Goal: Feedback & Contribution: Contribute content

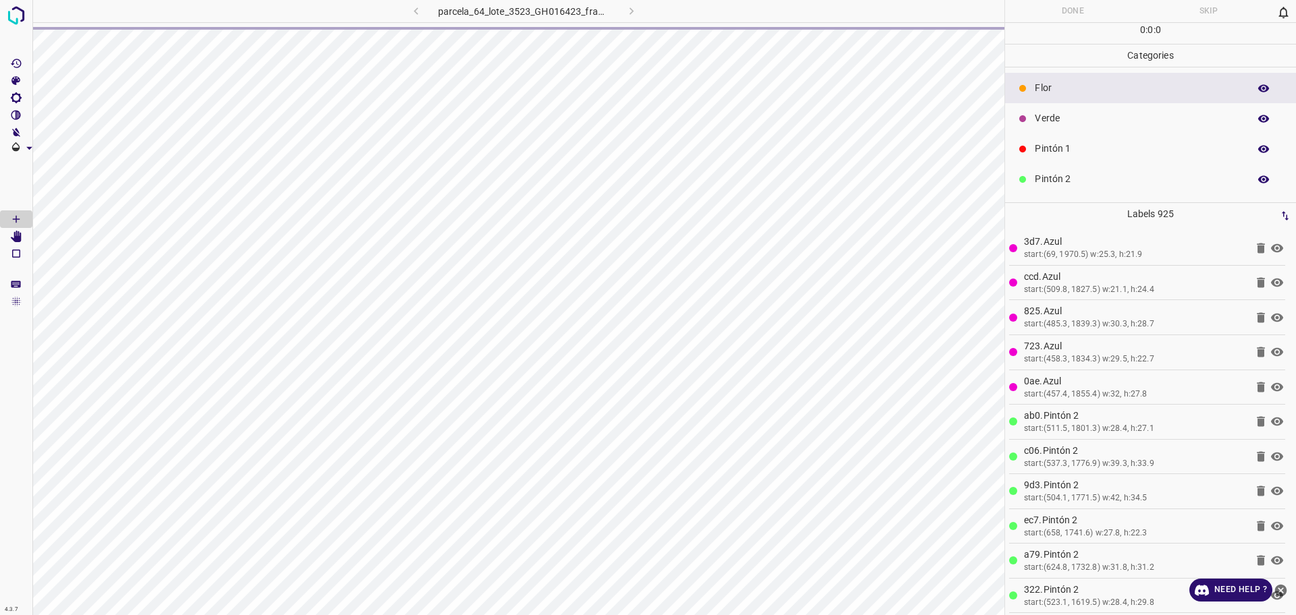
click at [736, 22] on hr at bounding box center [518, 22] width 972 height 1
click at [740, 14] on div at bounding box center [850, 11] width 308 height 22
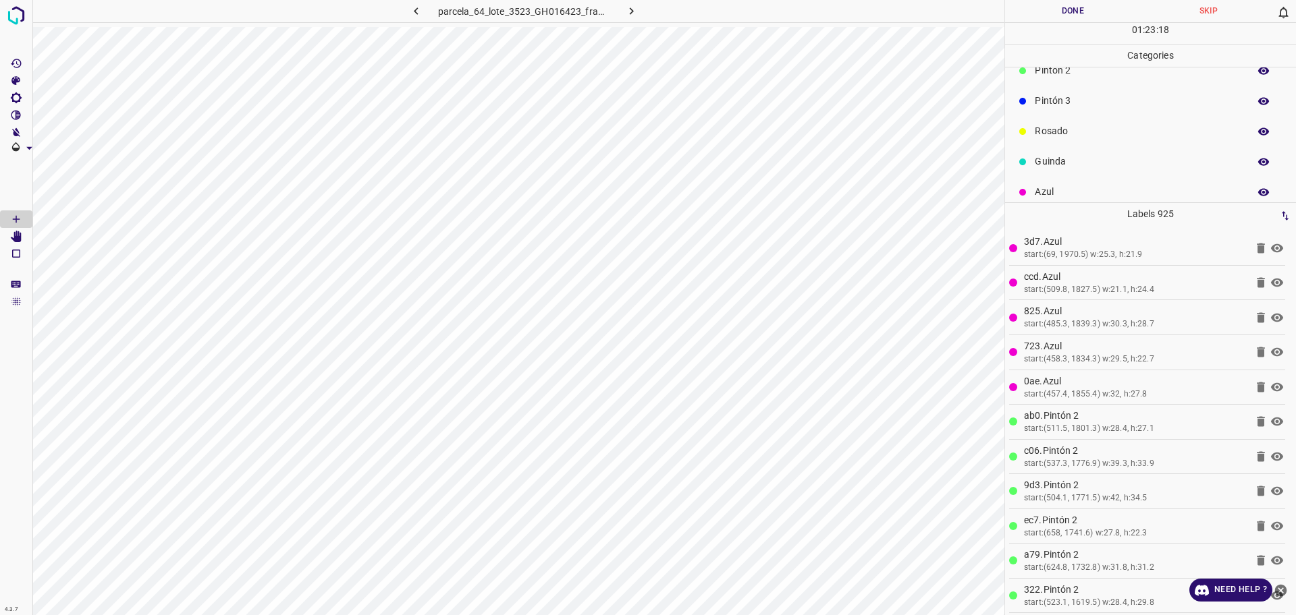
scroll to position [119, 0]
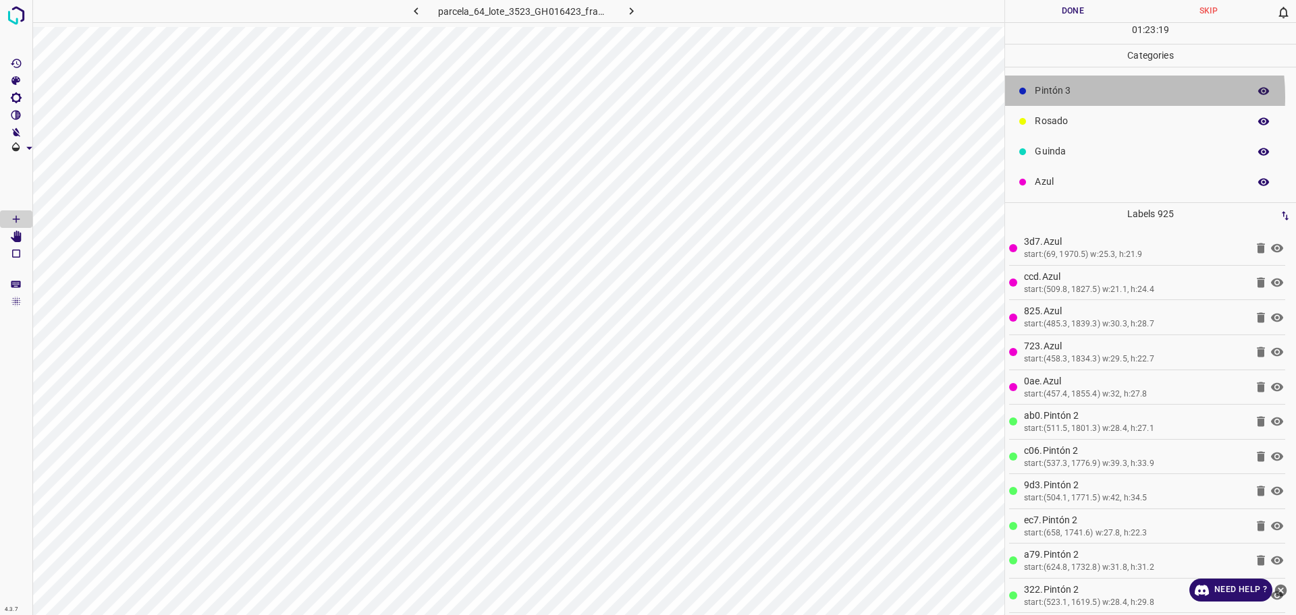
click at [1077, 95] on p "Pintón 3" at bounding box center [1138, 91] width 207 height 14
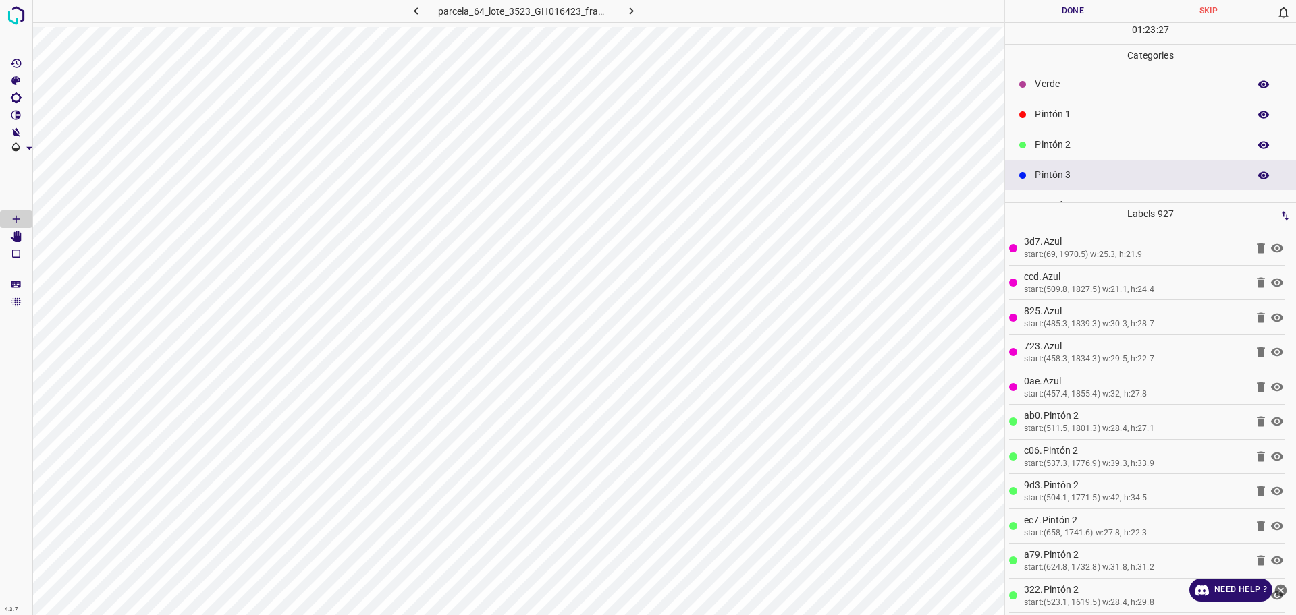
click at [1079, 135] on div "Pintón 2" at bounding box center [1150, 145] width 291 height 30
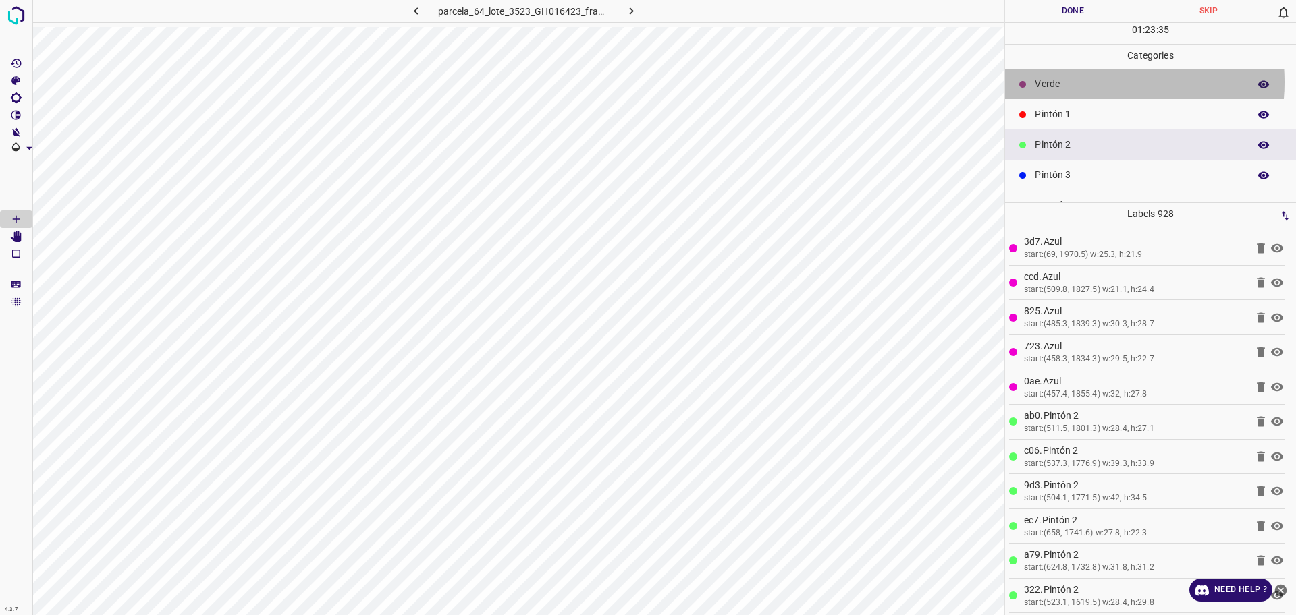
click at [1085, 82] on p "Verde" at bounding box center [1138, 84] width 207 height 14
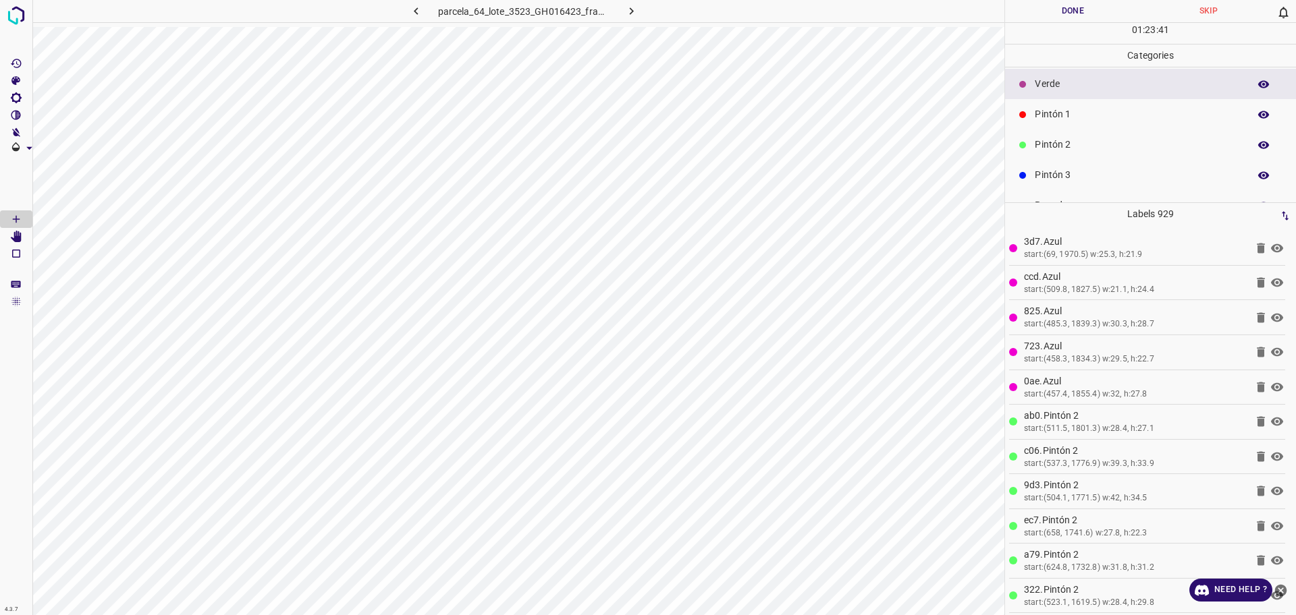
click at [1073, 123] on div "Pintón 1" at bounding box center [1150, 114] width 291 height 30
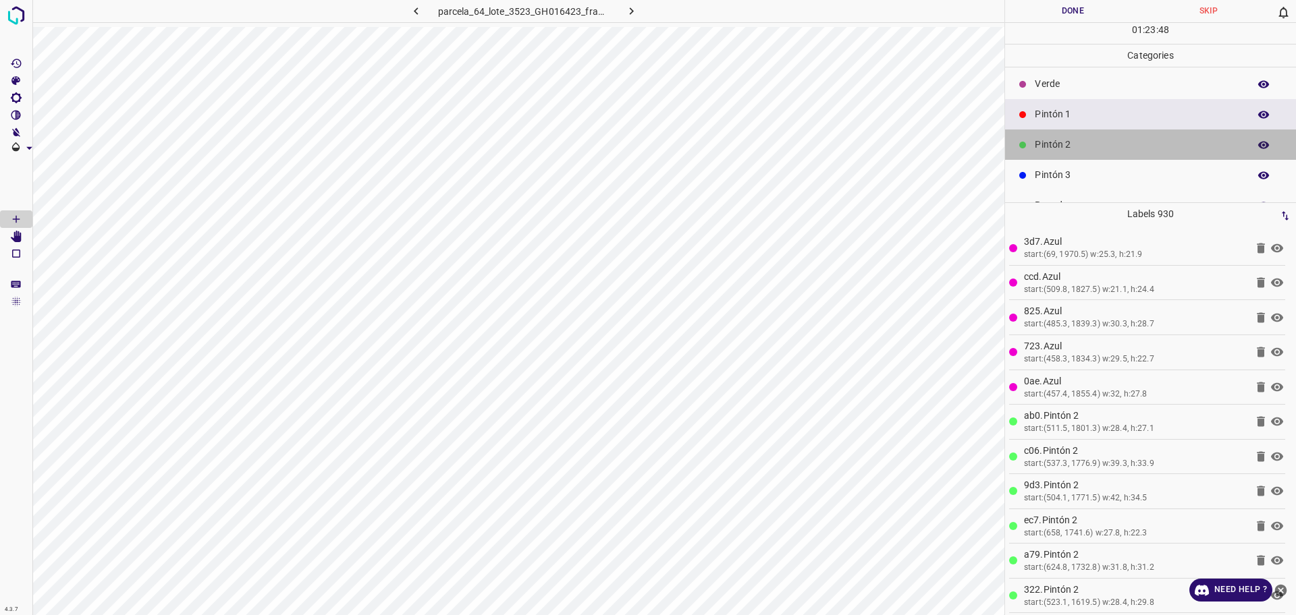
click at [1161, 158] on div "Pintón 2" at bounding box center [1150, 145] width 291 height 30
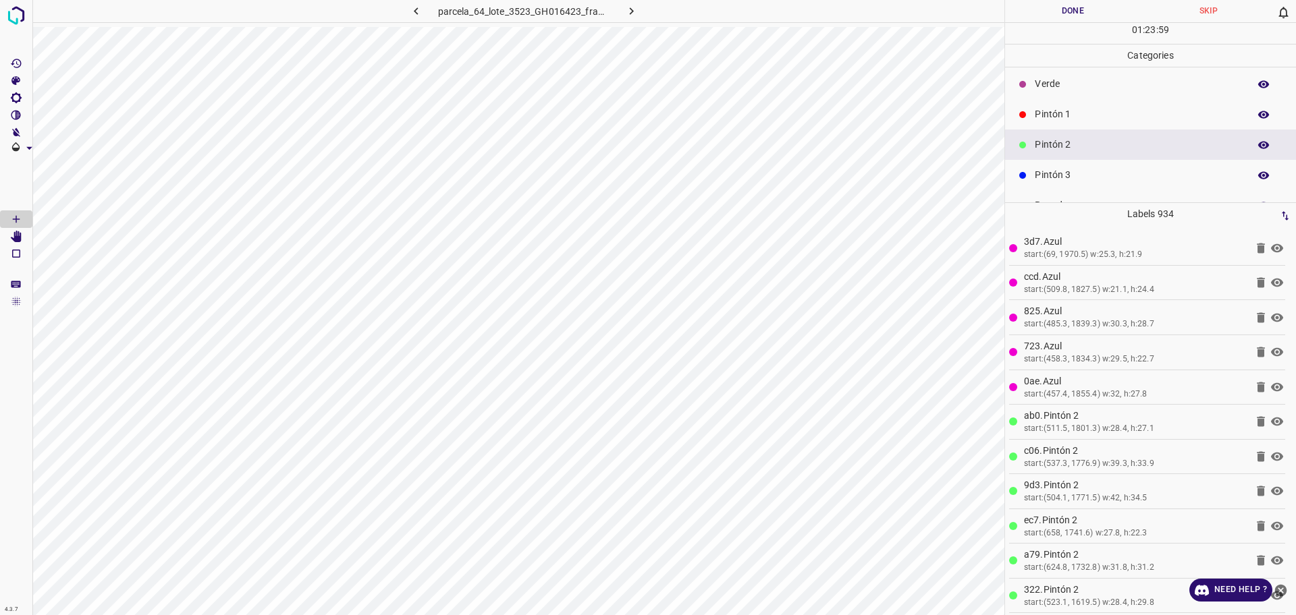
click at [1069, 81] on p "Verde" at bounding box center [1138, 84] width 207 height 14
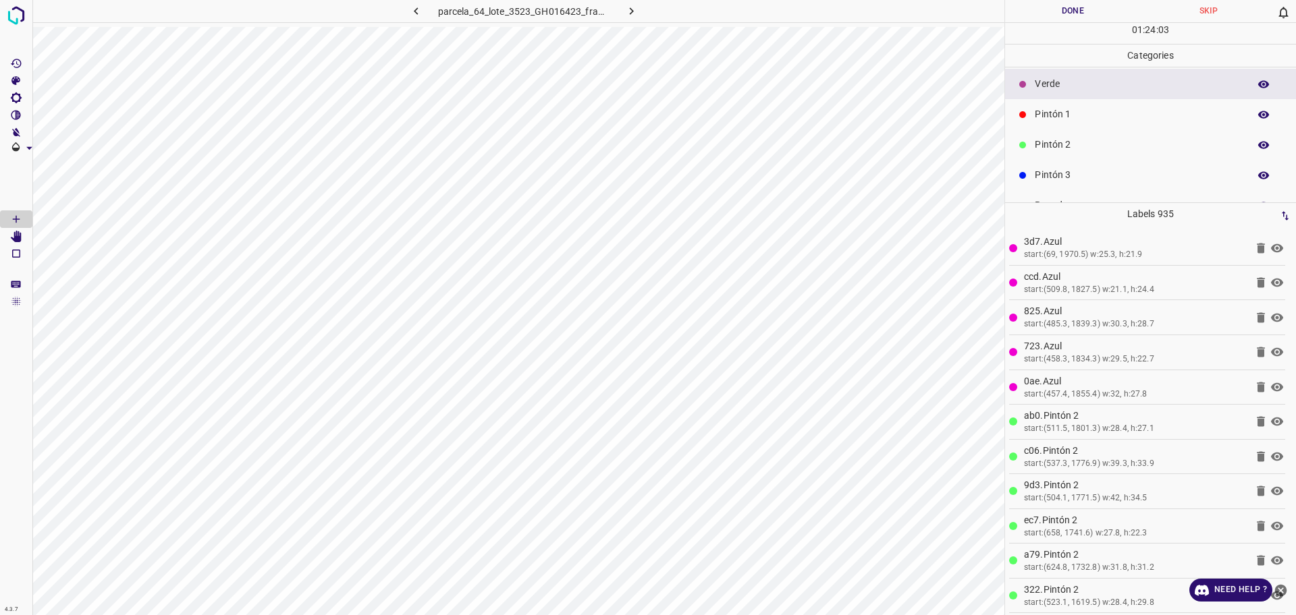
click at [1097, 113] on p "Pintón 1" at bounding box center [1138, 114] width 207 height 14
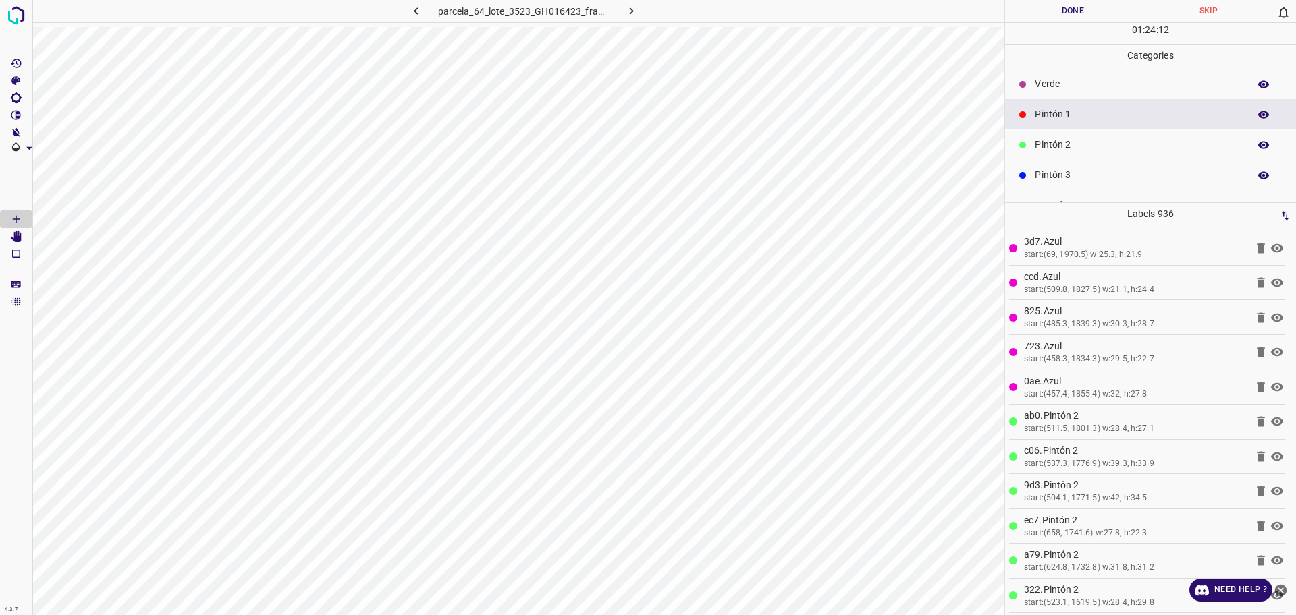
click at [1078, 175] on p "Pintón 3" at bounding box center [1138, 175] width 207 height 14
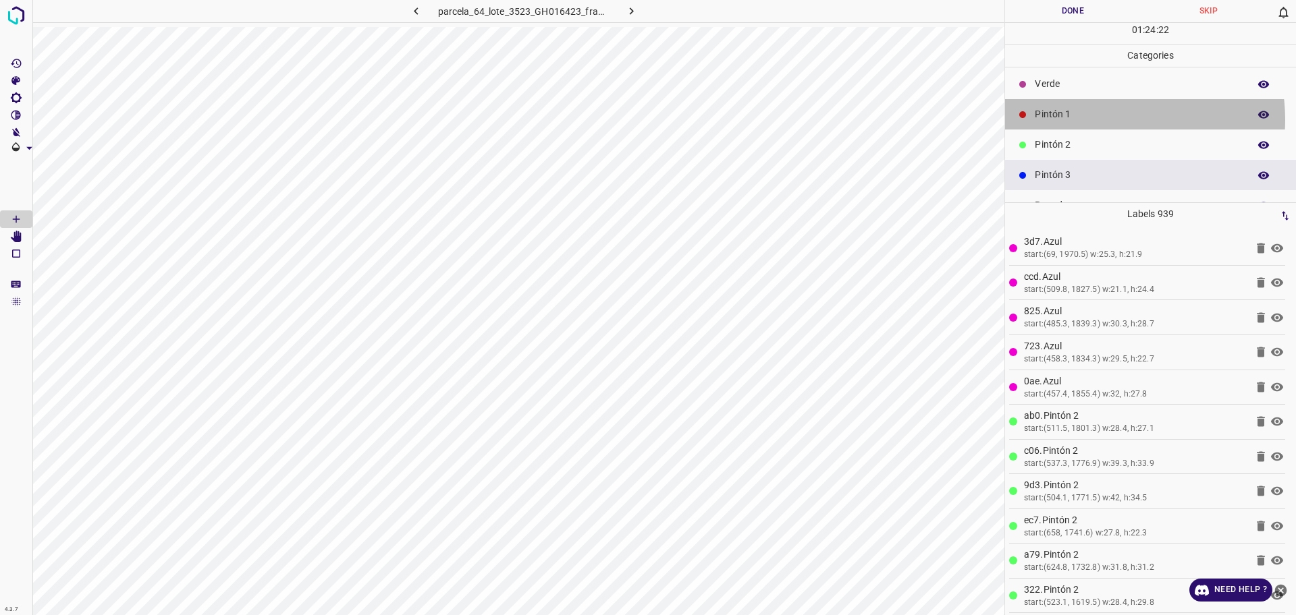
click at [1101, 119] on p "Pintón 1" at bounding box center [1138, 114] width 207 height 14
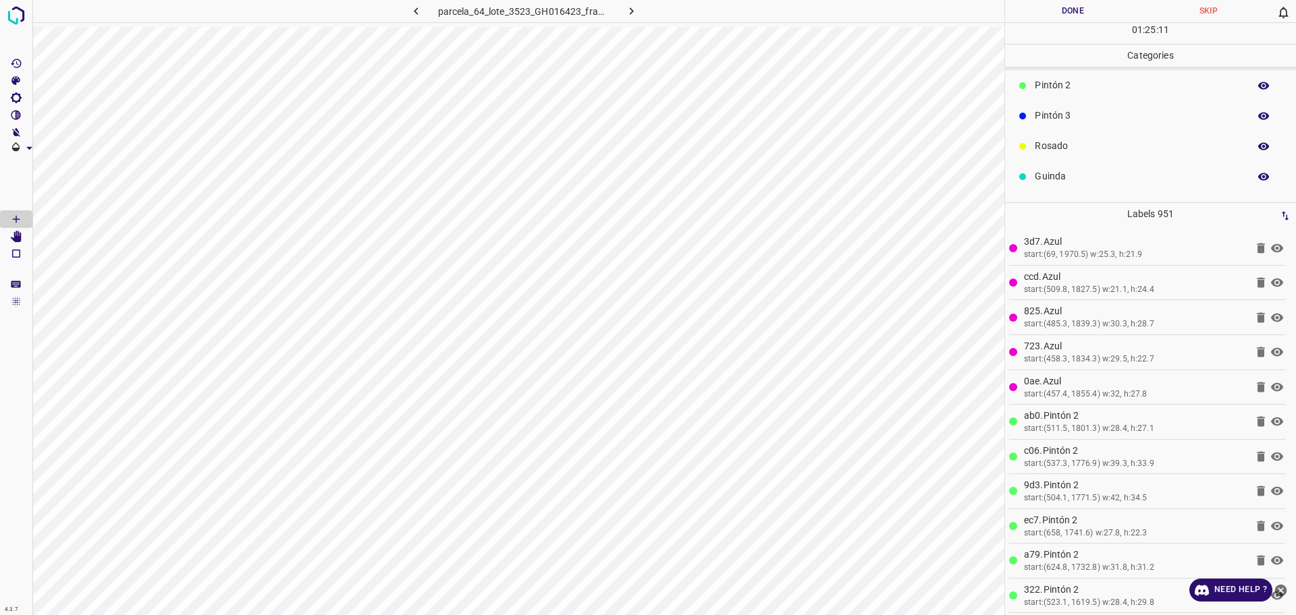
scroll to position [119, 0]
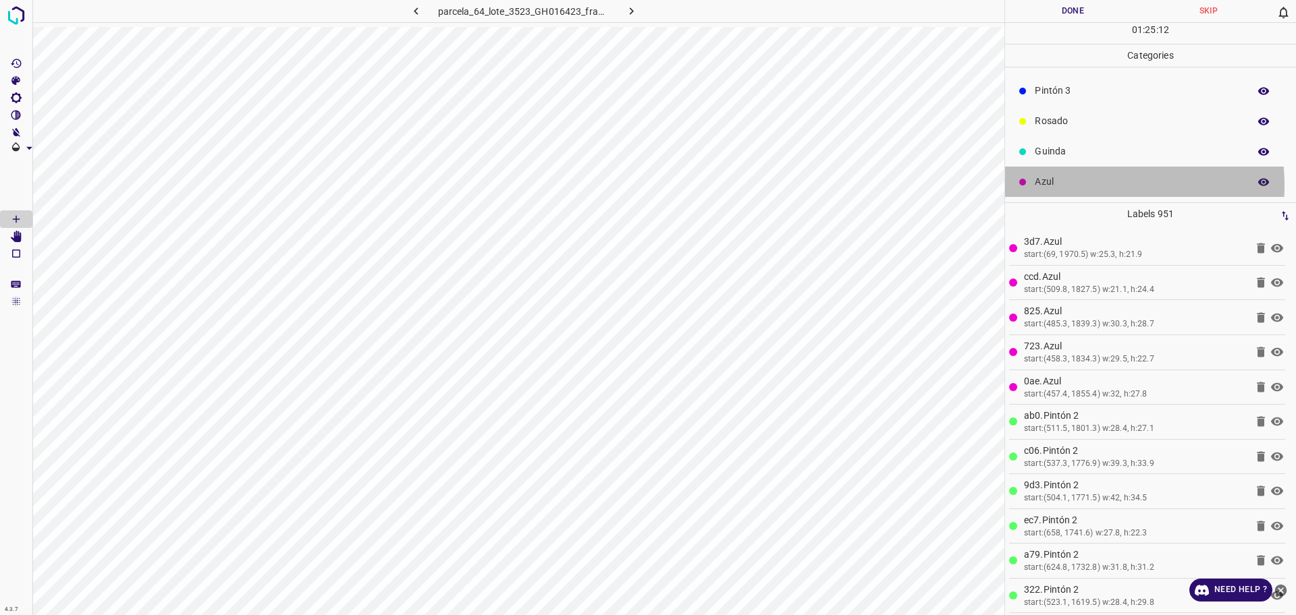
click at [1073, 186] on p "Azul" at bounding box center [1138, 182] width 207 height 14
click at [1078, 98] on p "Pintón 3" at bounding box center [1138, 91] width 207 height 14
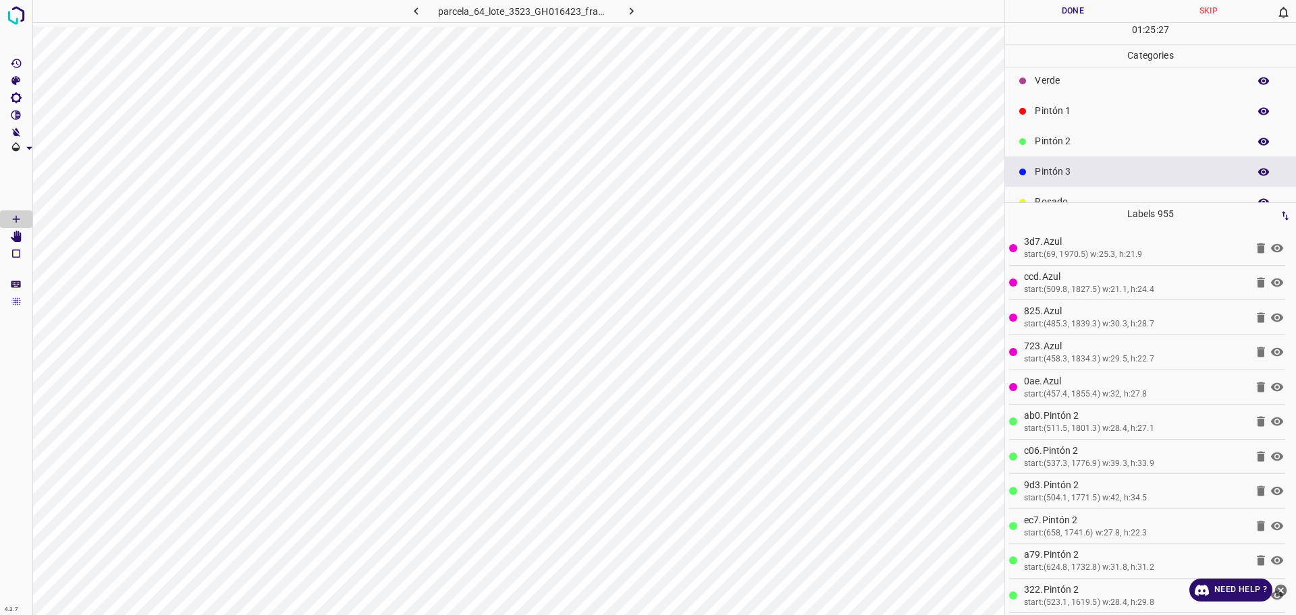
scroll to position [0, 0]
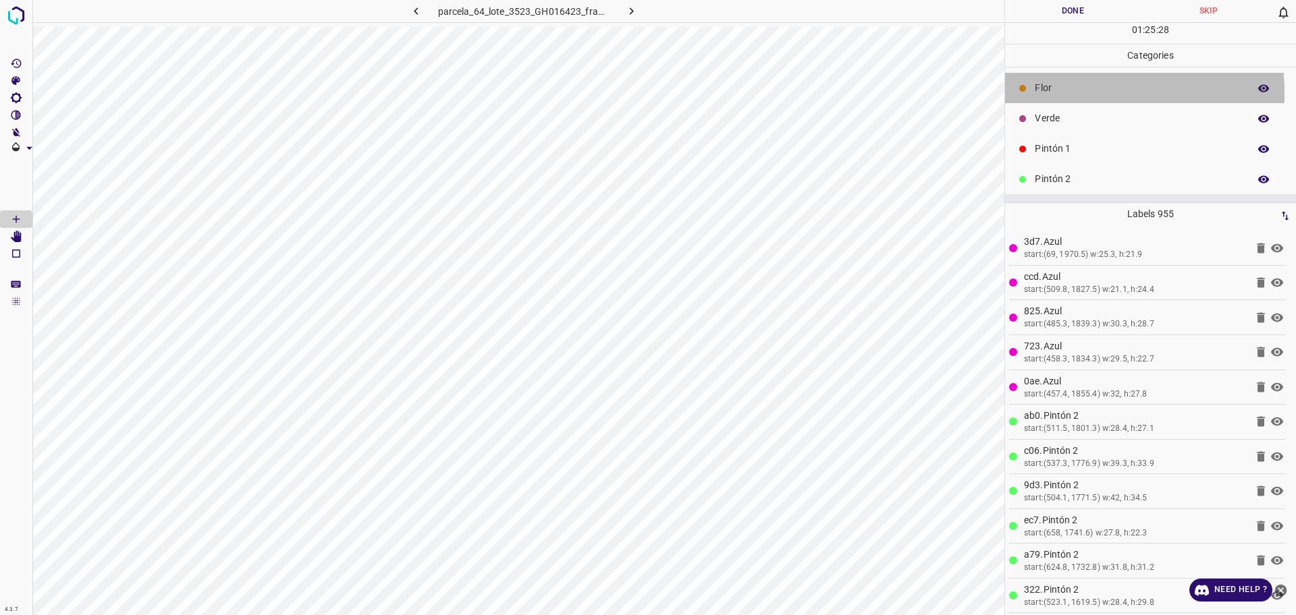
click at [1041, 93] on p "Flor" at bounding box center [1138, 88] width 207 height 14
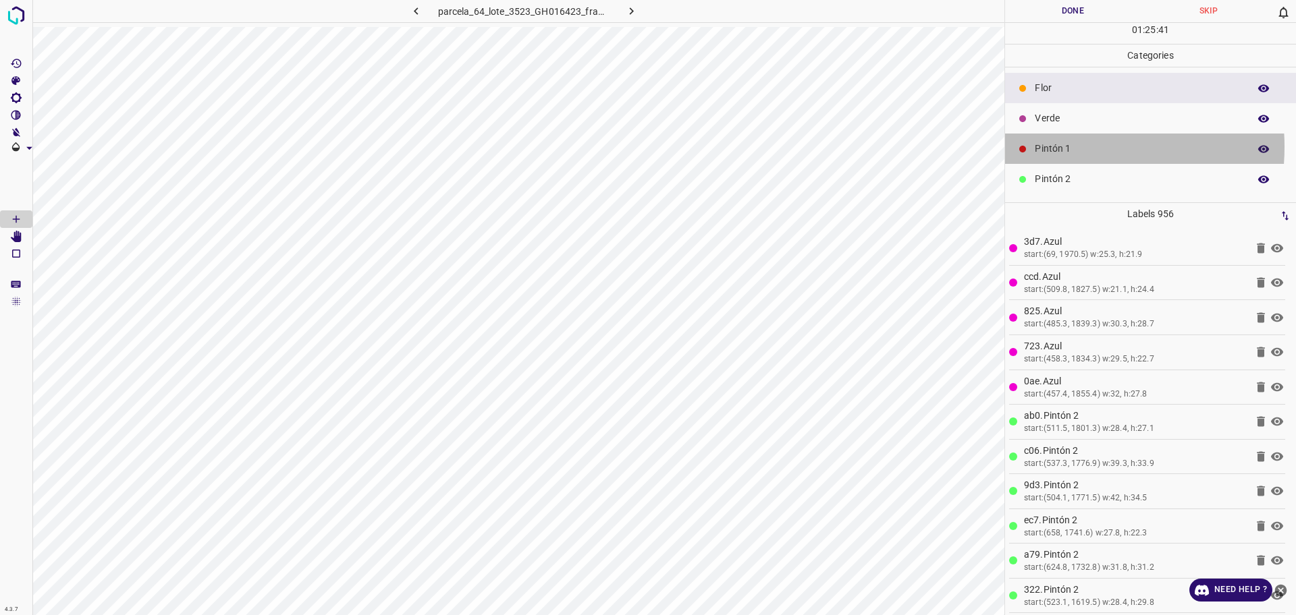
click at [1049, 147] on p "Pintón 1" at bounding box center [1138, 149] width 207 height 14
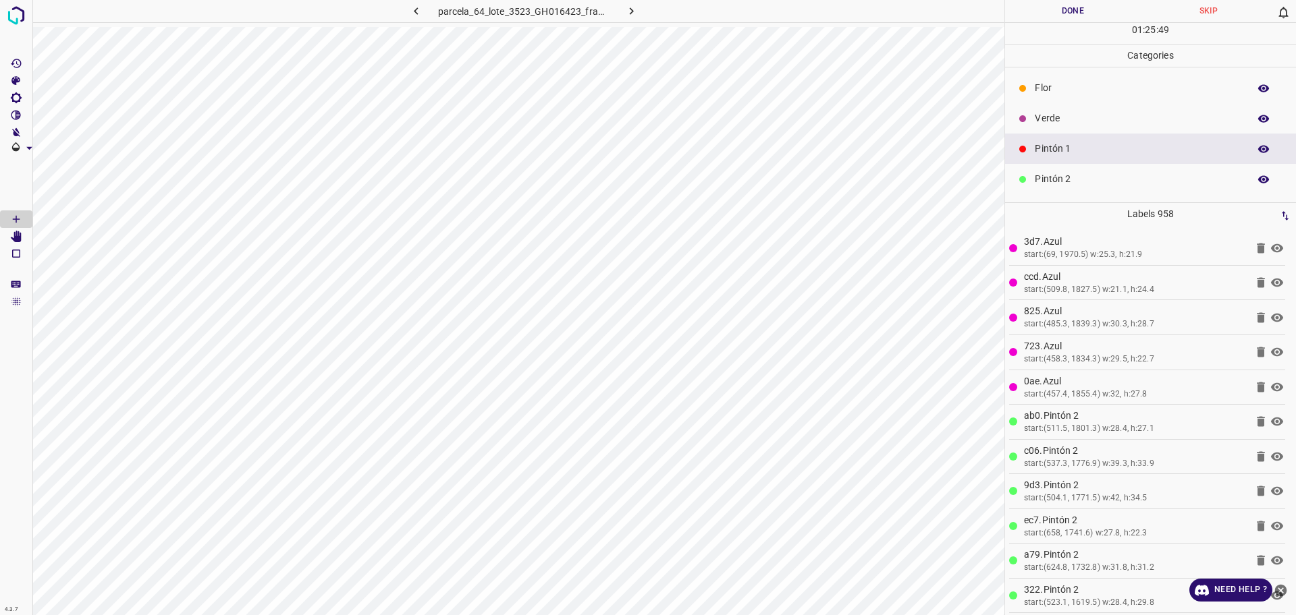
click at [1062, 171] on div "Pintón 2" at bounding box center [1150, 179] width 291 height 30
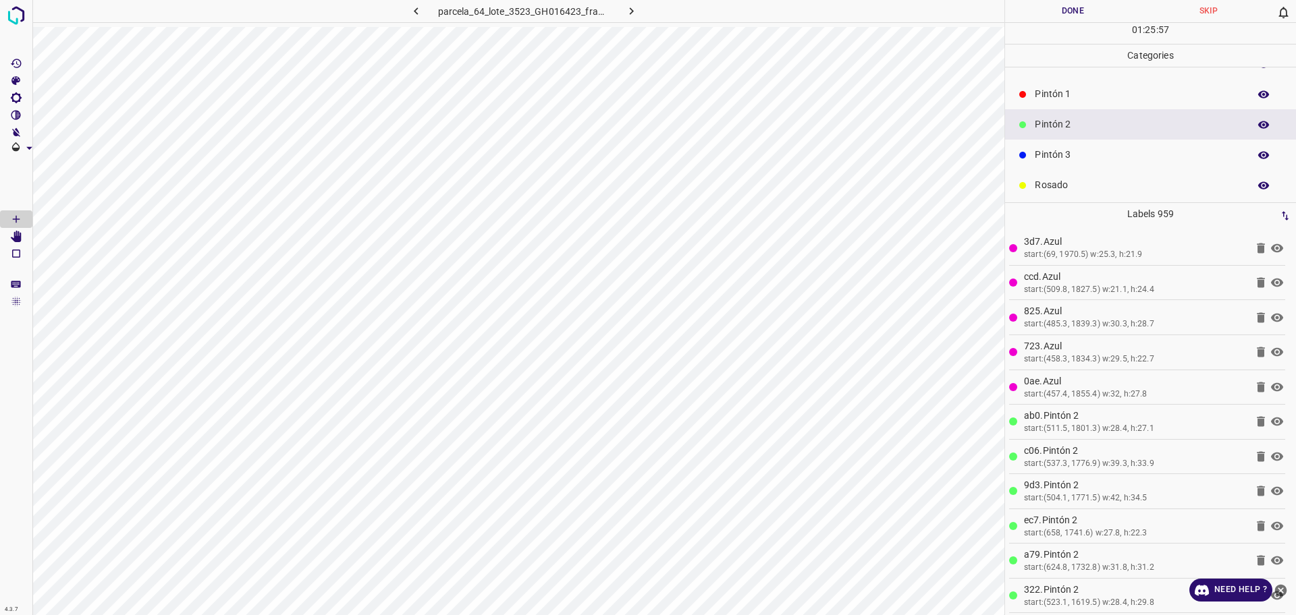
scroll to position [84, 0]
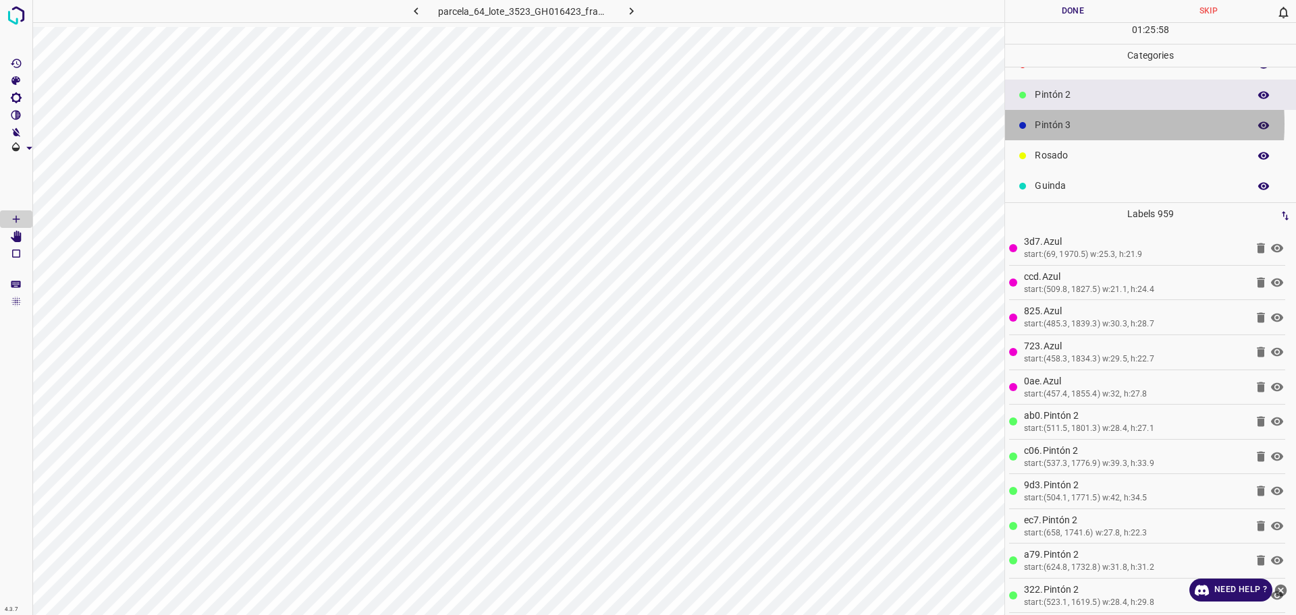
click at [1041, 124] on p "Pintón 3" at bounding box center [1138, 125] width 207 height 14
click at [1043, 121] on p "Pintón 3" at bounding box center [1138, 125] width 207 height 14
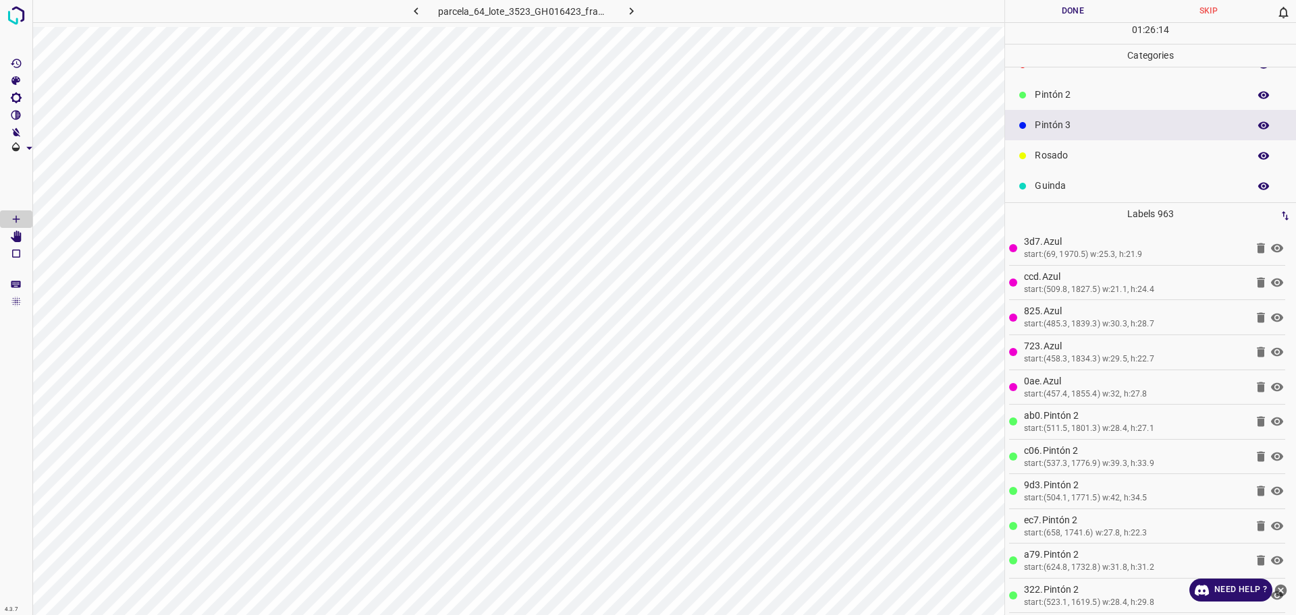
click at [1062, 157] on p "Rosado" at bounding box center [1138, 155] width 207 height 14
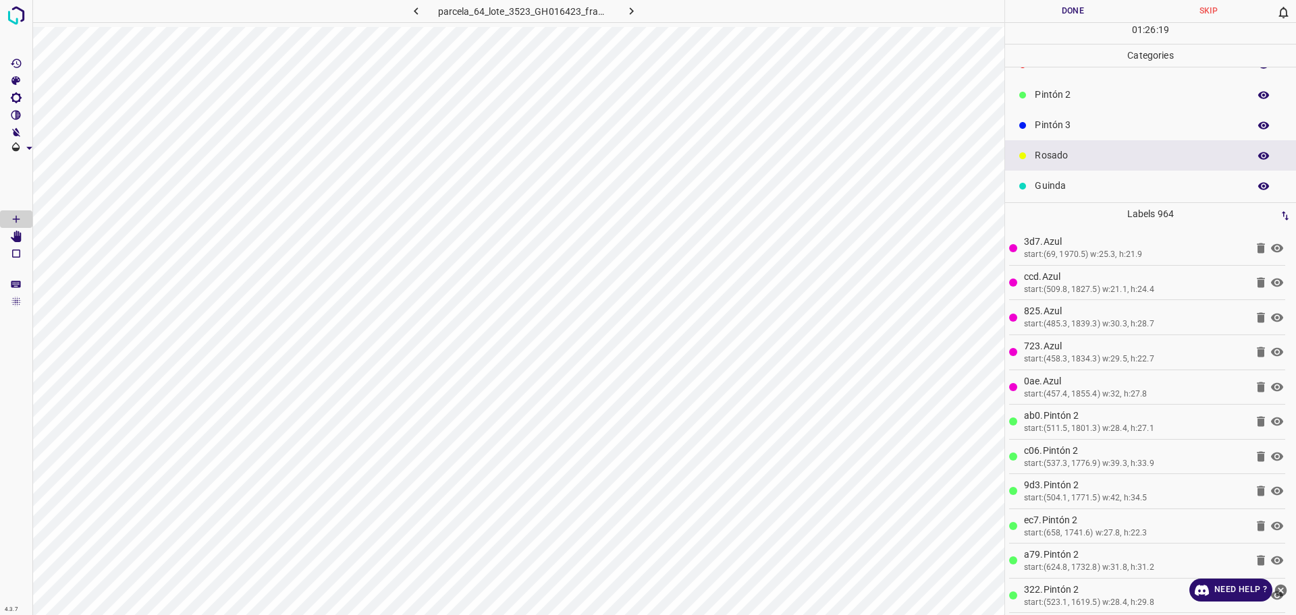
click at [1119, 88] on p "Pintón 2" at bounding box center [1138, 95] width 207 height 14
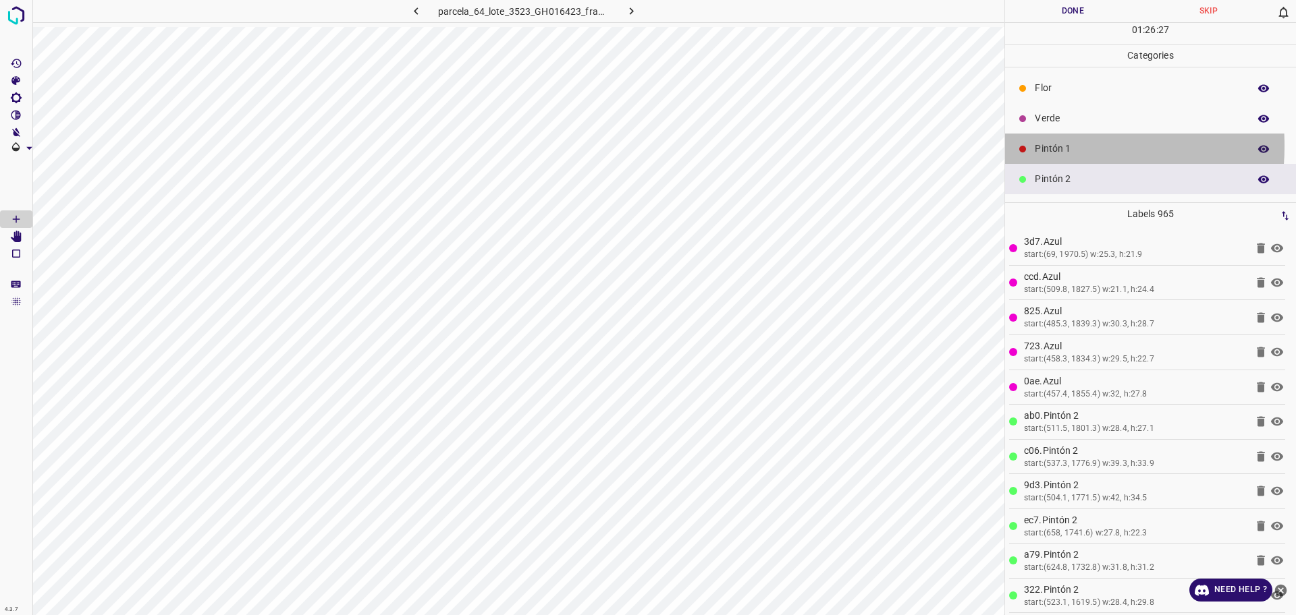
click at [1039, 146] on p "Pintón 1" at bounding box center [1138, 149] width 207 height 14
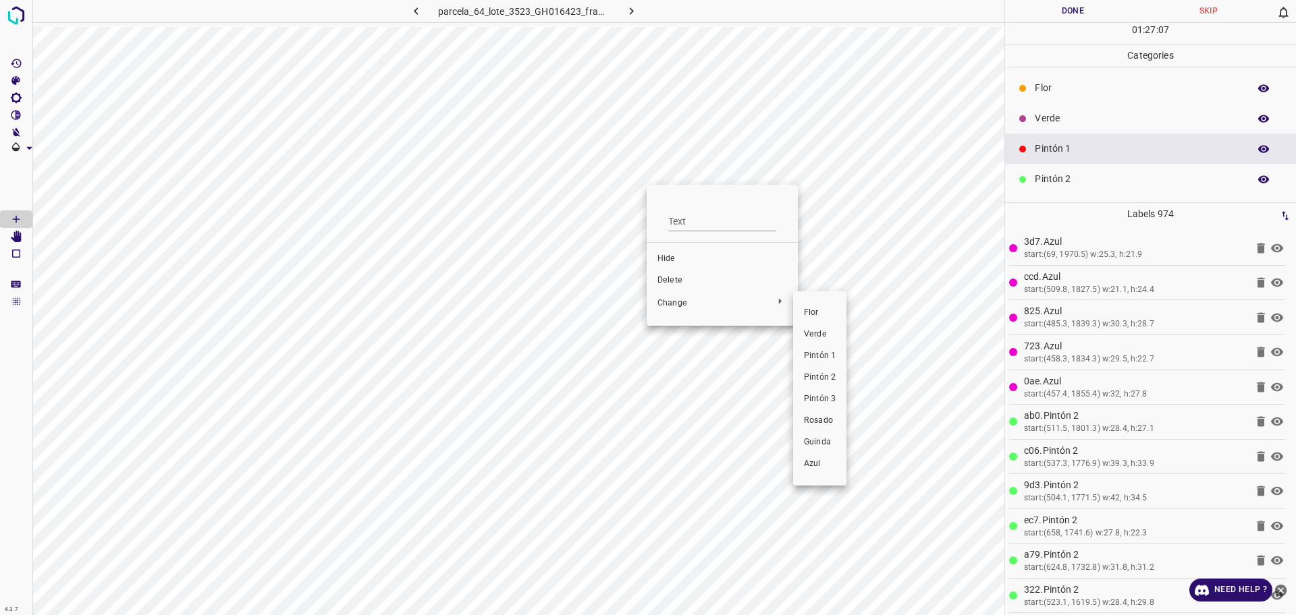
click at [896, 401] on div at bounding box center [648, 307] width 1296 height 615
click at [617, 150] on div at bounding box center [648, 307] width 1296 height 615
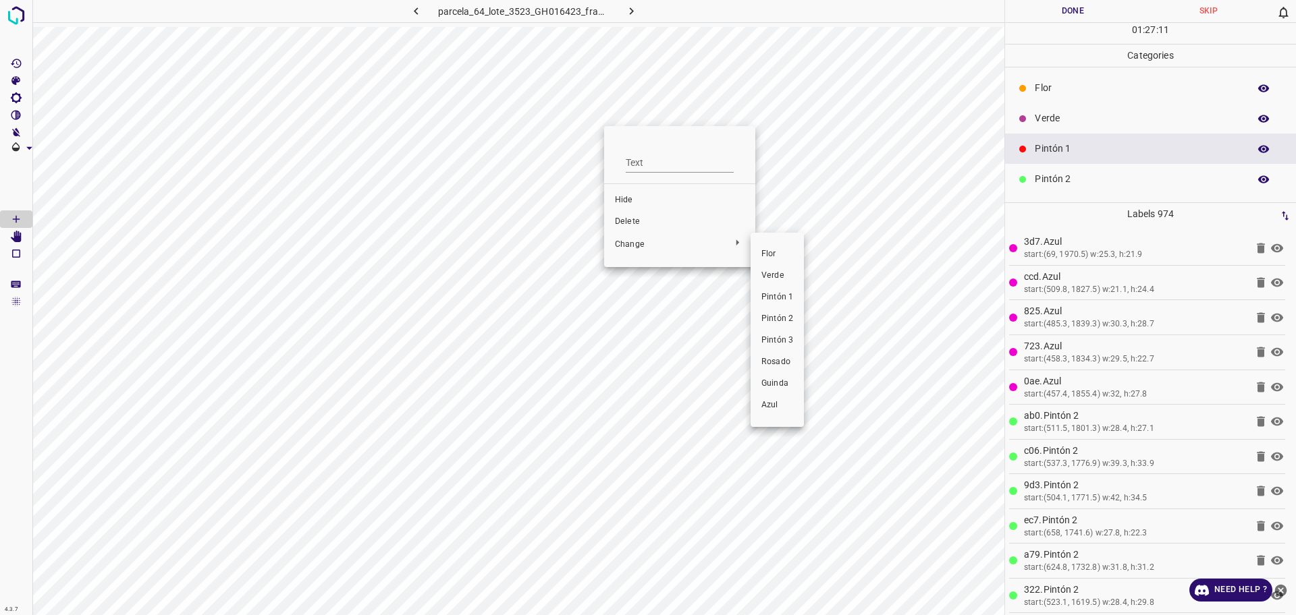
click at [782, 319] on span "Pintón 2" at bounding box center [777, 319] width 32 height 12
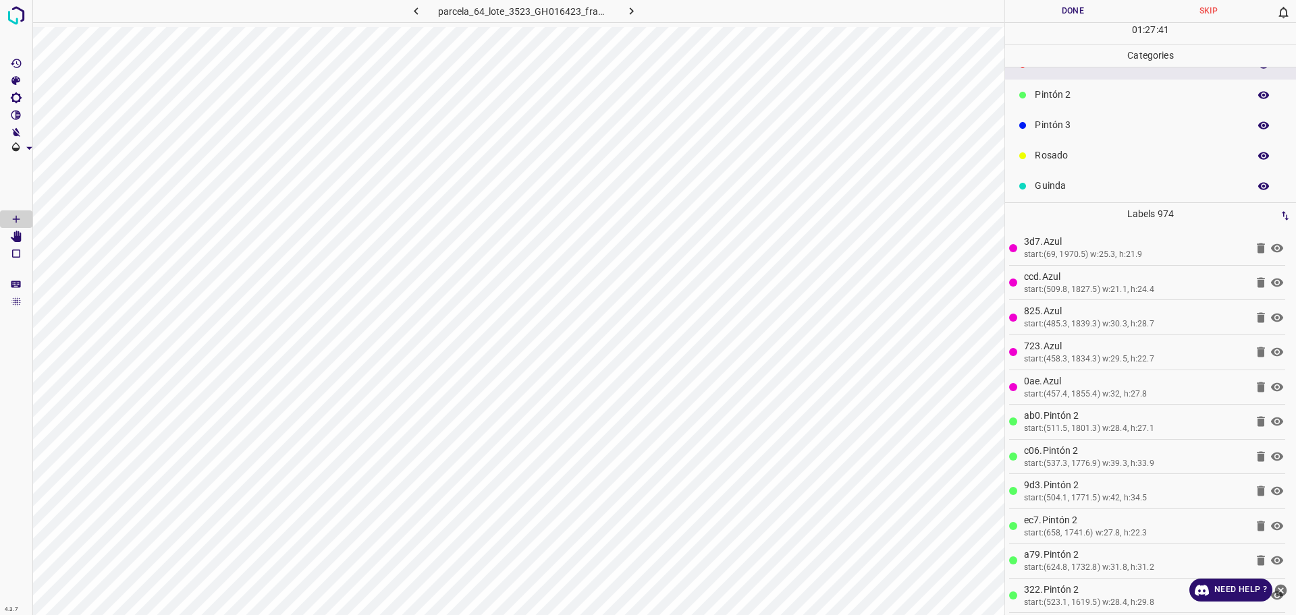
click at [1060, 133] on div "Pintón 3" at bounding box center [1150, 125] width 291 height 30
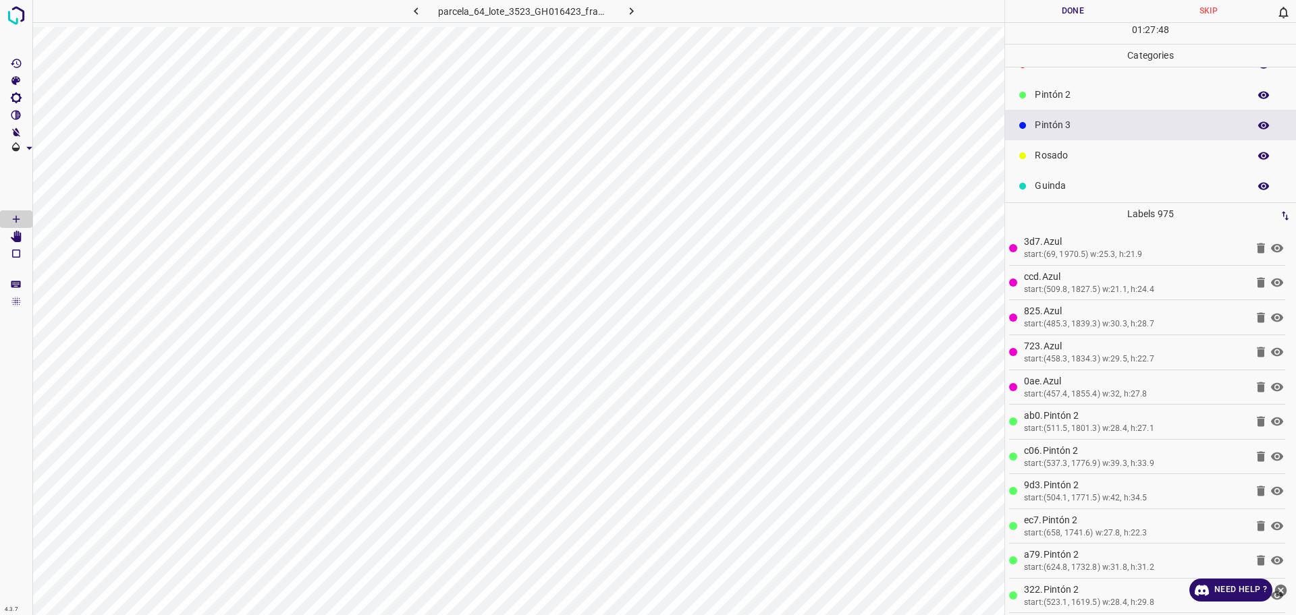
click at [1095, 88] on p "Pintón 2" at bounding box center [1138, 95] width 207 height 14
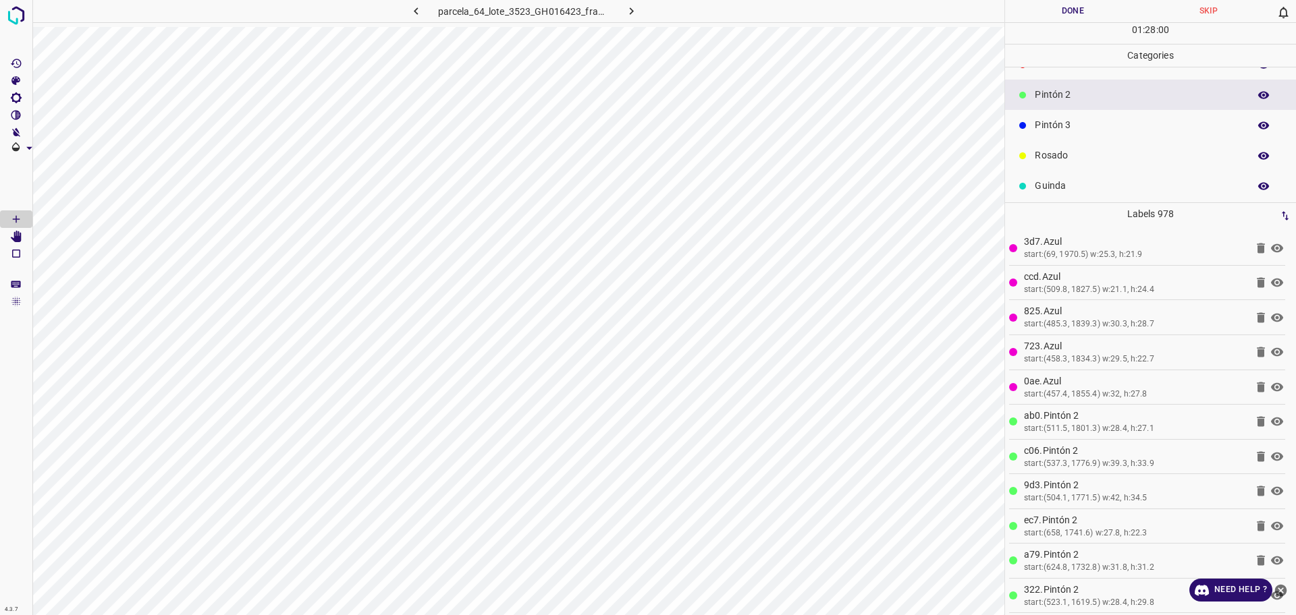
scroll to position [0, 0]
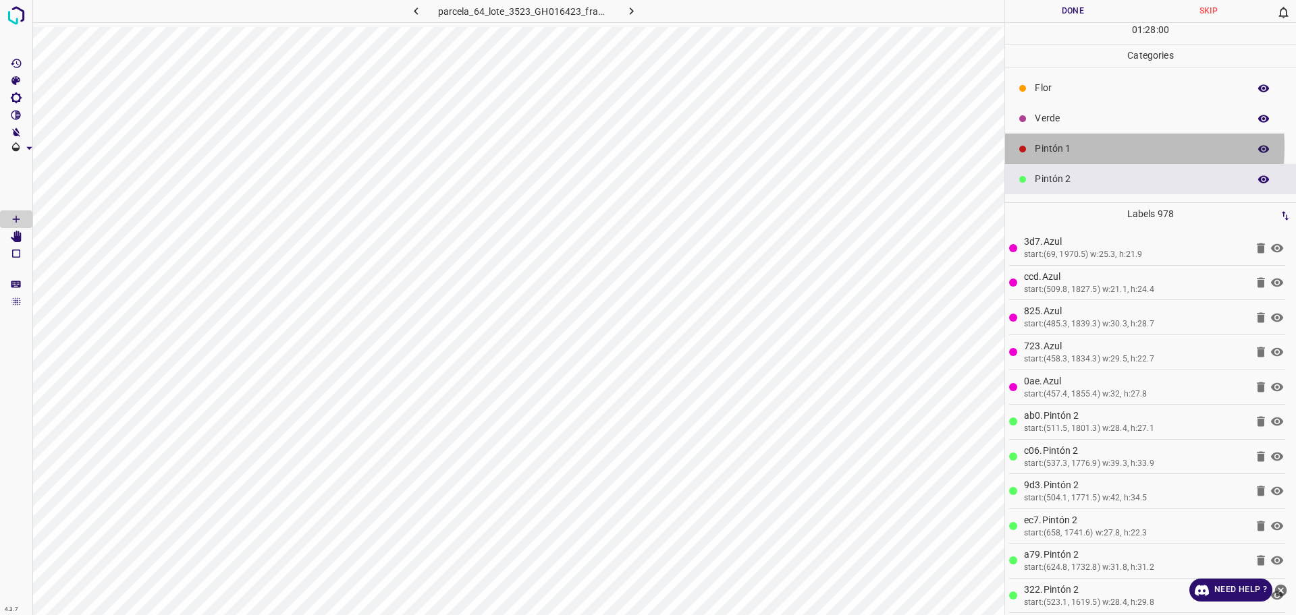
click at [1047, 147] on p "Pintón 1" at bounding box center [1138, 149] width 207 height 14
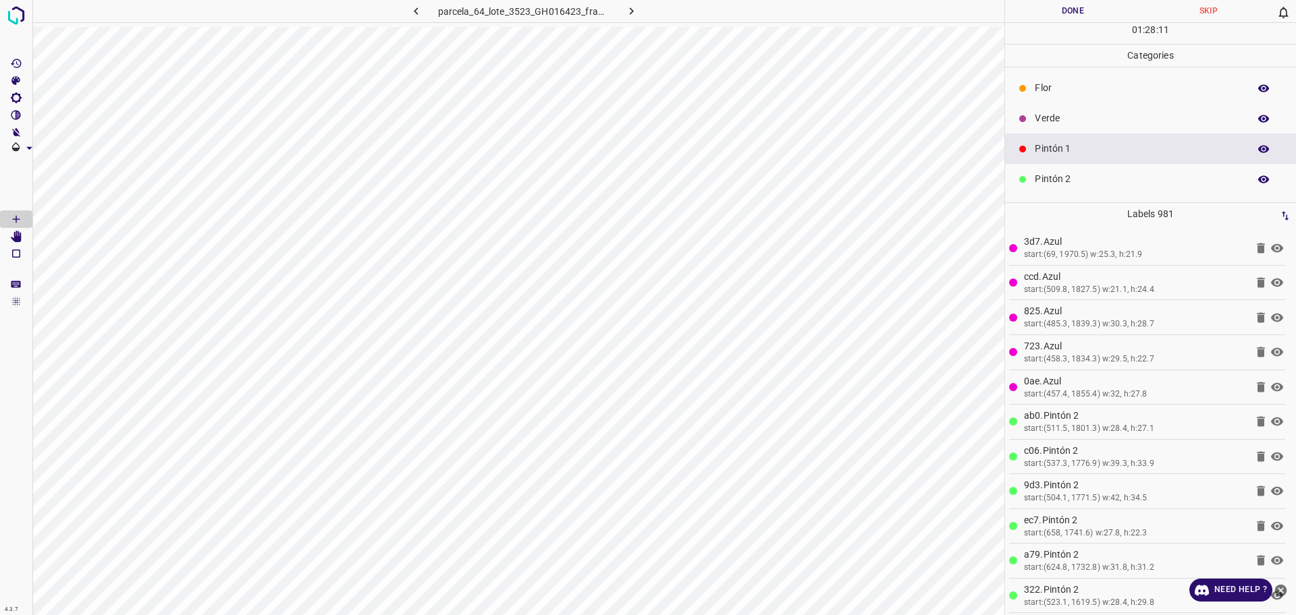
click at [1046, 94] on p "Flor" at bounding box center [1138, 88] width 207 height 14
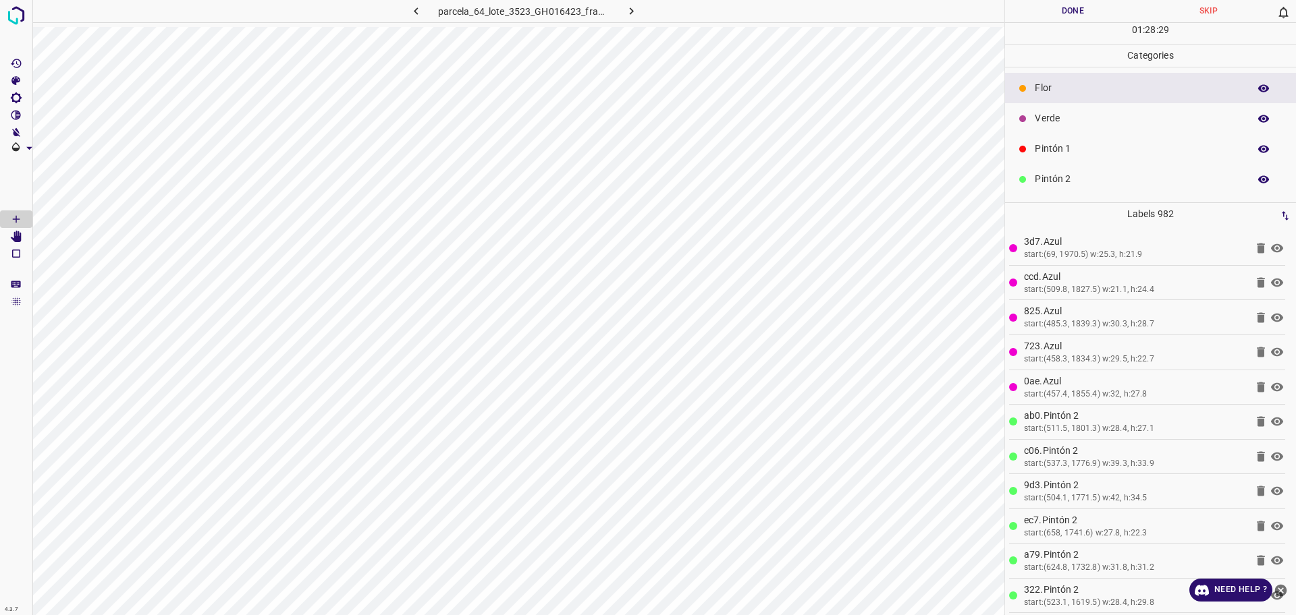
click at [1044, 150] on p "Pintón 1" at bounding box center [1138, 149] width 207 height 14
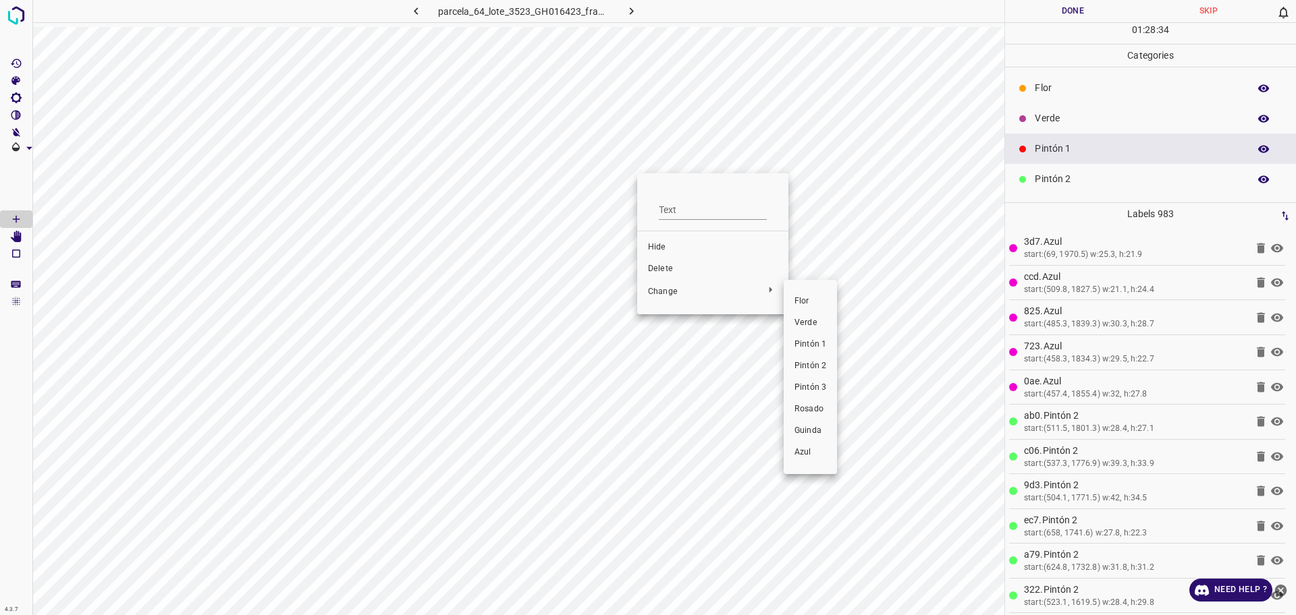
drag, startPoint x: 819, startPoint y: 347, endPoint x: 819, endPoint y: 360, distance: 13.5
click at [819, 360] on ul "[PERSON_NAME] Verde Pintón 1 Pintón 2 Pintón 3 [PERSON_NAME] Azul" at bounding box center [810, 377] width 53 height 184
click at [819, 360] on span "Pintón 2" at bounding box center [810, 366] width 32 height 12
click at [1075, 92] on p "Flor" at bounding box center [1138, 88] width 207 height 14
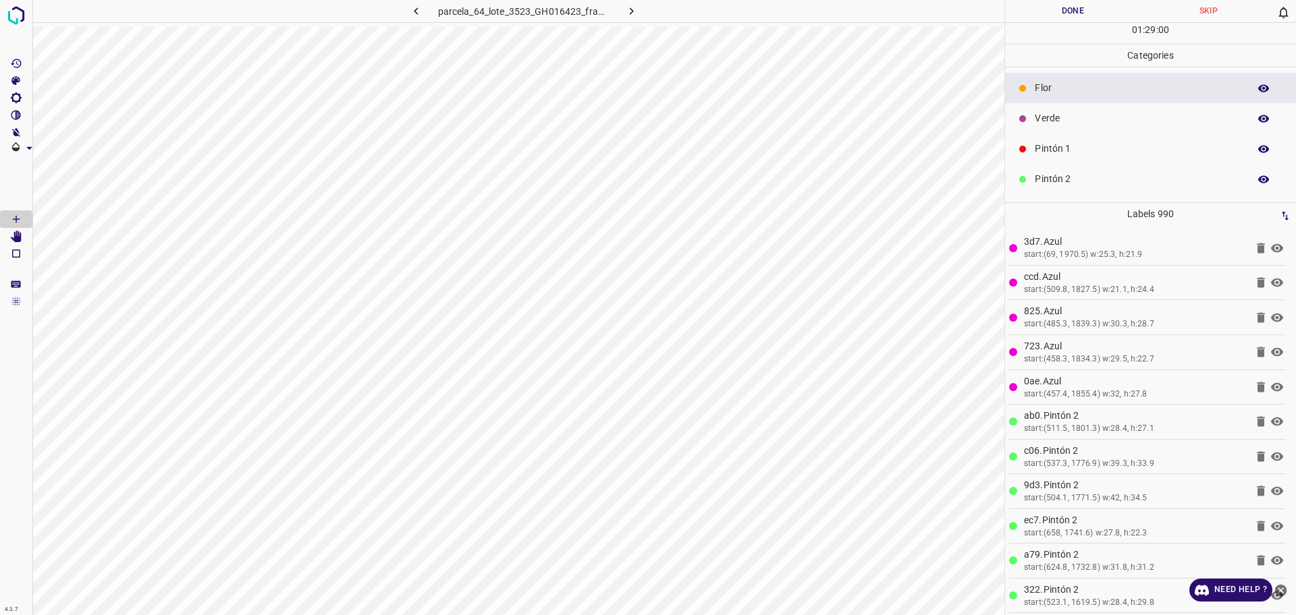
click at [1044, 146] on p "Pintón 1" at bounding box center [1138, 149] width 207 height 14
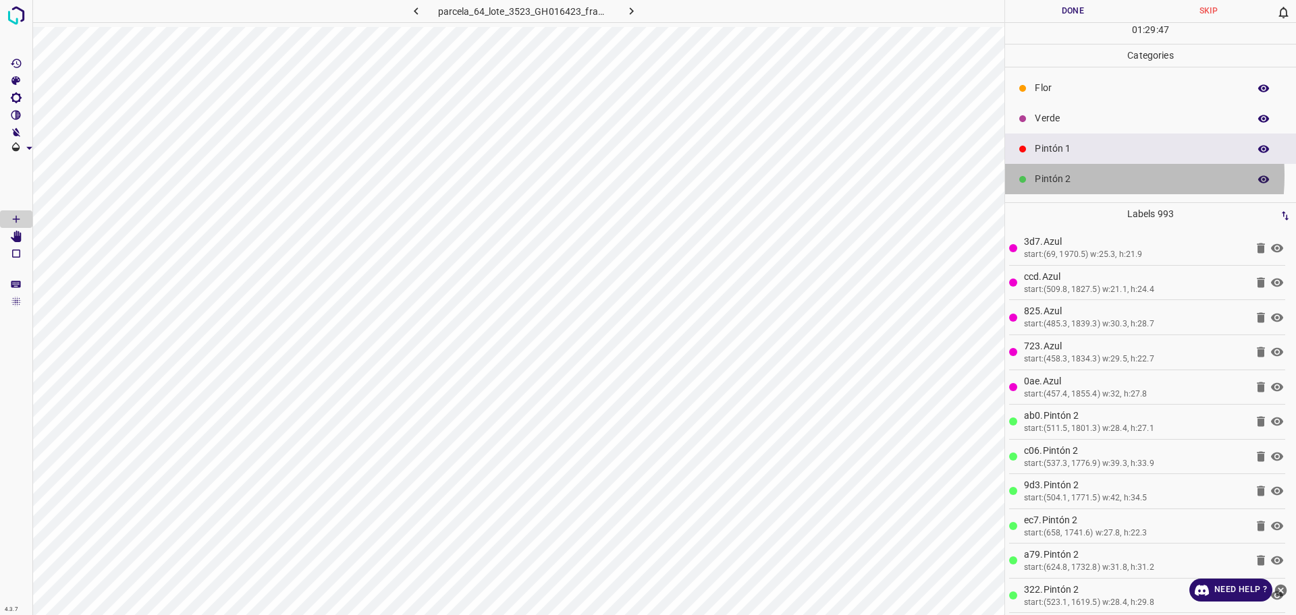
click at [1062, 175] on p "Pintón 2" at bounding box center [1138, 179] width 207 height 14
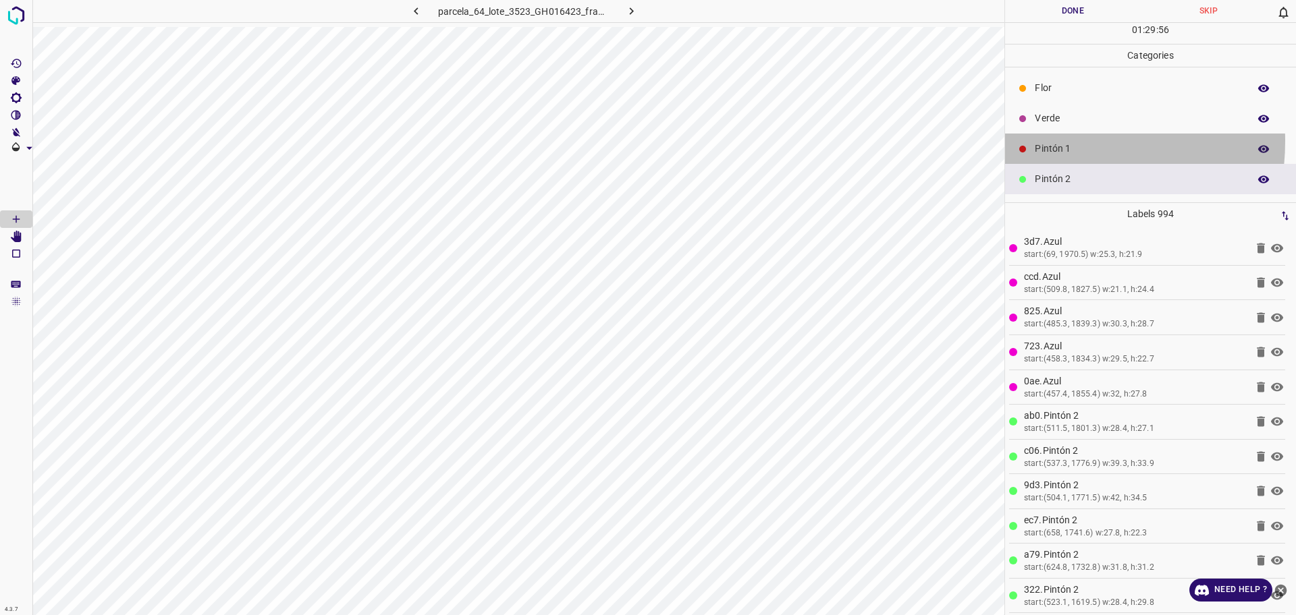
click at [1047, 141] on div "Pintón 1" at bounding box center [1150, 149] width 291 height 30
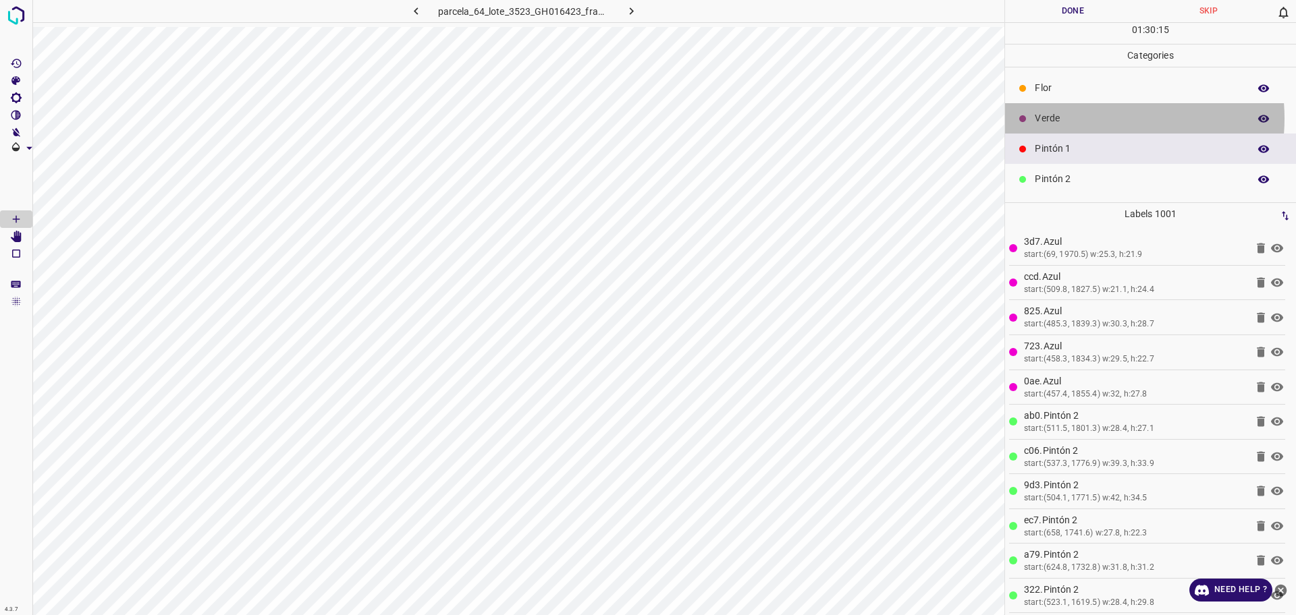
click at [1098, 118] on p "Verde" at bounding box center [1138, 118] width 207 height 14
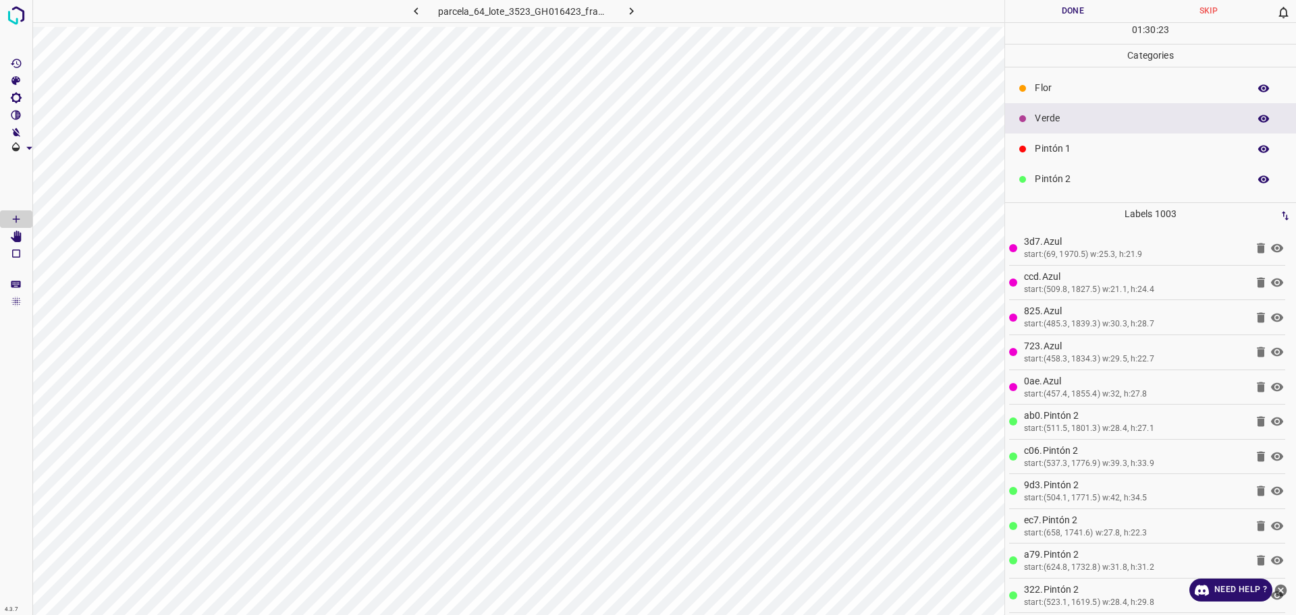
scroll to position [84, 0]
click at [1093, 128] on p "Pintón 3" at bounding box center [1138, 125] width 207 height 14
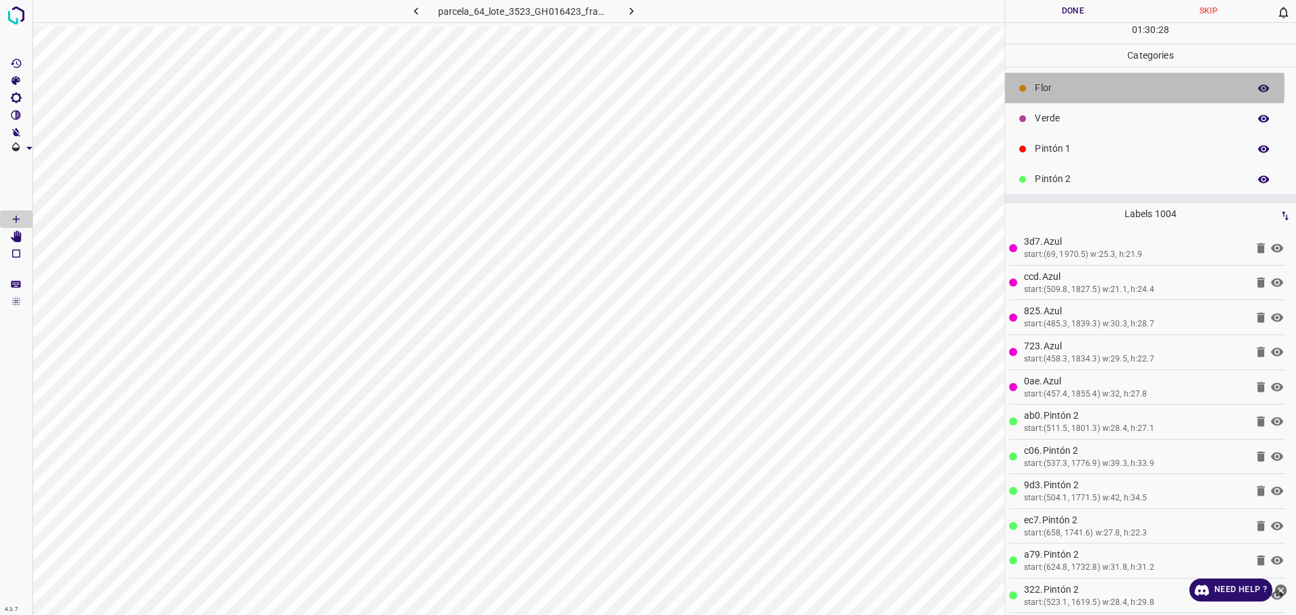
click at [1055, 86] on p "Flor" at bounding box center [1138, 88] width 207 height 14
click at [1063, 148] on p "Pintón 1" at bounding box center [1138, 149] width 207 height 14
click at [1119, 86] on p "Flor" at bounding box center [1138, 88] width 207 height 14
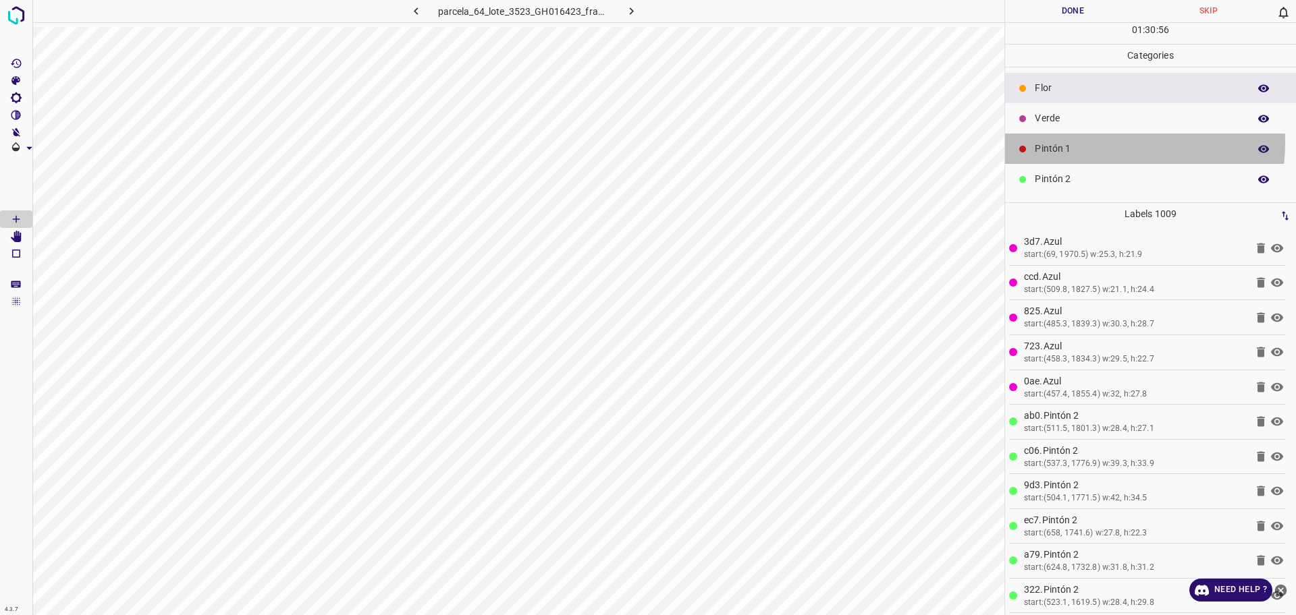
click at [1079, 142] on p "Pintón 1" at bounding box center [1138, 149] width 207 height 14
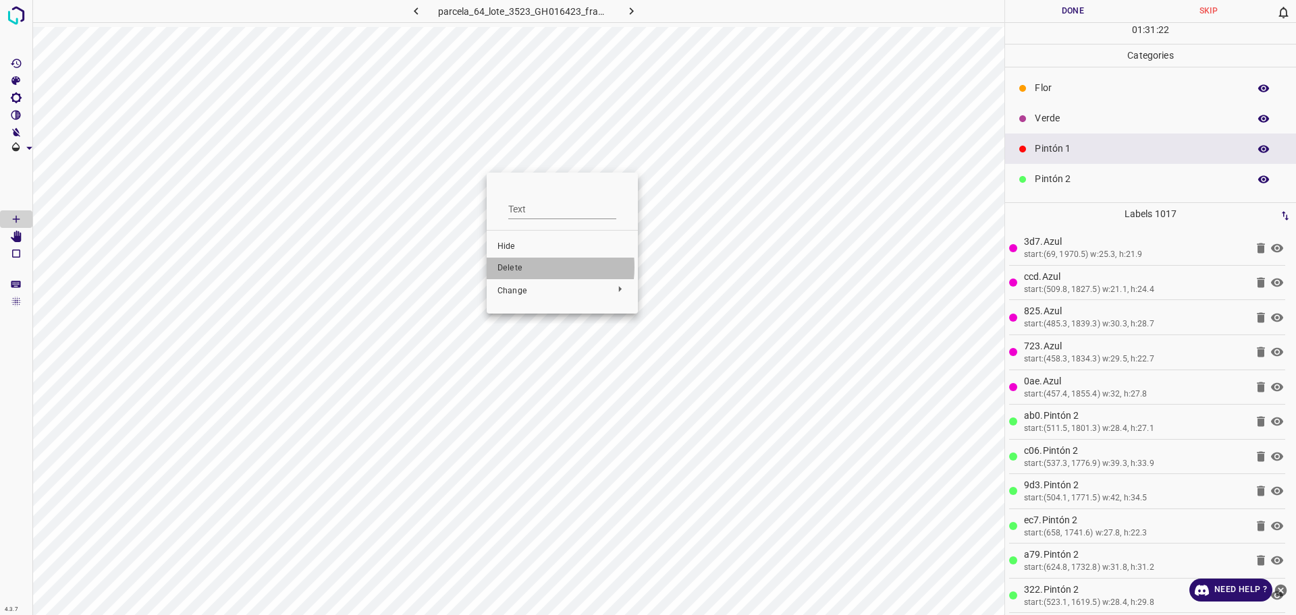
click at [521, 267] on span "Delete" at bounding box center [562, 269] width 130 height 12
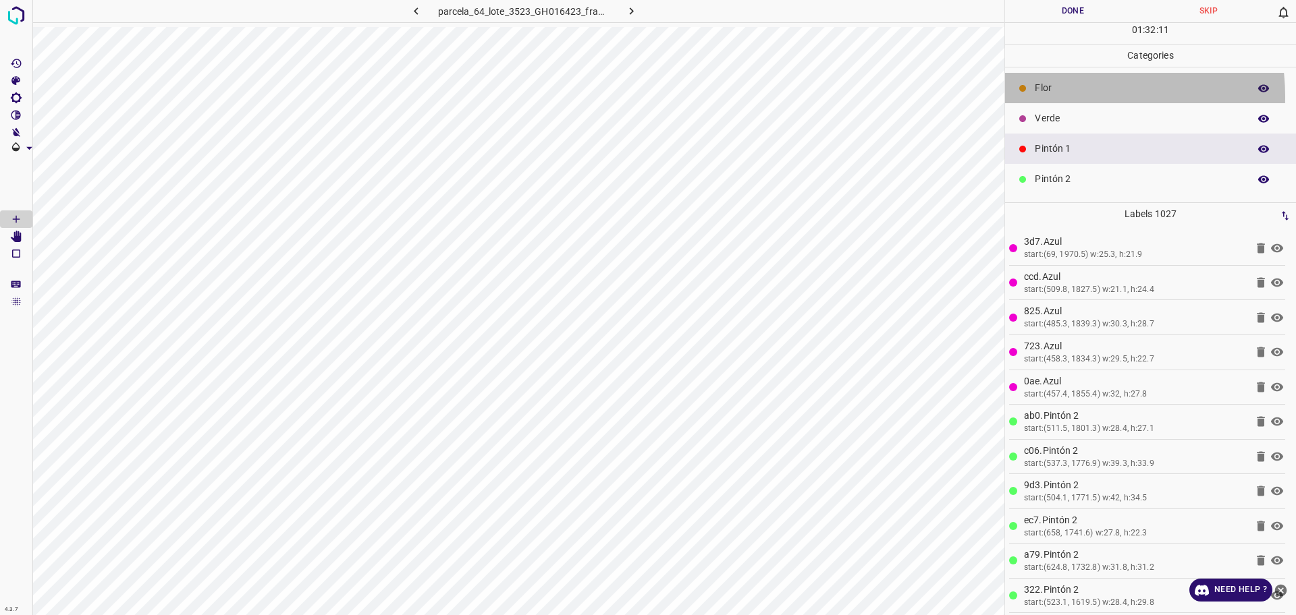
click at [1056, 97] on div "Flor" at bounding box center [1150, 88] width 291 height 30
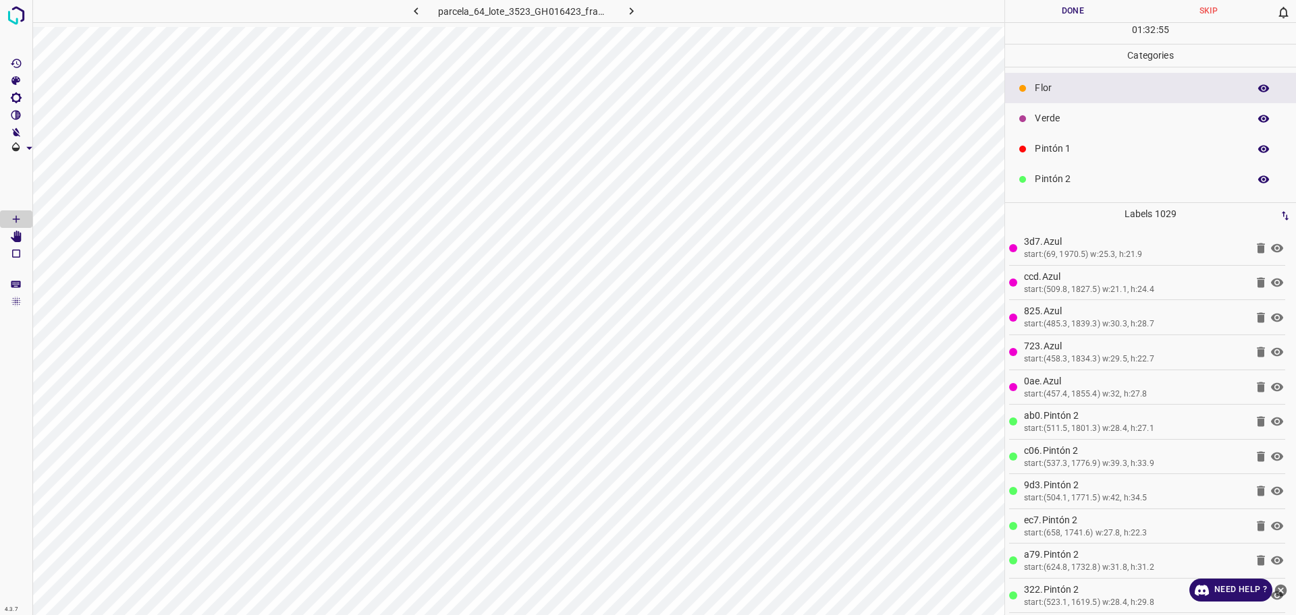
click at [1053, 124] on p "Verde" at bounding box center [1138, 118] width 207 height 14
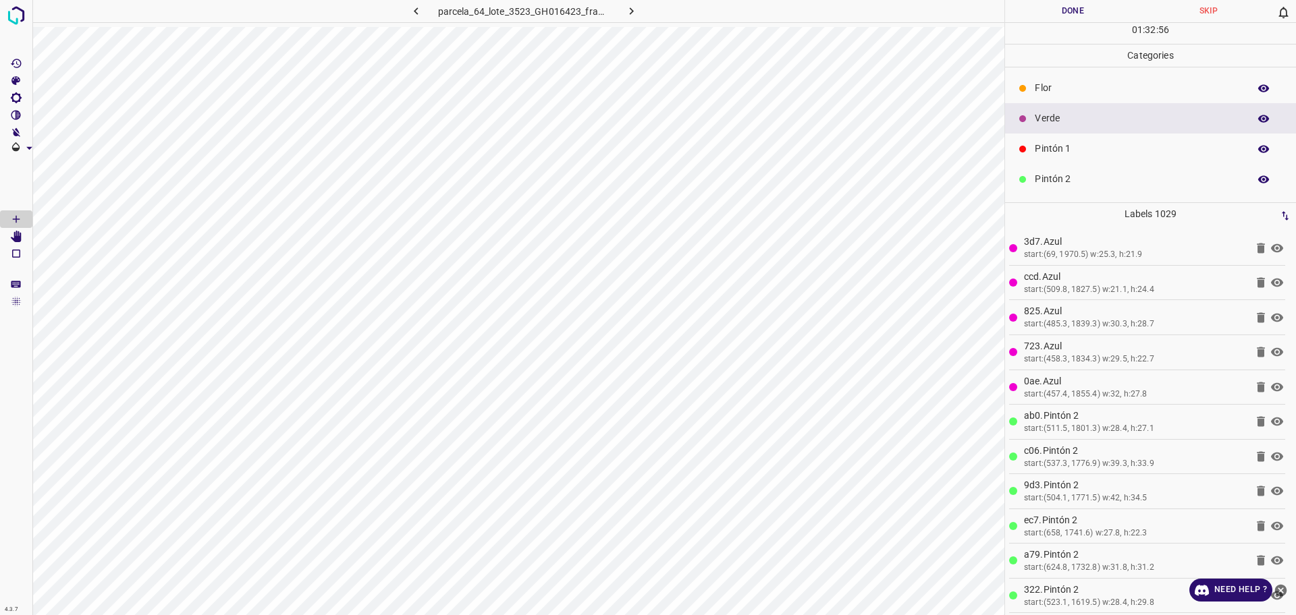
click at [1056, 182] on p "Pintón 2" at bounding box center [1138, 179] width 207 height 14
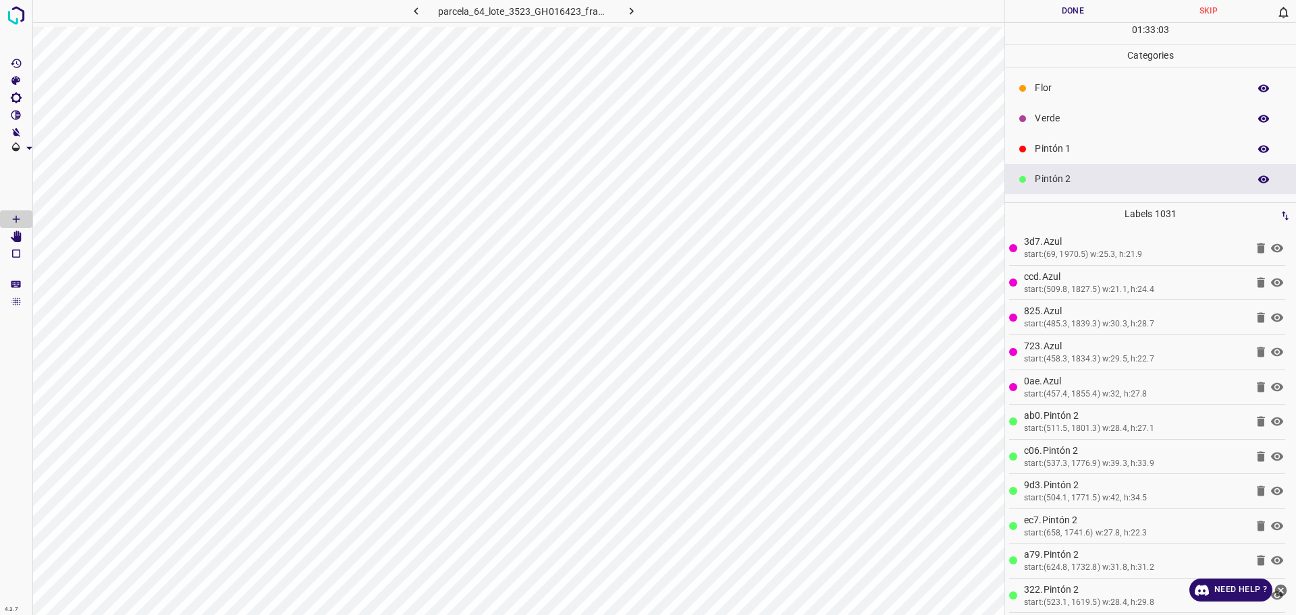
click at [1116, 76] on div "Flor" at bounding box center [1150, 88] width 291 height 30
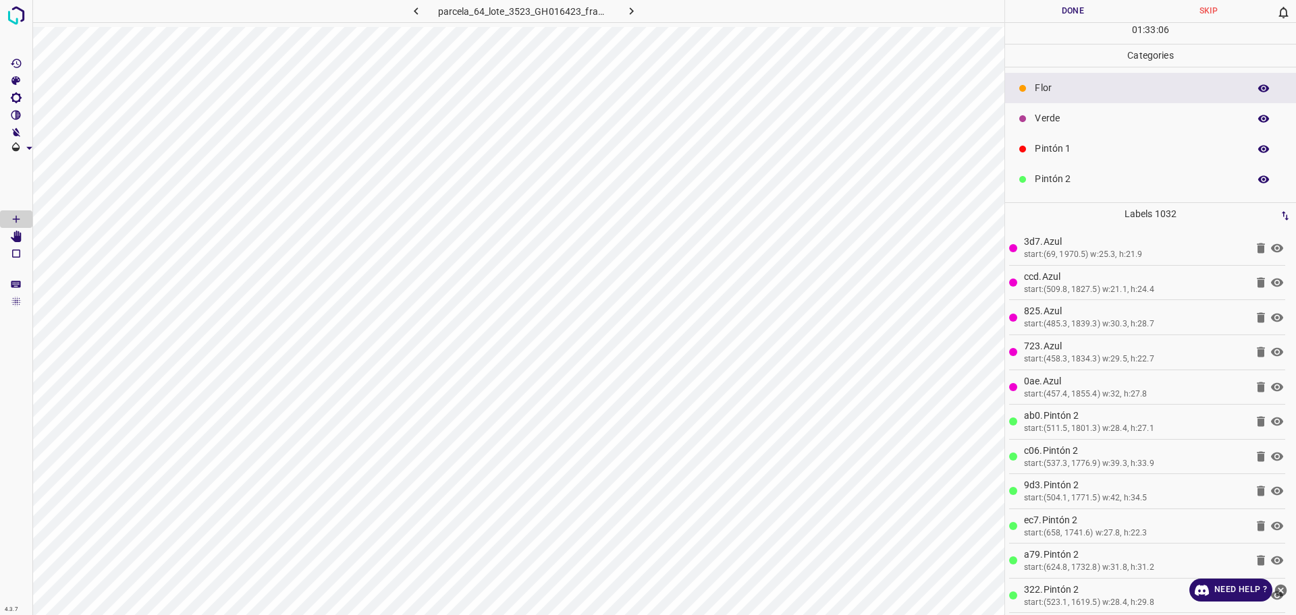
click at [1100, 173] on p "Pintón 2" at bounding box center [1138, 179] width 207 height 14
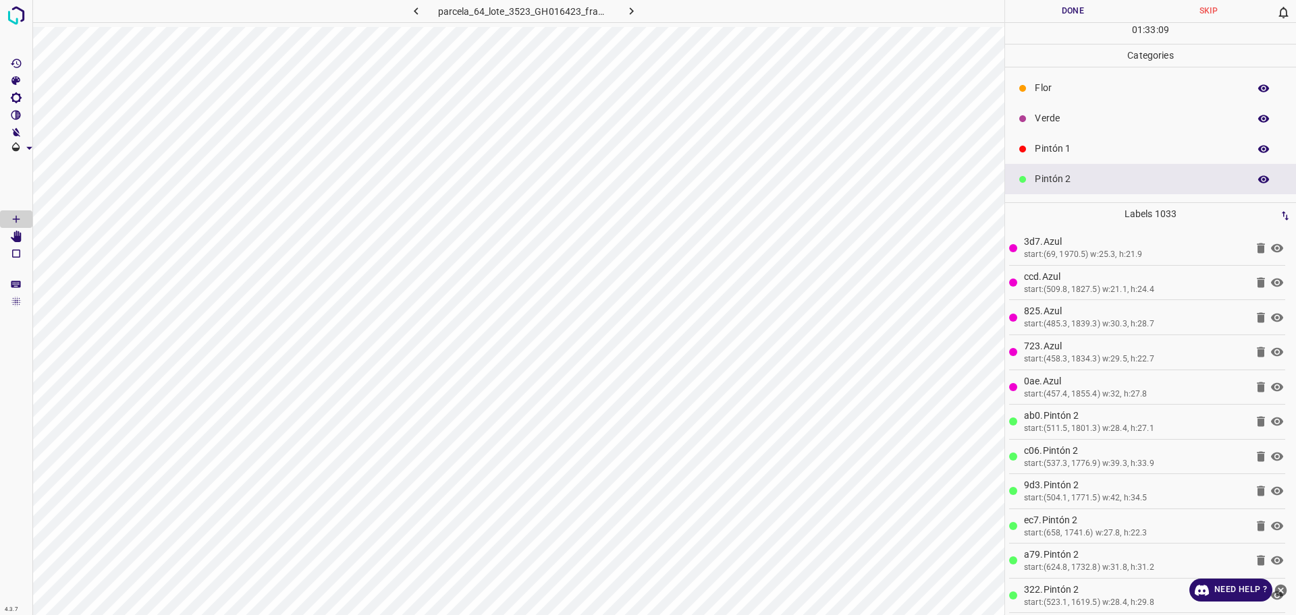
click at [1210, 158] on div "Pintón 1" at bounding box center [1150, 149] width 291 height 30
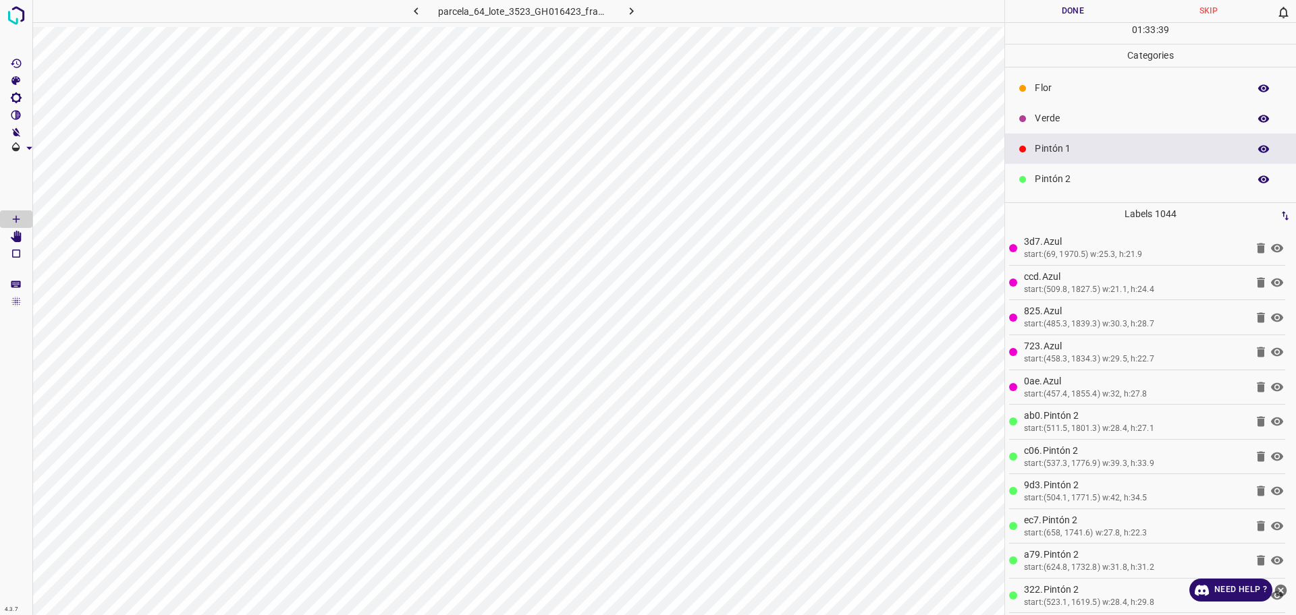
click at [1042, 96] on div "Flor" at bounding box center [1150, 88] width 291 height 30
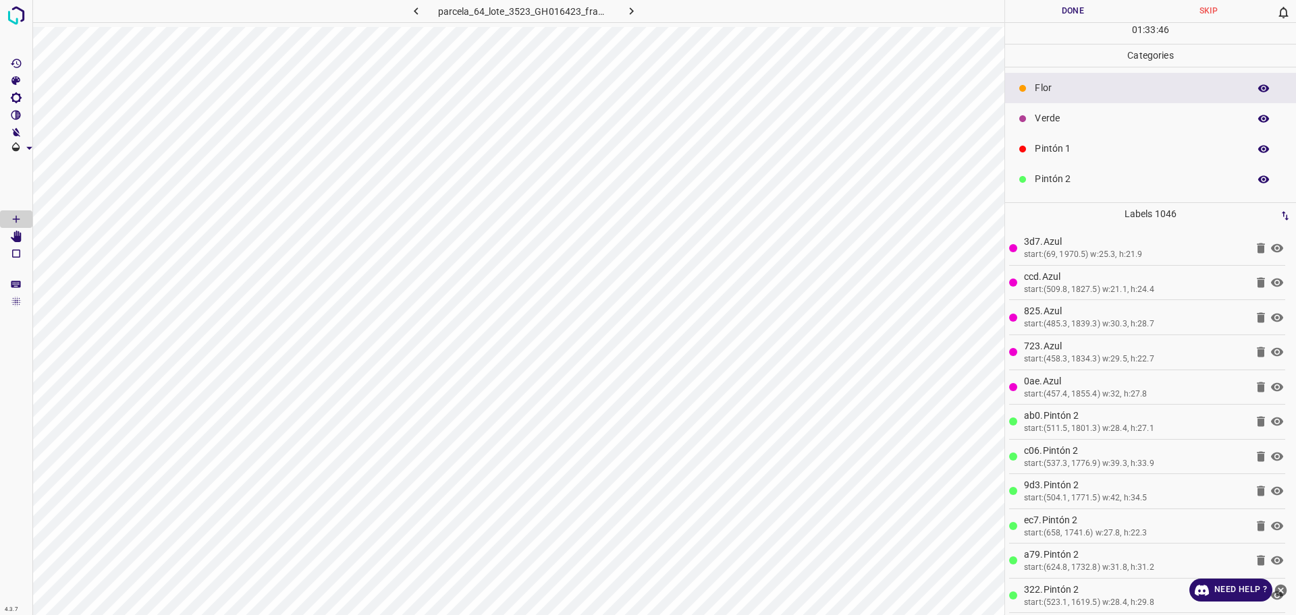
click at [1046, 144] on p "Pintón 1" at bounding box center [1138, 149] width 207 height 14
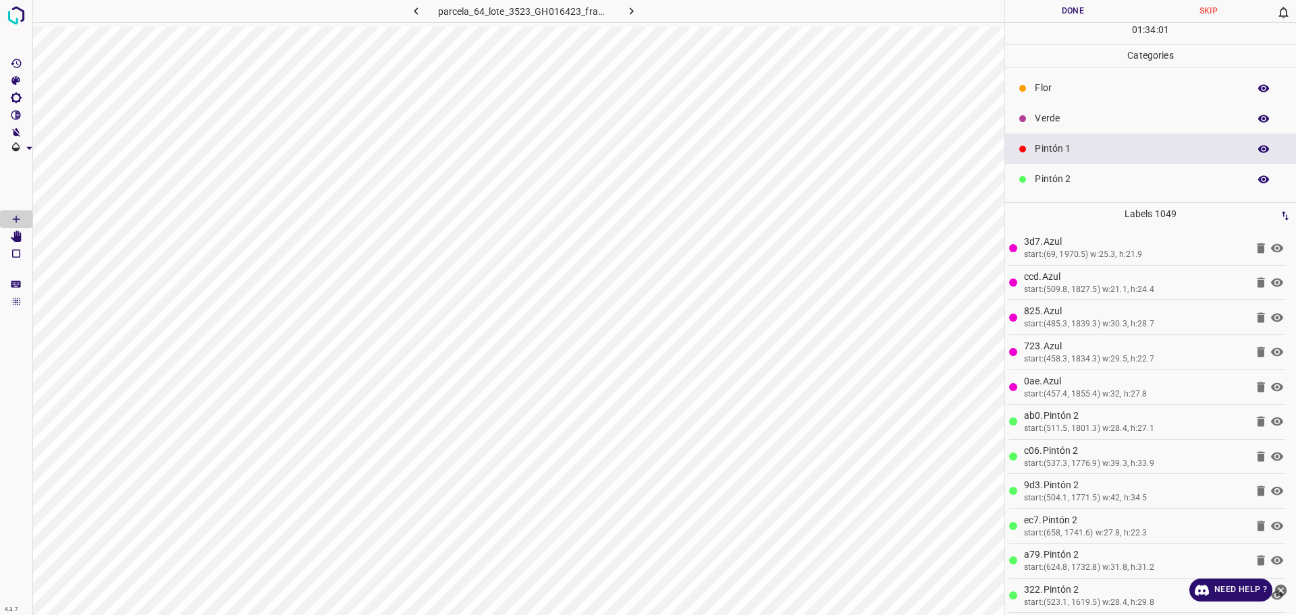
click at [1066, 82] on p "Flor" at bounding box center [1138, 88] width 207 height 14
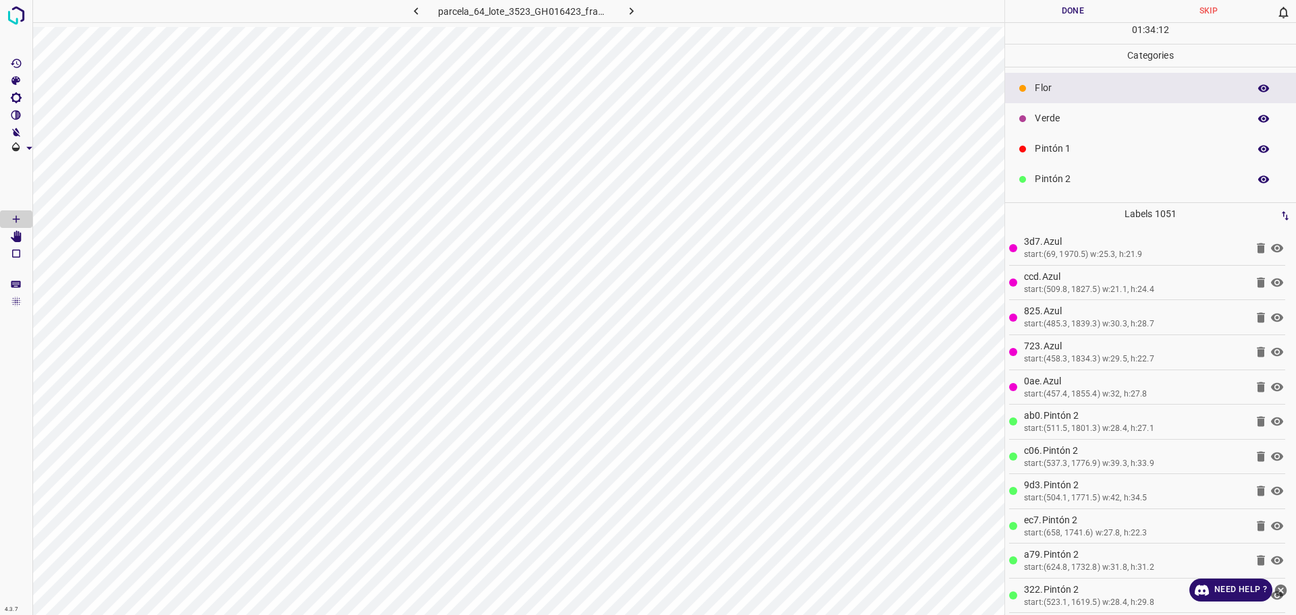
scroll to position [84, 0]
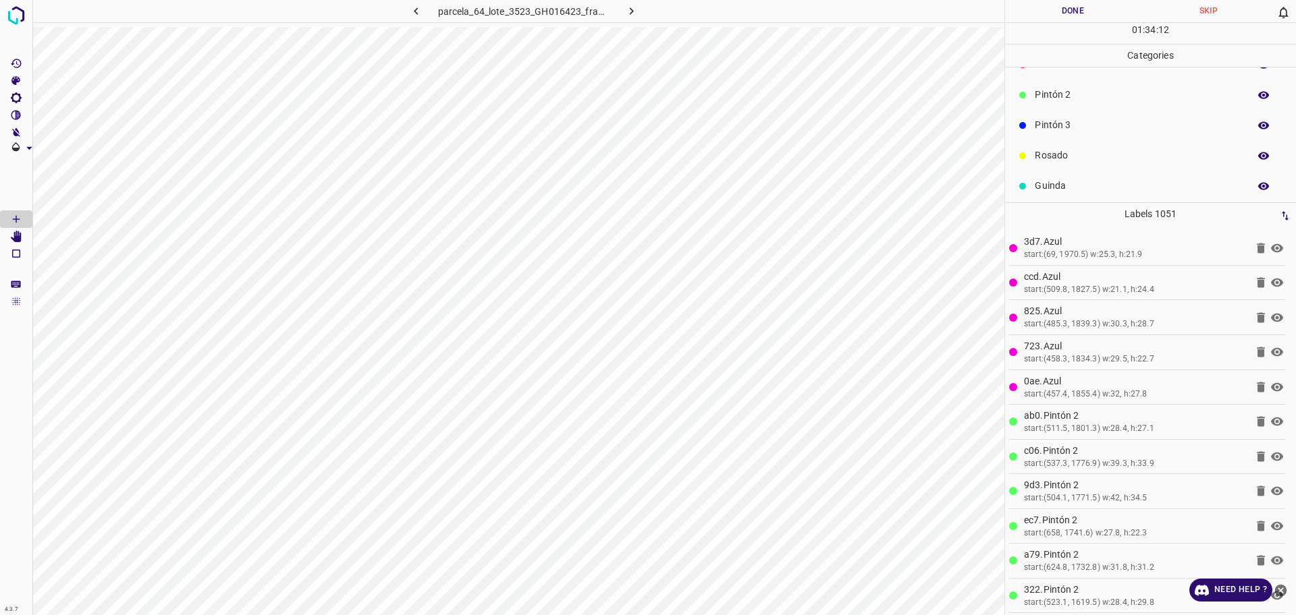
click at [1052, 118] on p "Pintón 3" at bounding box center [1138, 125] width 207 height 14
click at [1050, 162] on div "Pintón 1" at bounding box center [1150, 149] width 291 height 30
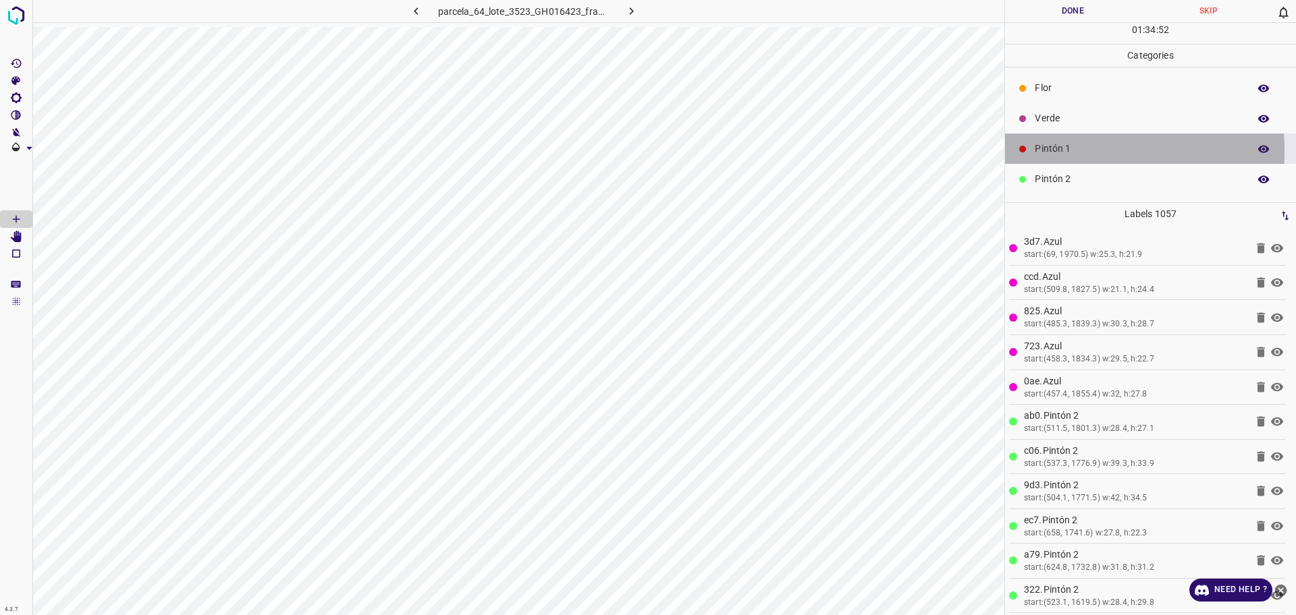
click at [1026, 150] on icon at bounding box center [1022, 149] width 8 height 8
click at [1085, 174] on p "Pintón 2" at bounding box center [1138, 179] width 207 height 14
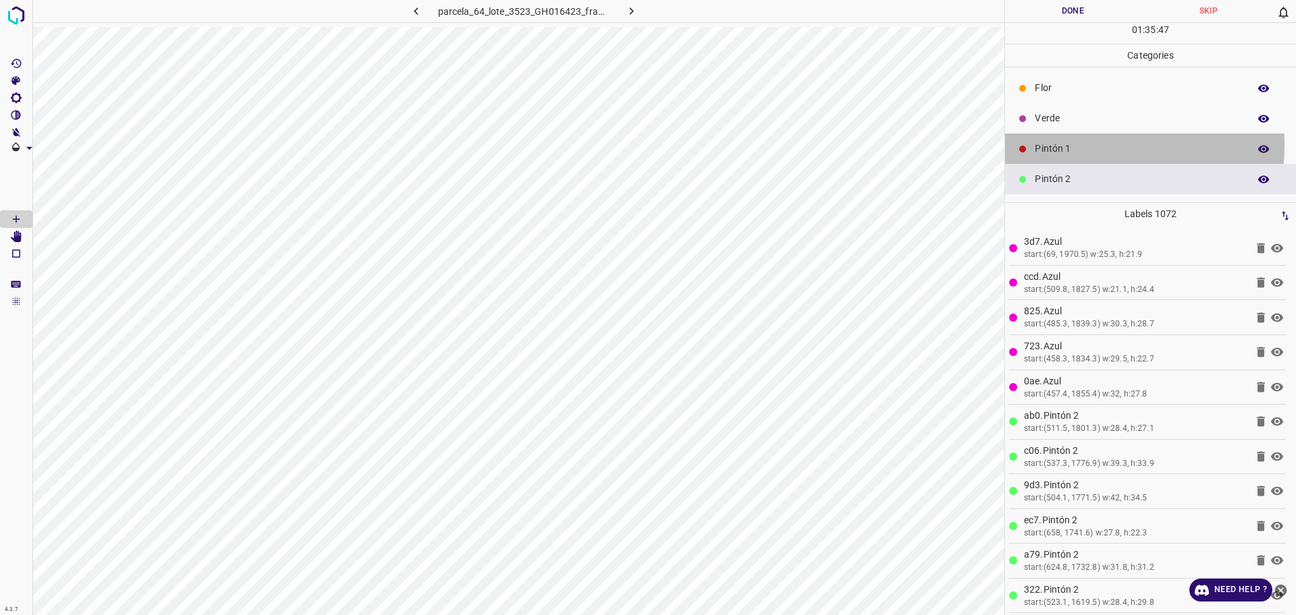
click at [1076, 145] on p "Pintón 1" at bounding box center [1138, 149] width 207 height 14
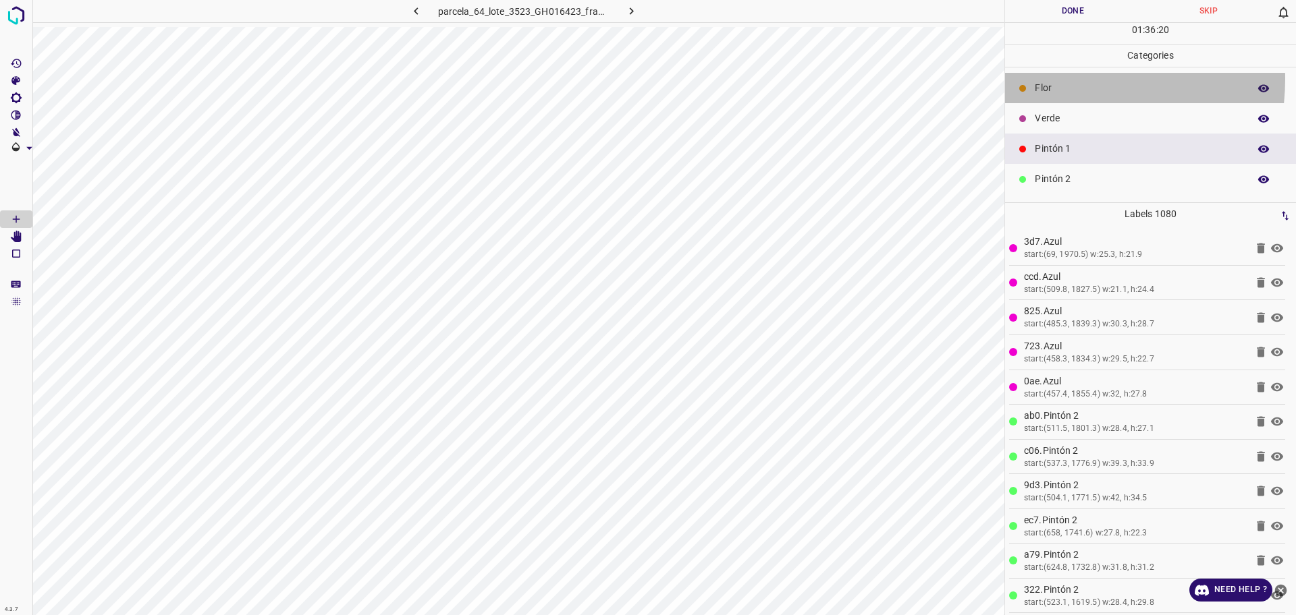
click at [1053, 79] on div "Flor" at bounding box center [1150, 88] width 291 height 30
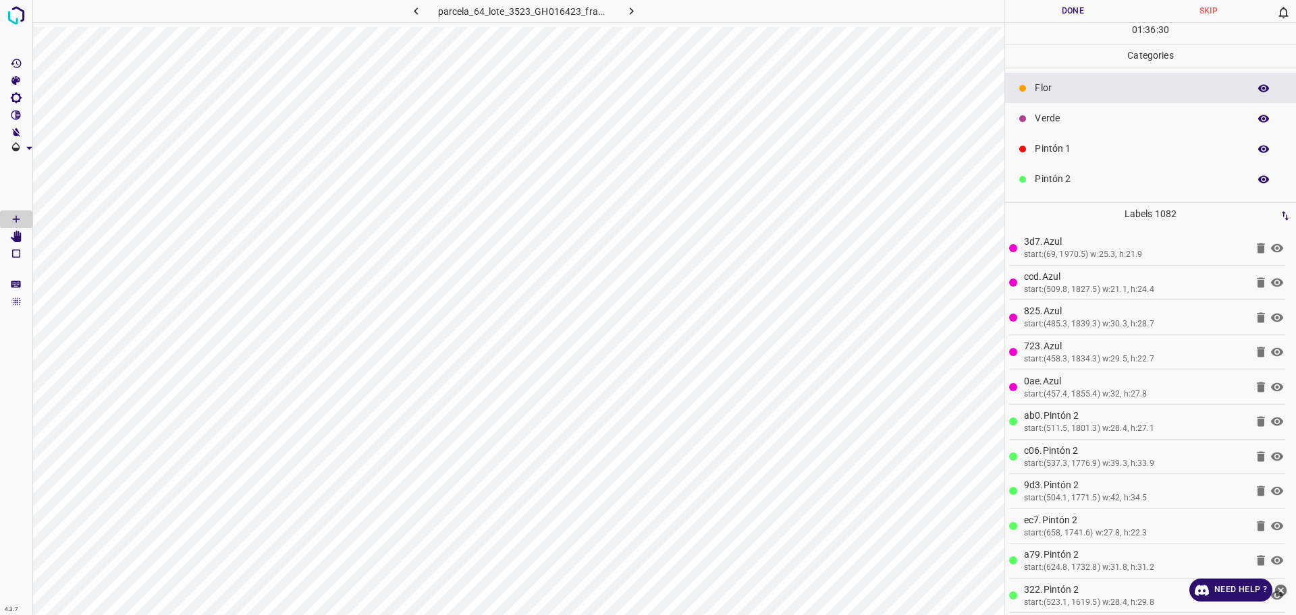
click at [1058, 149] on p "Pintón 1" at bounding box center [1138, 149] width 207 height 14
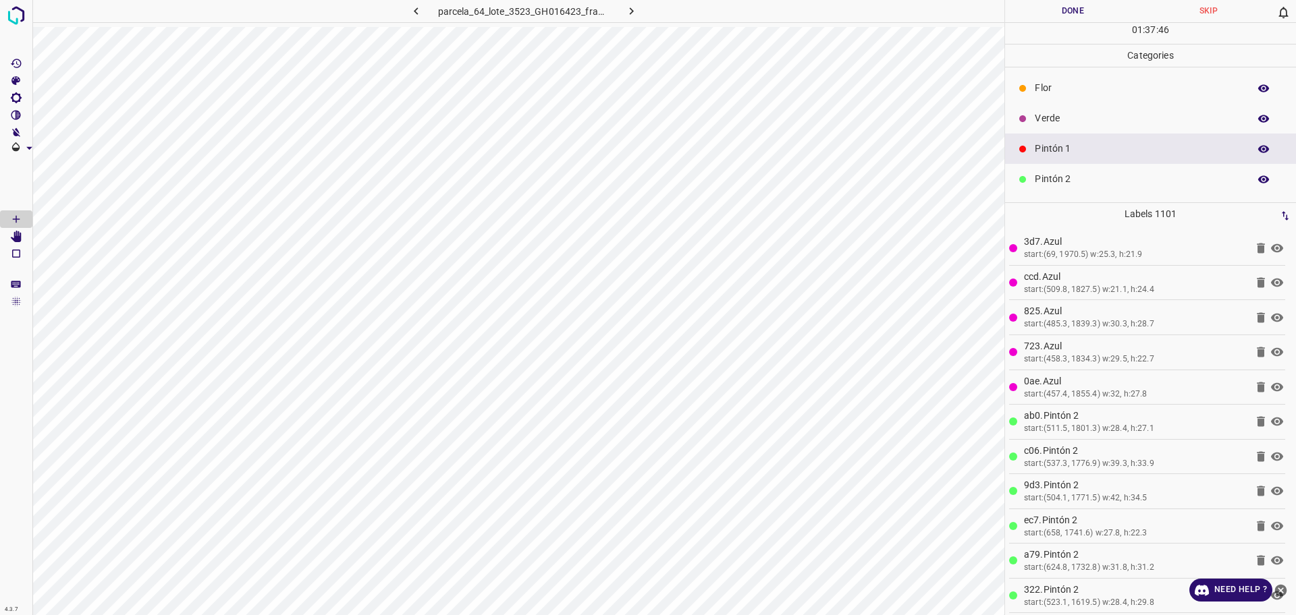
click at [1036, 188] on div "Pintón 2" at bounding box center [1150, 179] width 291 height 30
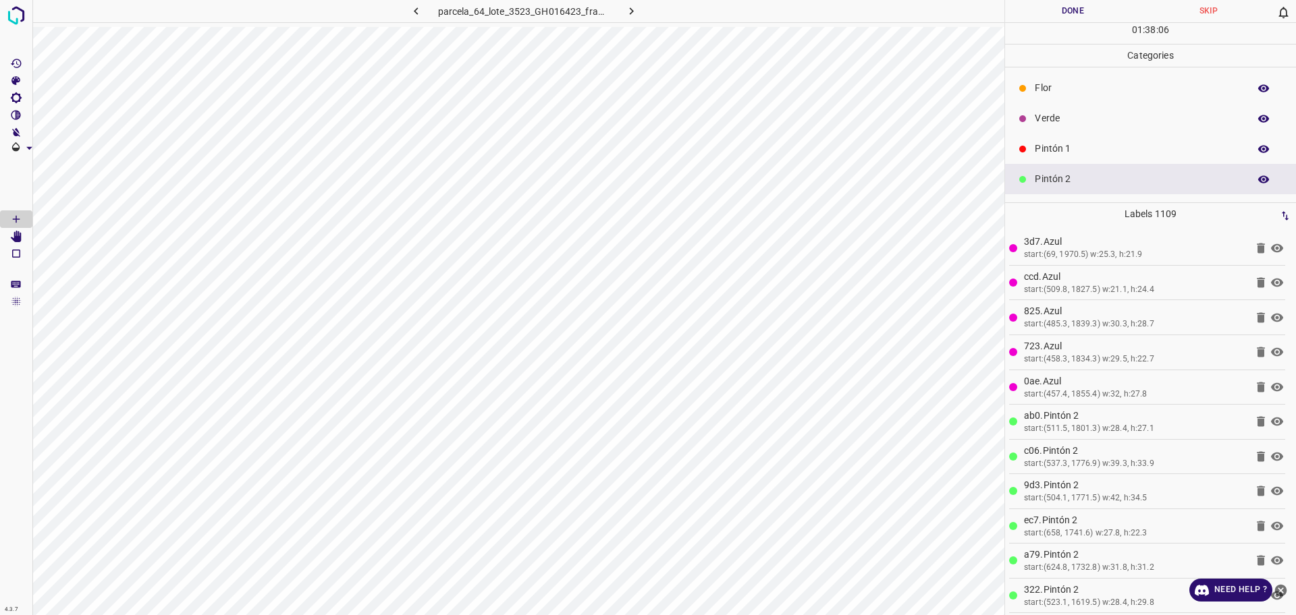
click at [1051, 142] on p "Pintón 1" at bounding box center [1138, 149] width 207 height 14
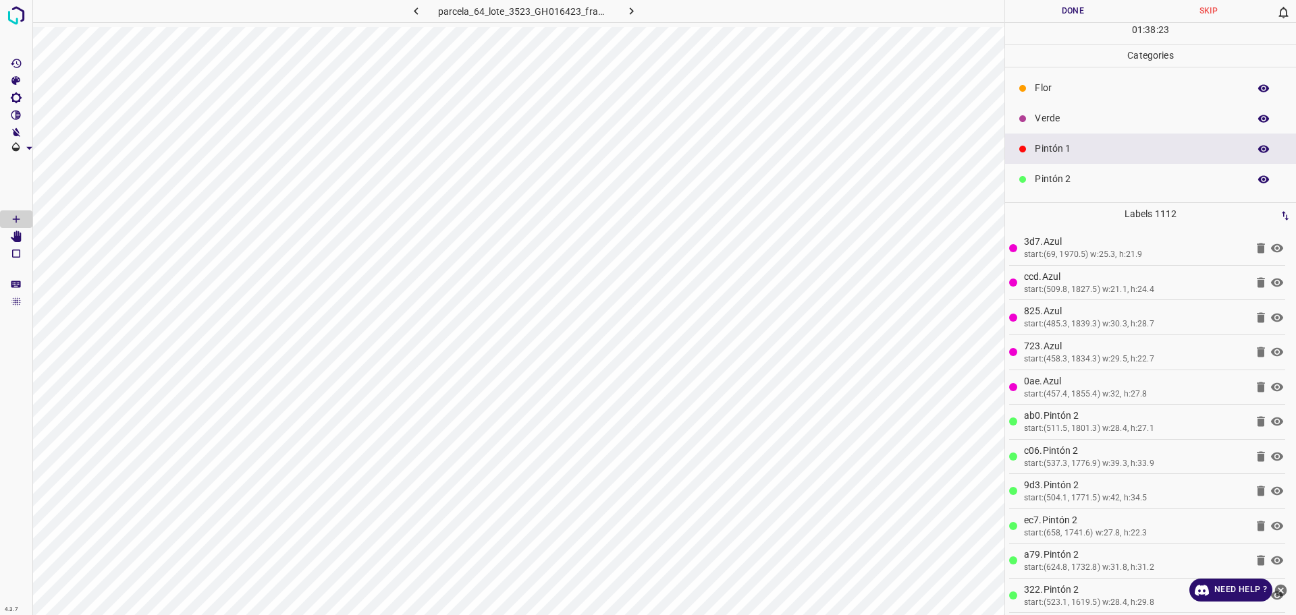
click at [1042, 24] on div "01 : 38 : 23" at bounding box center [1150, 33] width 291 height 21
click at [1041, 16] on button "Done" at bounding box center [1073, 11] width 136 height 22
click at [1017, 11] on button "Done" at bounding box center [1073, 11] width 136 height 22
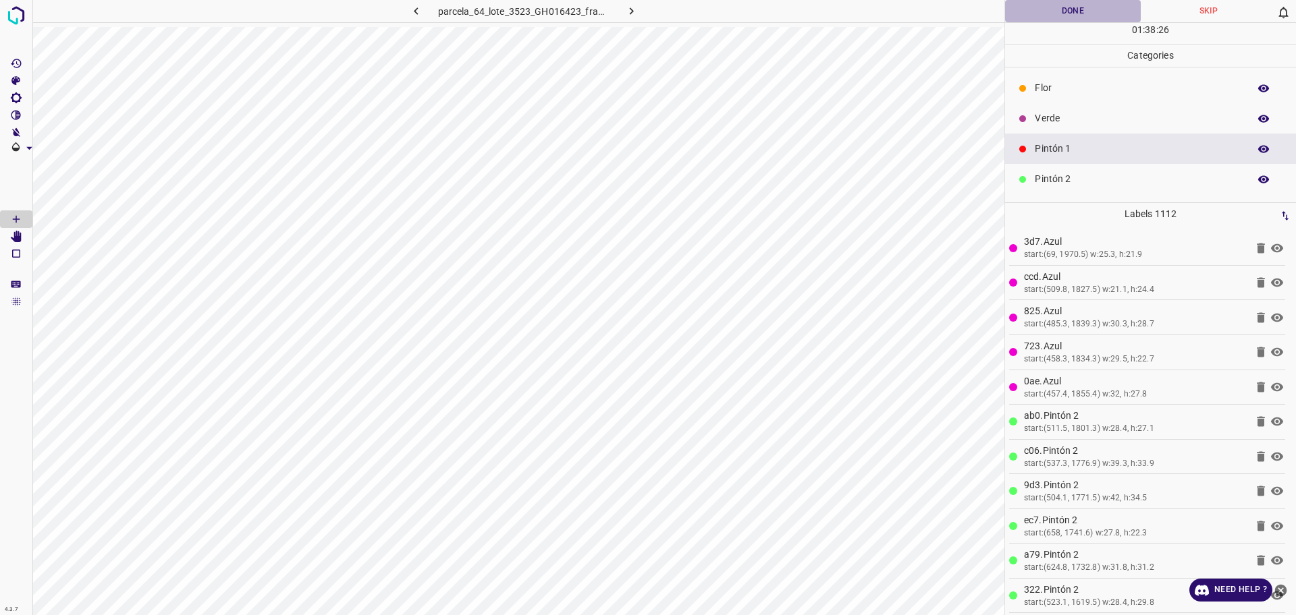
click at [1017, 11] on button "Done" at bounding box center [1073, 11] width 136 height 22
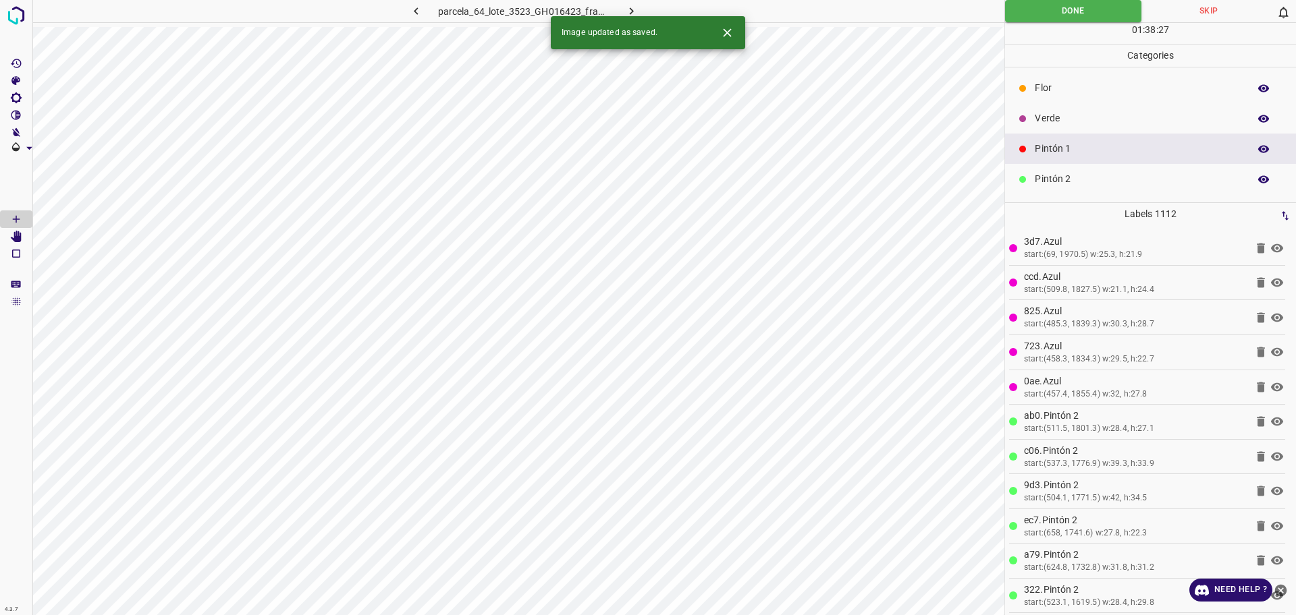
click at [630, 10] on icon "button" at bounding box center [631, 11] width 14 height 14
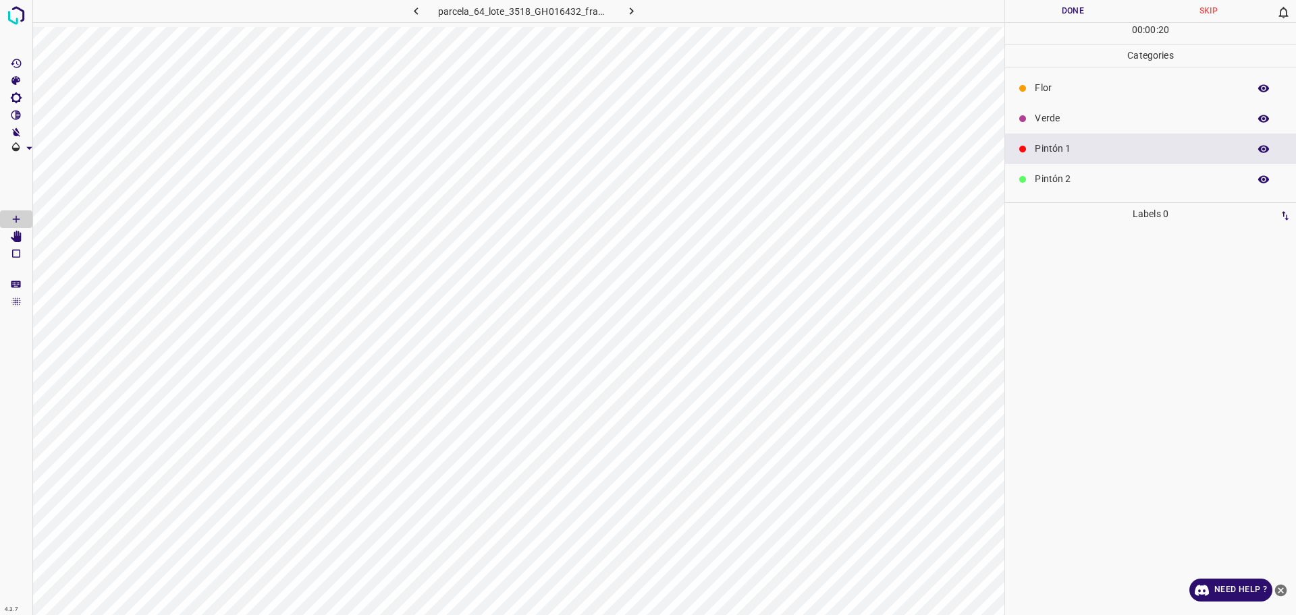
click at [1128, 80] on div "Flor" at bounding box center [1150, 88] width 291 height 30
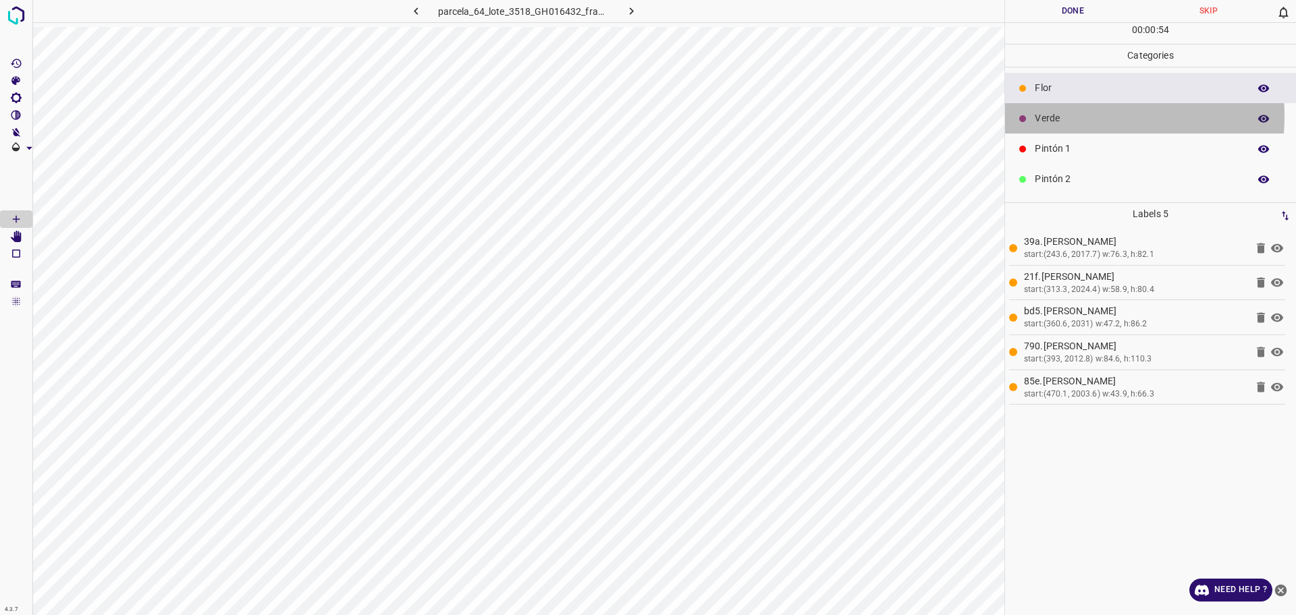
click at [1064, 115] on p "Verde" at bounding box center [1138, 118] width 207 height 14
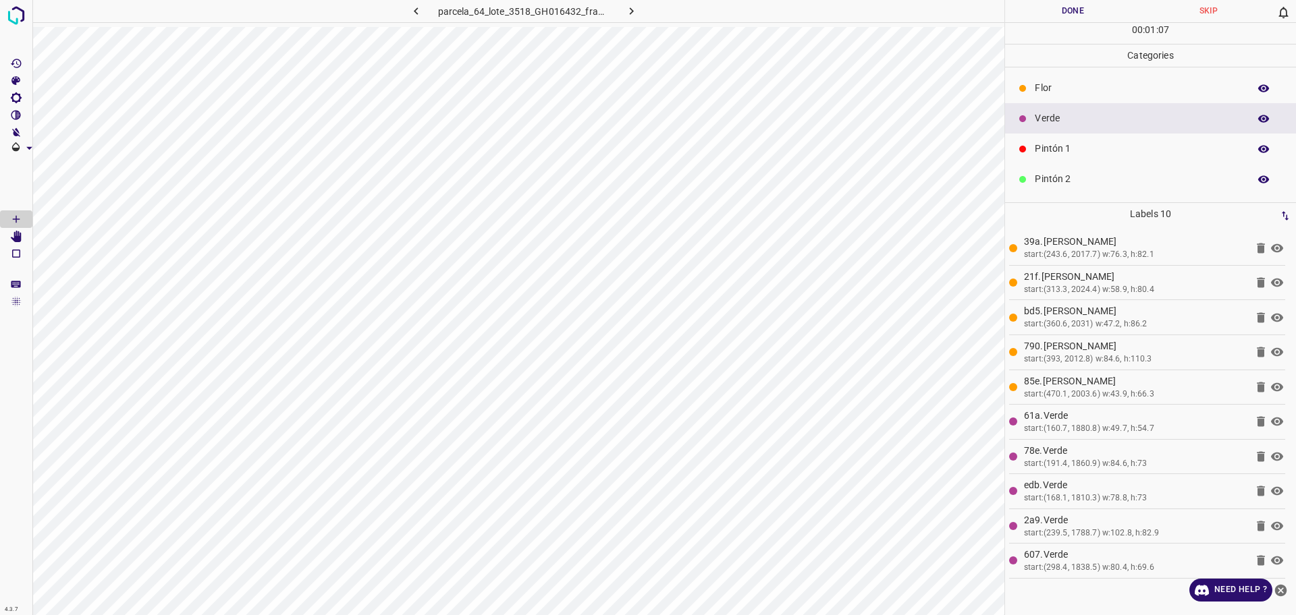
click at [1077, 140] on div "Pintón 1" at bounding box center [1150, 149] width 291 height 30
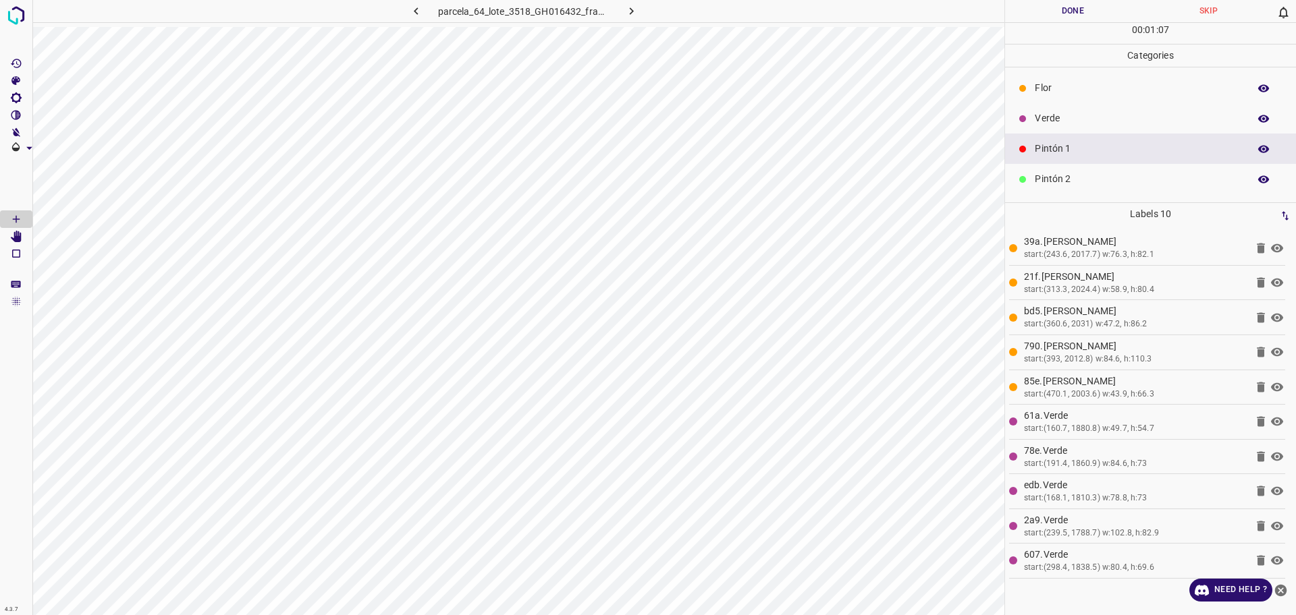
click at [1060, 68] on ul "[PERSON_NAME] Verde Pintón 1 Pintón 2 Pintón 3 [PERSON_NAME] Azul" at bounding box center [1150, 194] width 291 height 254
click at [1053, 96] on div "Flor" at bounding box center [1150, 88] width 291 height 30
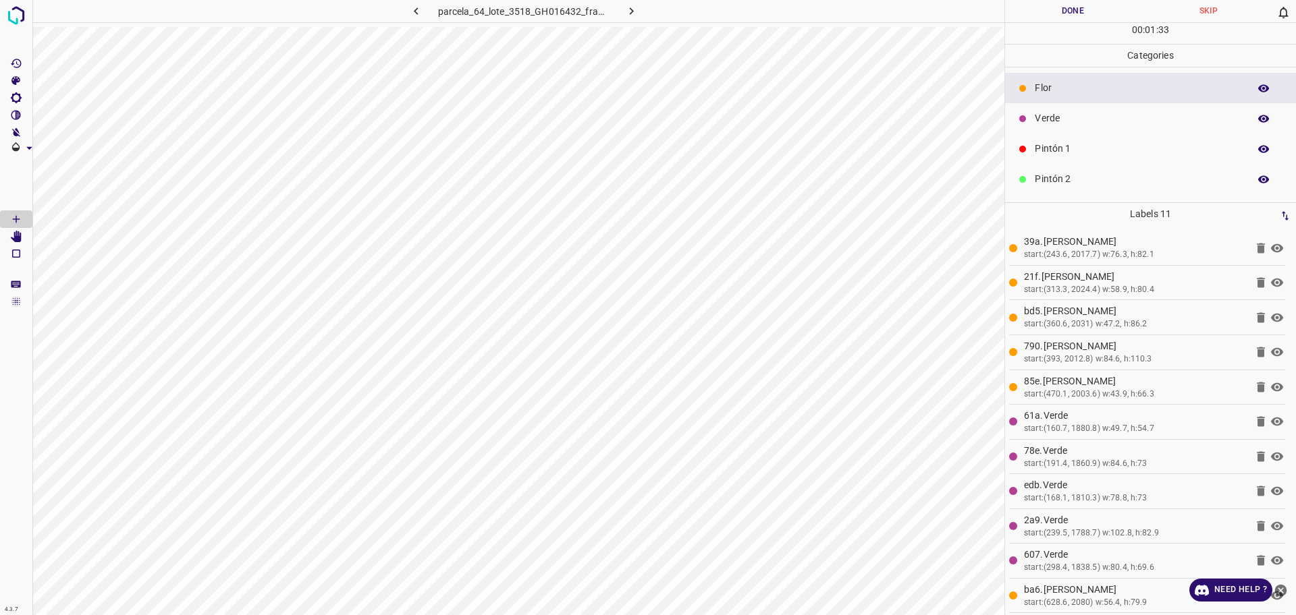
click at [1024, 143] on div at bounding box center [1022, 148] width 13 height 13
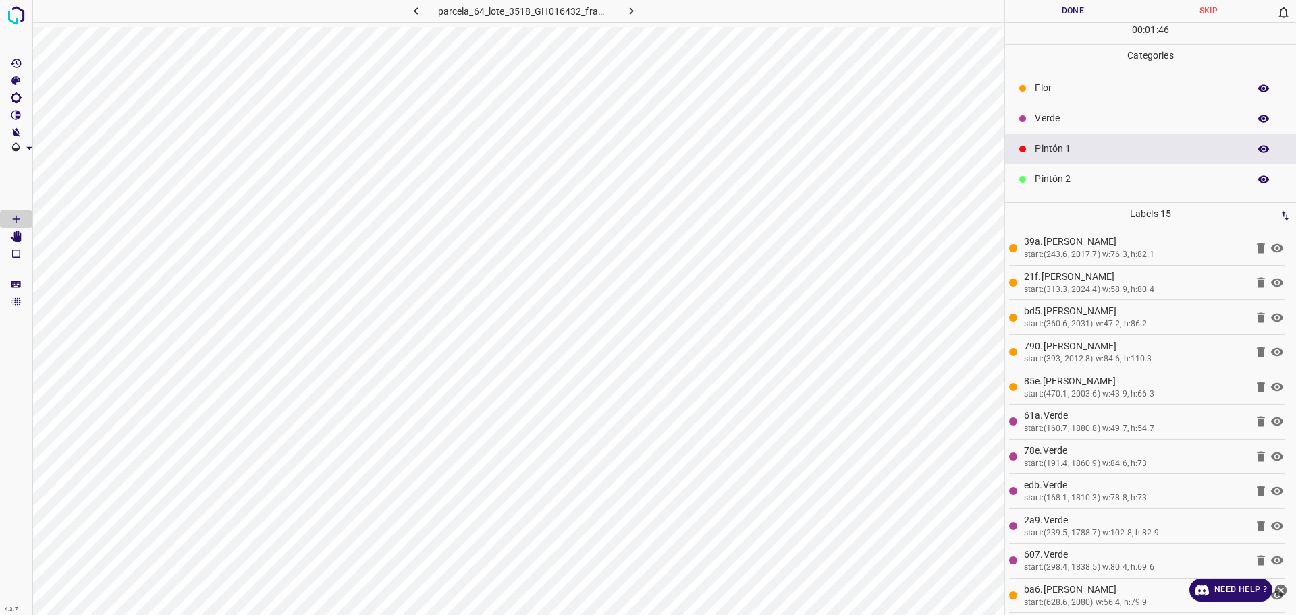
click at [1100, 109] on div "Verde" at bounding box center [1150, 118] width 291 height 30
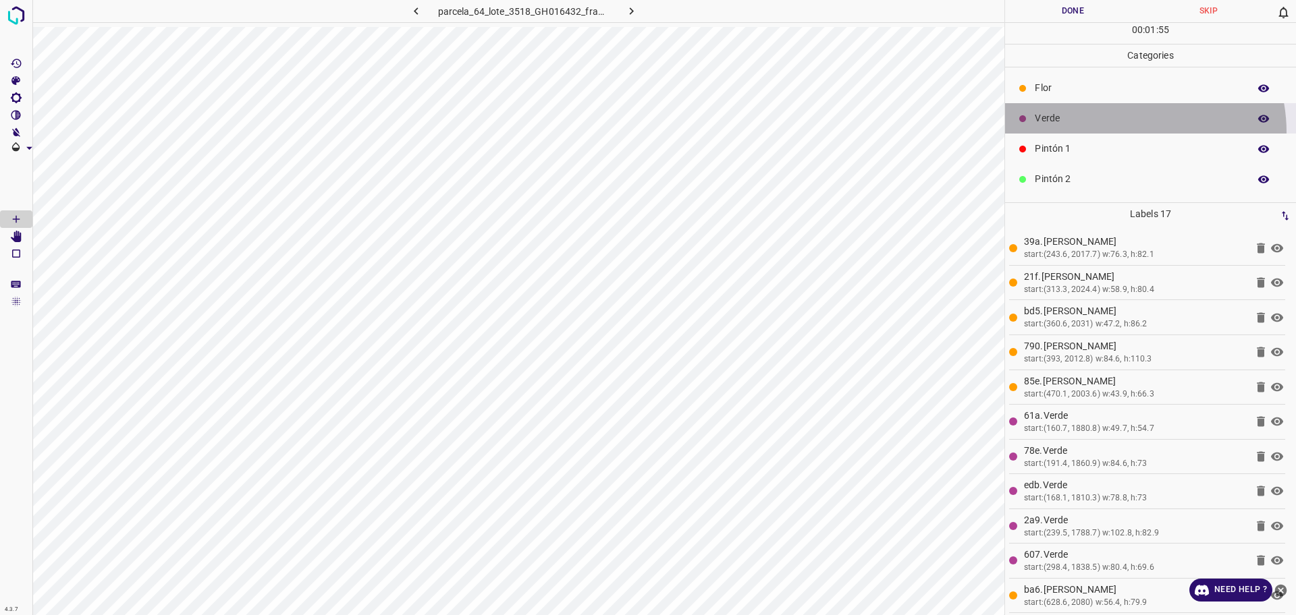
click at [1114, 132] on div "Verde" at bounding box center [1150, 118] width 291 height 30
click at [1109, 144] on p "Pintón 1" at bounding box center [1138, 149] width 207 height 14
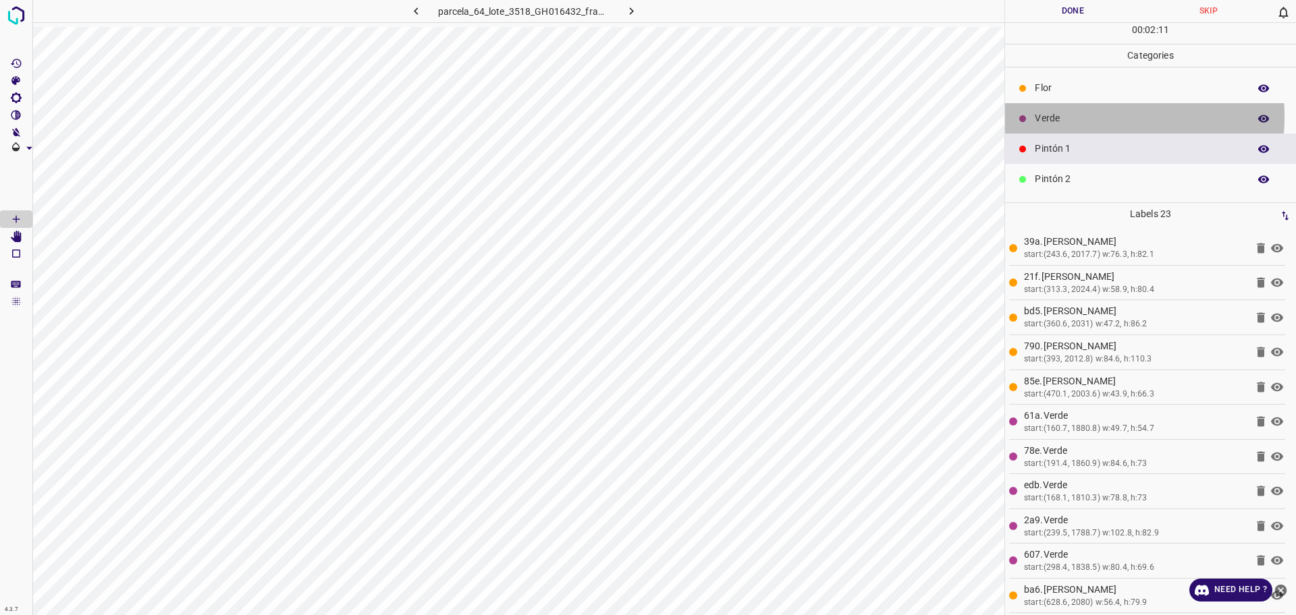
click at [1066, 117] on p "Verde" at bounding box center [1138, 118] width 207 height 14
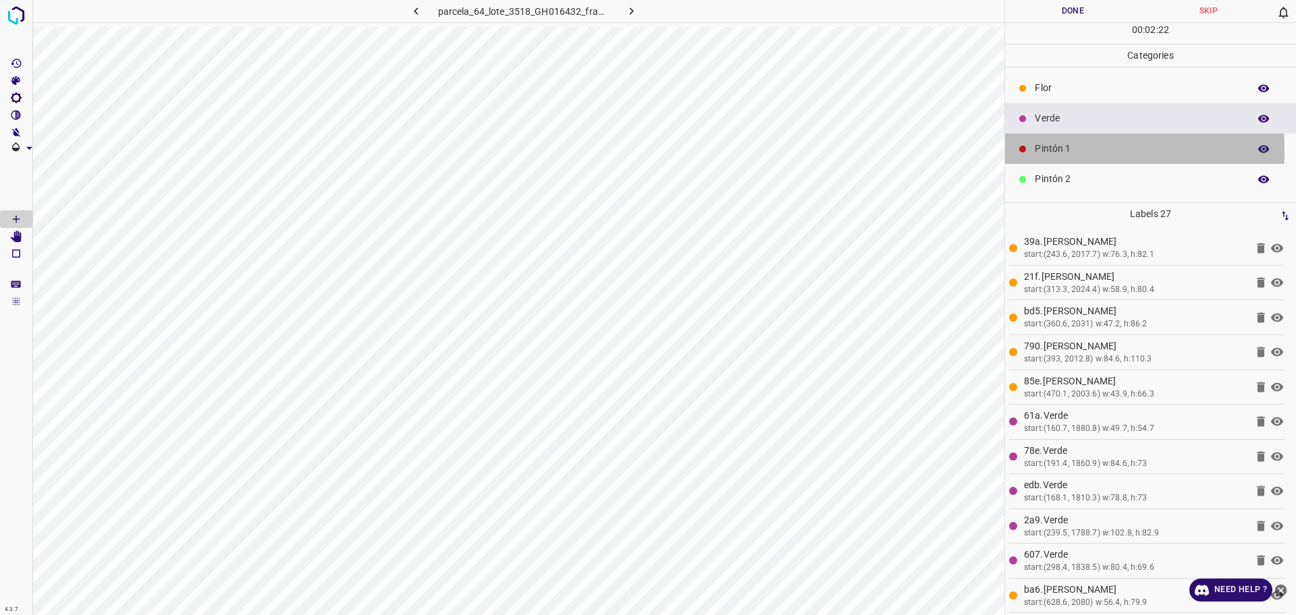
click at [1034, 150] on div "Pintón 1" at bounding box center [1150, 149] width 291 height 30
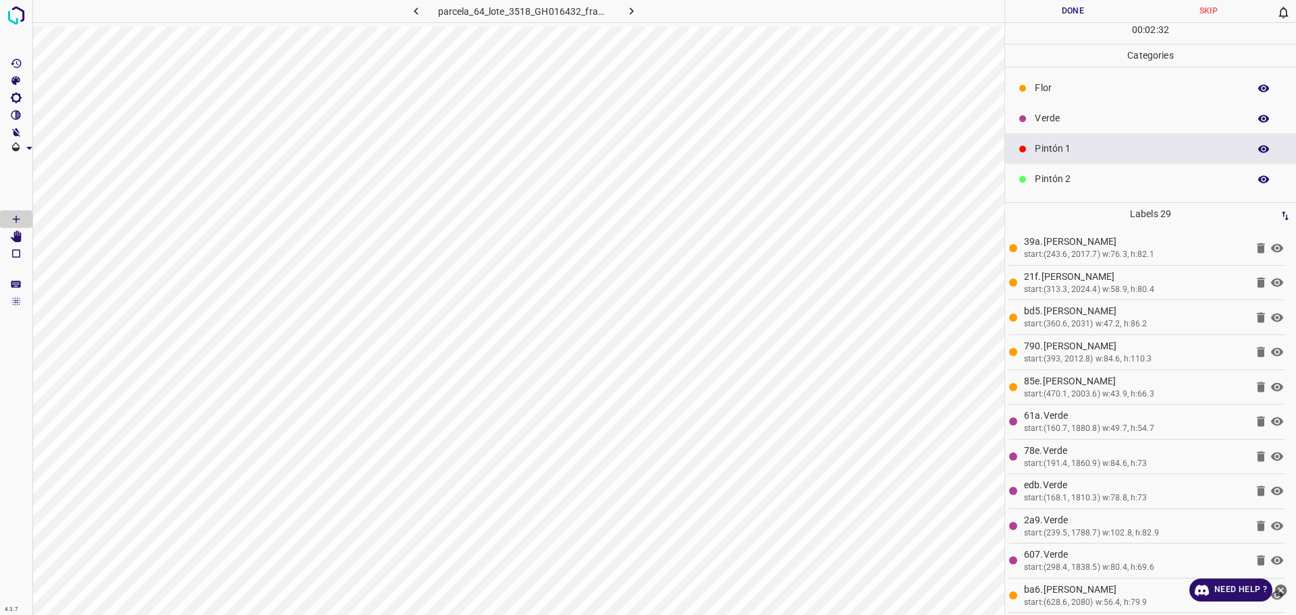
click at [1109, 122] on p "Verde" at bounding box center [1138, 118] width 207 height 14
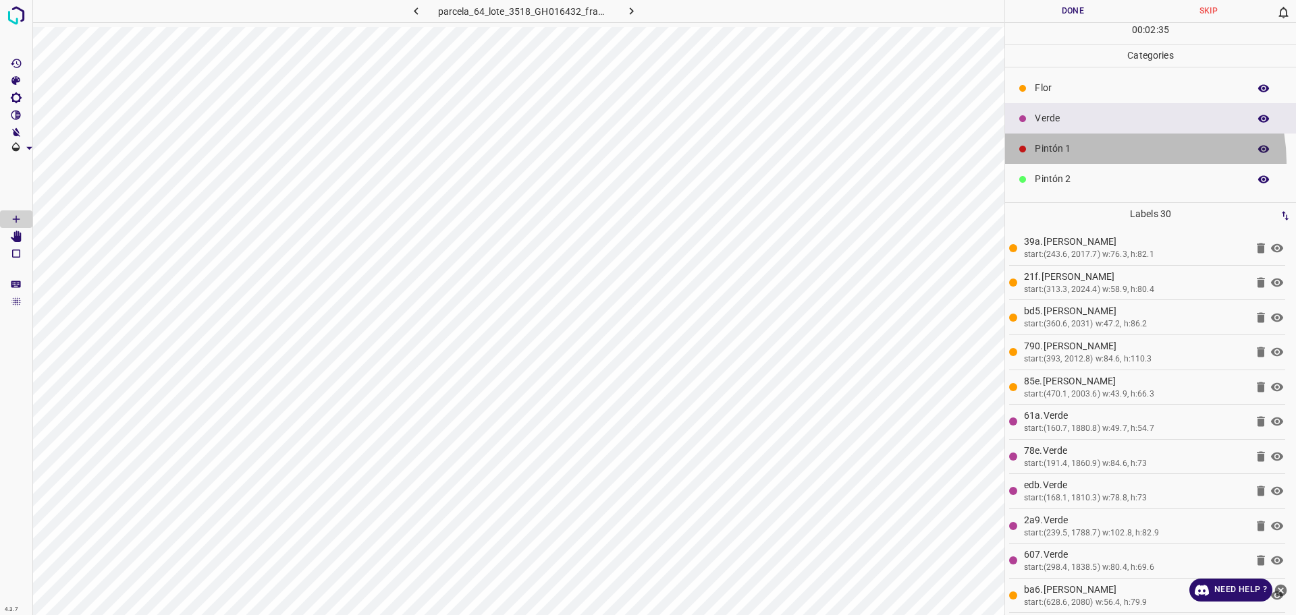
click at [1113, 162] on div "Pintón 1" at bounding box center [1150, 149] width 291 height 30
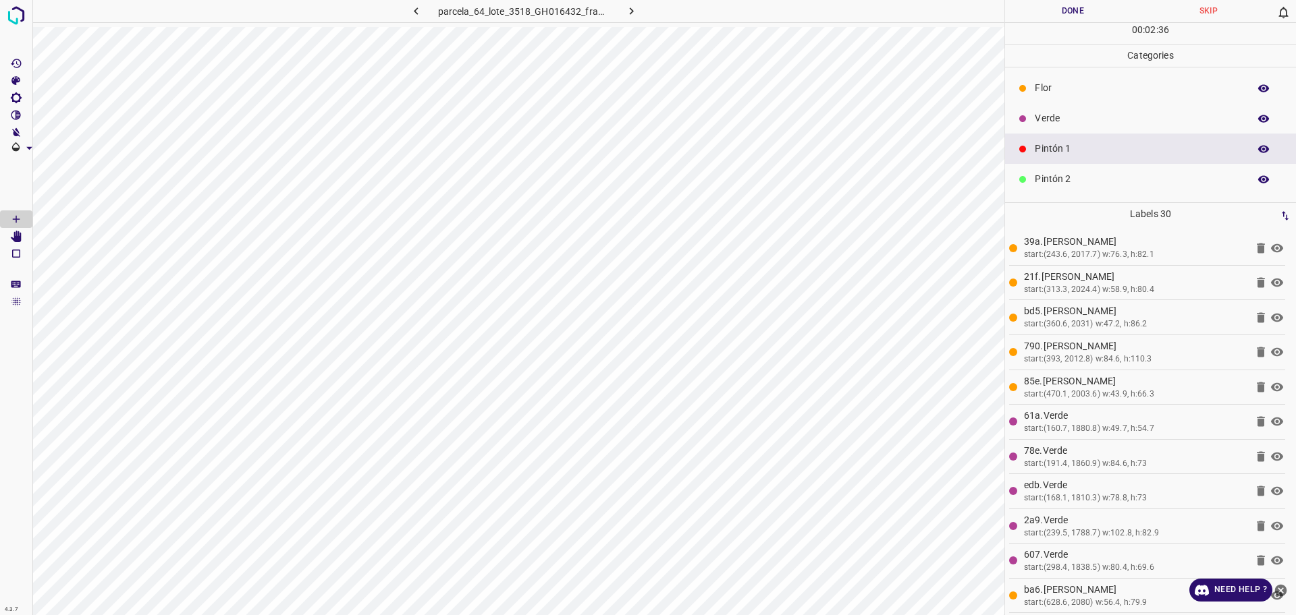
click at [1095, 182] on p "Pintón 2" at bounding box center [1138, 179] width 207 height 14
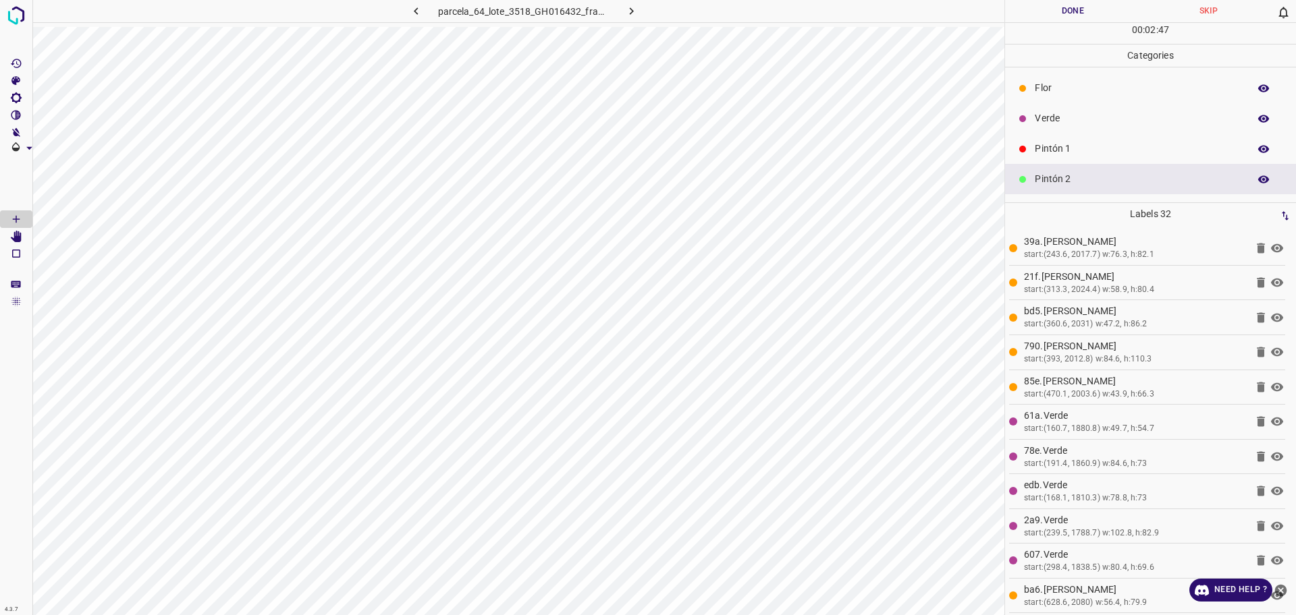
click at [1026, 92] on div at bounding box center [1022, 88] width 13 height 13
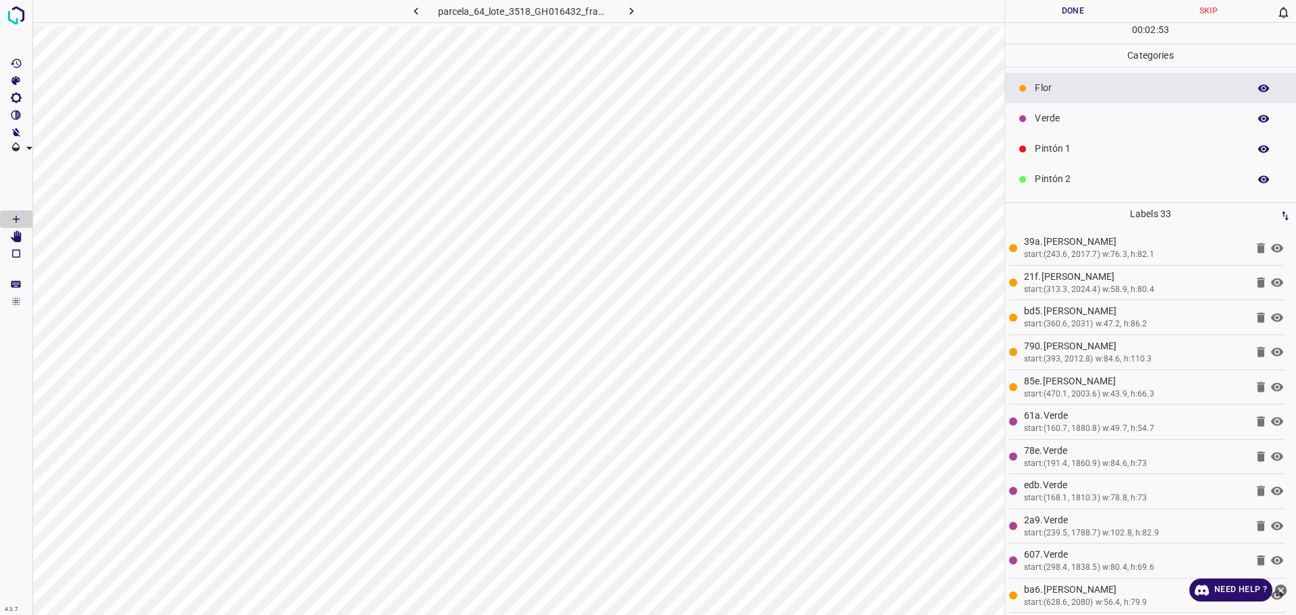
click at [1090, 142] on p "Pintón 1" at bounding box center [1138, 149] width 207 height 14
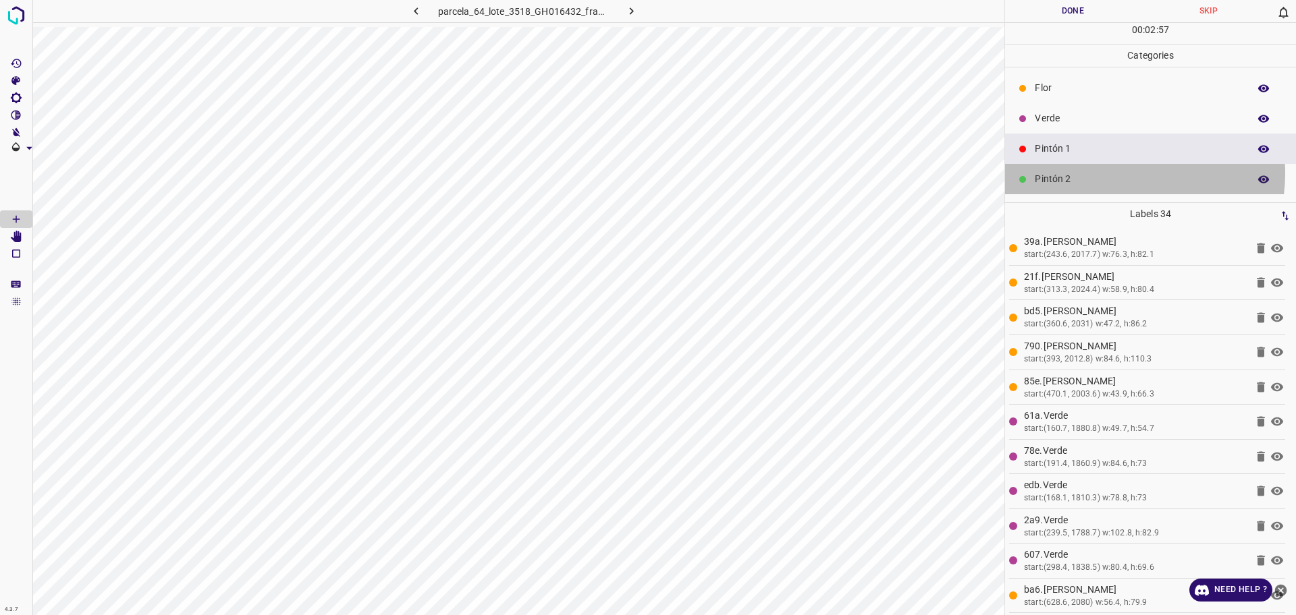
click at [1125, 173] on p "Pintón 2" at bounding box center [1138, 179] width 207 height 14
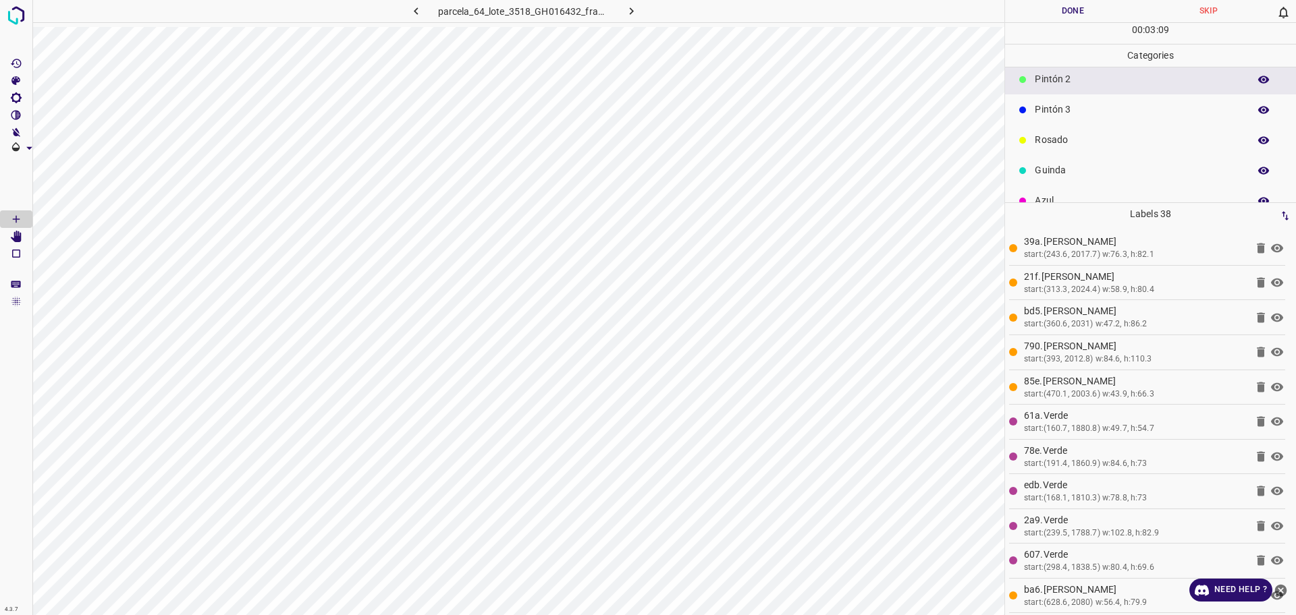
scroll to position [119, 0]
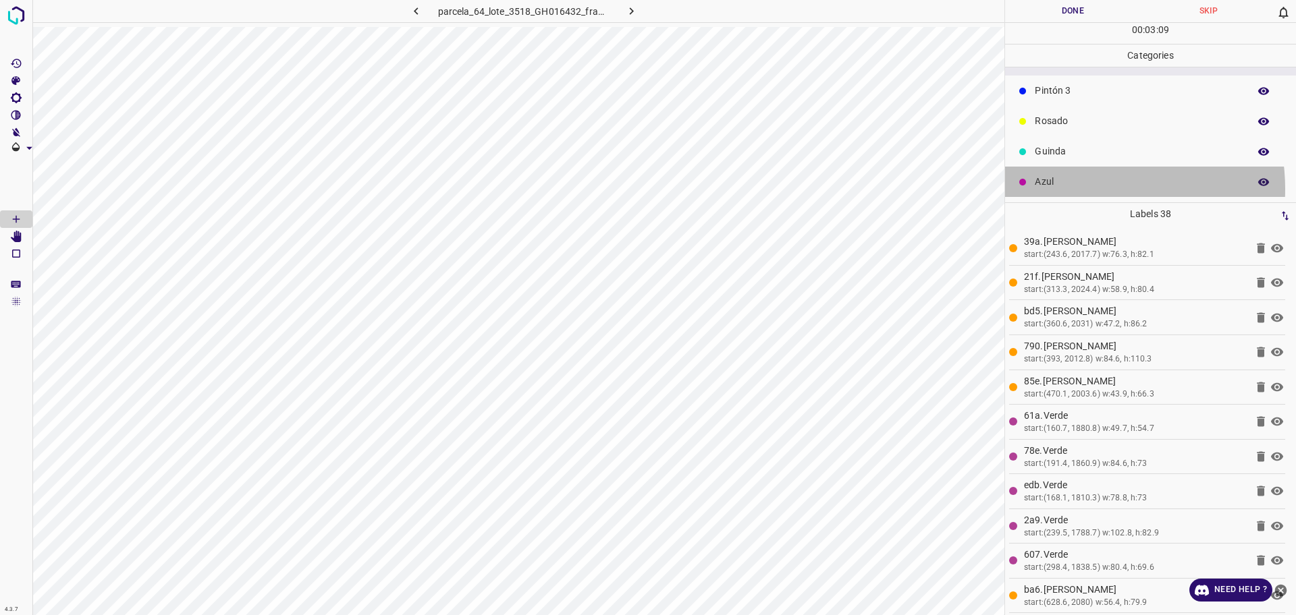
click at [1086, 189] on p "Azul" at bounding box center [1138, 182] width 207 height 14
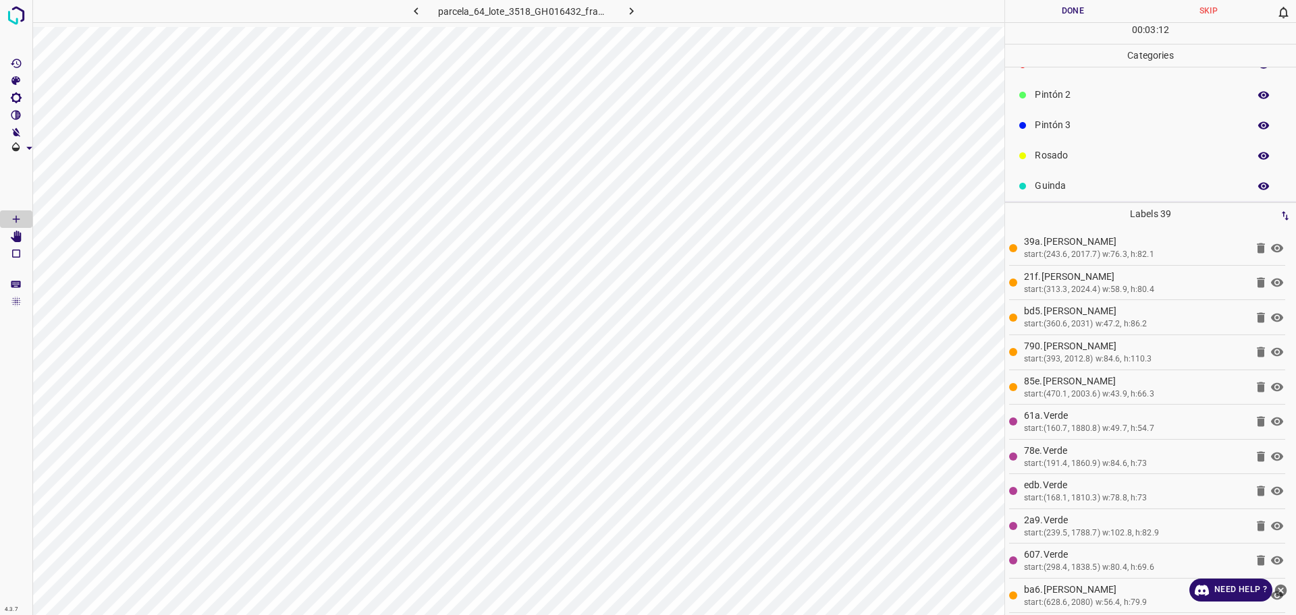
scroll to position [0, 0]
click at [1053, 94] on p "Flor" at bounding box center [1138, 88] width 207 height 14
click at [1051, 117] on p "Rosado" at bounding box center [1138, 121] width 207 height 14
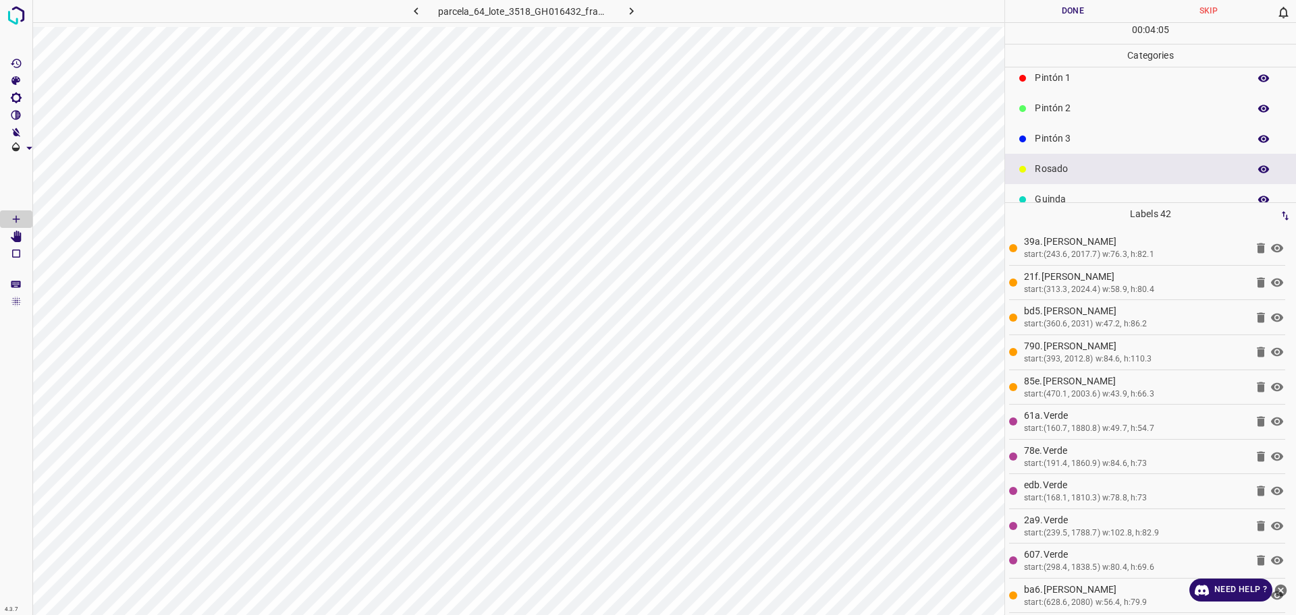
scroll to position [0, 0]
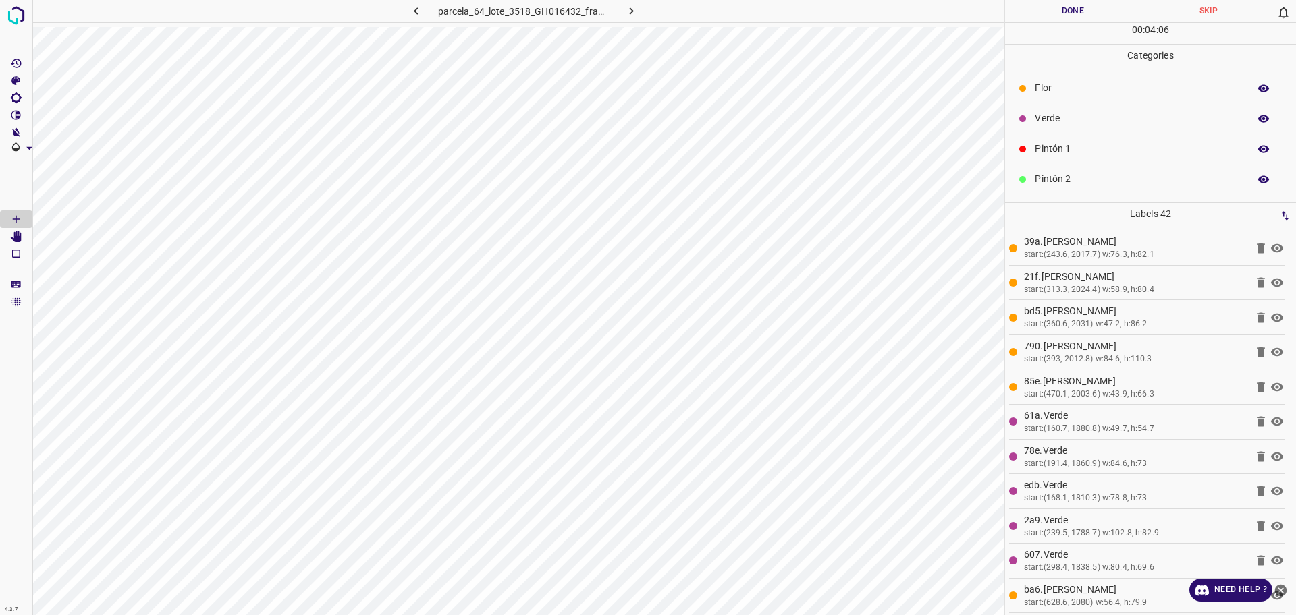
click at [1062, 140] on div "Pintón 1" at bounding box center [1150, 149] width 291 height 30
click at [1068, 183] on p "Pintón 2" at bounding box center [1138, 179] width 207 height 14
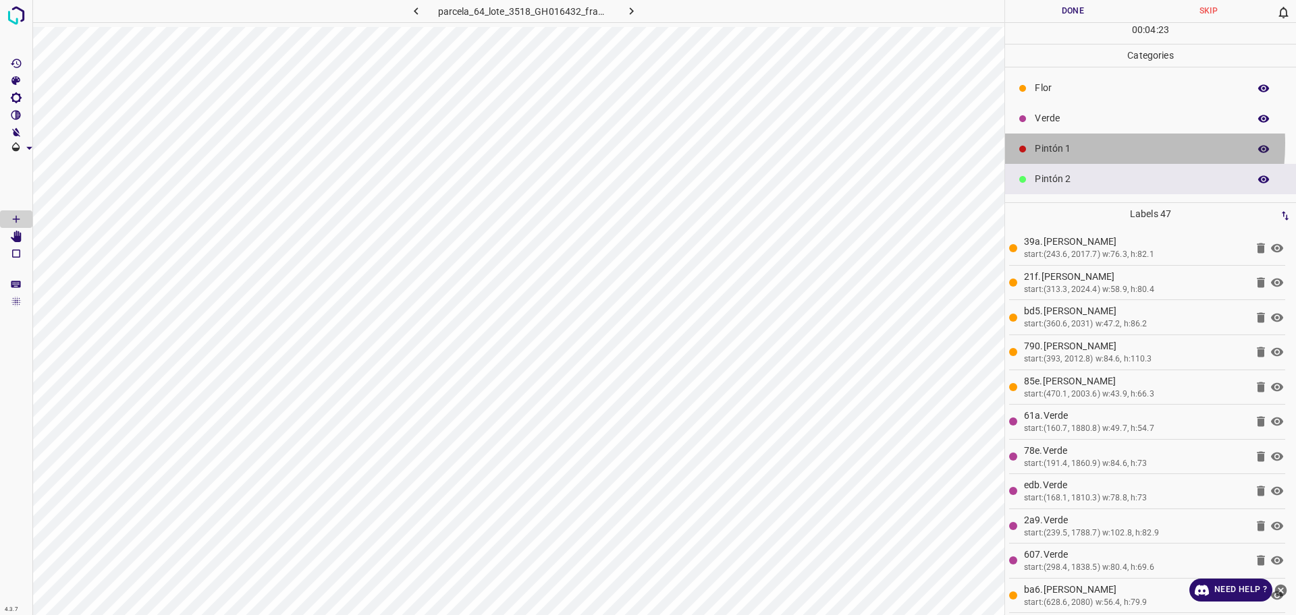
click at [1066, 143] on p "Pintón 1" at bounding box center [1138, 149] width 207 height 14
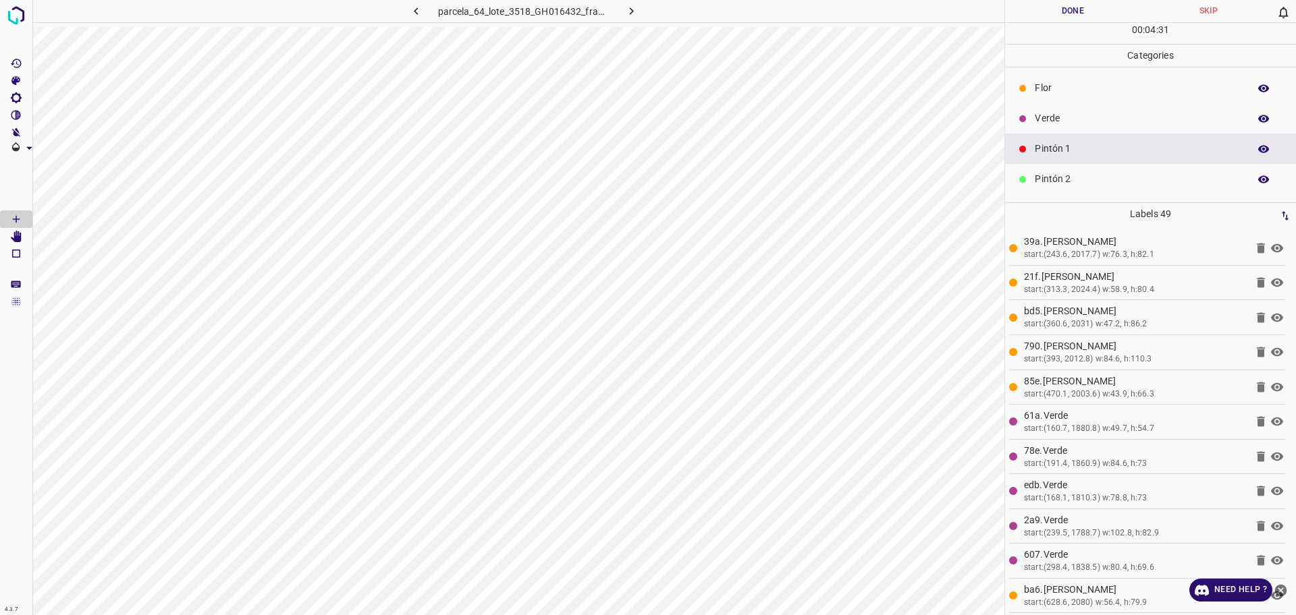
click at [669, 25] on div "parcela_64_lote_3518_GH016432_frame_00150_145111.jpg" at bounding box center [518, 13] width 972 height 27
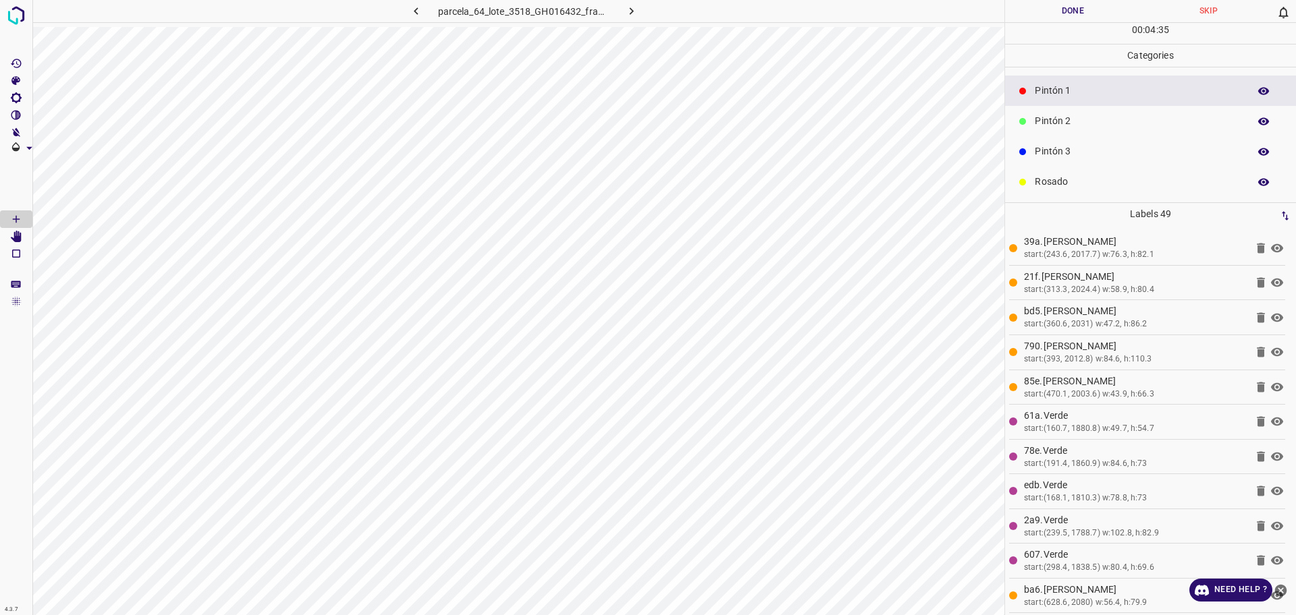
scroll to position [84, 0]
click at [1056, 113] on div "Pintón 3" at bounding box center [1150, 125] width 291 height 30
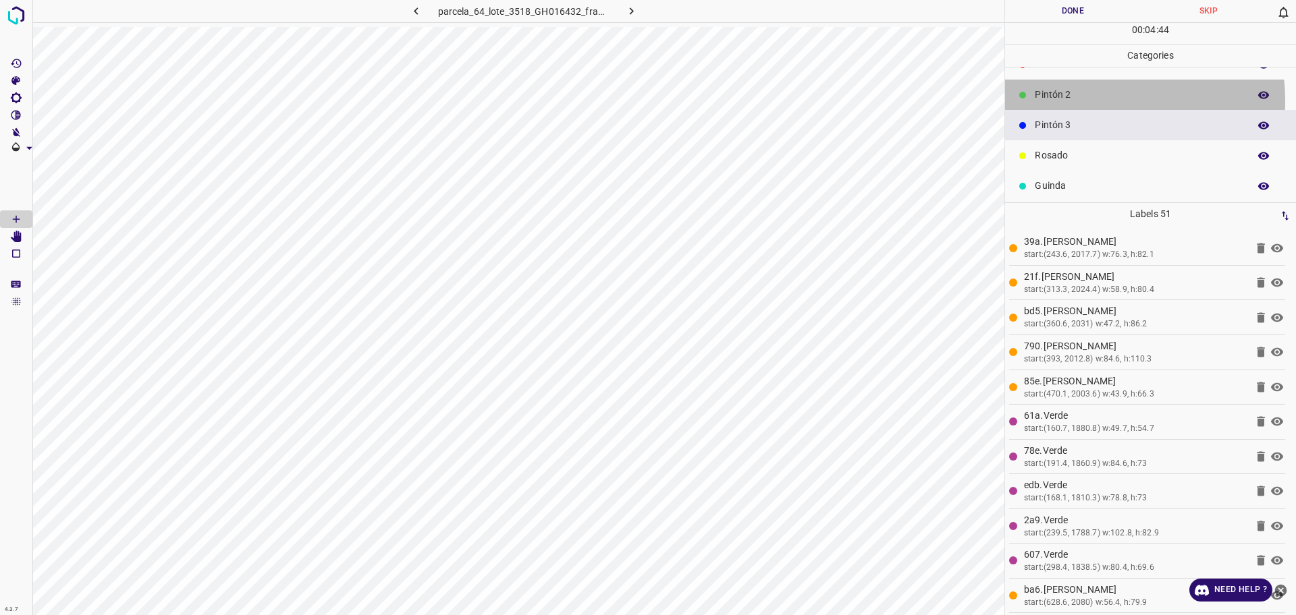
click at [1074, 101] on p "Pintón 2" at bounding box center [1138, 95] width 207 height 14
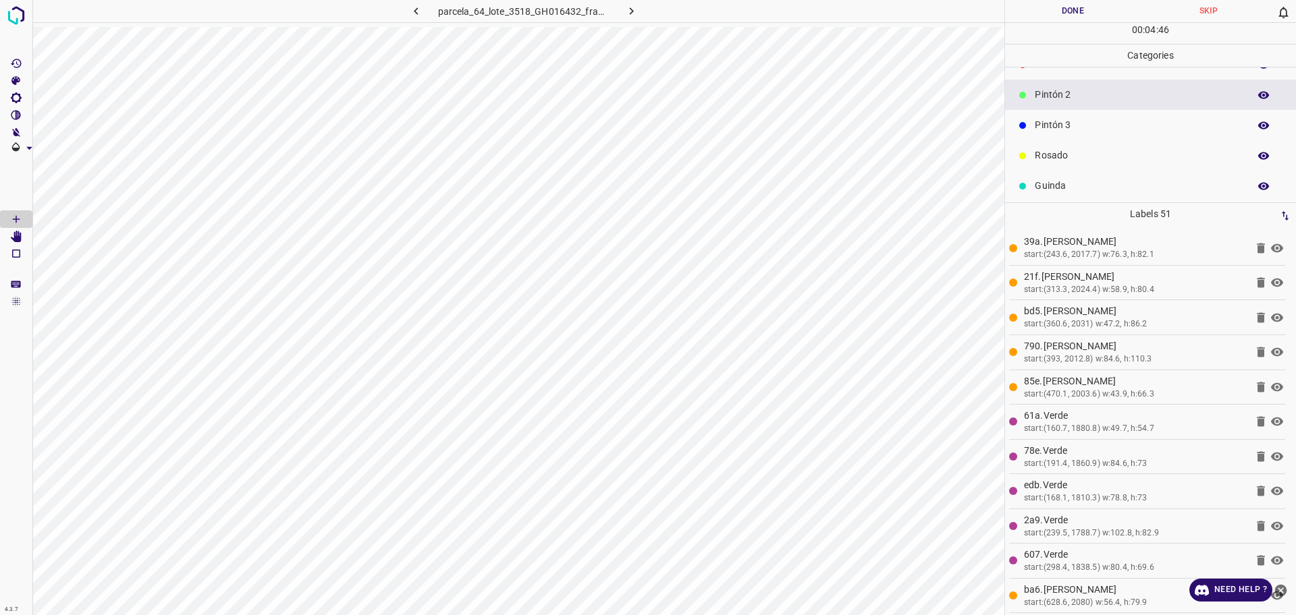
scroll to position [0, 0]
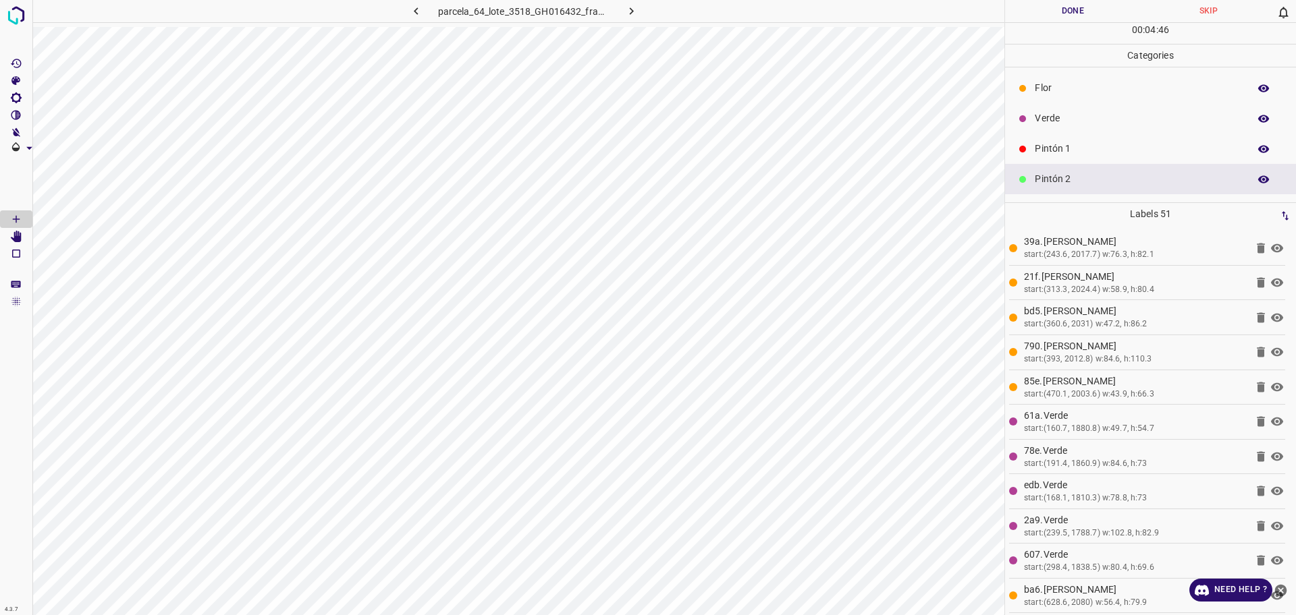
click at [1097, 147] on p "Pintón 1" at bounding box center [1138, 149] width 207 height 14
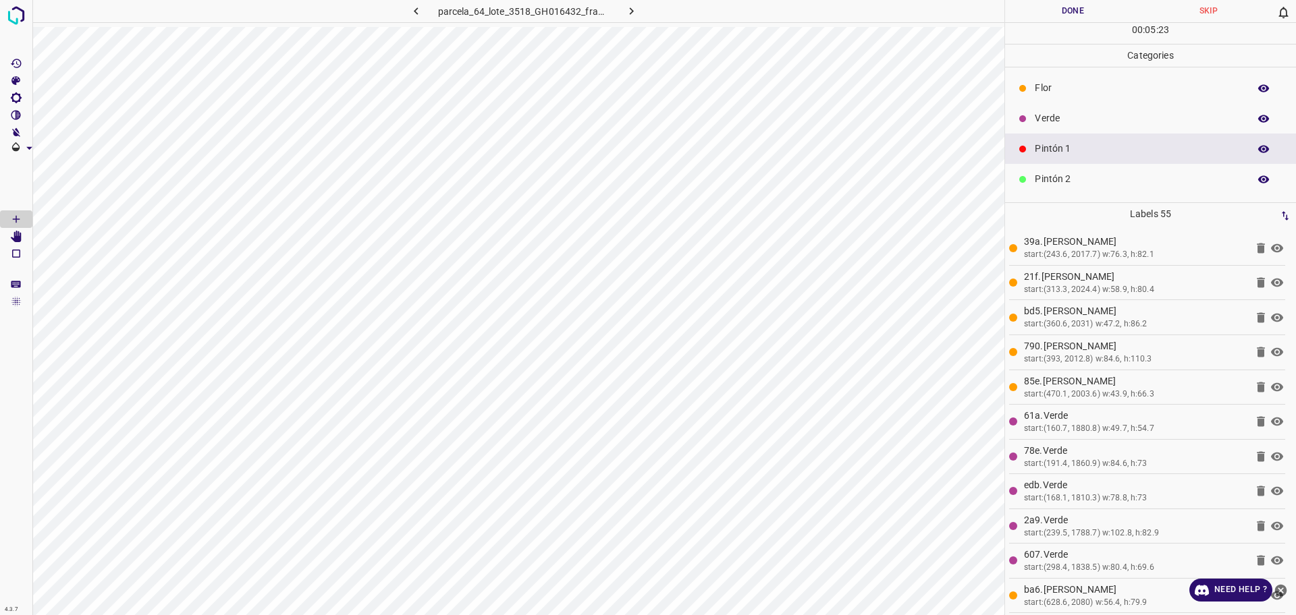
scroll to position [84, 0]
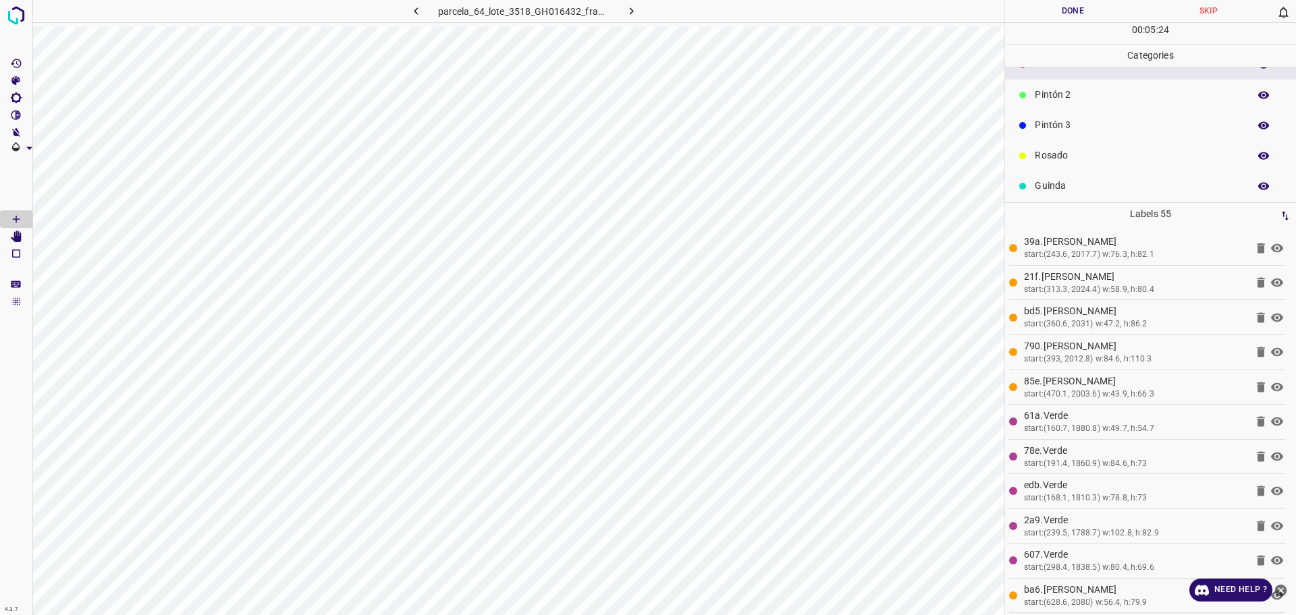
click at [1072, 126] on p "Pintón 3" at bounding box center [1138, 125] width 207 height 14
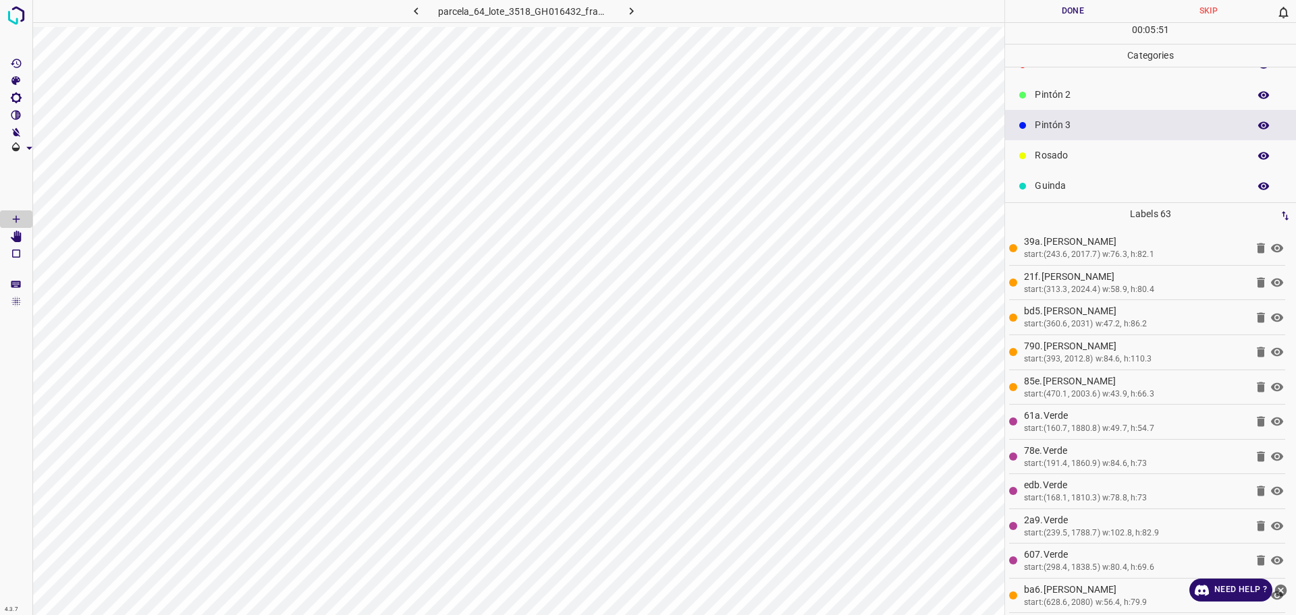
scroll to position [0, 0]
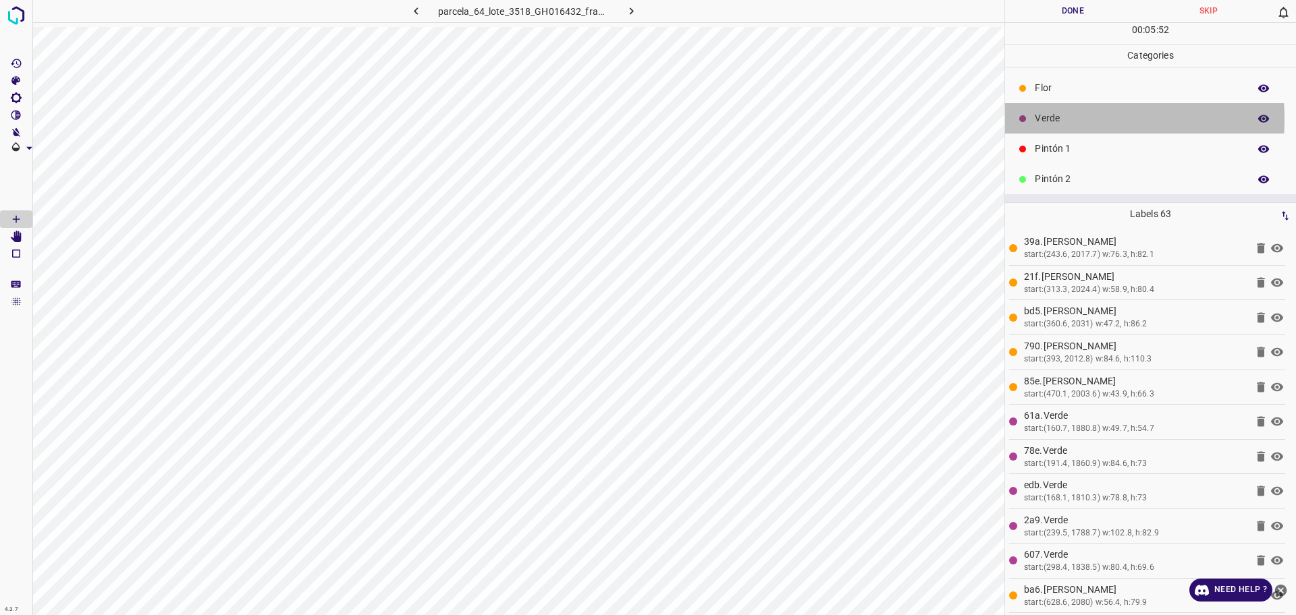
click at [1061, 119] on p "Verde" at bounding box center [1138, 118] width 207 height 14
click at [1085, 150] on p "Pintón 1" at bounding box center [1138, 149] width 207 height 14
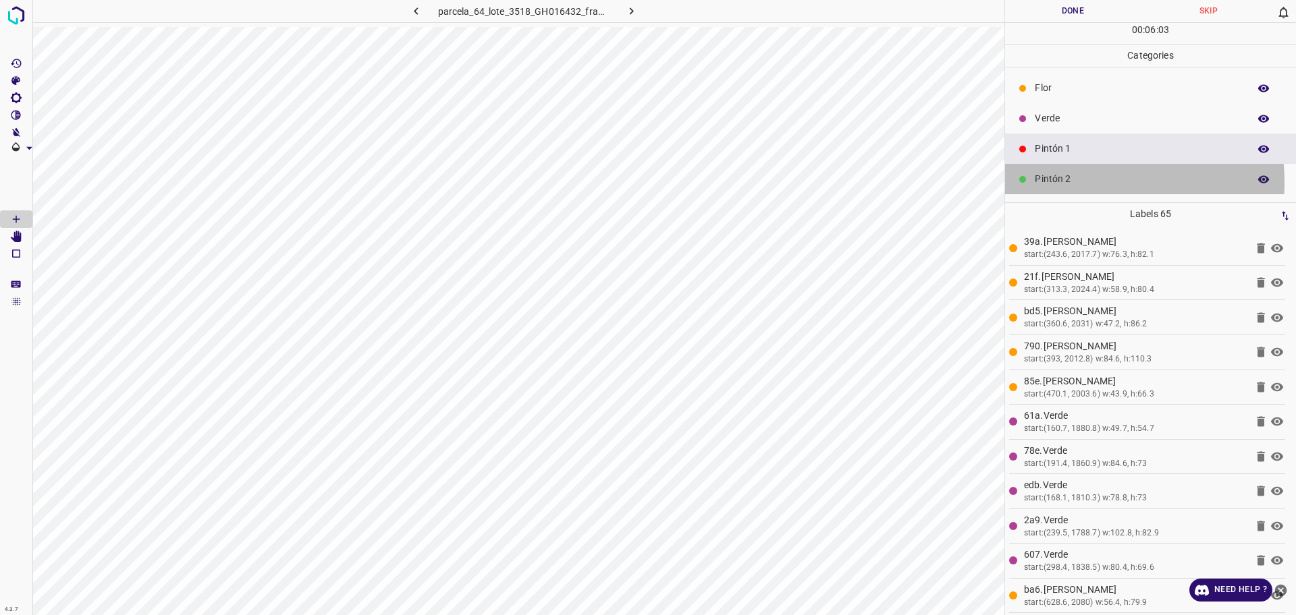
click at [1099, 182] on p "Pintón 2" at bounding box center [1138, 179] width 207 height 14
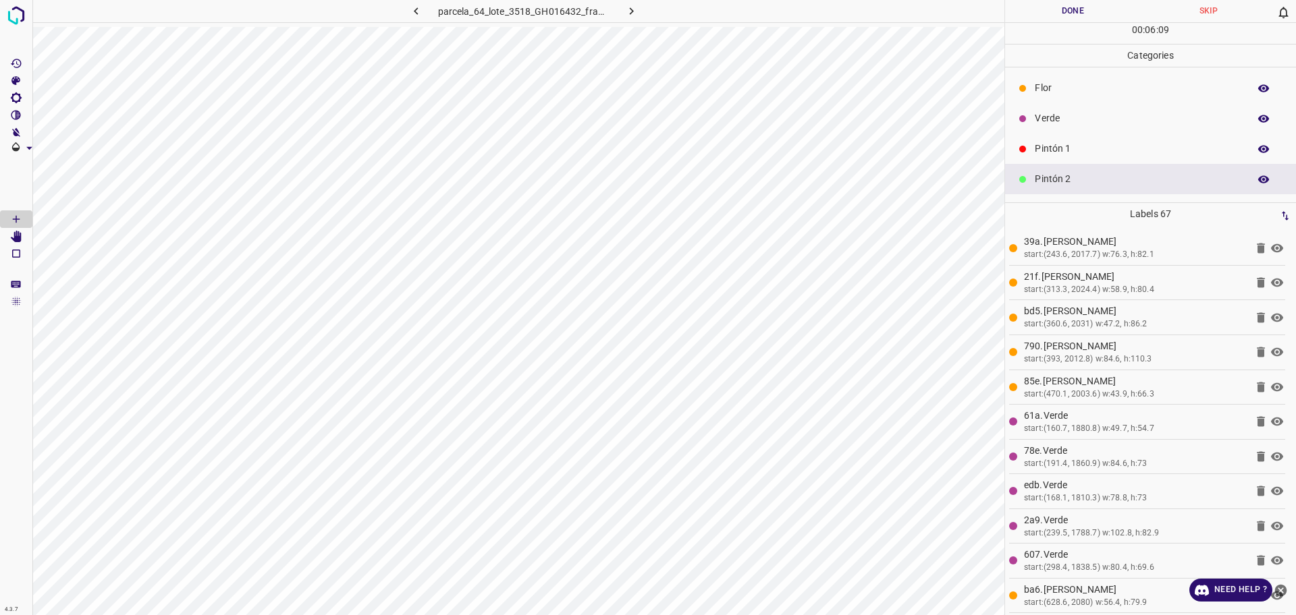
scroll to position [84, 0]
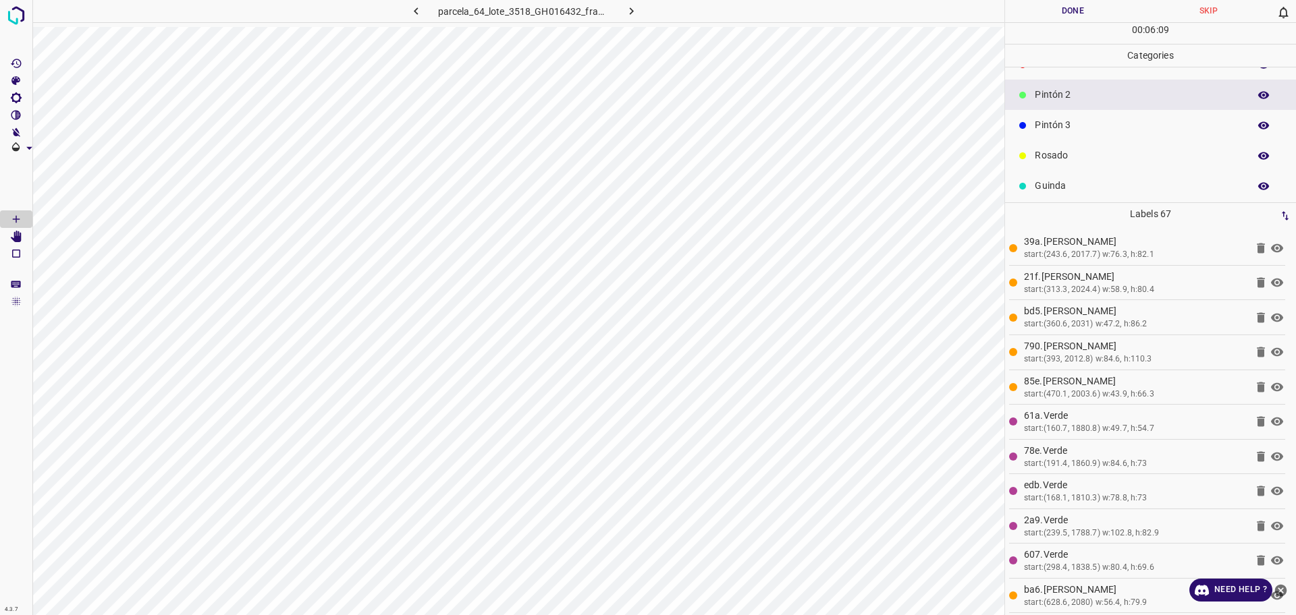
click at [1084, 119] on p "Pintón 3" at bounding box center [1138, 125] width 207 height 14
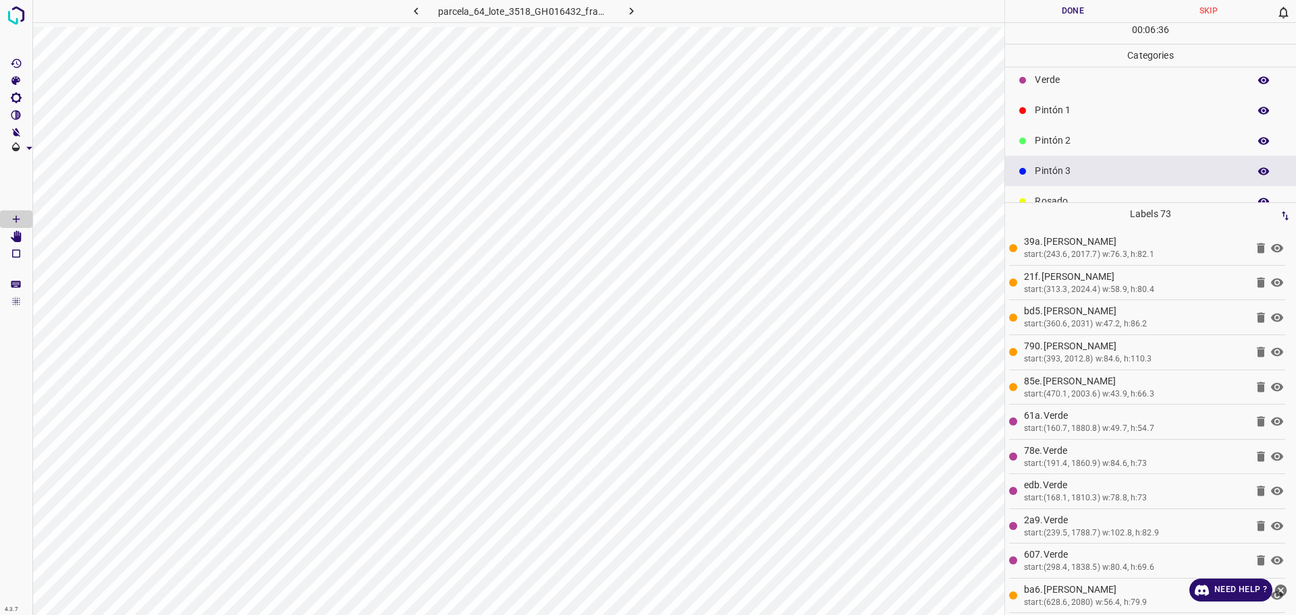
scroll to position [0, 0]
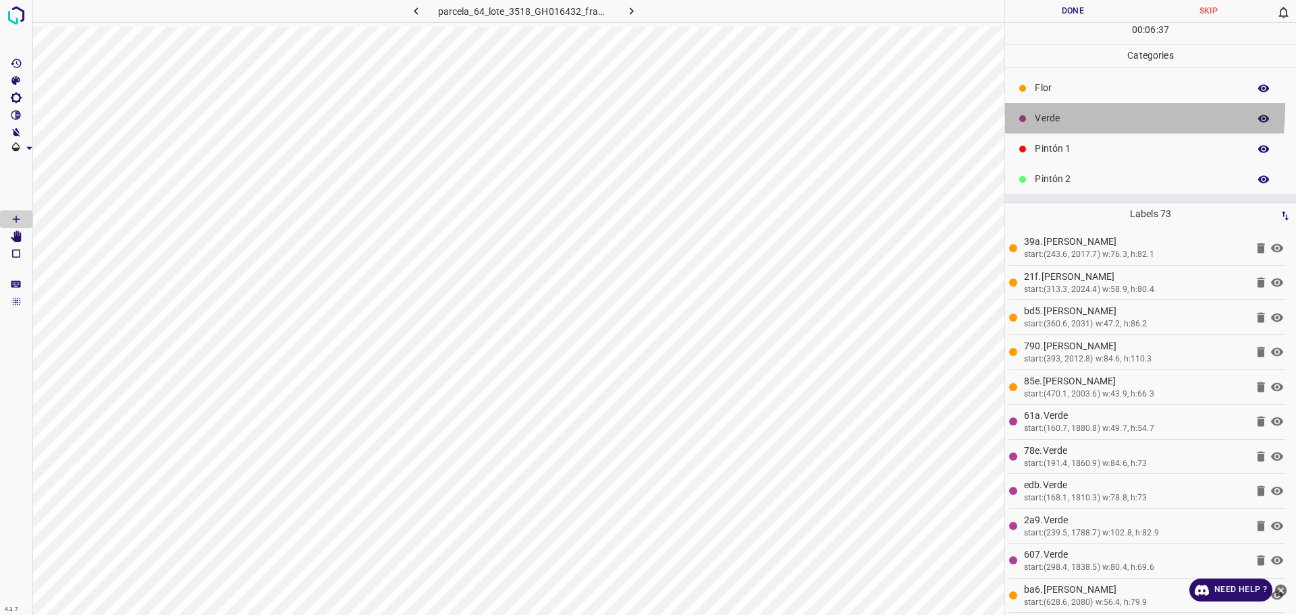
click at [1056, 107] on div "Verde" at bounding box center [1150, 118] width 291 height 30
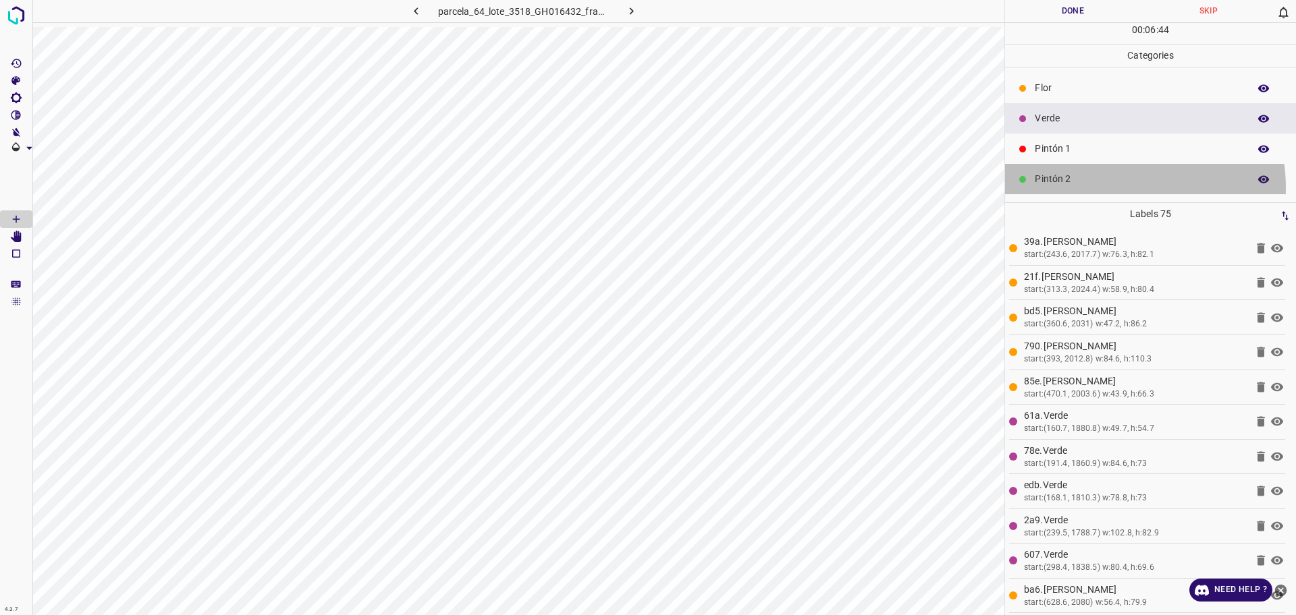
click at [1112, 188] on div "Pintón 2" at bounding box center [1150, 179] width 291 height 30
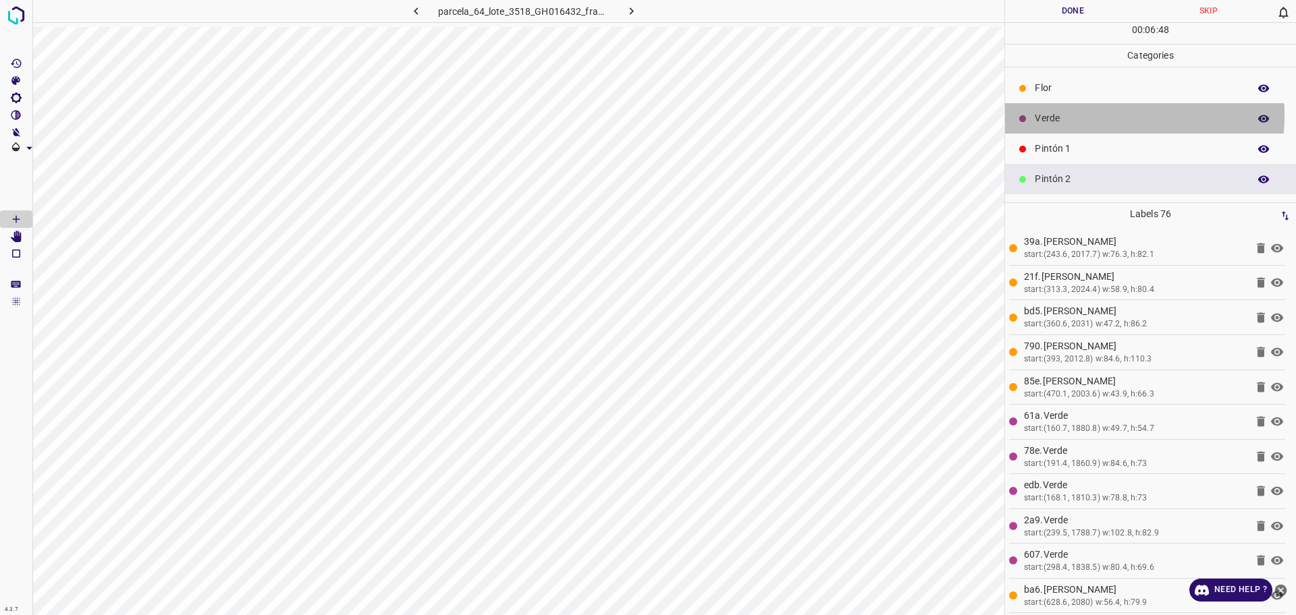
drag, startPoint x: 1081, startPoint y: 115, endPoint x: 1024, endPoint y: 137, distance: 60.9
click at [1079, 115] on p "Verde" at bounding box center [1138, 118] width 207 height 14
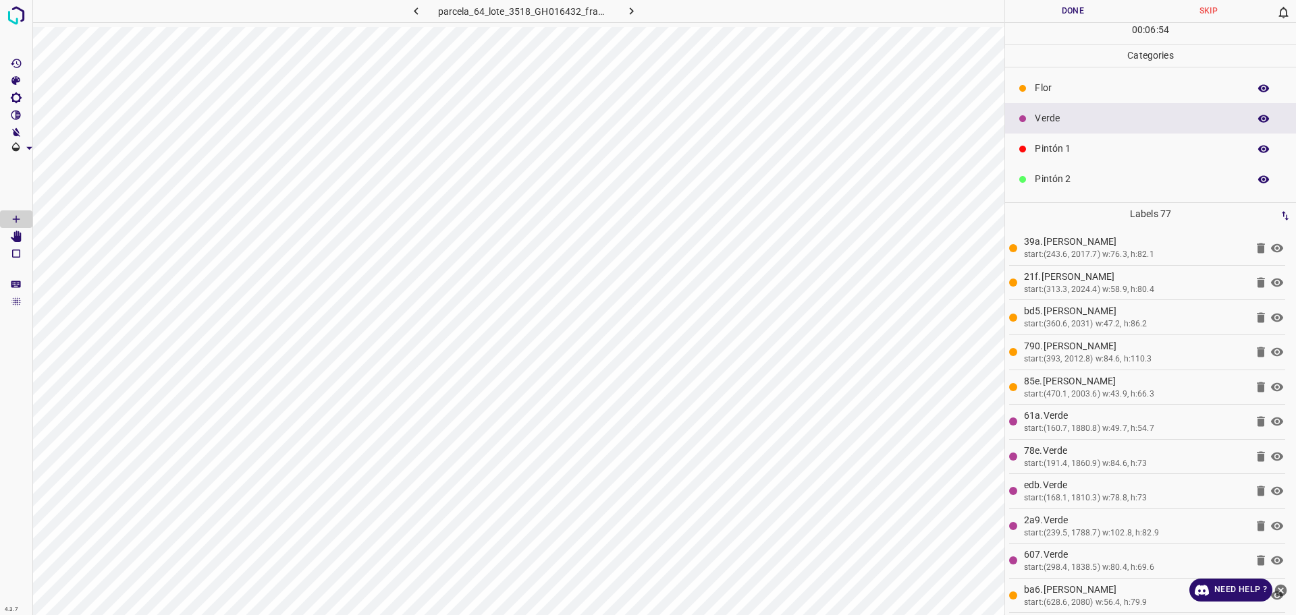
click at [1072, 148] on p "Pintón 1" at bounding box center [1138, 149] width 207 height 14
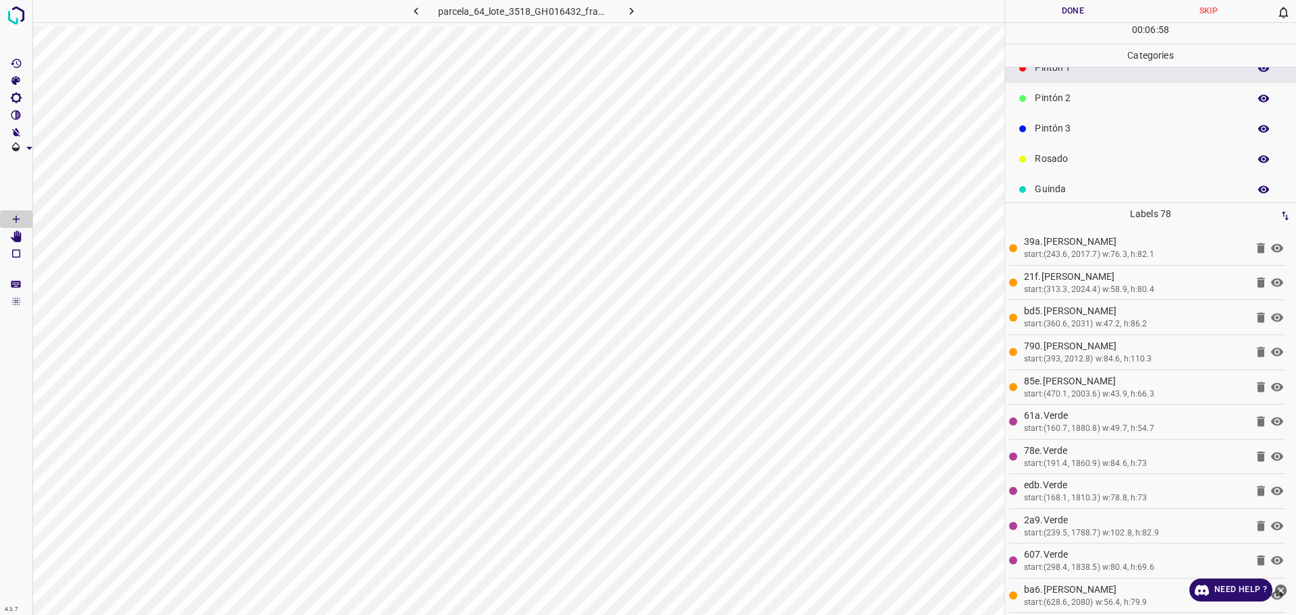
scroll to position [84, 0]
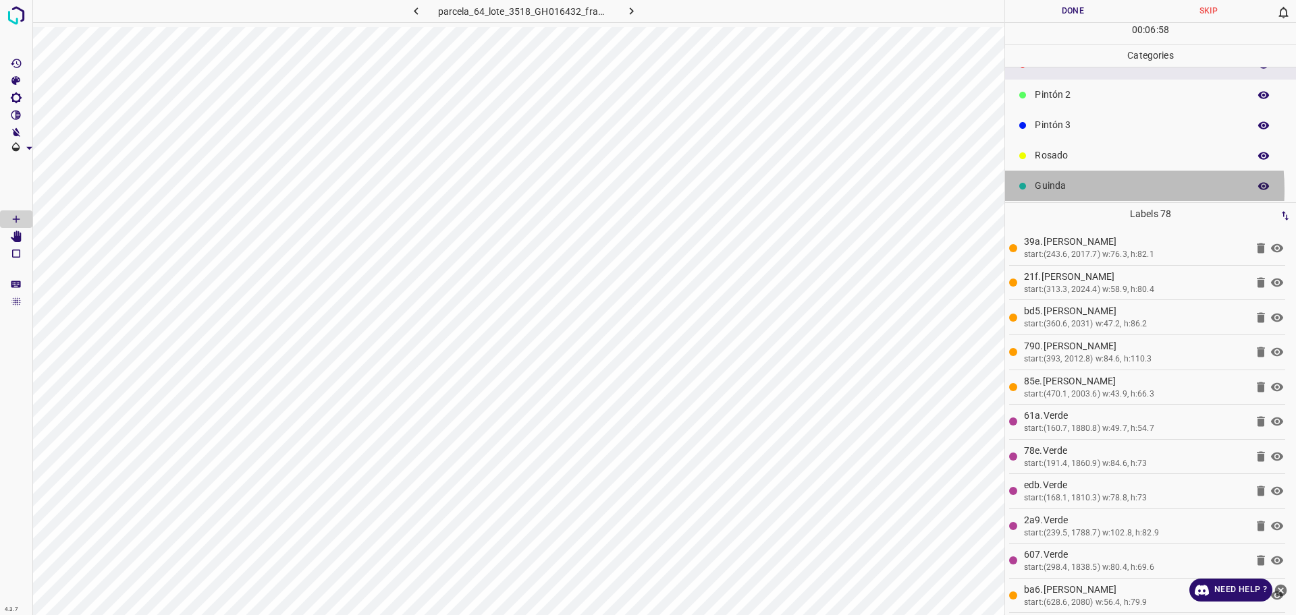
click at [1075, 190] on p "Guinda" at bounding box center [1138, 186] width 207 height 14
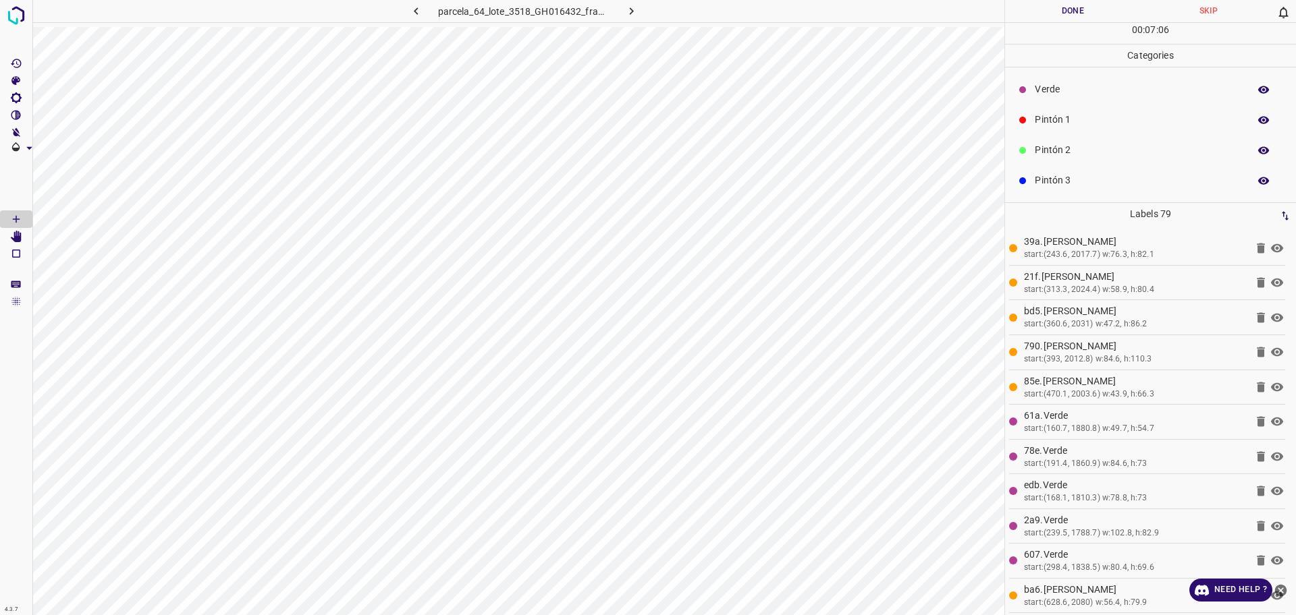
scroll to position [0, 0]
click at [1054, 119] on p "Verde" at bounding box center [1138, 118] width 207 height 14
drag, startPoint x: 1079, startPoint y: 86, endPoint x: 1018, endPoint y: 103, distance: 63.7
click at [1078, 86] on p "Flor" at bounding box center [1138, 88] width 207 height 14
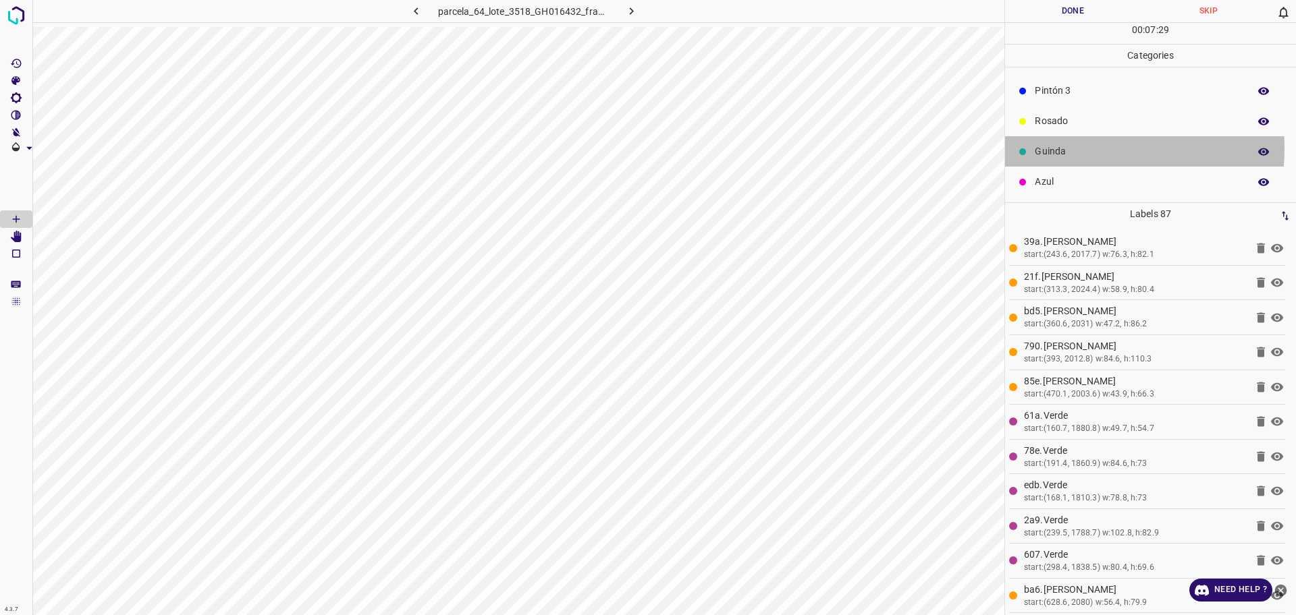
click at [1062, 148] on p "Guinda" at bounding box center [1138, 151] width 207 height 14
click at [1055, 124] on p "Rosado" at bounding box center [1138, 121] width 207 height 14
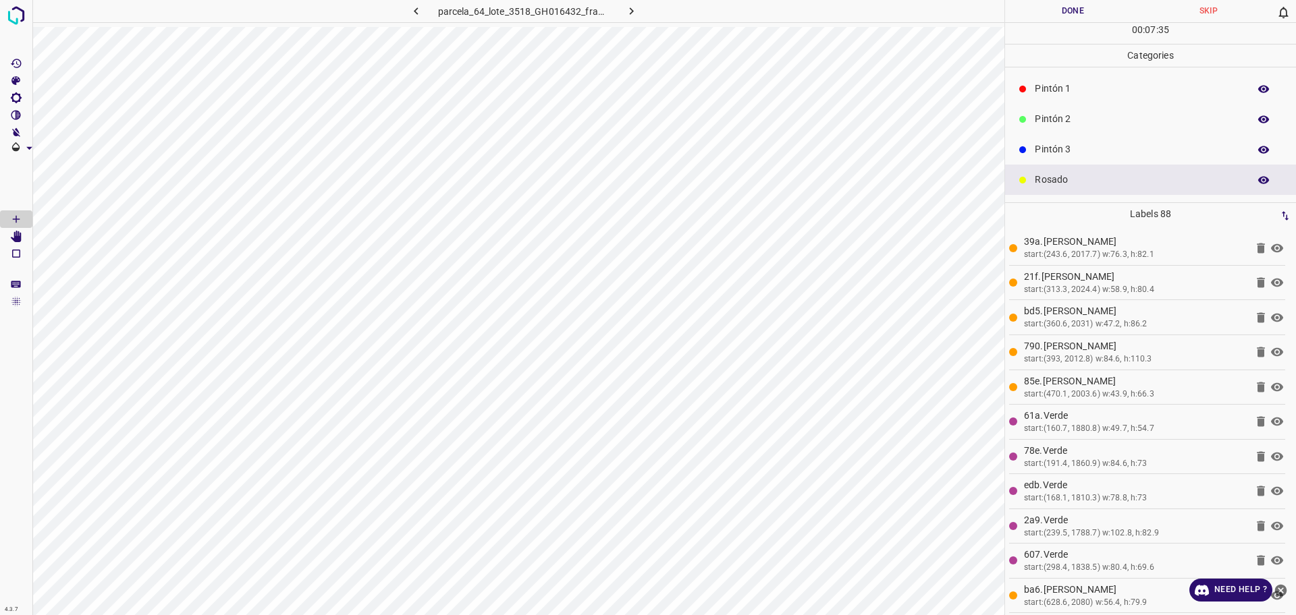
scroll to position [34, 0]
click at [1069, 96] on div "Verde" at bounding box center [1150, 84] width 291 height 30
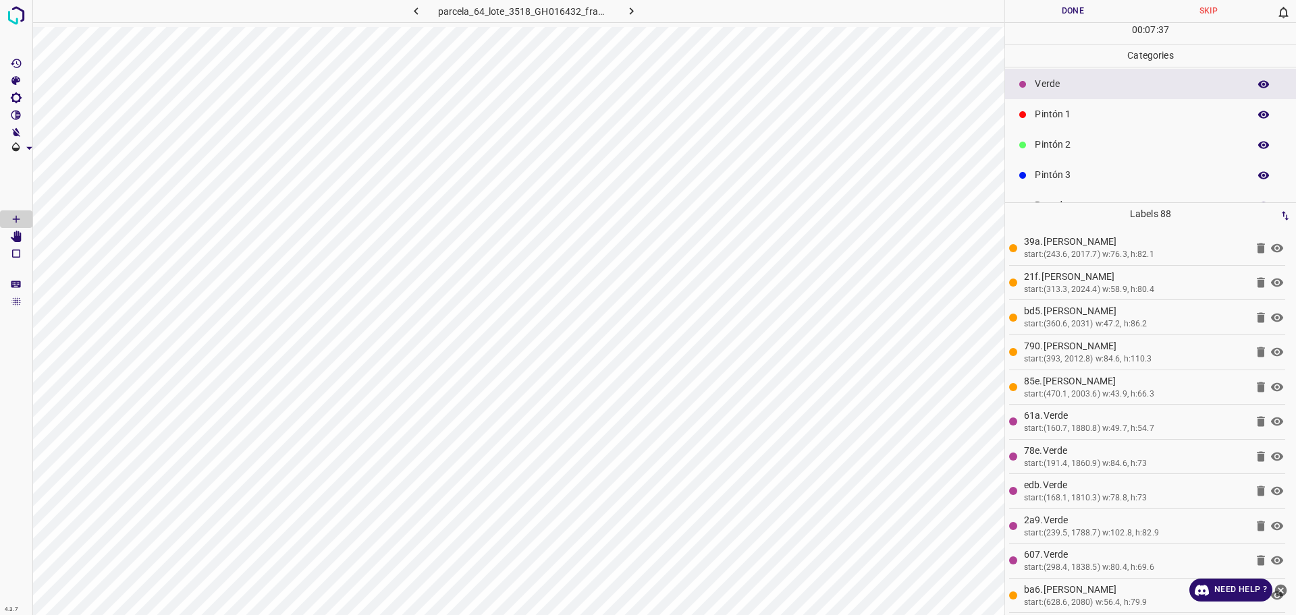
click at [1053, 120] on p "Pintón 1" at bounding box center [1138, 114] width 207 height 14
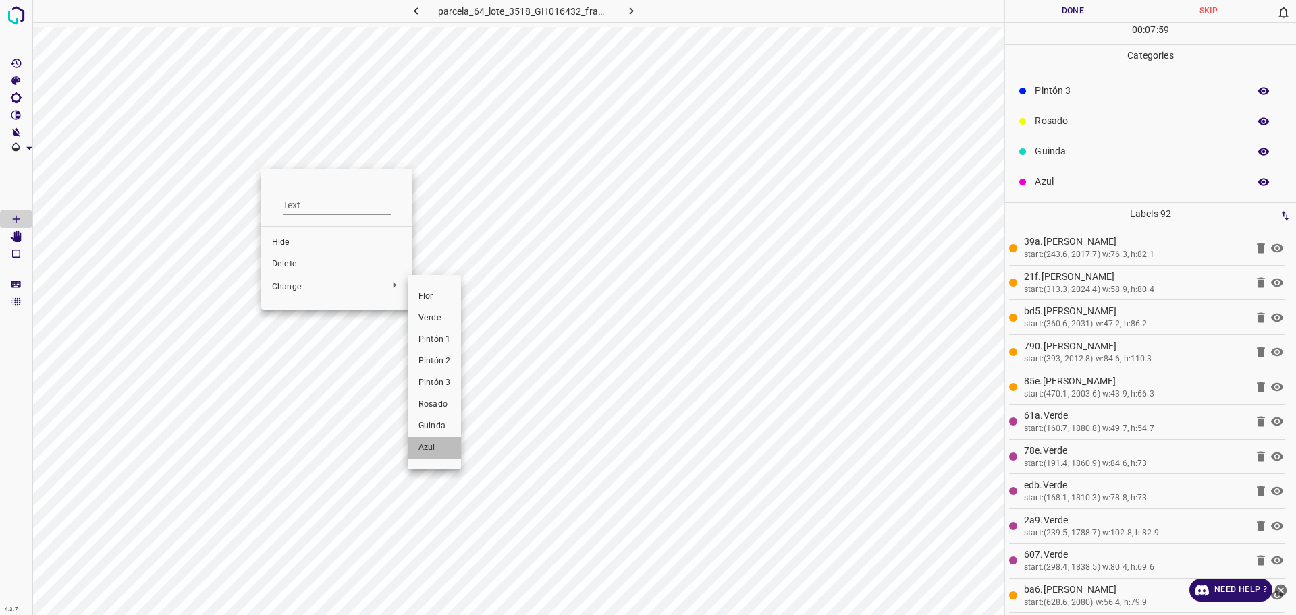
click at [441, 445] on span "Azul" at bounding box center [434, 448] width 32 height 12
click at [1074, 155] on p "Guinda" at bounding box center [1138, 151] width 207 height 14
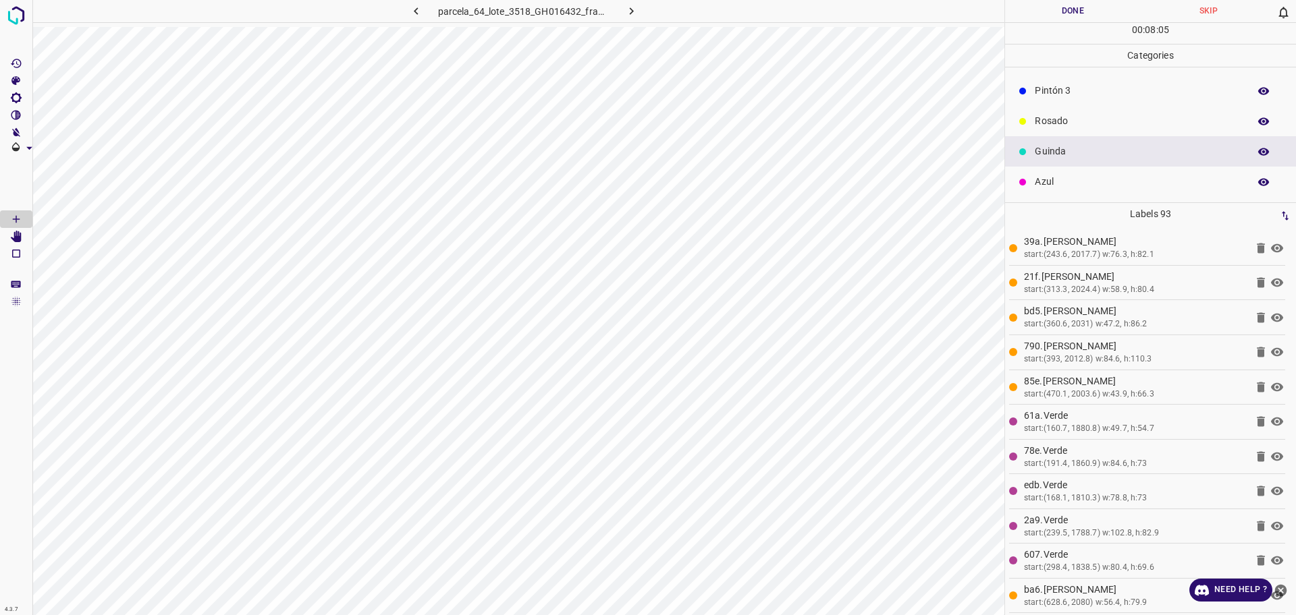
click at [1063, 91] on p "Pintón 3" at bounding box center [1138, 91] width 207 height 14
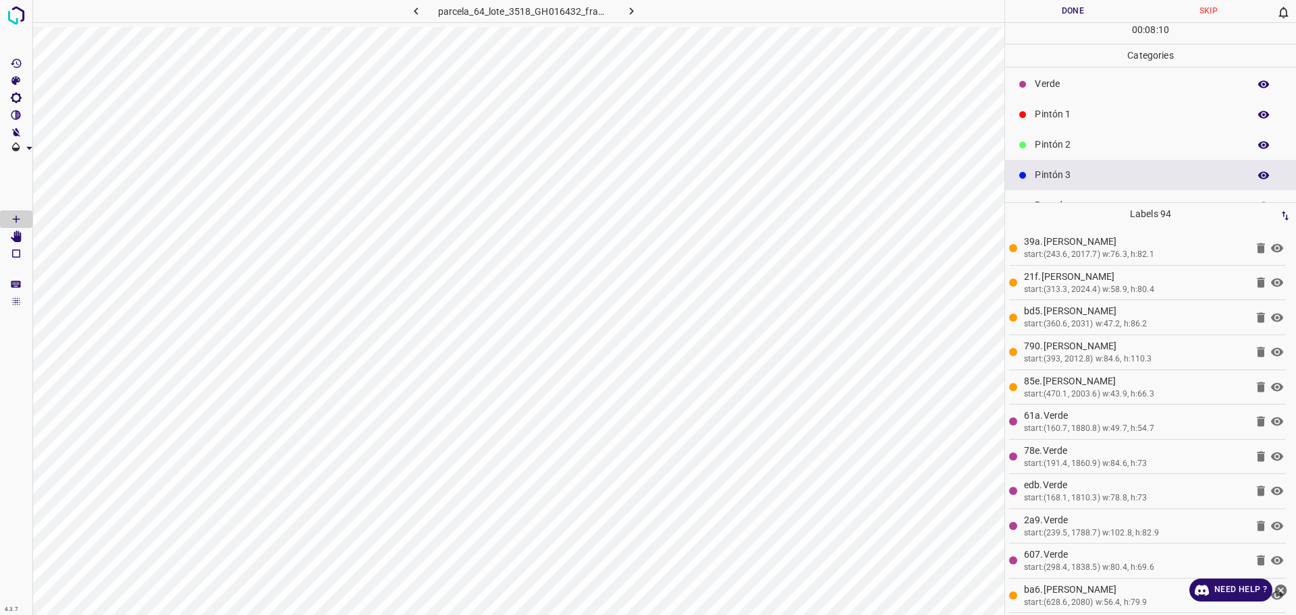
click at [1057, 142] on p "Pintón 2" at bounding box center [1138, 145] width 207 height 14
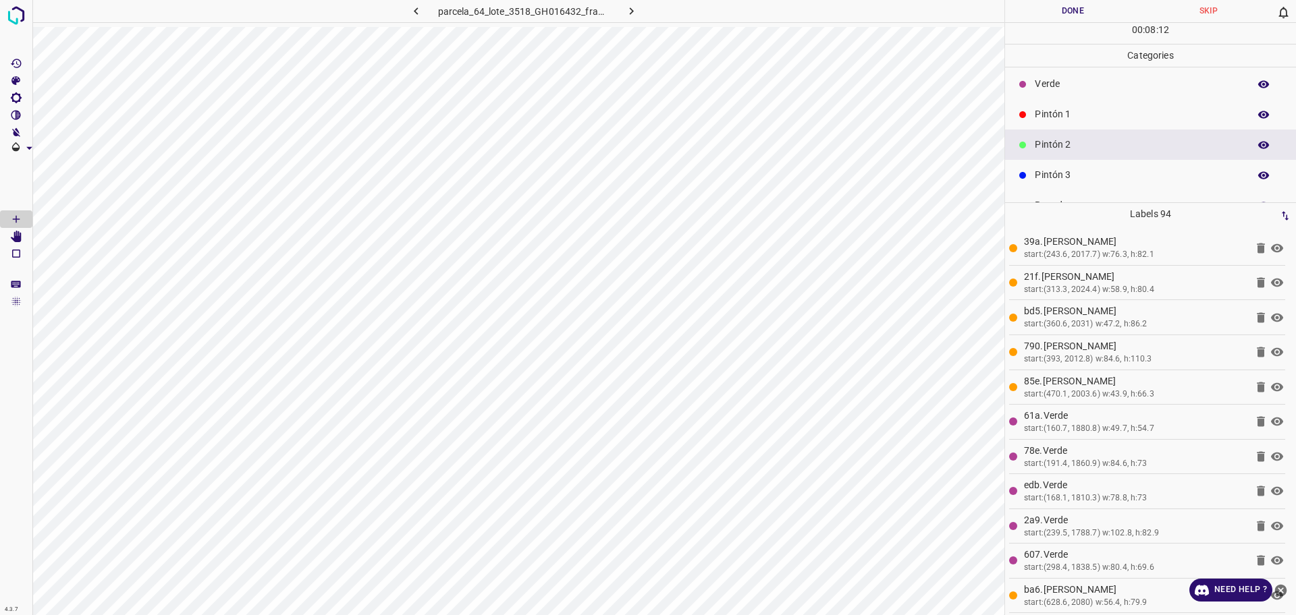
click at [1052, 115] on p "Pintón 1" at bounding box center [1138, 114] width 207 height 14
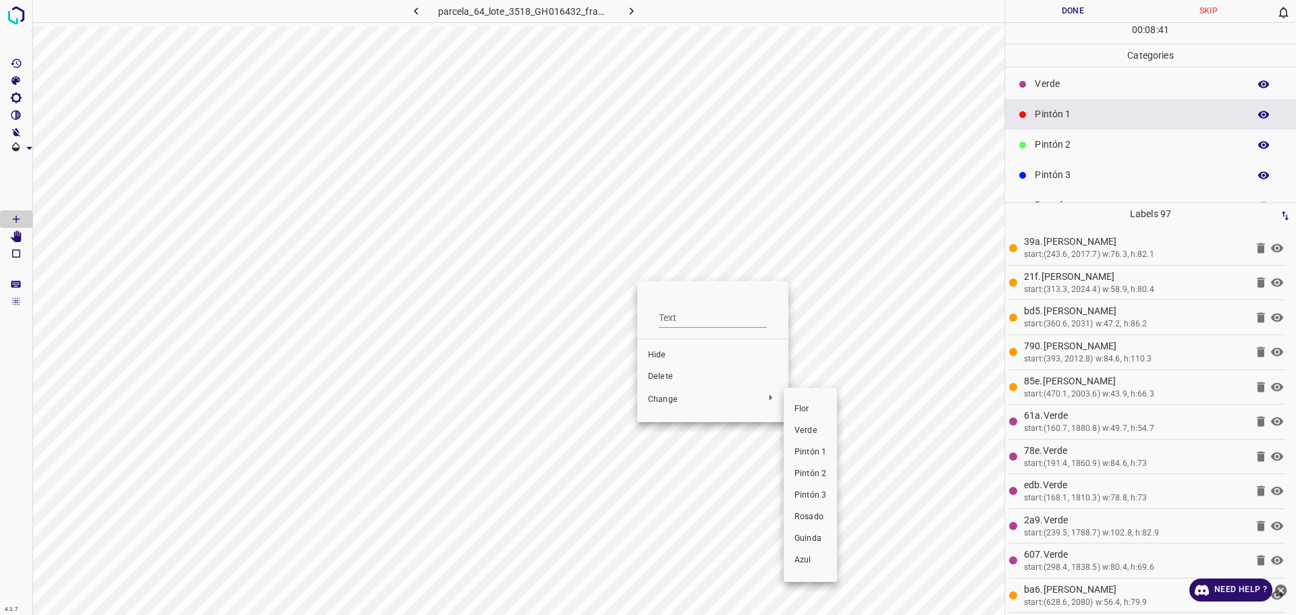
click at [819, 474] on span "Pintón 2" at bounding box center [810, 474] width 32 height 12
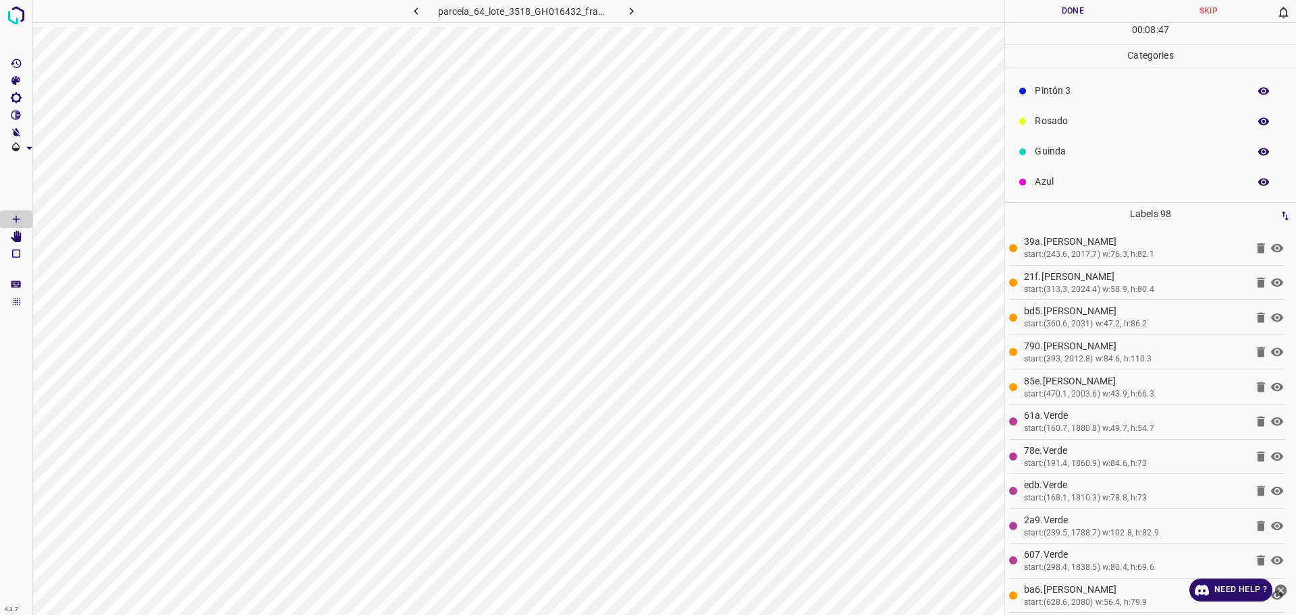
drag, startPoint x: 1048, startPoint y: 119, endPoint x: 1008, endPoint y: 128, distance: 41.3
click at [1047, 119] on p "Rosado" at bounding box center [1138, 121] width 207 height 14
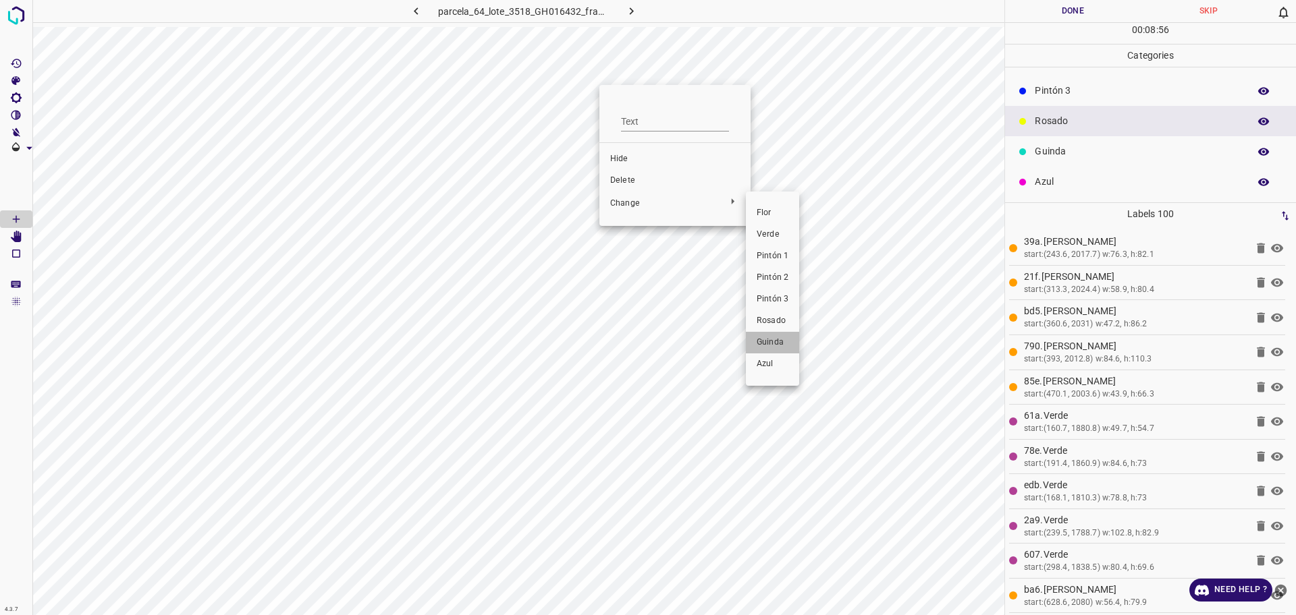
click at [775, 350] on li "Guinda" at bounding box center [772, 343] width 53 height 22
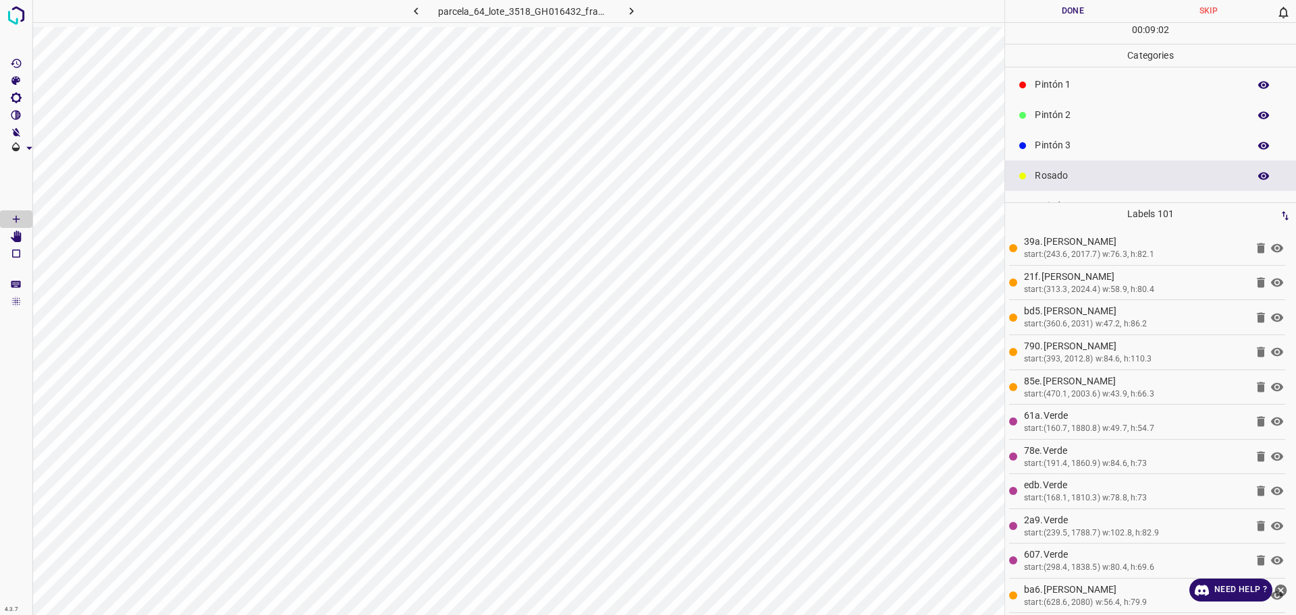
scroll to position [34, 0]
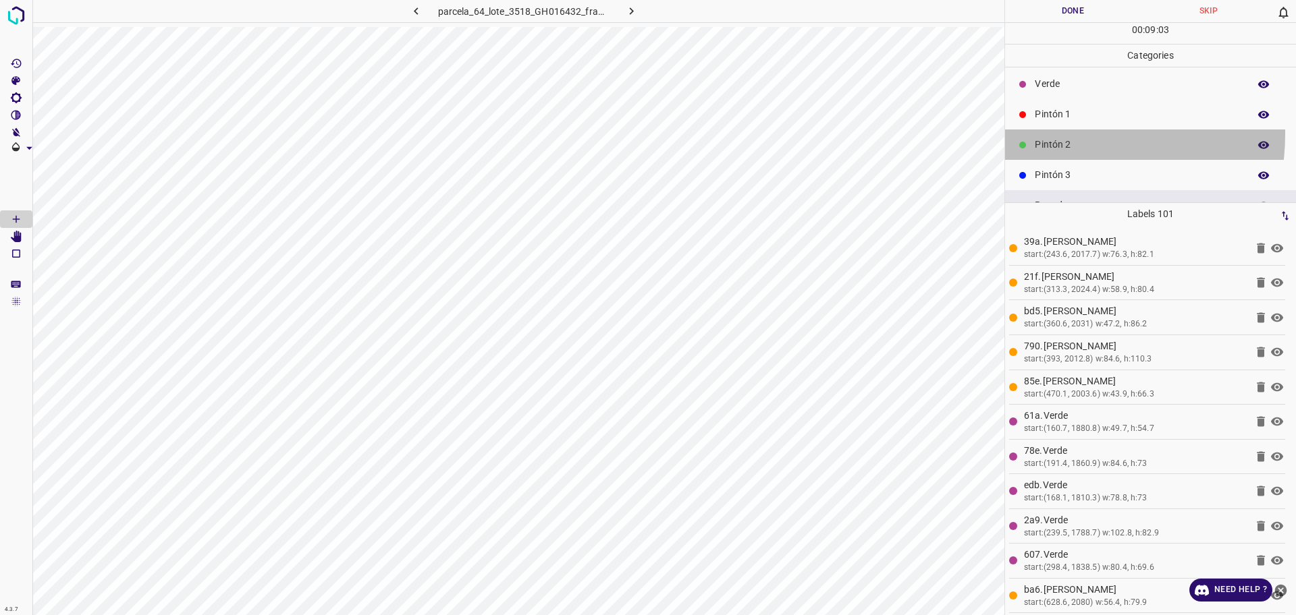
click at [1056, 134] on div "Pintón 2" at bounding box center [1150, 145] width 291 height 30
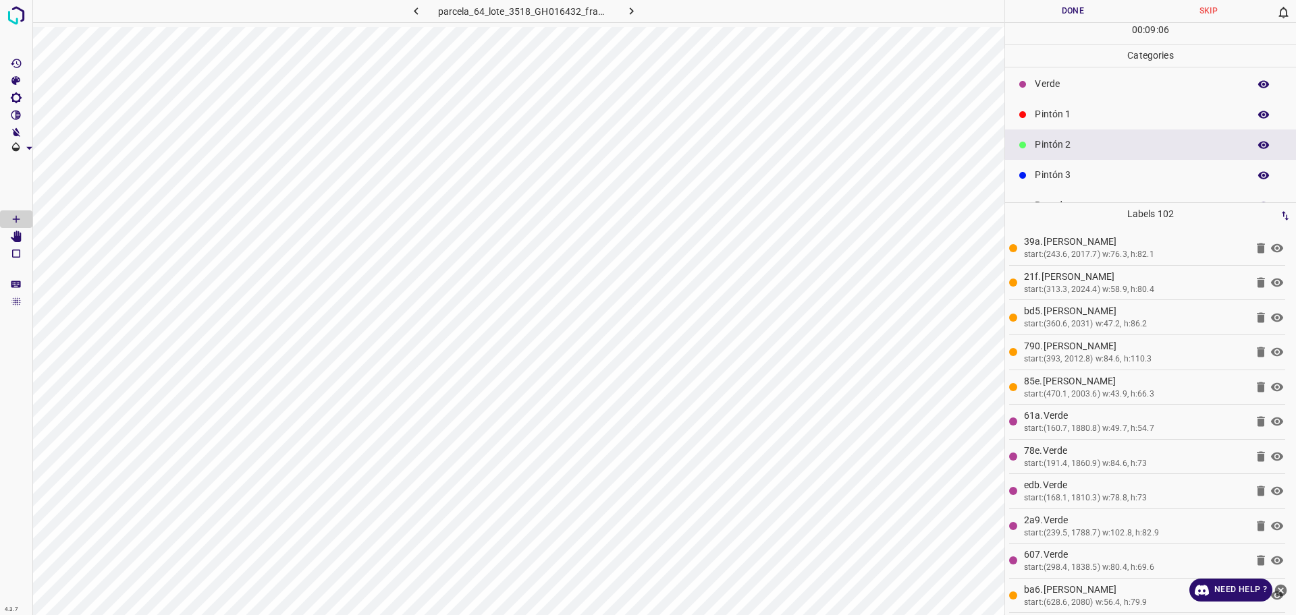
scroll to position [119, 0]
click at [1080, 182] on p "Azul" at bounding box center [1138, 182] width 207 height 14
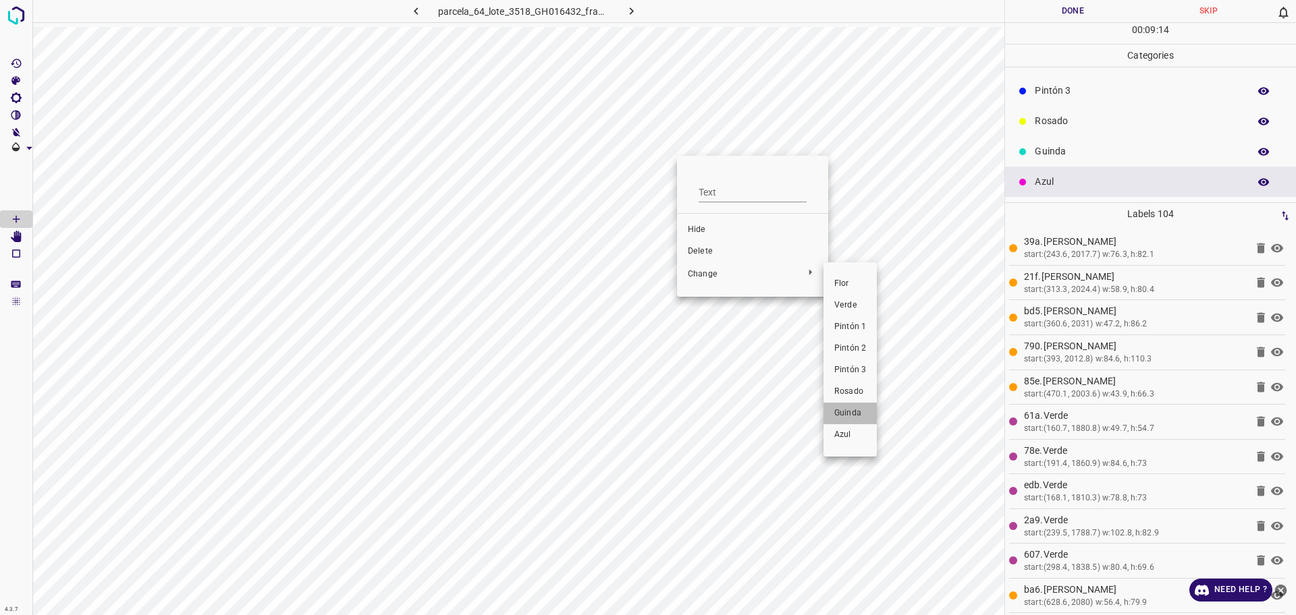
click at [852, 411] on span "Guinda" at bounding box center [850, 414] width 32 height 12
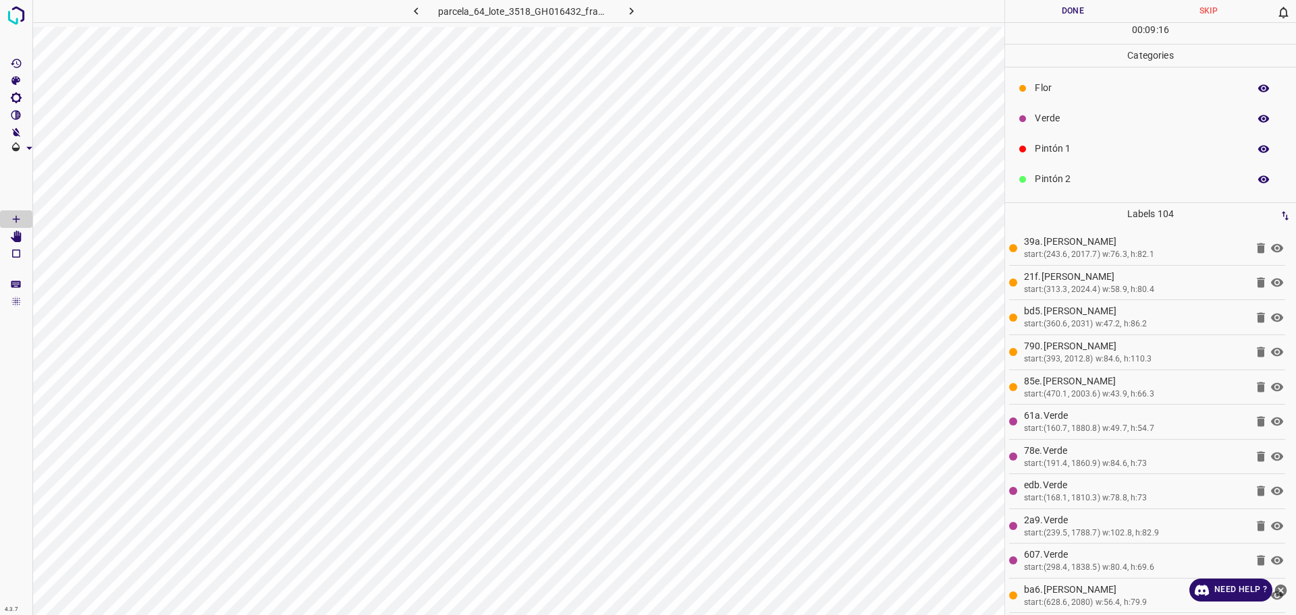
click at [1118, 133] on div "Verde" at bounding box center [1150, 118] width 291 height 30
click at [1055, 167] on div "Pintón 2" at bounding box center [1150, 179] width 291 height 30
click at [1114, 152] on p "Pintón 1" at bounding box center [1138, 149] width 207 height 14
click at [1099, 156] on p "Rosado" at bounding box center [1138, 155] width 207 height 14
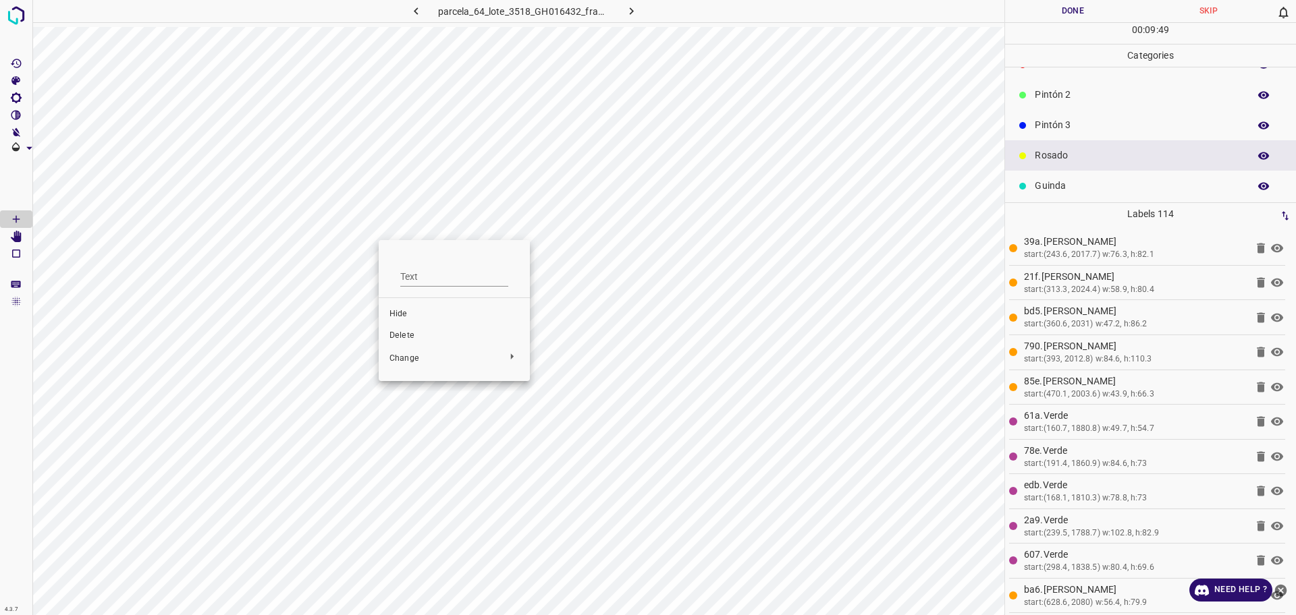
click at [20, 231] on div at bounding box center [648, 307] width 1296 height 615
click at [20, 238] on div "Text Hide Delete Change" at bounding box center [648, 307] width 1296 height 615
click at [20, 238] on icon "[Space] Edit" at bounding box center [16, 237] width 11 height 12
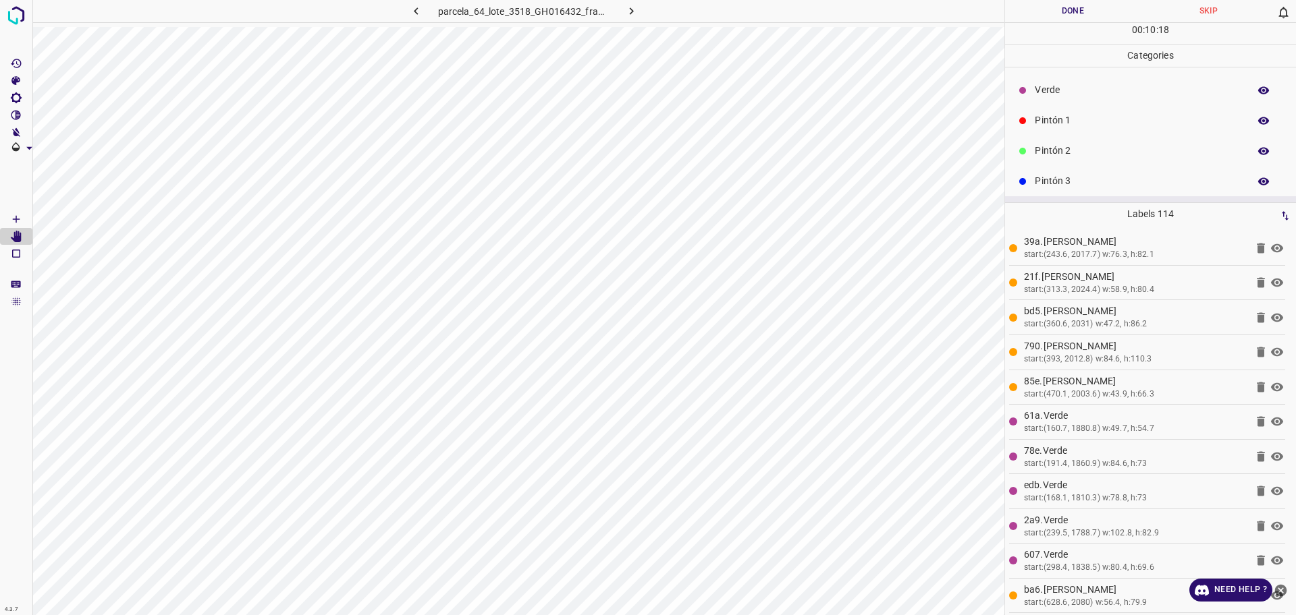
scroll to position [0, 0]
click at [1072, 151] on p "Pintón 1" at bounding box center [1138, 149] width 207 height 14
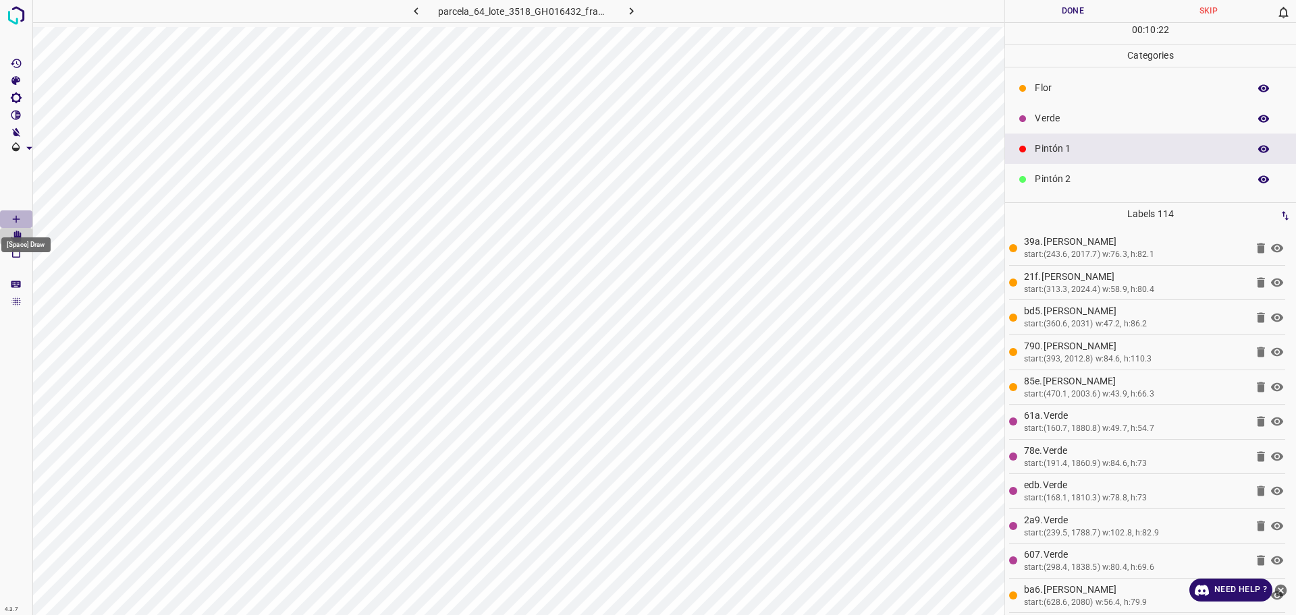
click at [5, 217] on Draw"] "[Space] Draw" at bounding box center [16, 220] width 32 height 18
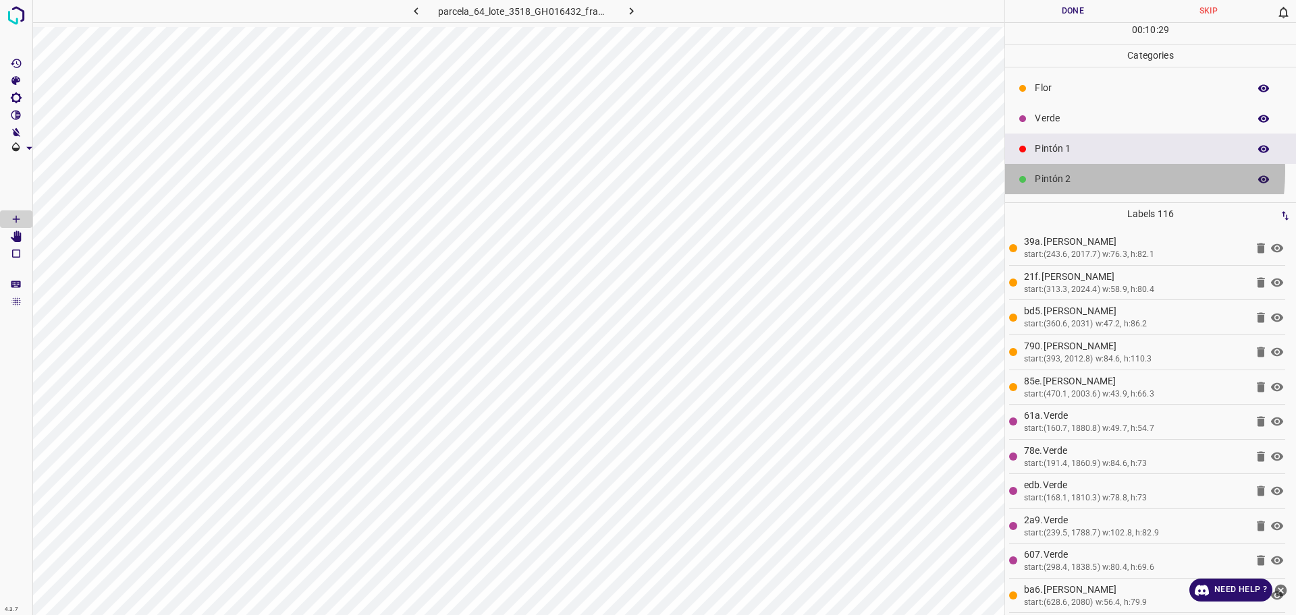
click at [1076, 171] on div "Pintón 2" at bounding box center [1150, 179] width 291 height 30
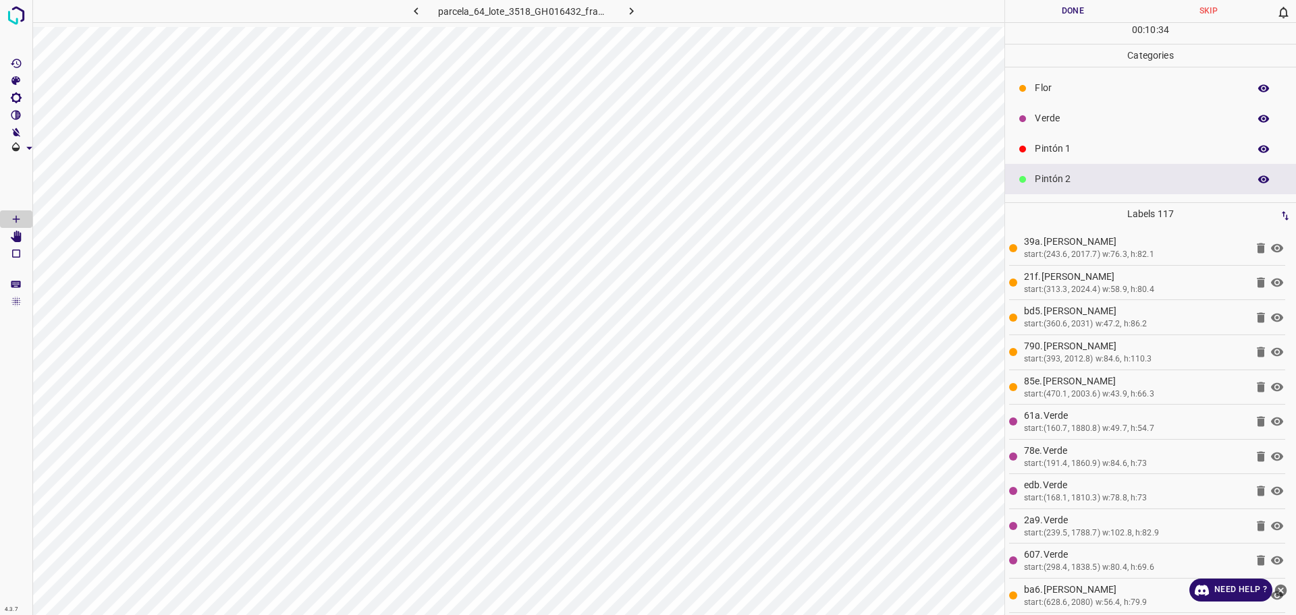
scroll to position [84, 0]
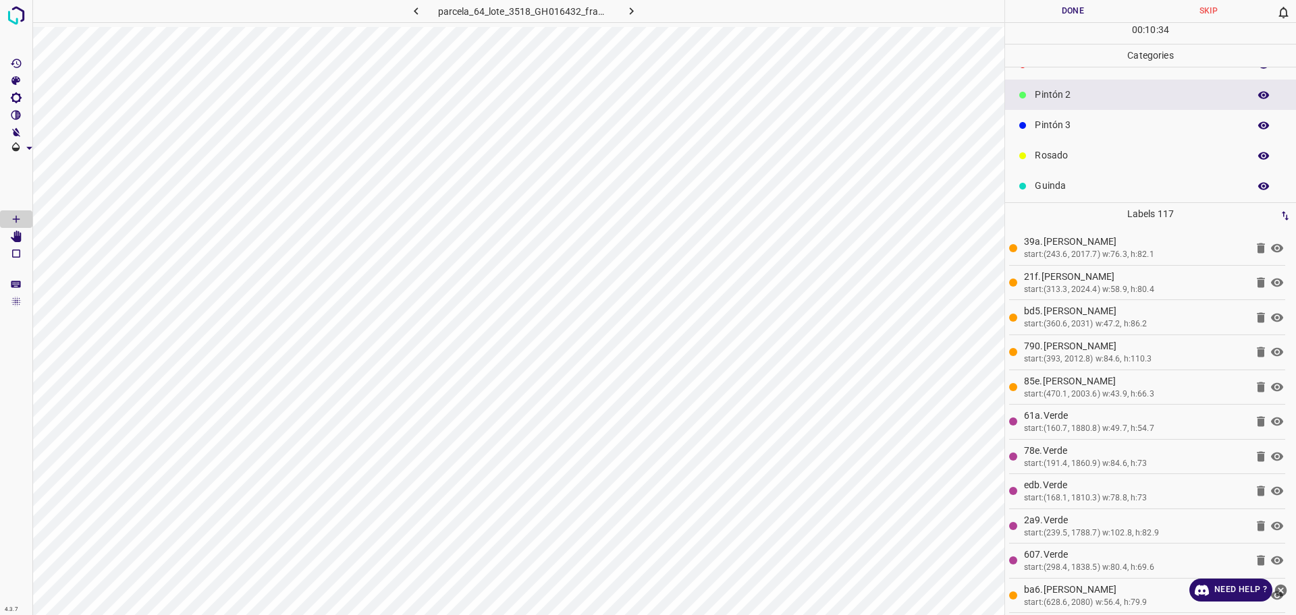
click at [1106, 121] on p "Pintón 3" at bounding box center [1138, 125] width 207 height 14
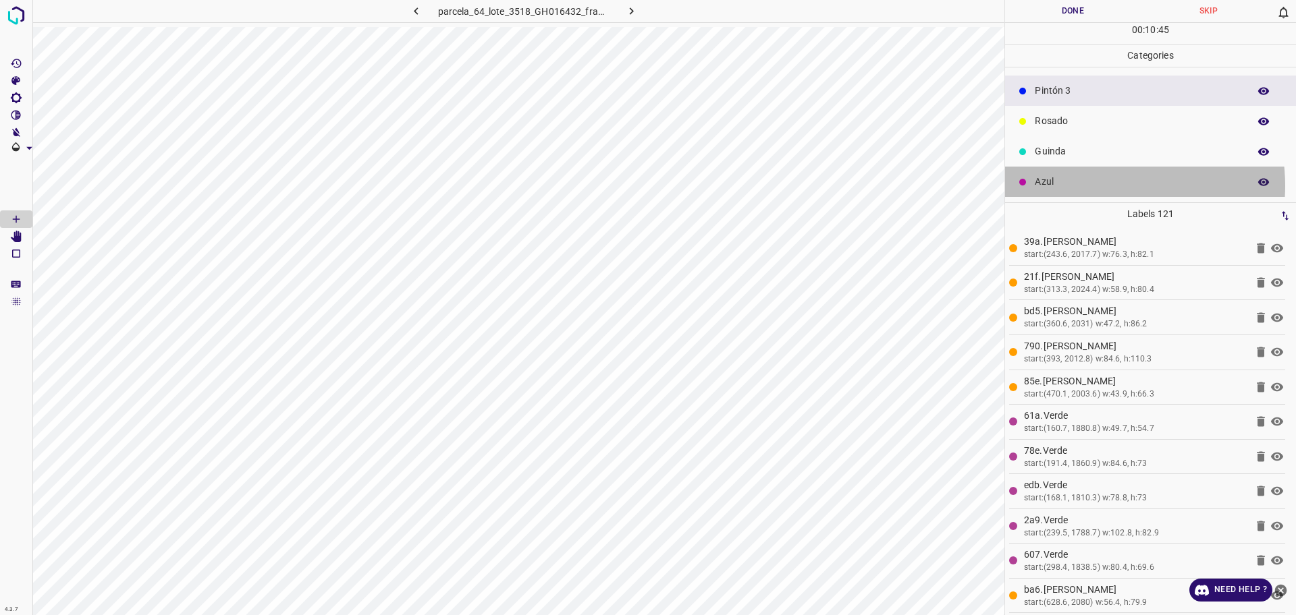
drag, startPoint x: 1099, startPoint y: 186, endPoint x: 1020, endPoint y: 208, distance: 82.7
click at [1098, 186] on p "Azul" at bounding box center [1138, 182] width 207 height 14
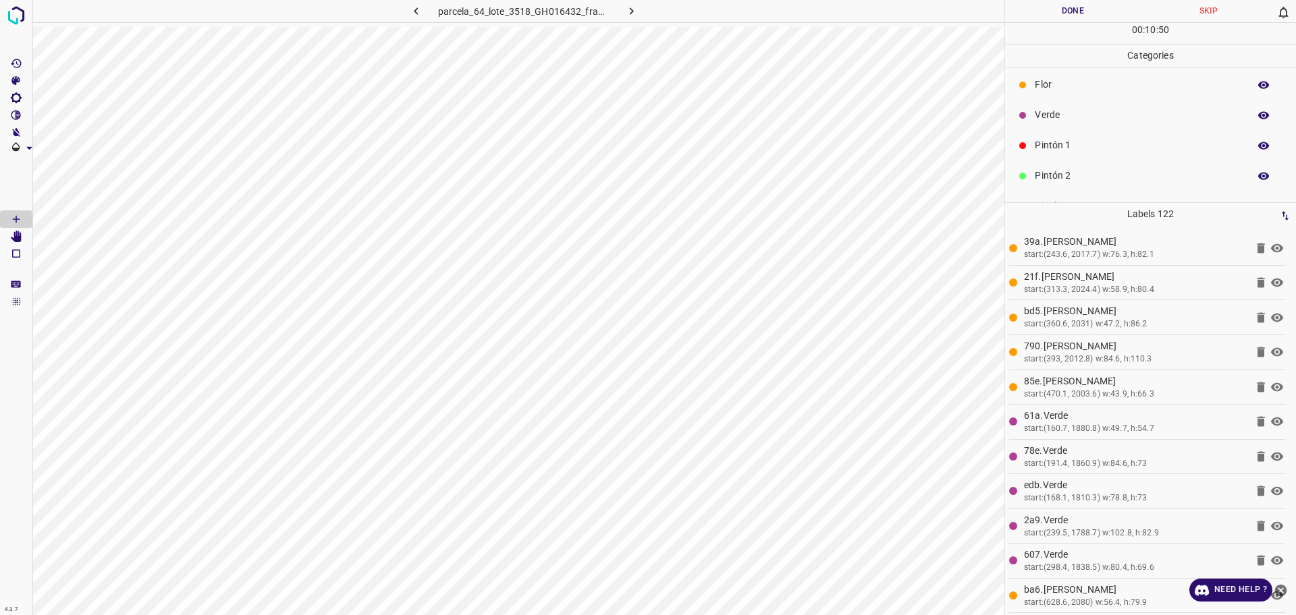
scroll to position [0, 0]
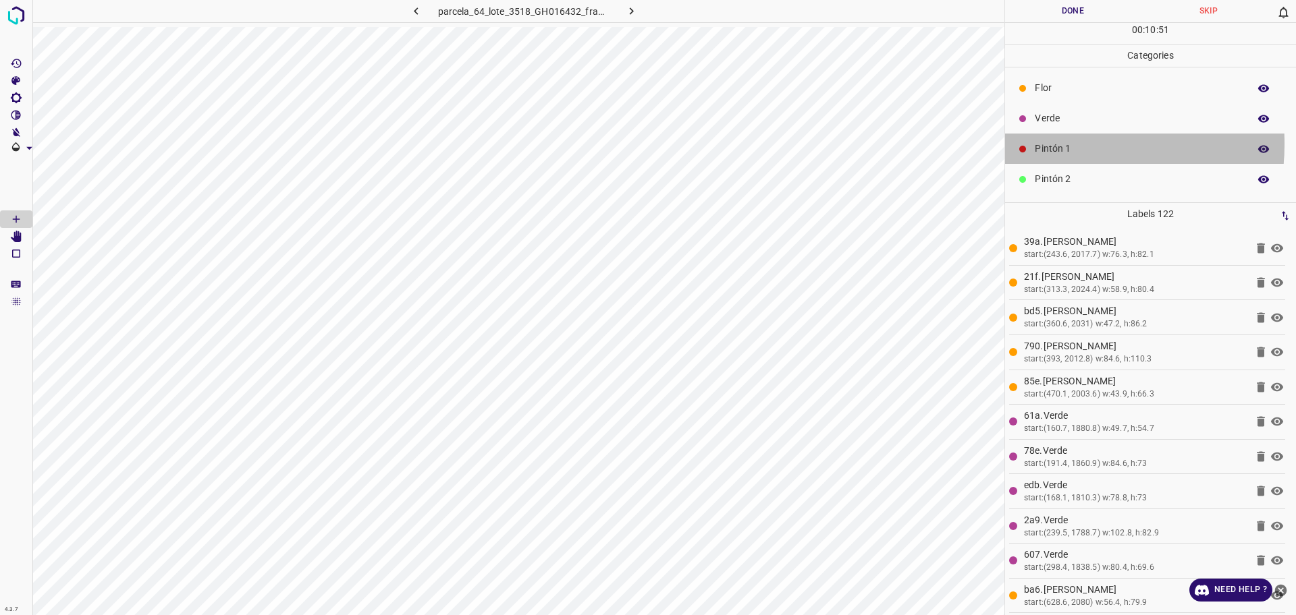
click at [1058, 144] on p "Pintón 1" at bounding box center [1138, 149] width 207 height 14
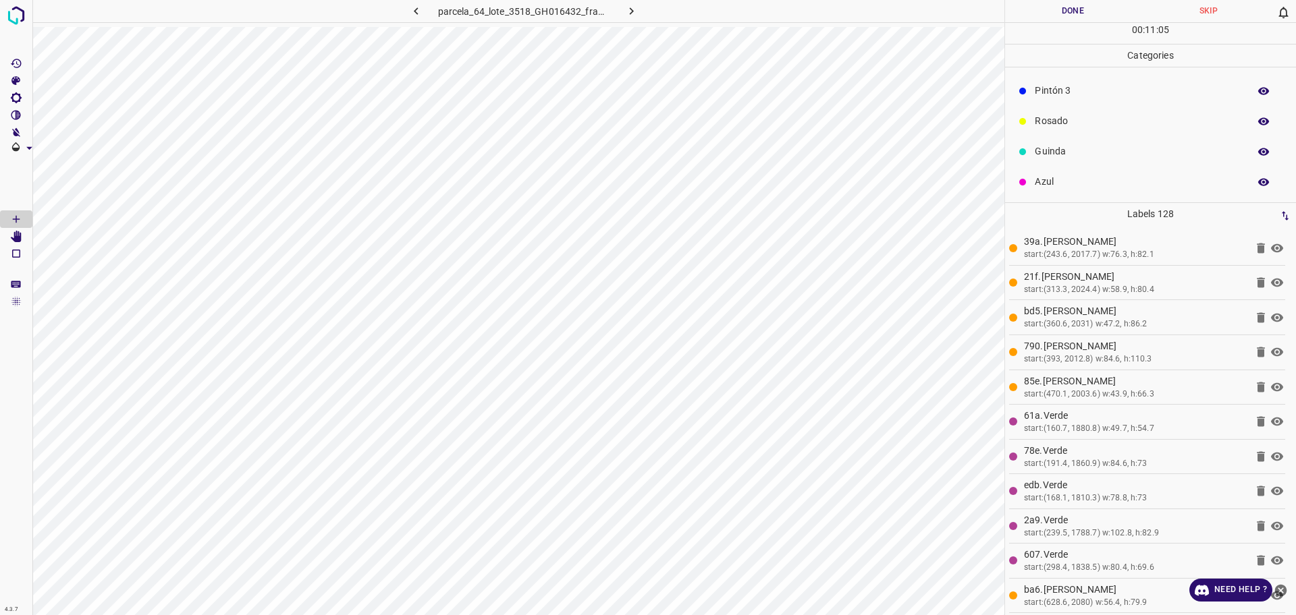
click at [1073, 94] on p "Pintón 3" at bounding box center [1138, 91] width 207 height 14
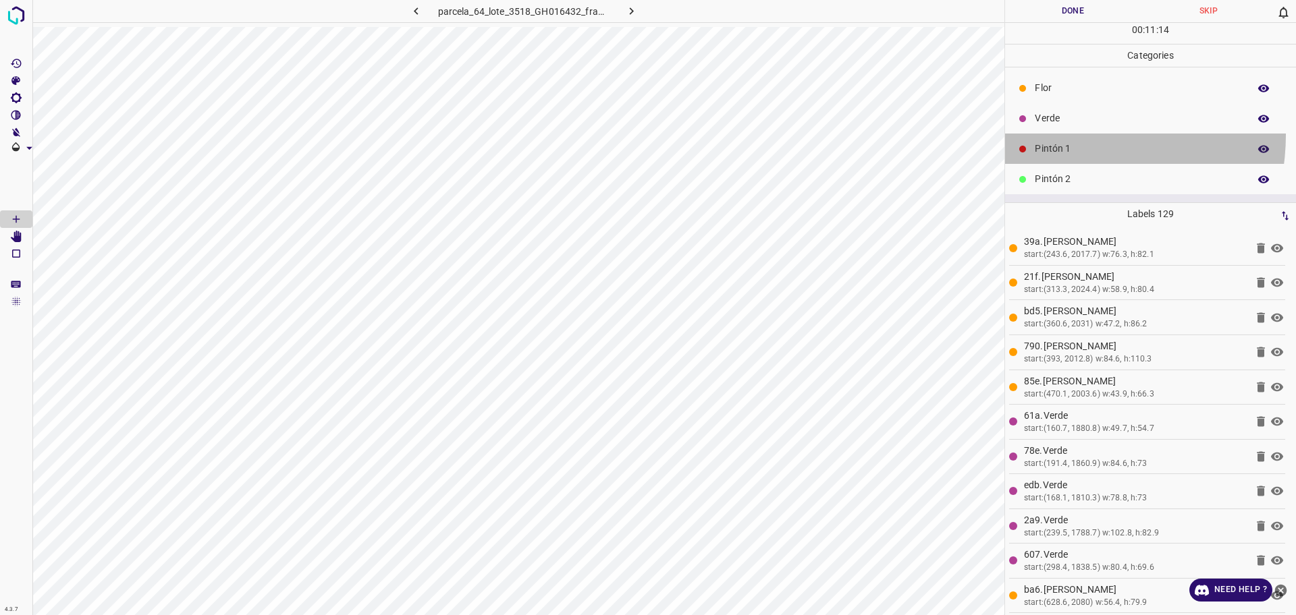
click at [1062, 134] on div "Pintón 1" at bounding box center [1150, 149] width 291 height 30
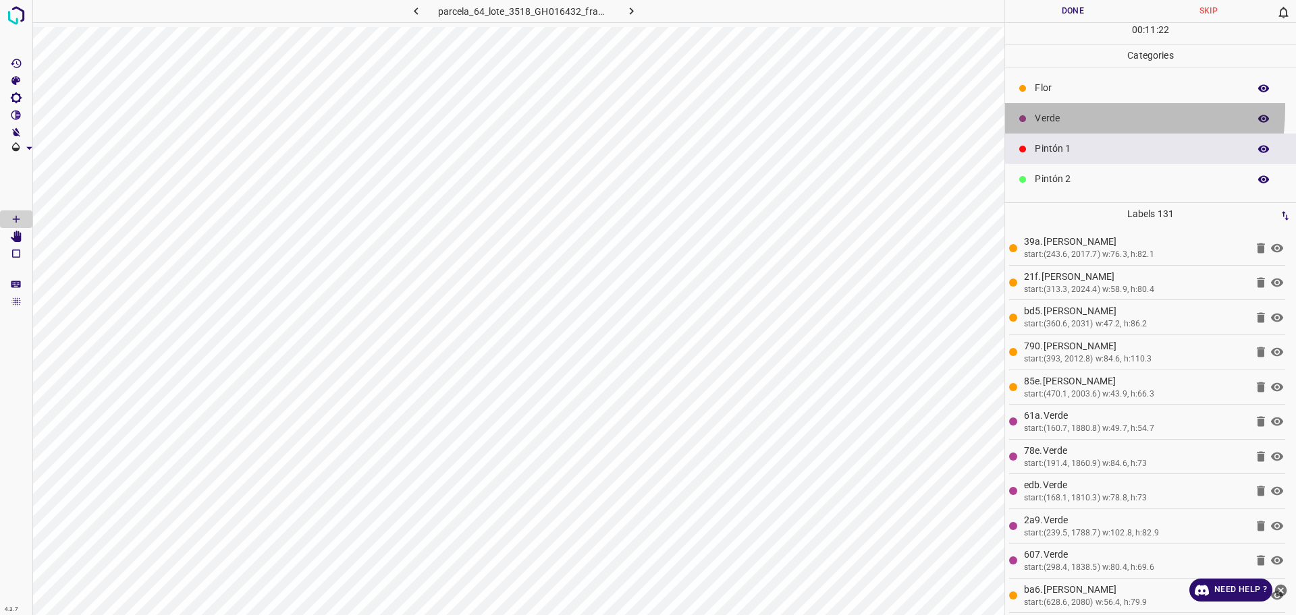
drag, startPoint x: 1056, startPoint y: 107, endPoint x: 1010, endPoint y: 152, distance: 64.0
click at [1055, 107] on div "Verde" at bounding box center [1150, 118] width 291 height 30
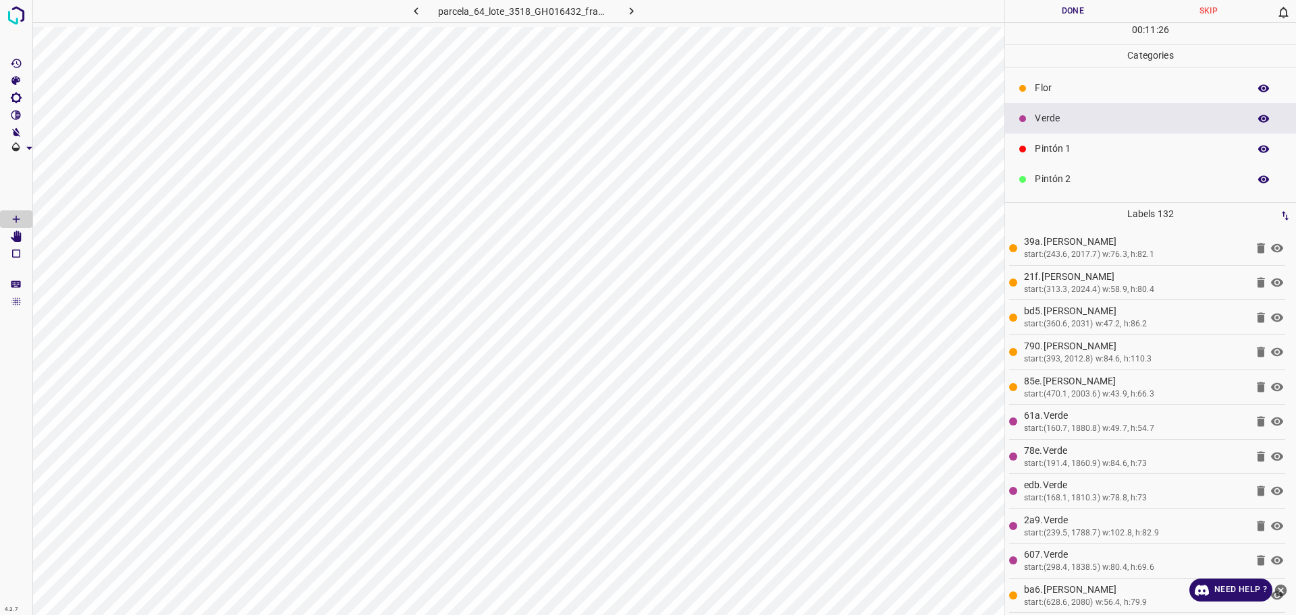
click at [1079, 134] on div "Pintón 1" at bounding box center [1150, 149] width 291 height 30
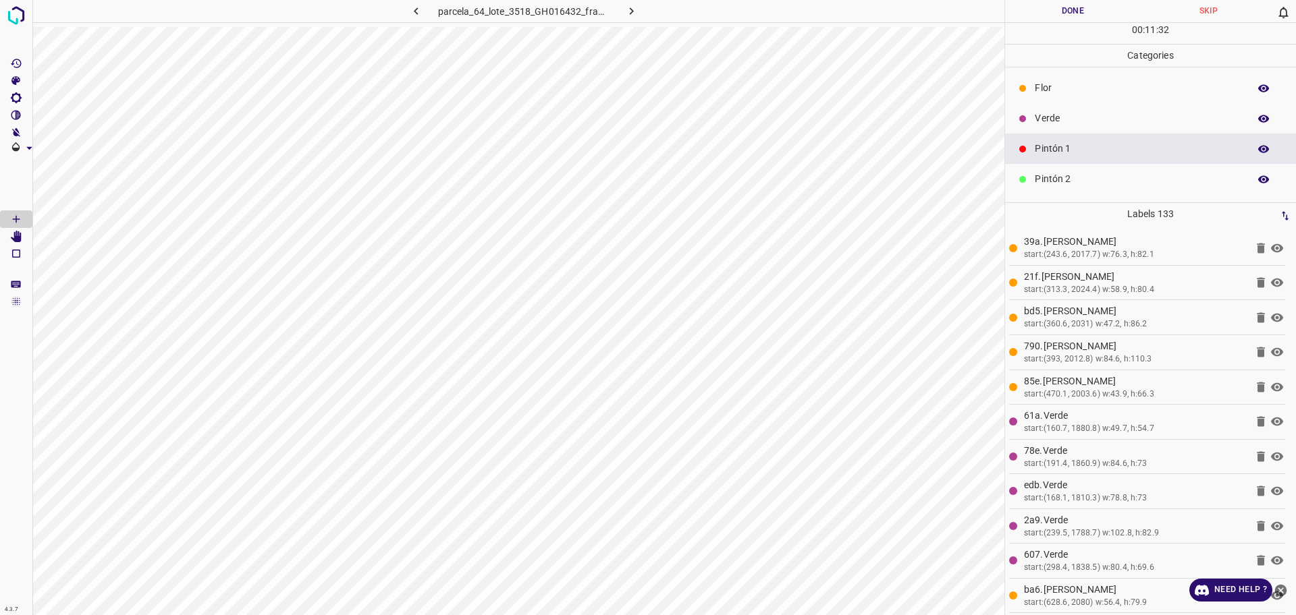
click at [1080, 177] on p "Pintón 2" at bounding box center [1138, 179] width 207 height 14
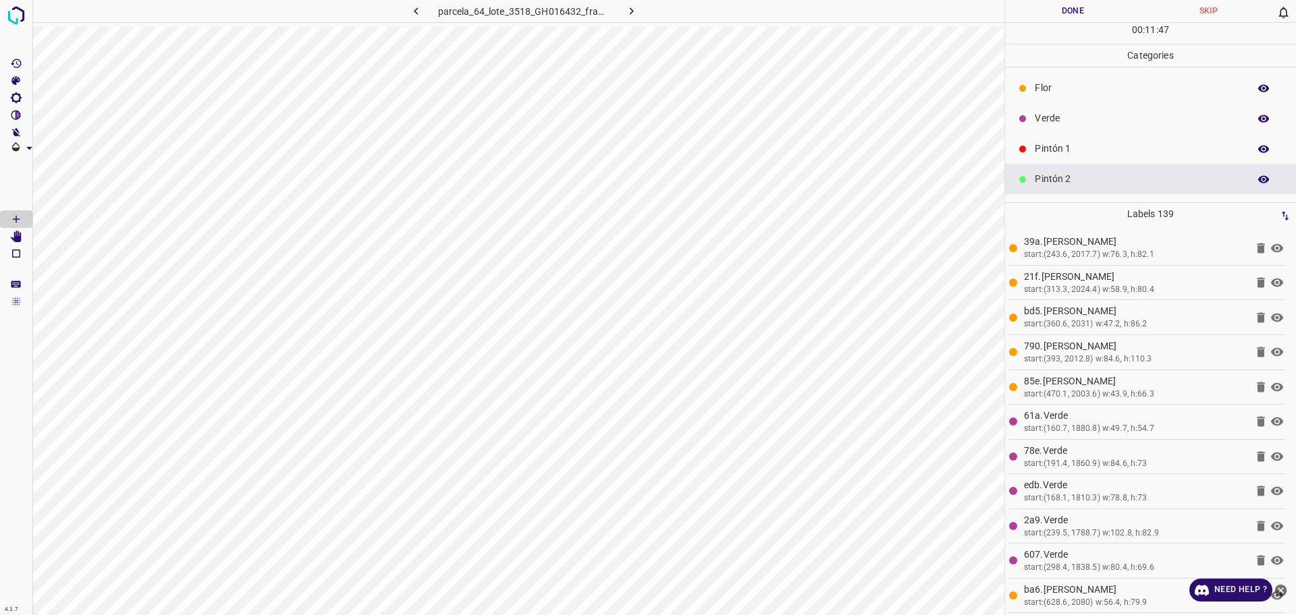
drag, startPoint x: 1109, startPoint y: 89, endPoint x: 1017, endPoint y: 148, distance: 109.0
click at [1105, 89] on p "Flor" at bounding box center [1138, 88] width 207 height 14
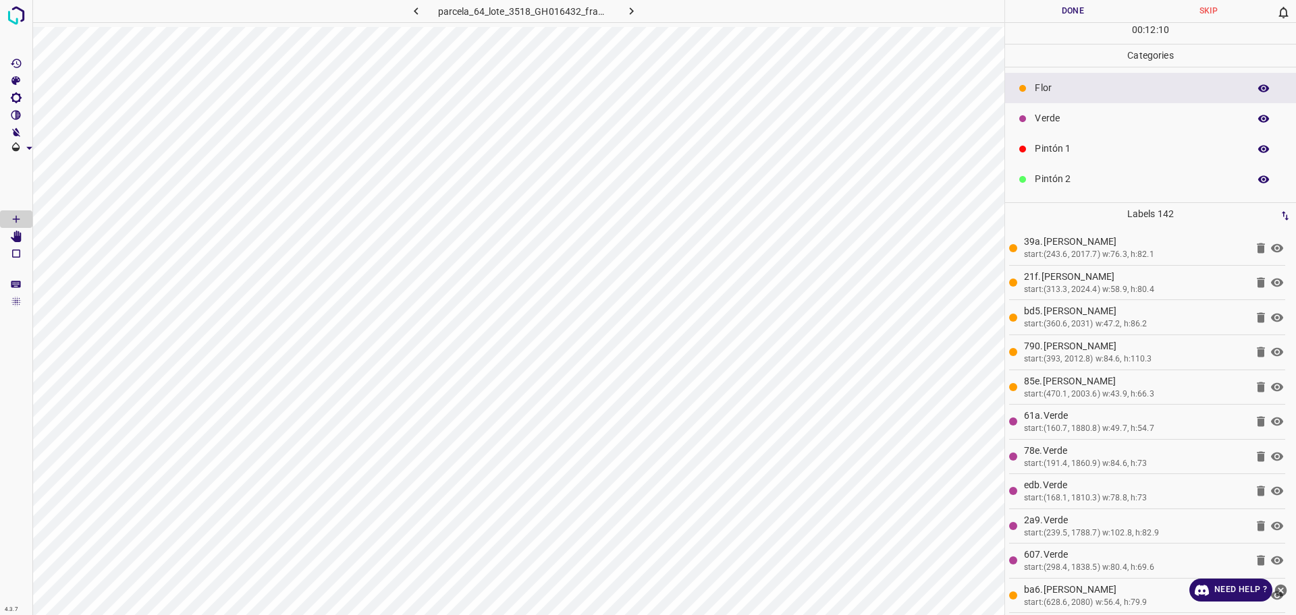
click at [1069, 174] on p "Pintón 2" at bounding box center [1138, 179] width 207 height 14
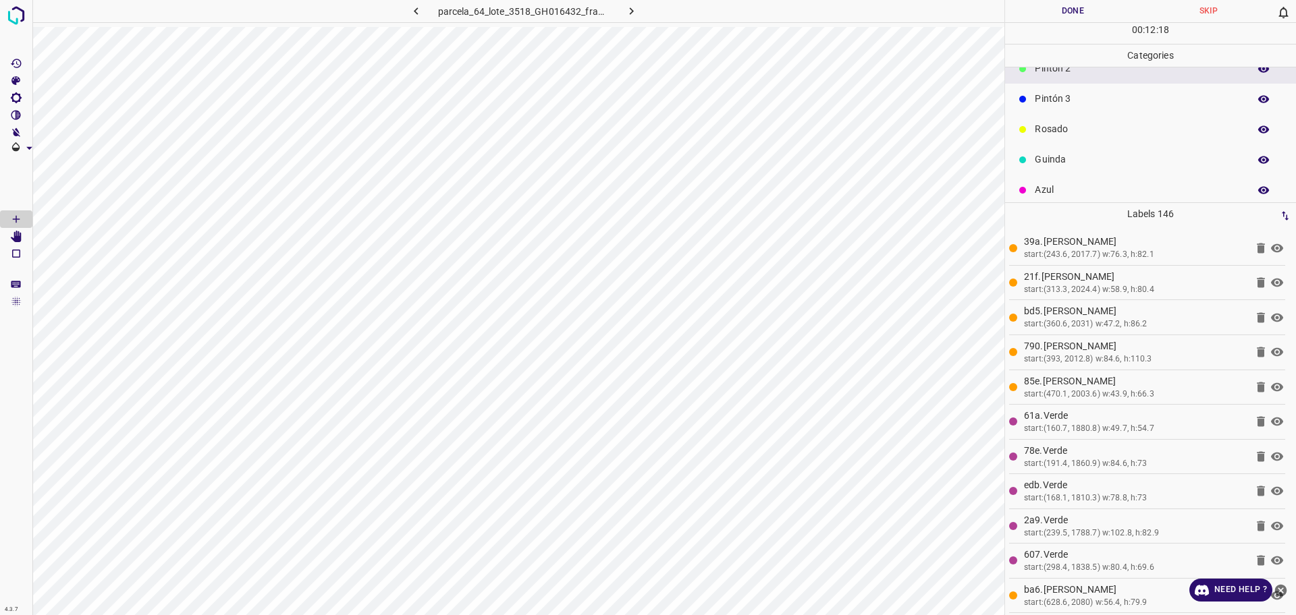
scroll to position [119, 0]
click at [1076, 100] on div "Pintón 3" at bounding box center [1150, 91] width 291 height 30
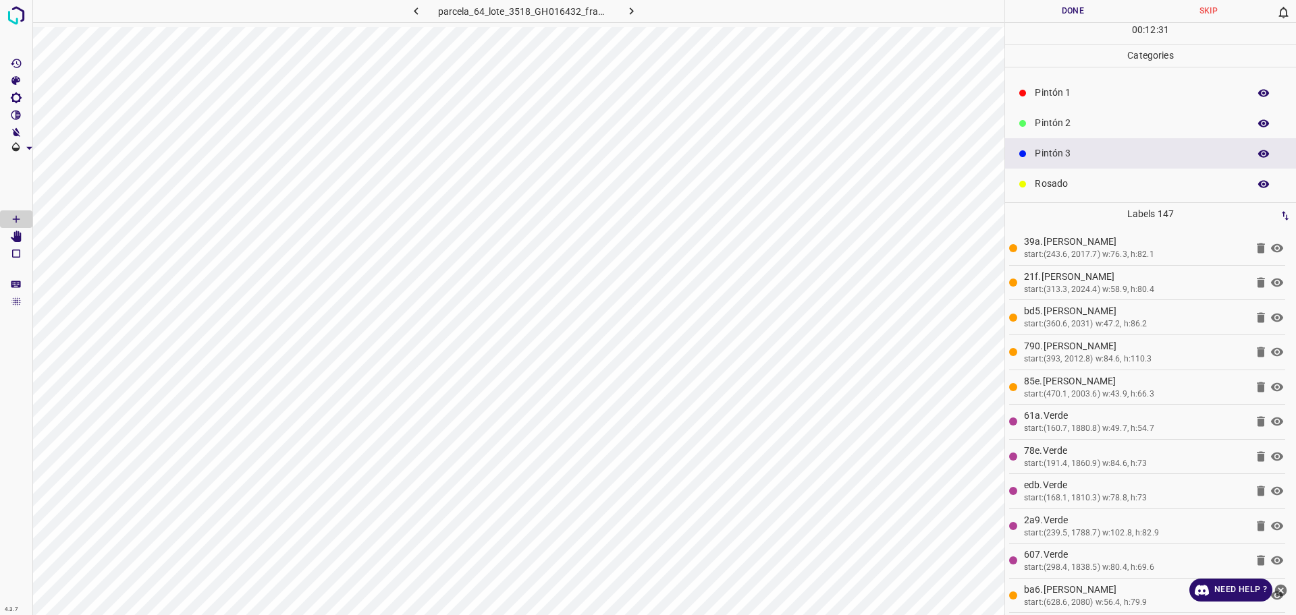
scroll to position [0, 0]
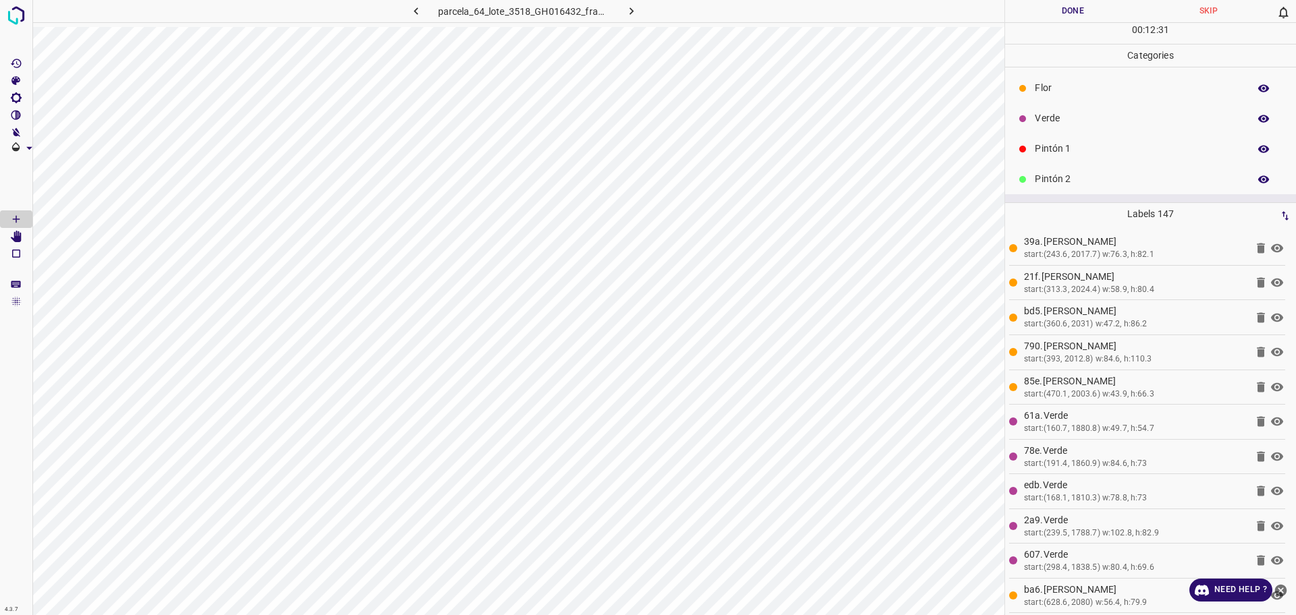
click at [1058, 158] on div "Pintón 1" at bounding box center [1150, 149] width 291 height 30
click at [1047, 84] on p "Flor" at bounding box center [1138, 88] width 207 height 14
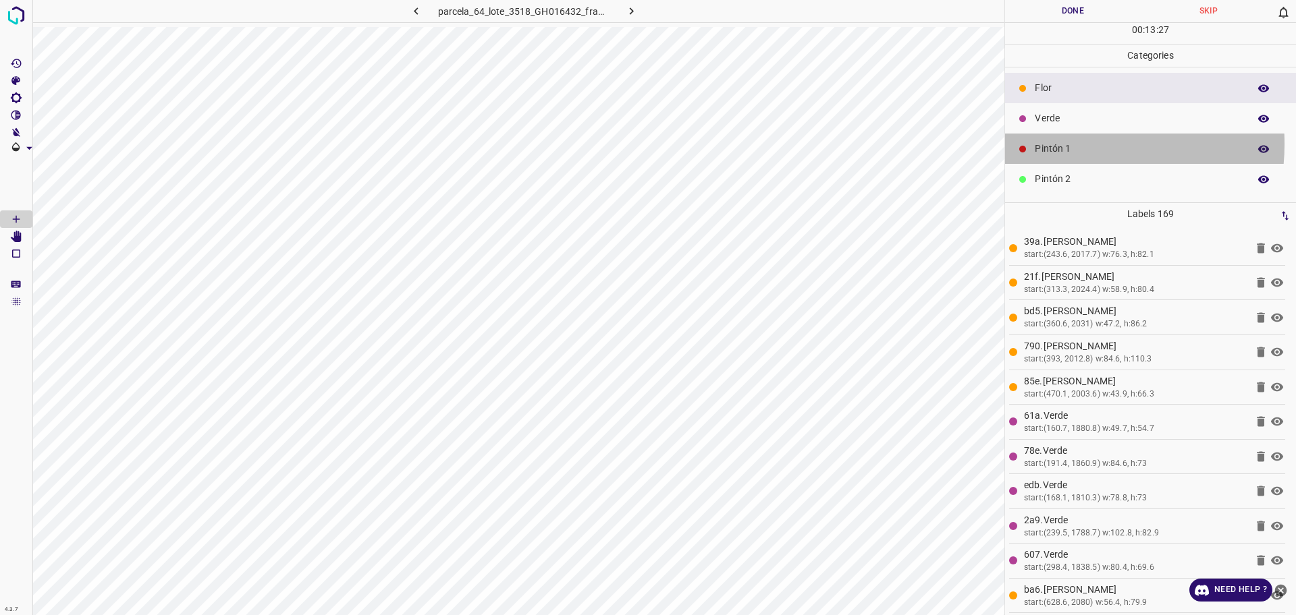
drag, startPoint x: 1066, startPoint y: 144, endPoint x: 1020, endPoint y: 194, distance: 67.4
click at [1066, 148] on p "Pintón 1" at bounding box center [1138, 149] width 207 height 14
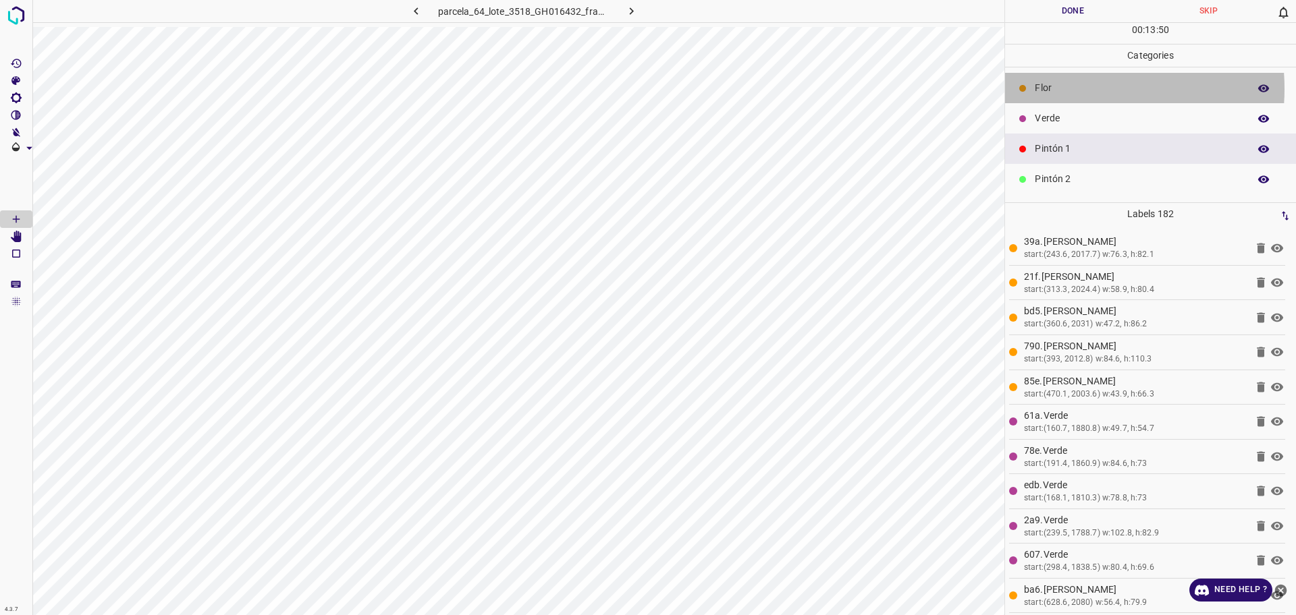
click at [1059, 88] on p "Flor" at bounding box center [1138, 88] width 207 height 14
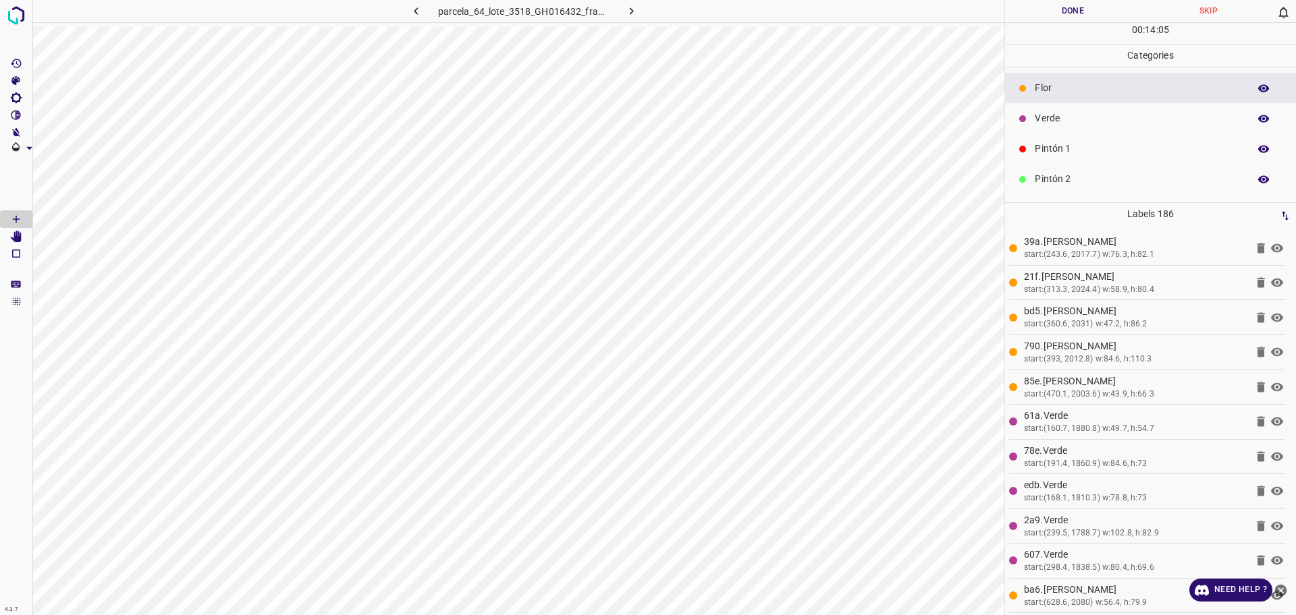
click at [1094, 142] on p "Pintón 1" at bounding box center [1138, 149] width 207 height 14
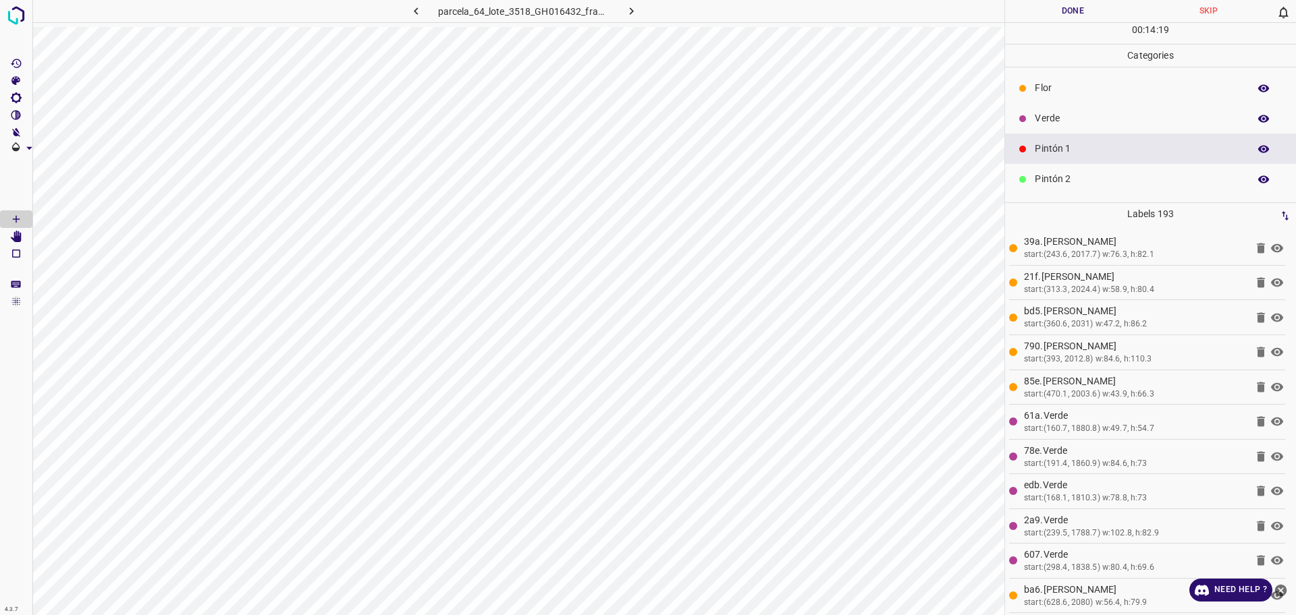
click at [1074, 187] on div "Pintón 2" at bounding box center [1150, 179] width 291 height 30
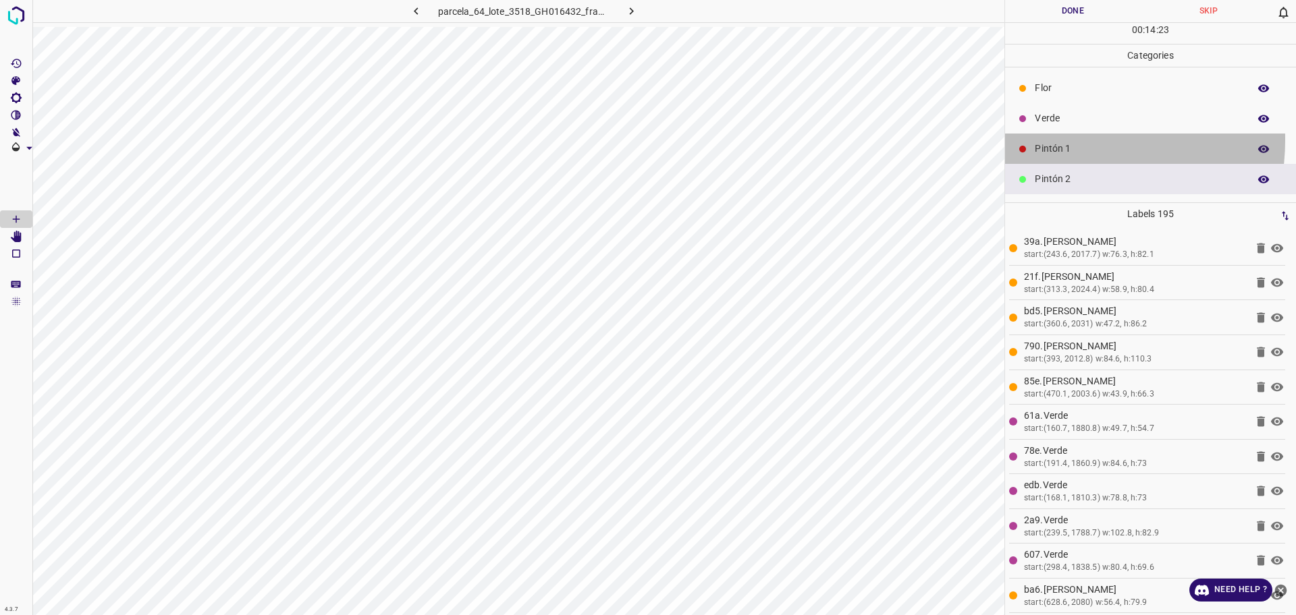
click at [1064, 140] on div "Pintón 1" at bounding box center [1150, 149] width 291 height 30
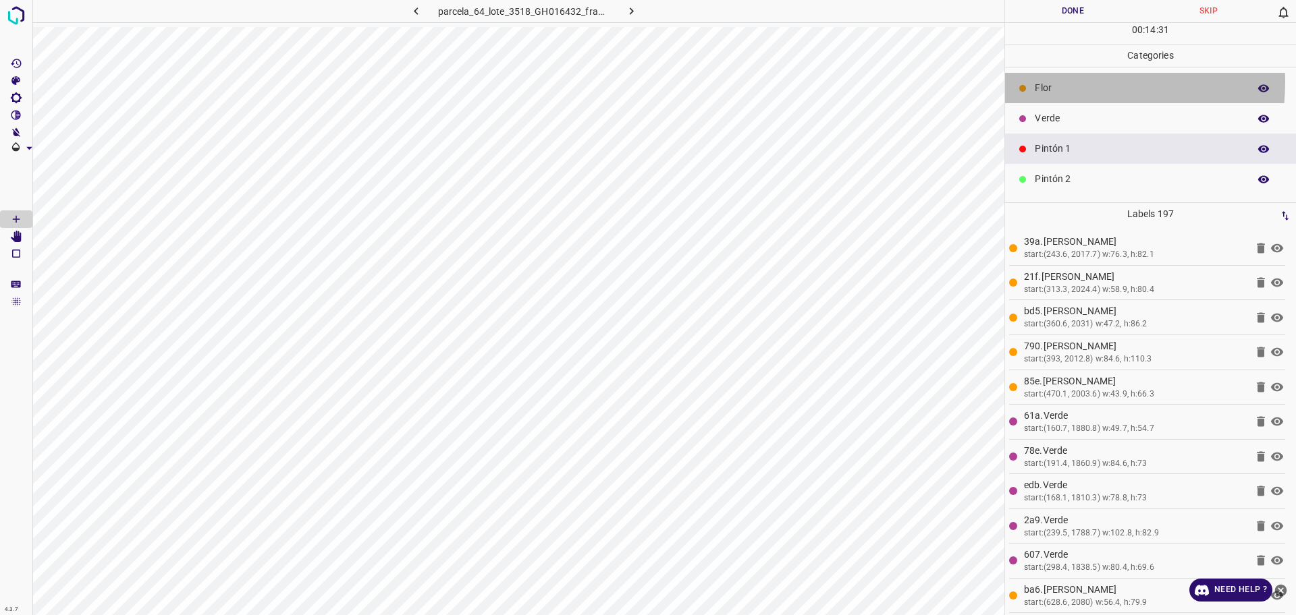
click at [1048, 82] on p "Flor" at bounding box center [1138, 88] width 207 height 14
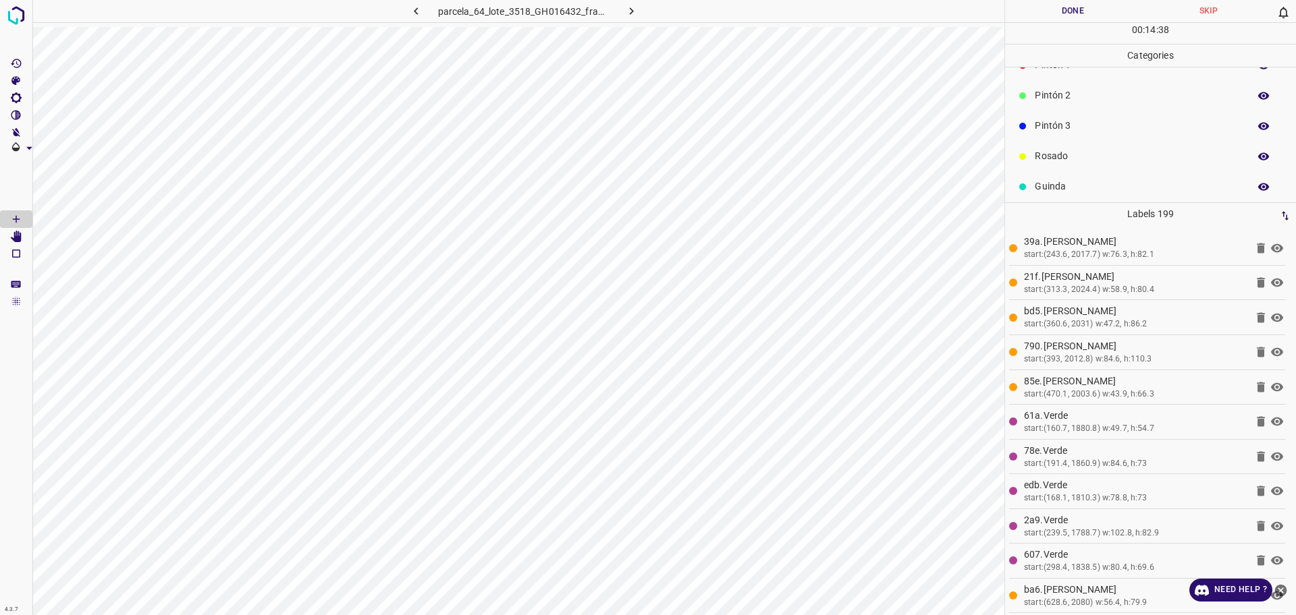
scroll to position [84, 0]
click at [1078, 144] on div "Rosado" at bounding box center [1150, 155] width 291 height 30
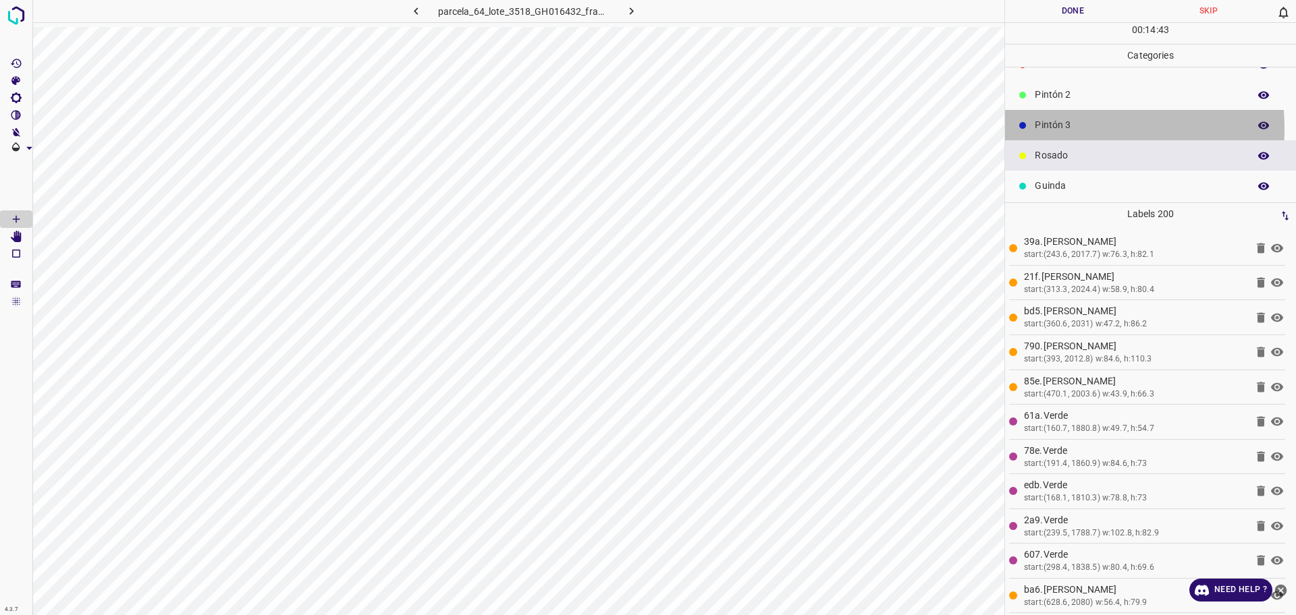
click at [1064, 128] on p "Pintón 3" at bounding box center [1138, 125] width 207 height 14
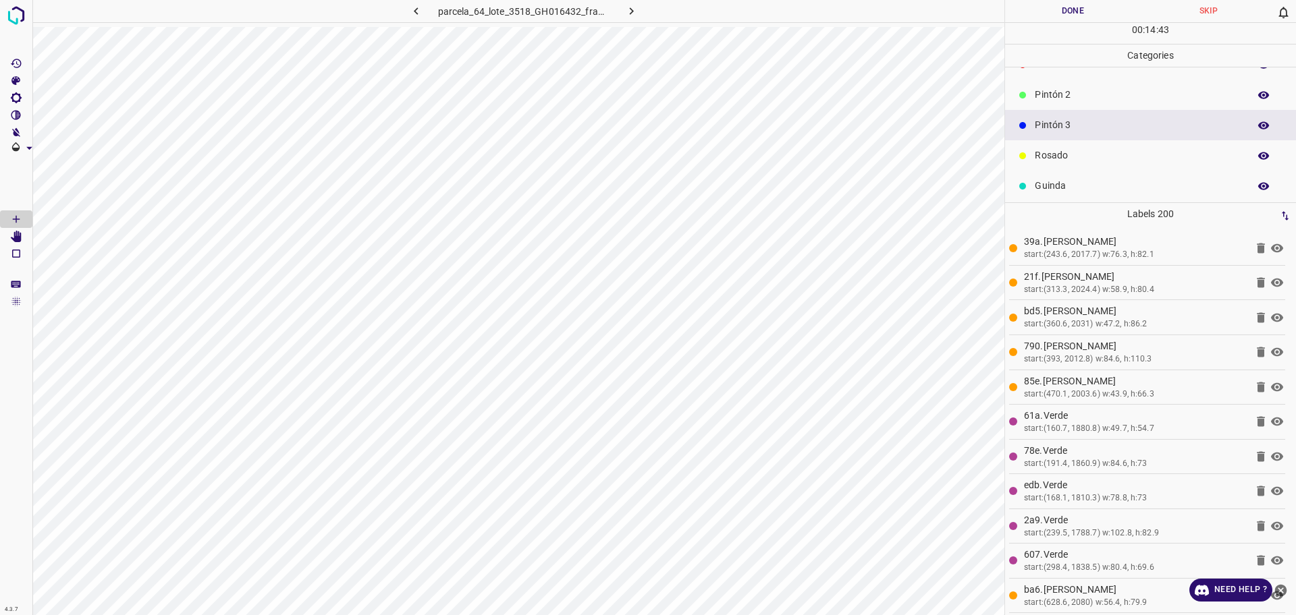
click at [1045, 82] on div "Pintón 2" at bounding box center [1150, 95] width 291 height 30
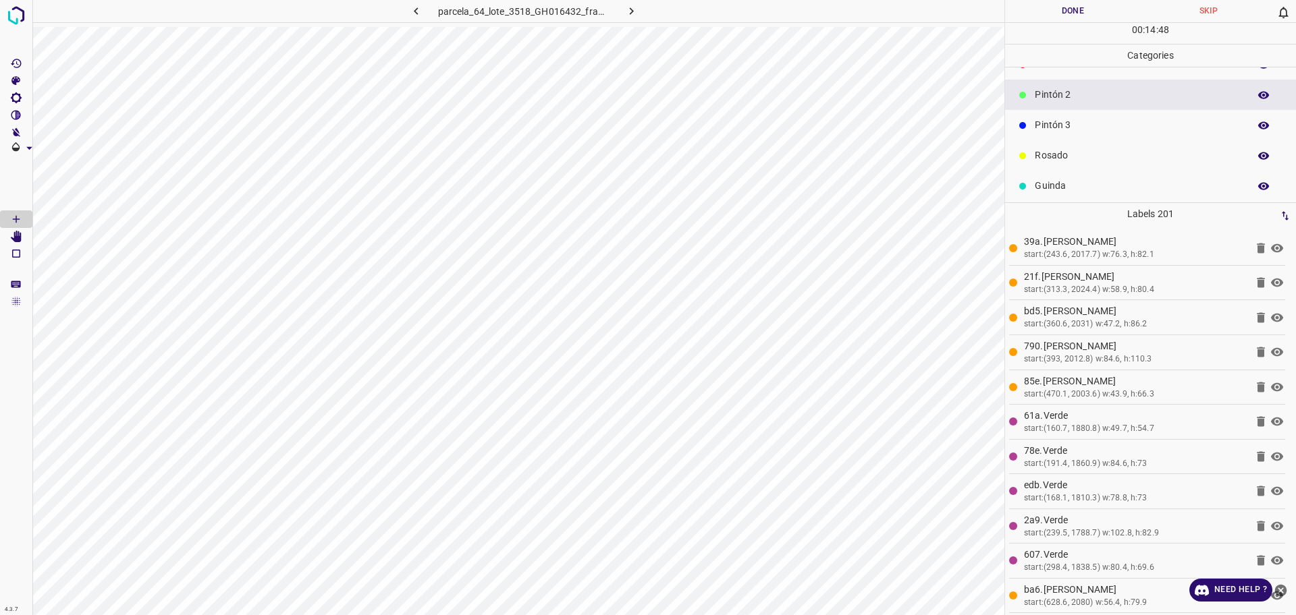
scroll to position [0, 0]
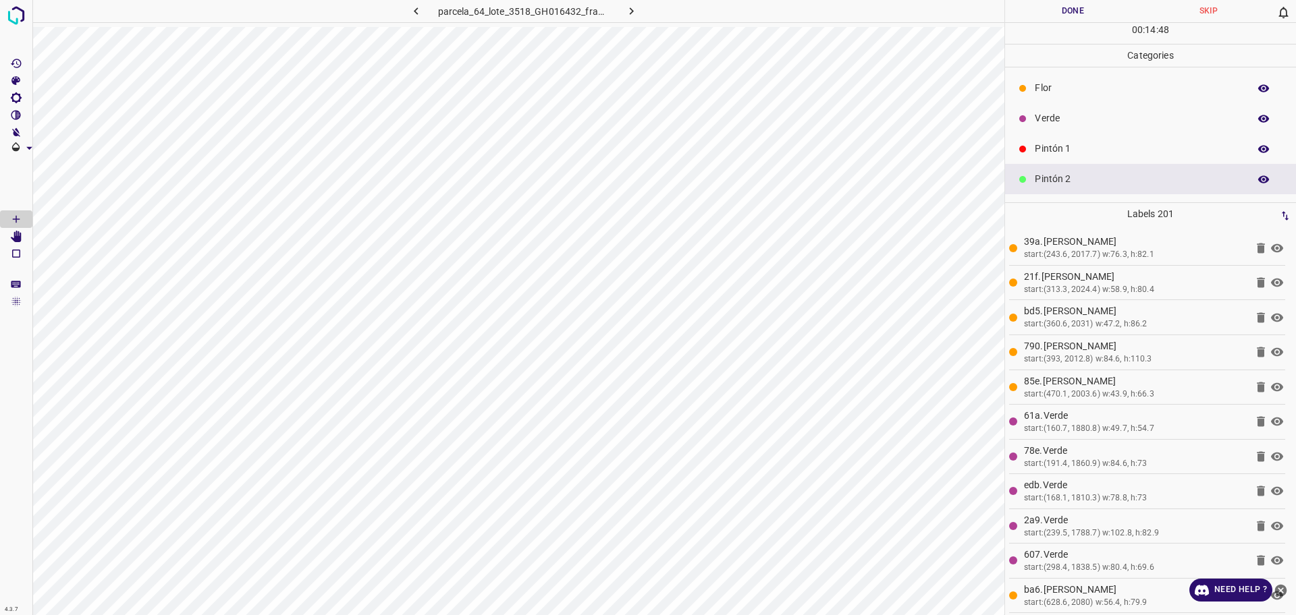
drag, startPoint x: 1064, startPoint y: 136, endPoint x: 1012, endPoint y: 175, distance: 65.1
click at [1064, 137] on div "Pintón 1" at bounding box center [1150, 149] width 291 height 30
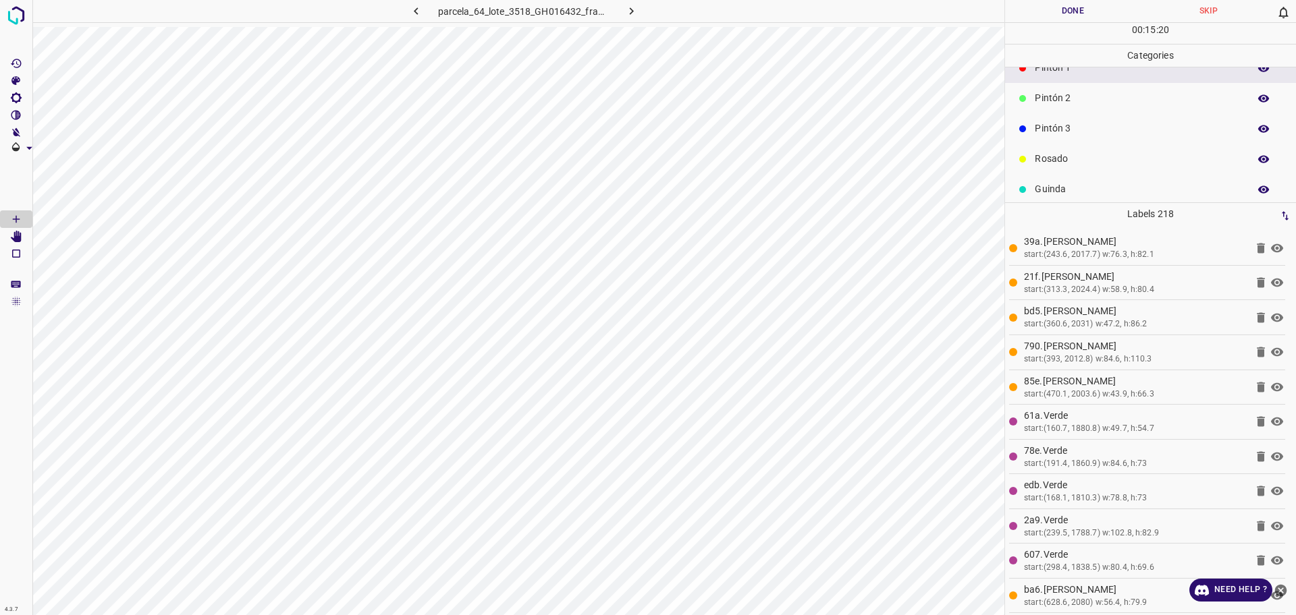
scroll to position [84, 0]
click at [1060, 116] on div "Pintón 3" at bounding box center [1150, 125] width 291 height 30
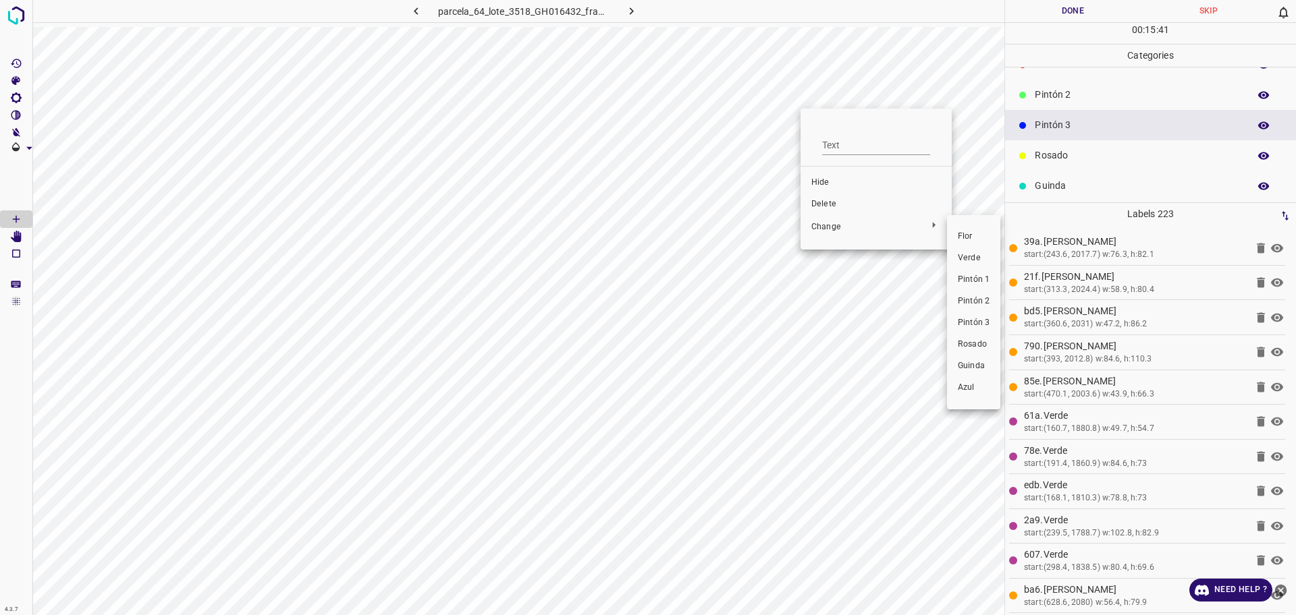
click at [823, 199] on div at bounding box center [648, 307] width 1296 height 615
click at [832, 190] on li "Hide" at bounding box center [875, 183] width 151 height 22
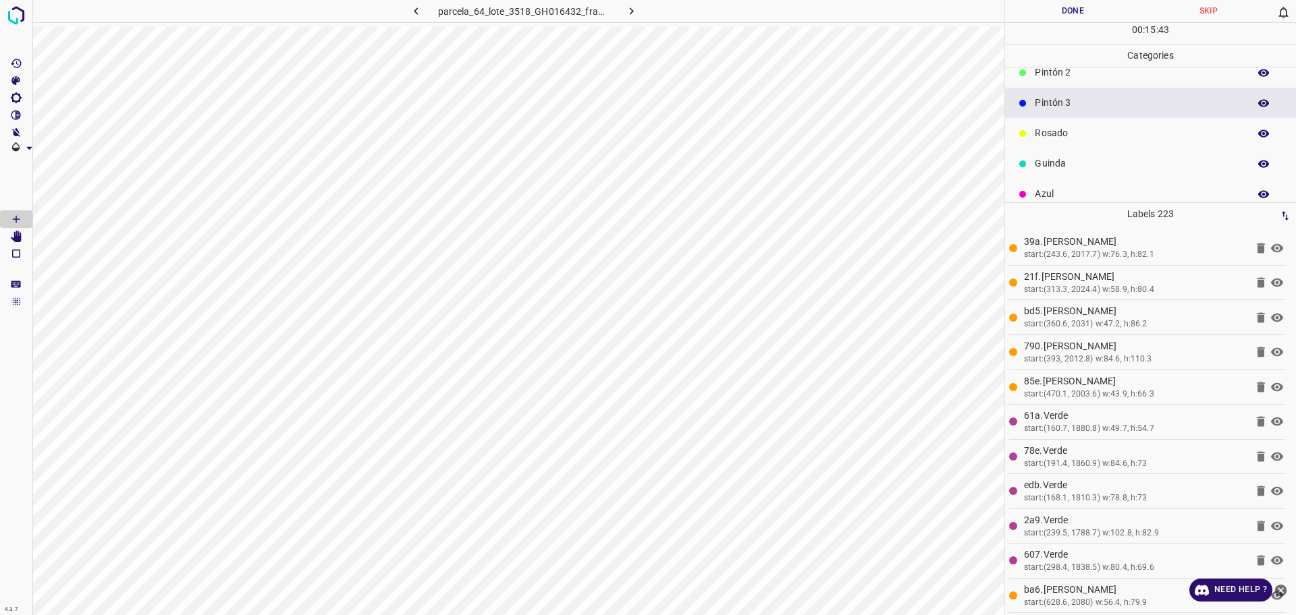
scroll to position [119, 0]
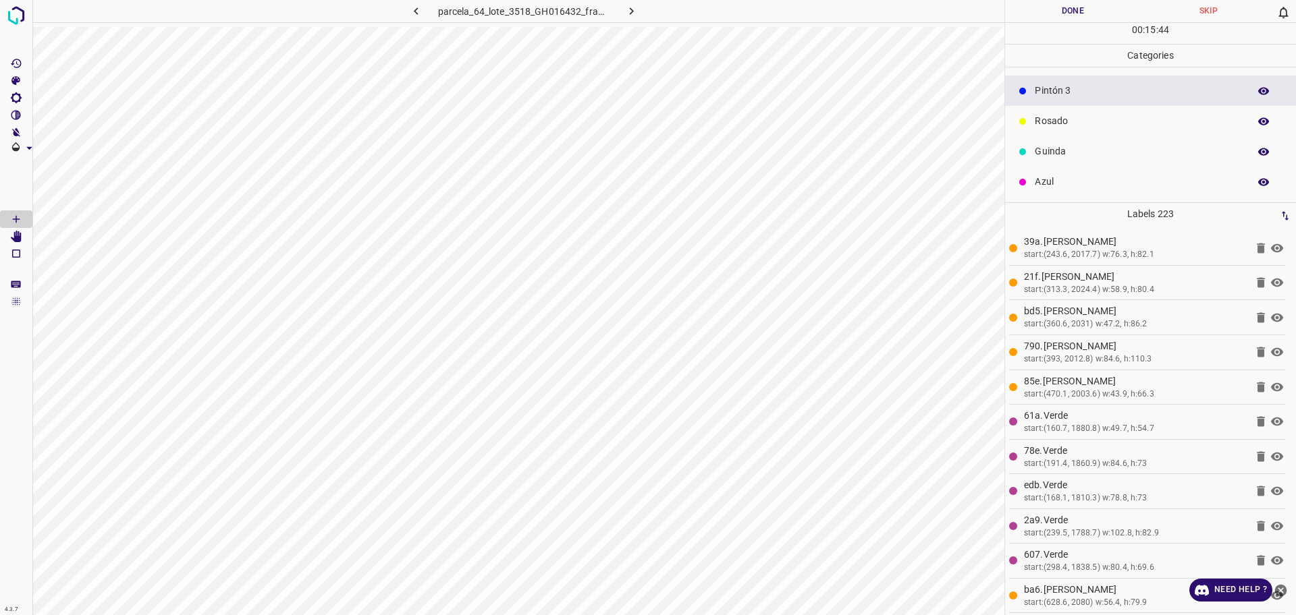
click at [1044, 182] on p "Azul" at bounding box center [1138, 182] width 207 height 14
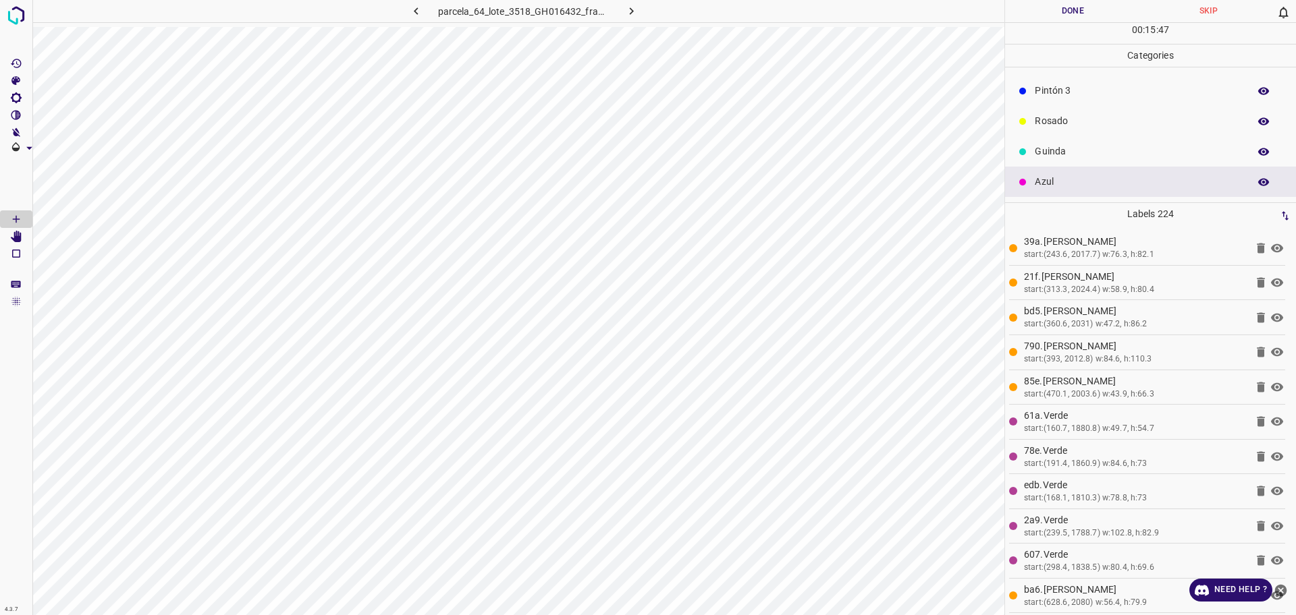
click at [1071, 143] on div "Guinda" at bounding box center [1150, 151] width 291 height 30
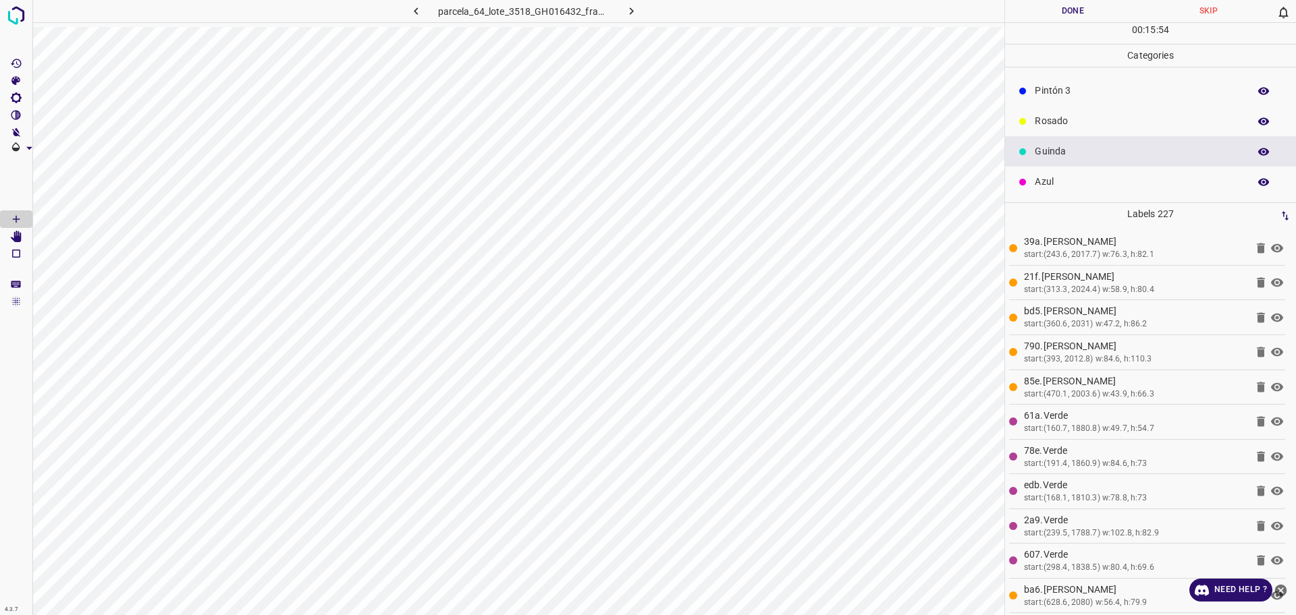
click at [1074, 98] on p "Pintón 3" at bounding box center [1138, 91] width 207 height 14
click at [1074, 169] on div "Pintón 2" at bounding box center [1150, 179] width 291 height 30
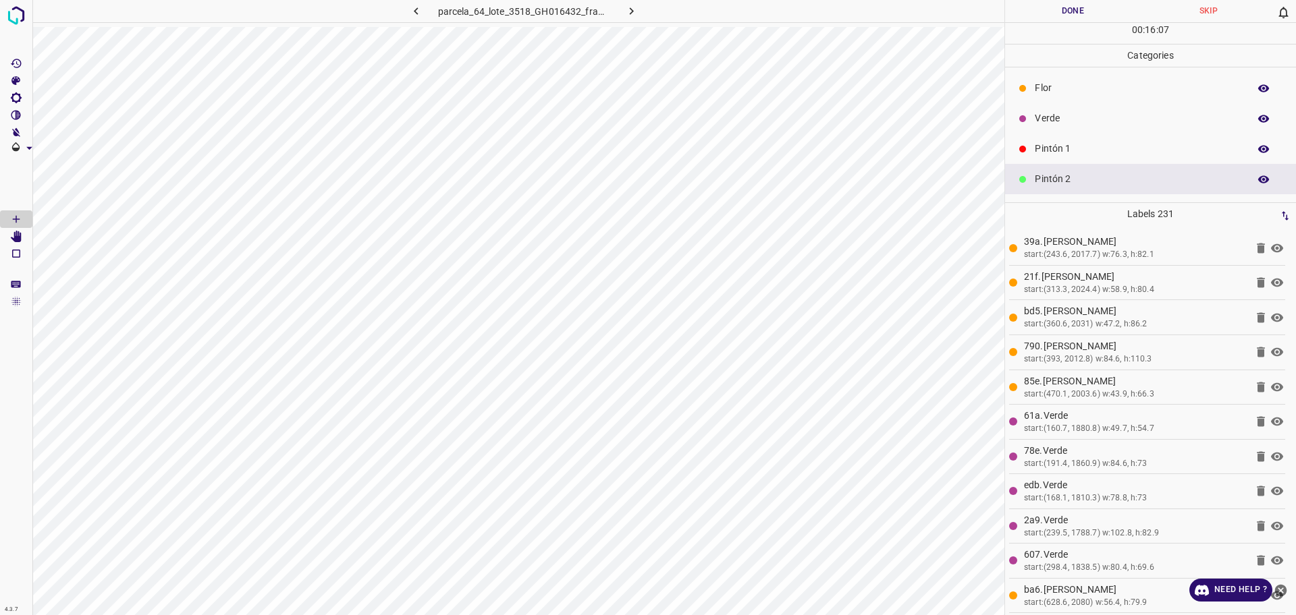
click at [1111, 136] on div "Pintón 1" at bounding box center [1150, 149] width 291 height 30
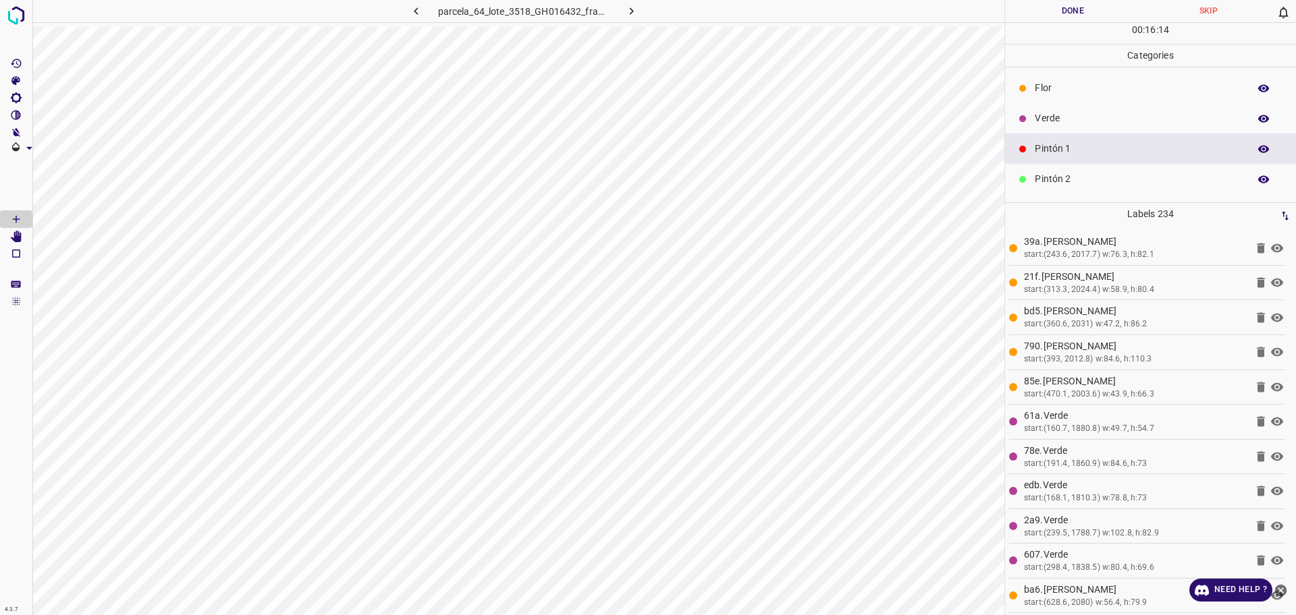
scroll to position [84, 0]
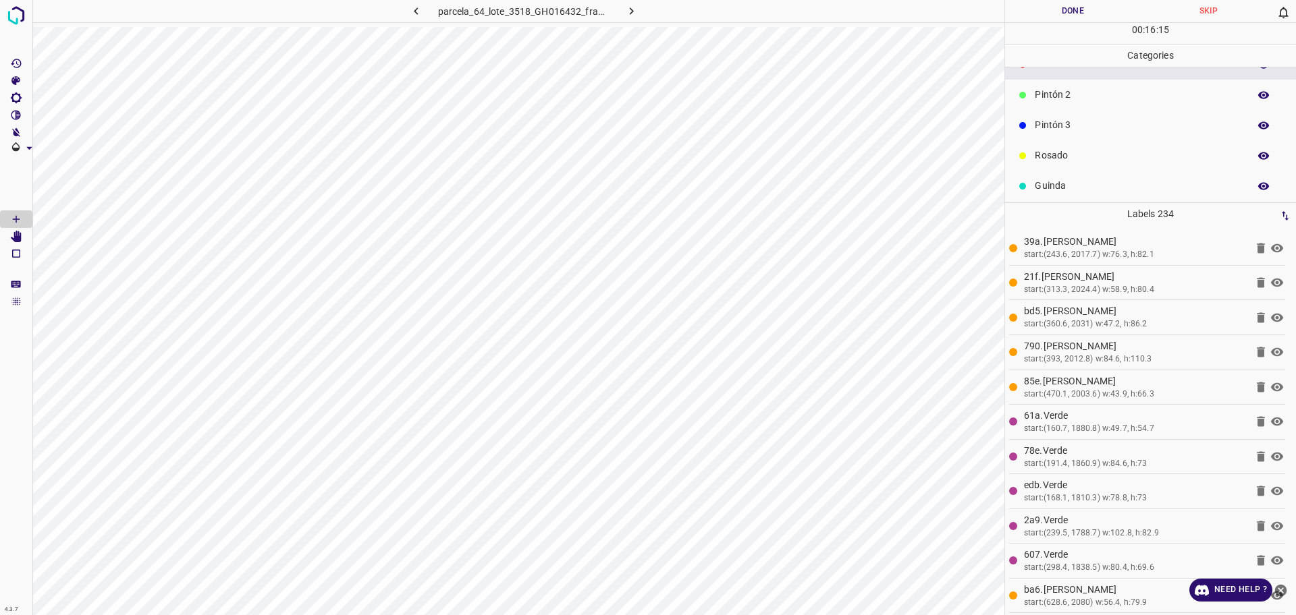
click at [1068, 115] on div "Pintón 3" at bounding box center [1150, 125] width 291 height 30
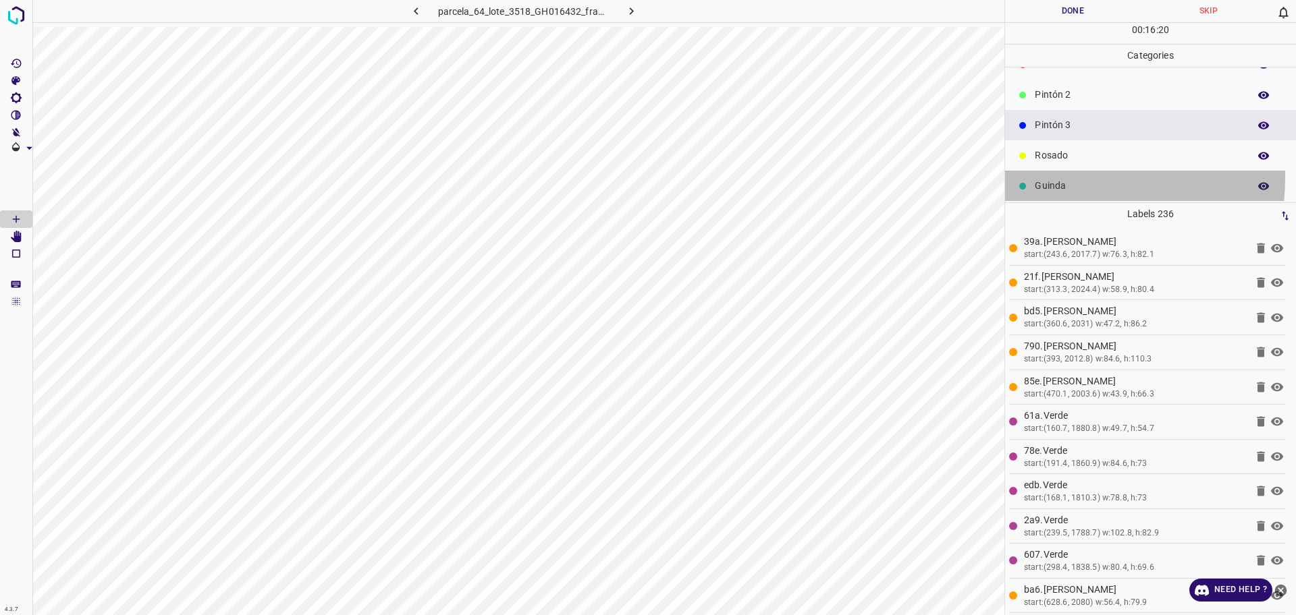
click at [1058, 177] on div "Guinda" at bounding box center [1150, 186] width 291 height 30
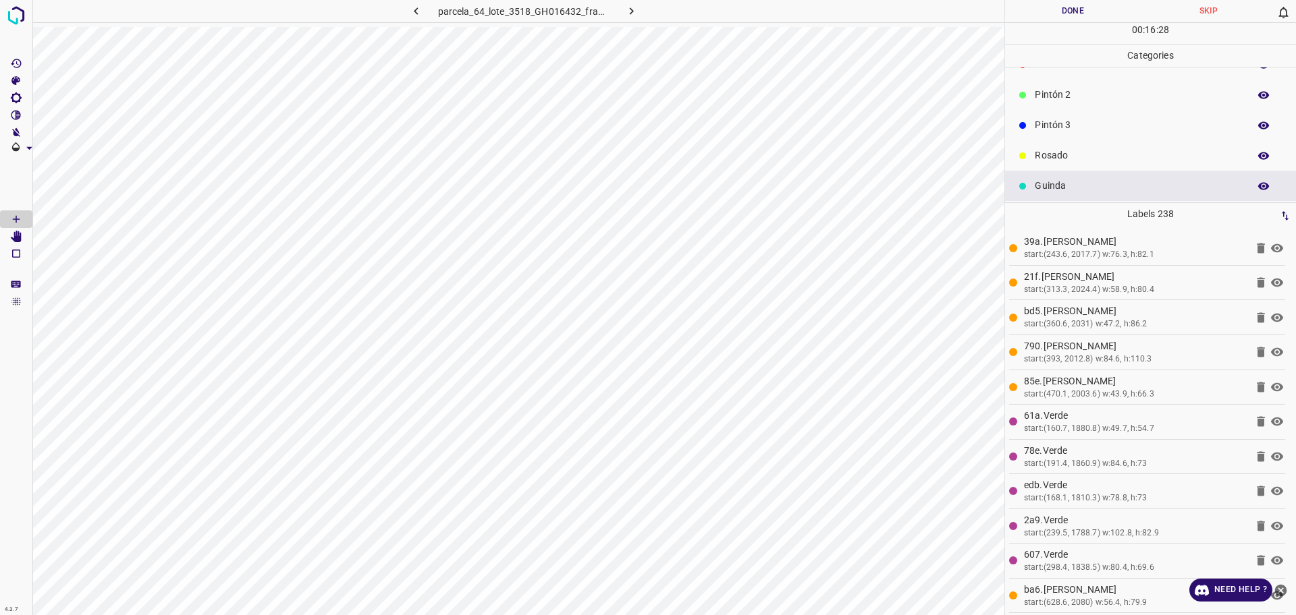
click at [1112, 100] on p "Pintón 2" at bounding box center [1138, 95] width 207 height 14
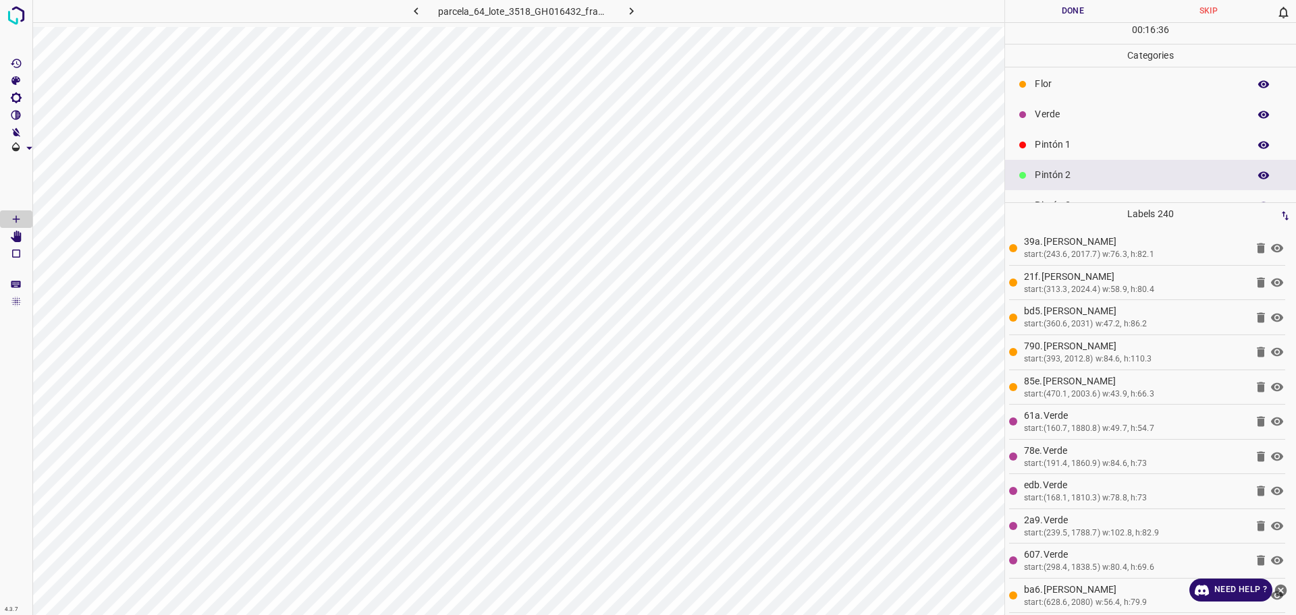
scroll to position [0, 0]
click at [1043, 144] on p "Pintón 1" at bounding box center [1138, 149] width 207 height 14
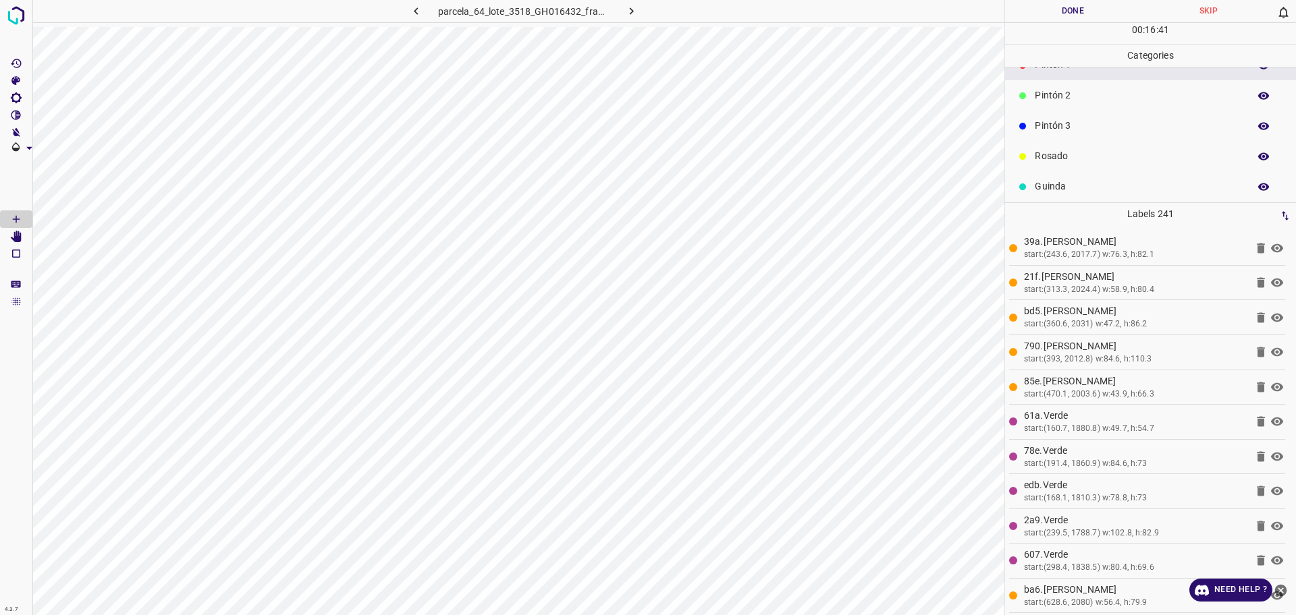
scroll to position [84, 0]
click at [1063, 129] on p "Pintón 3" at bounding box center [1138, 125] width 207 height 14
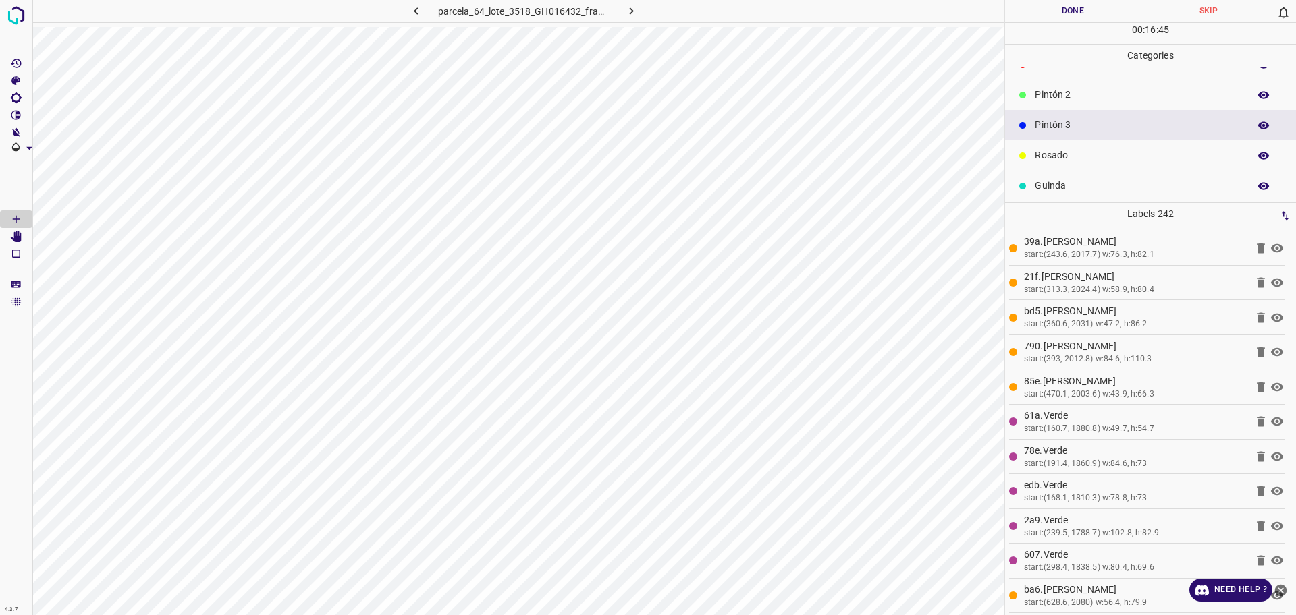
click at [1056, 103] on div "Pintón 2" at bounding box center [1150, 95] width 291 height 30
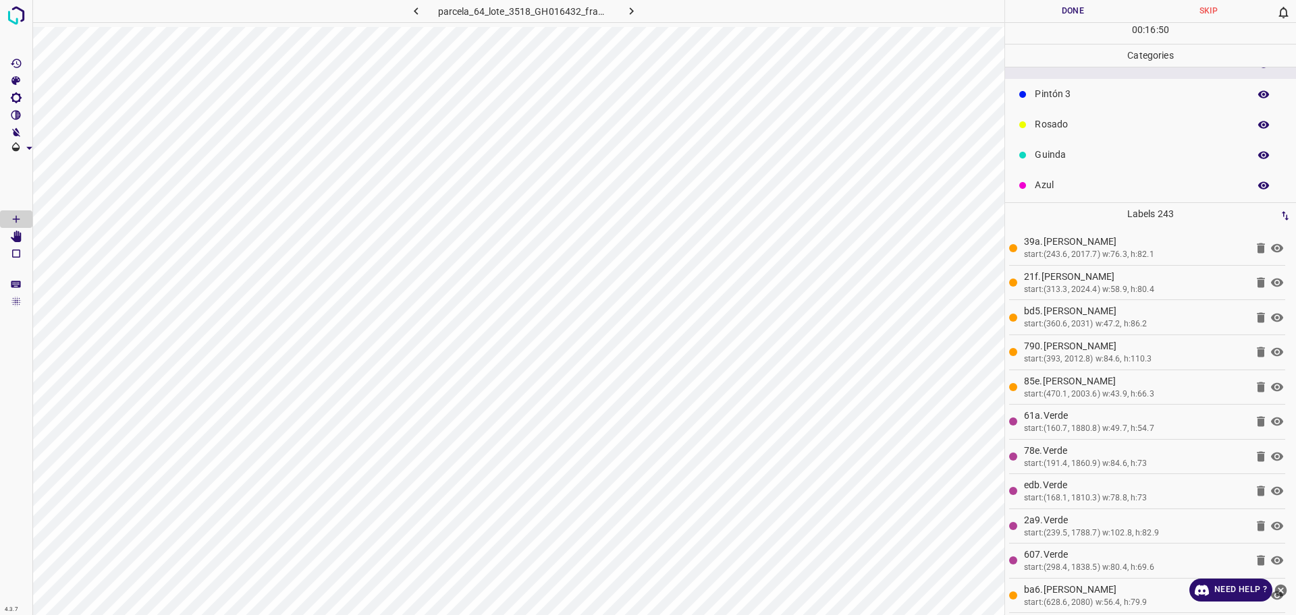
scroll to position [119, 0]
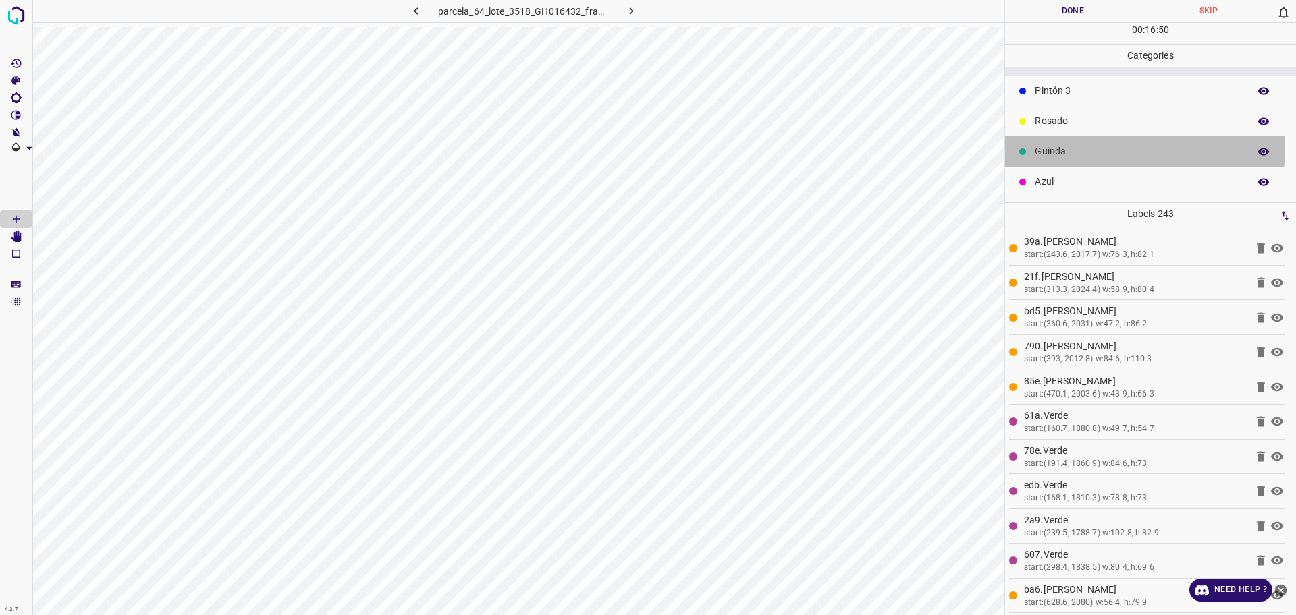
click at [1083, 144] on p "Guinda" at bounding box center [1138, 151] width 207 height 14
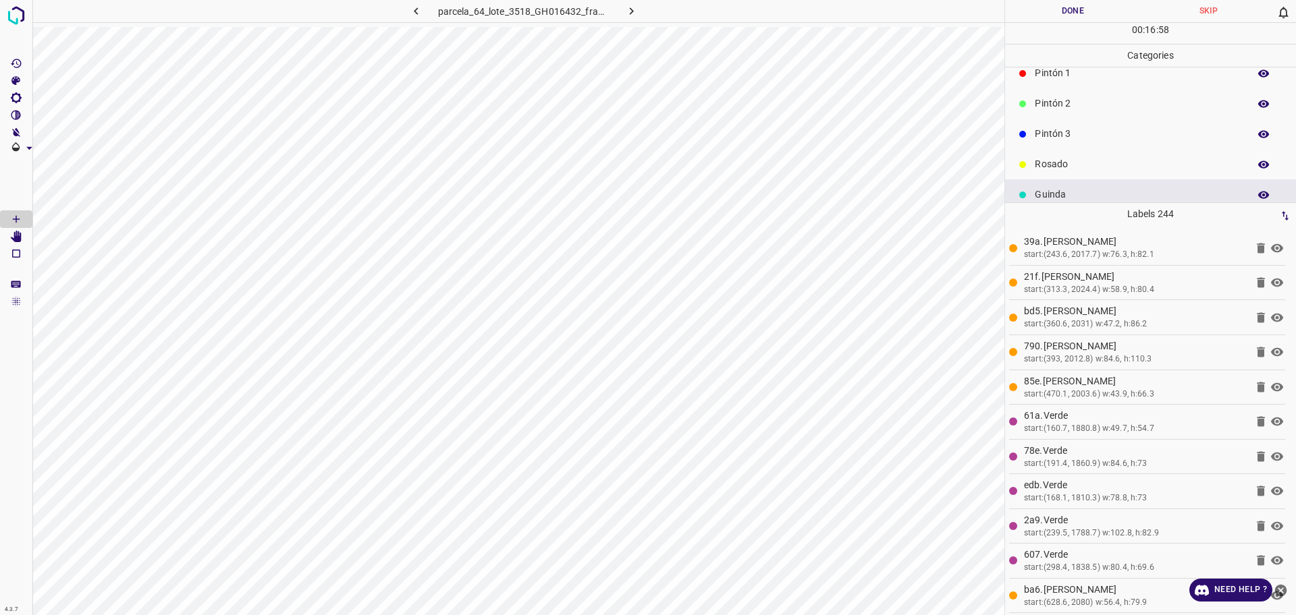
scroll to position [0, 0]
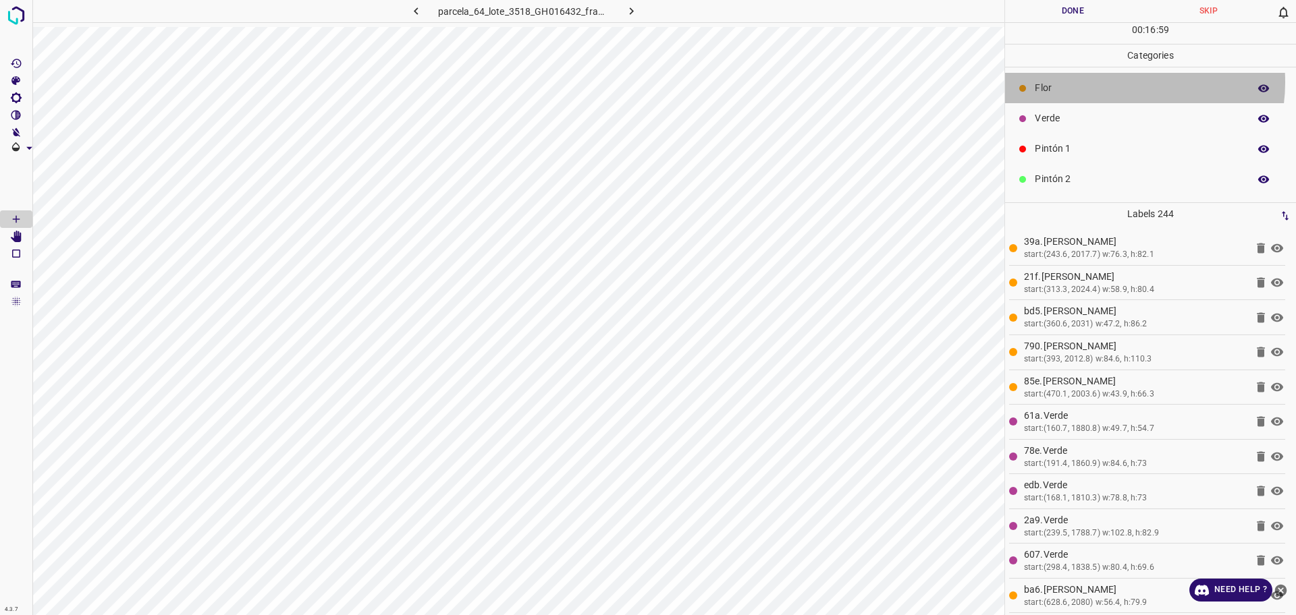
click at [1114, 82] on p "Flor" at bounding box center [1138, 88] width 207 height 14
click at [1126, 174] on p "Pintón 2" at bounding box center [1138, 179] width 207 height 14
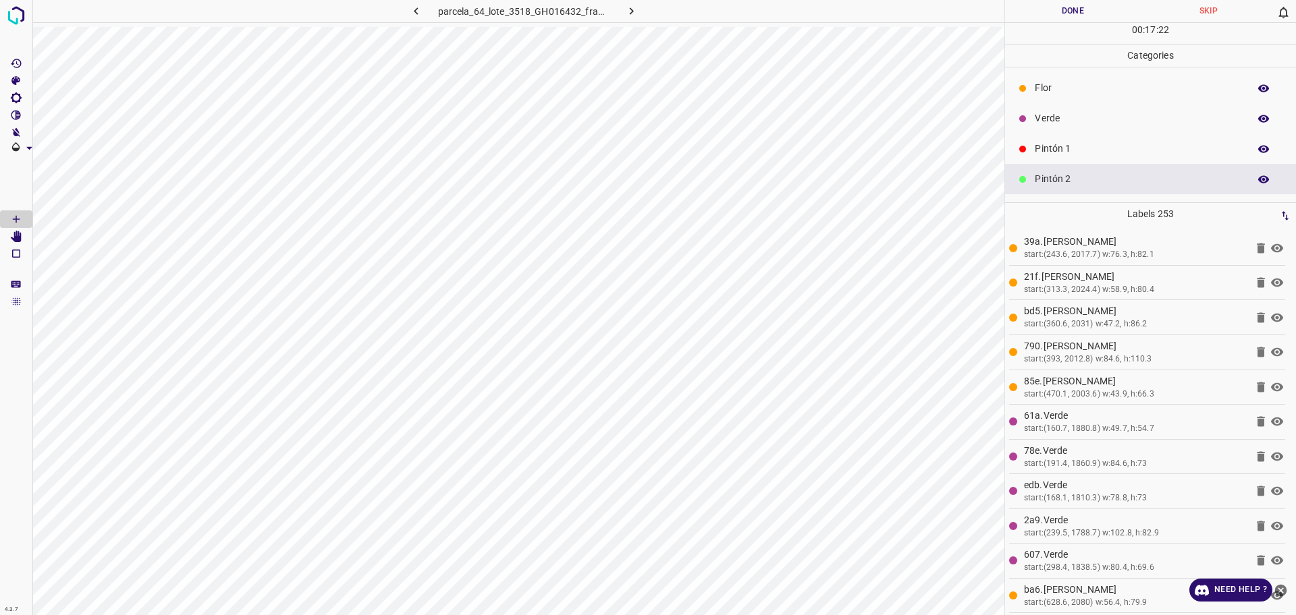
click at [1075, 144] on p "Pintón 1" at bounding box center [1138, 149] width 207 height 14
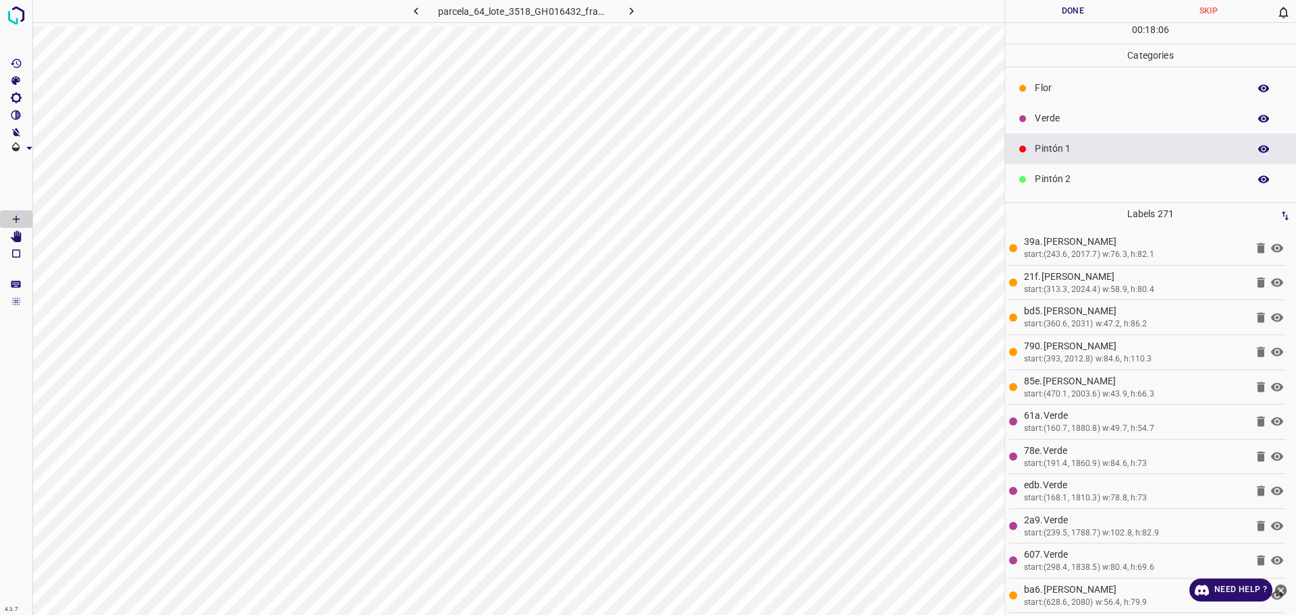
click at [1114, 148] on p "Pintón 1" at bounding box center [1138, 149] width 207 height 14
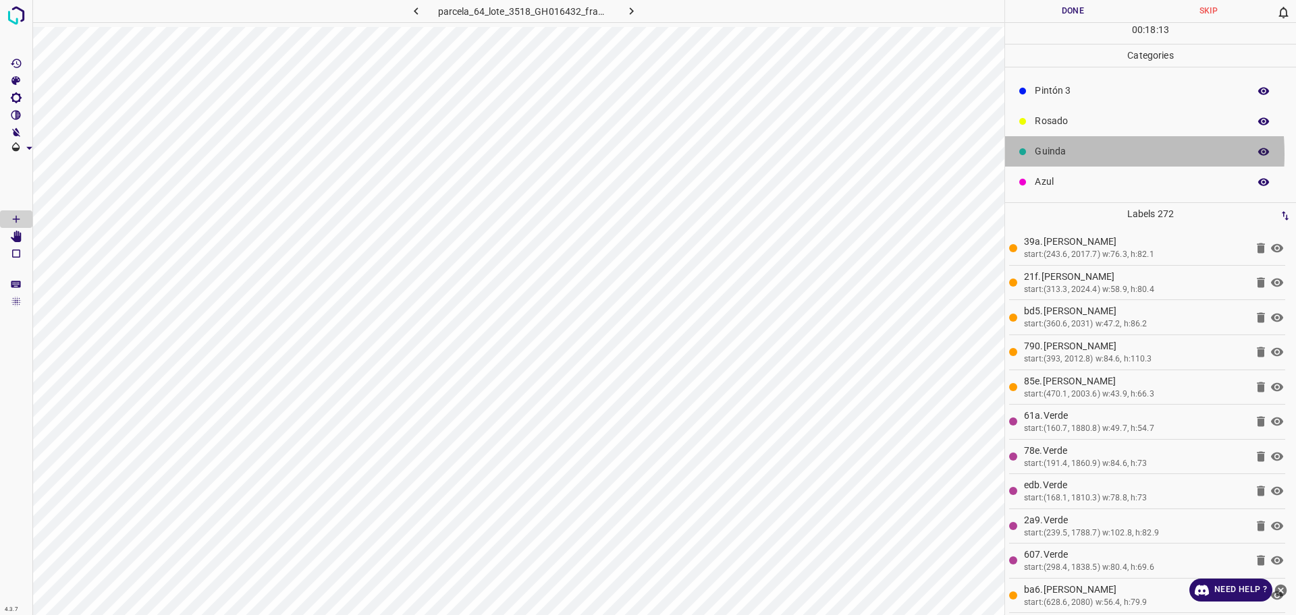
click at [1051, 153] on p "Guinda" at bounding box center [1138, 151] width 207 height 14
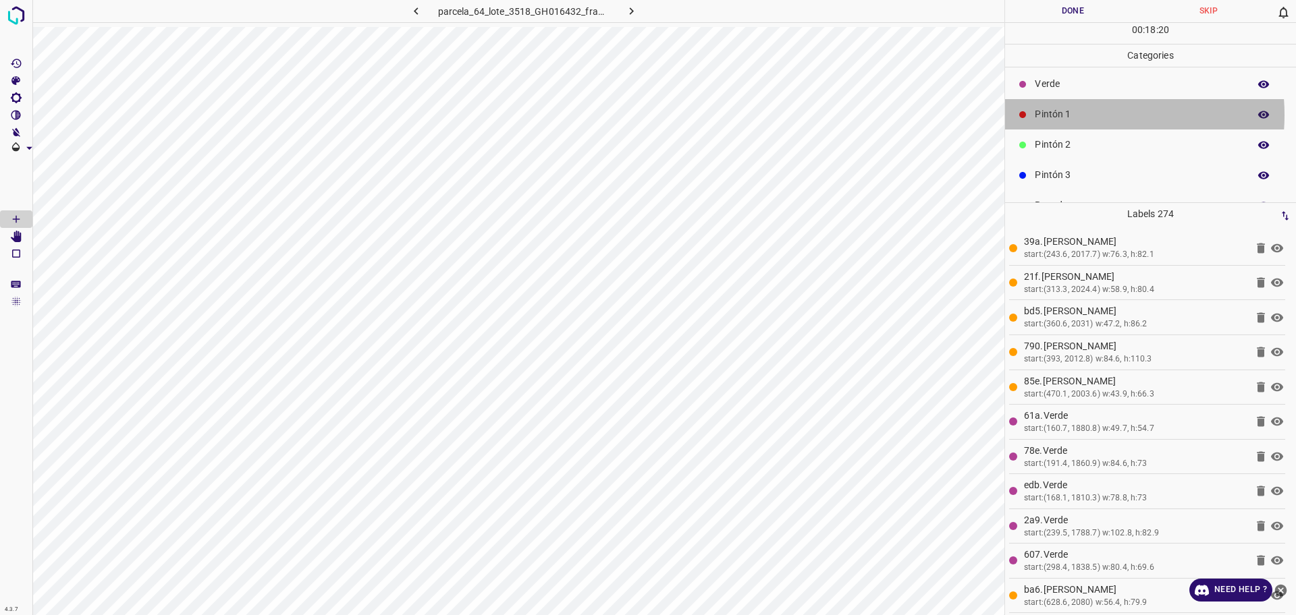
click at [1064, 115] on p "Pintón 1" at bounding box center [1138, 114] width 207 height 14
click at [1097, 150] on p "Pintón 2" at bounding box center [1138, 145] width 207 height 14
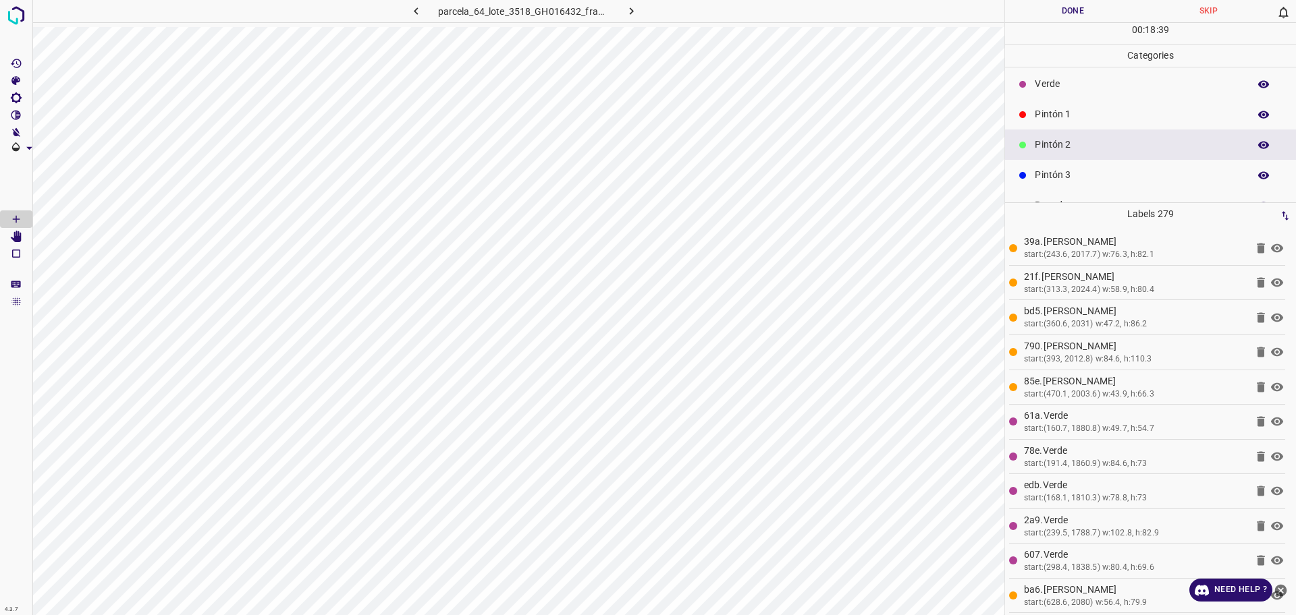
drag, startPoint x: 1106, startPoint y: 119, endPoint x: 1033, endPoint y: 142, distance: 76.4
click at [1103, 121] on p "Pintón 1" at bounding box center [1138, 114] width 207 height 14
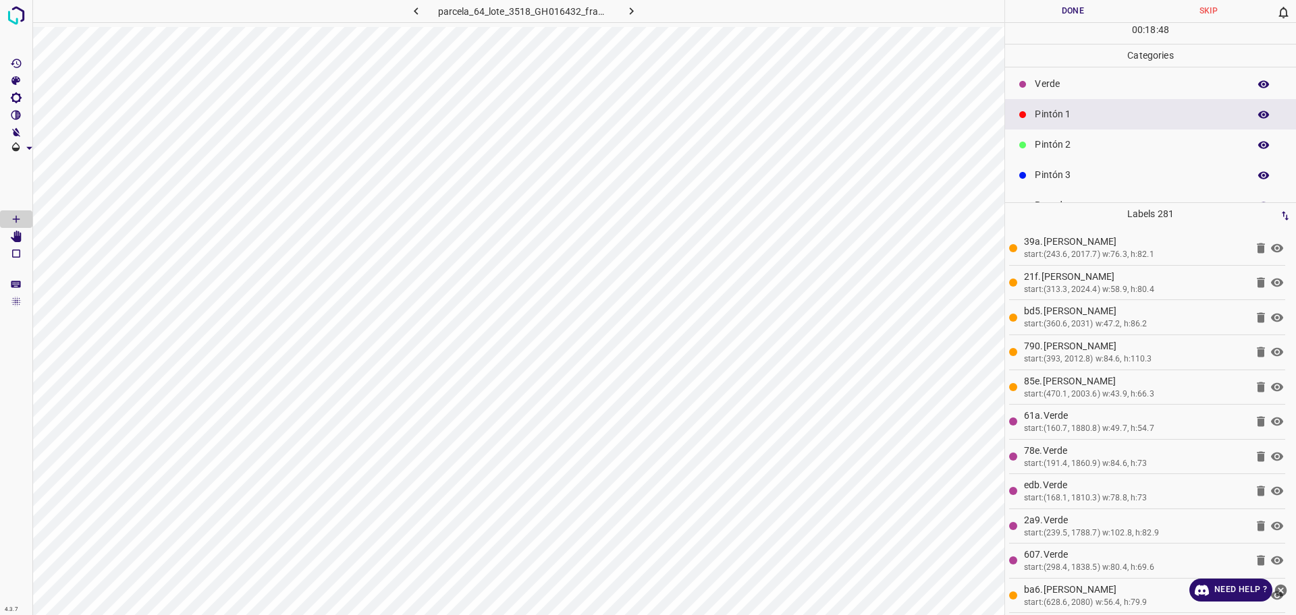
scroll to position [119, 0]
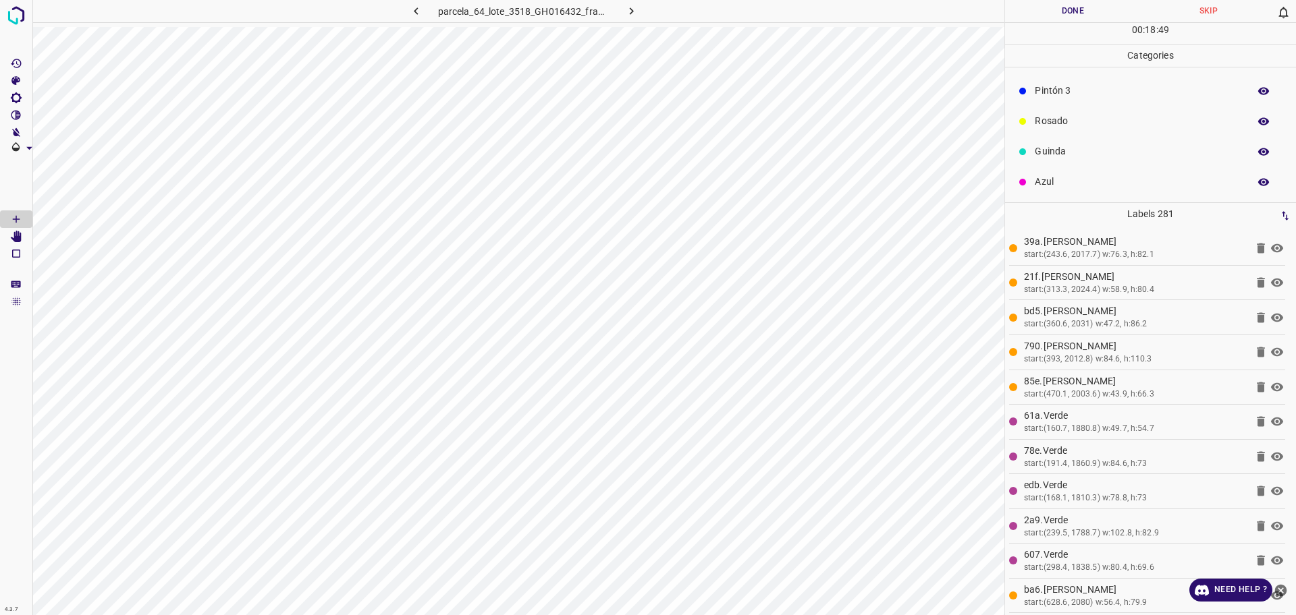
click at [1072, 111] on div "Rosado" at bounding box center [1150, 121] width 291 height 30
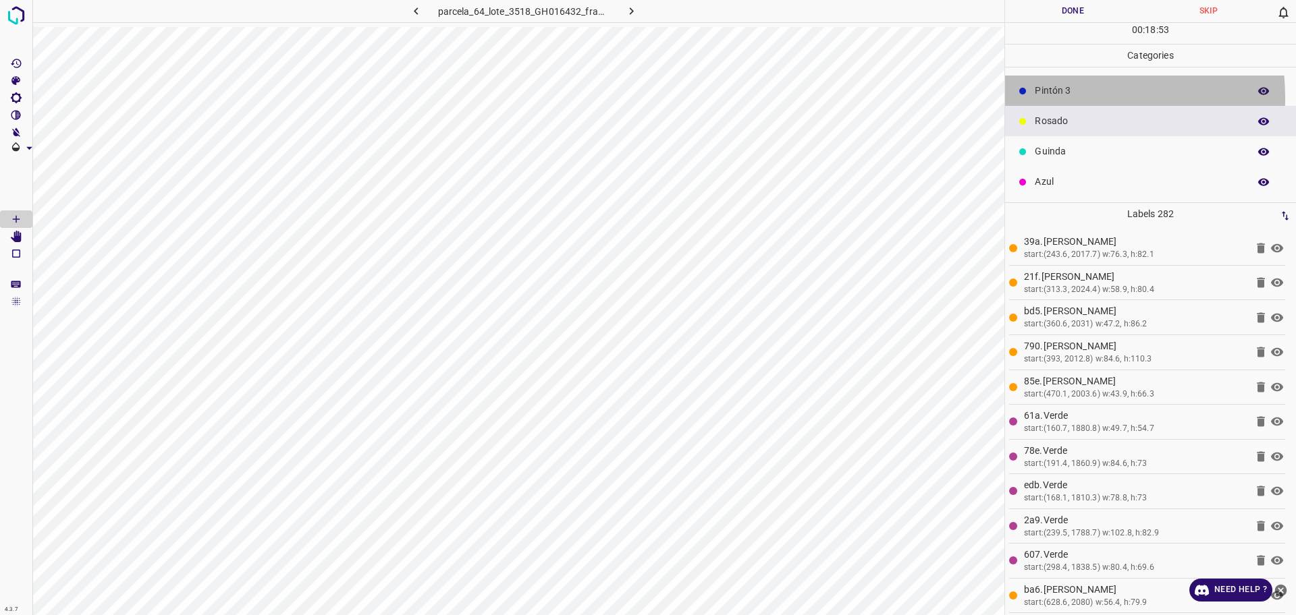
click at [1051, 97] on p "Pintón 3" at bounding box center [1138, 91] width 207 height 14
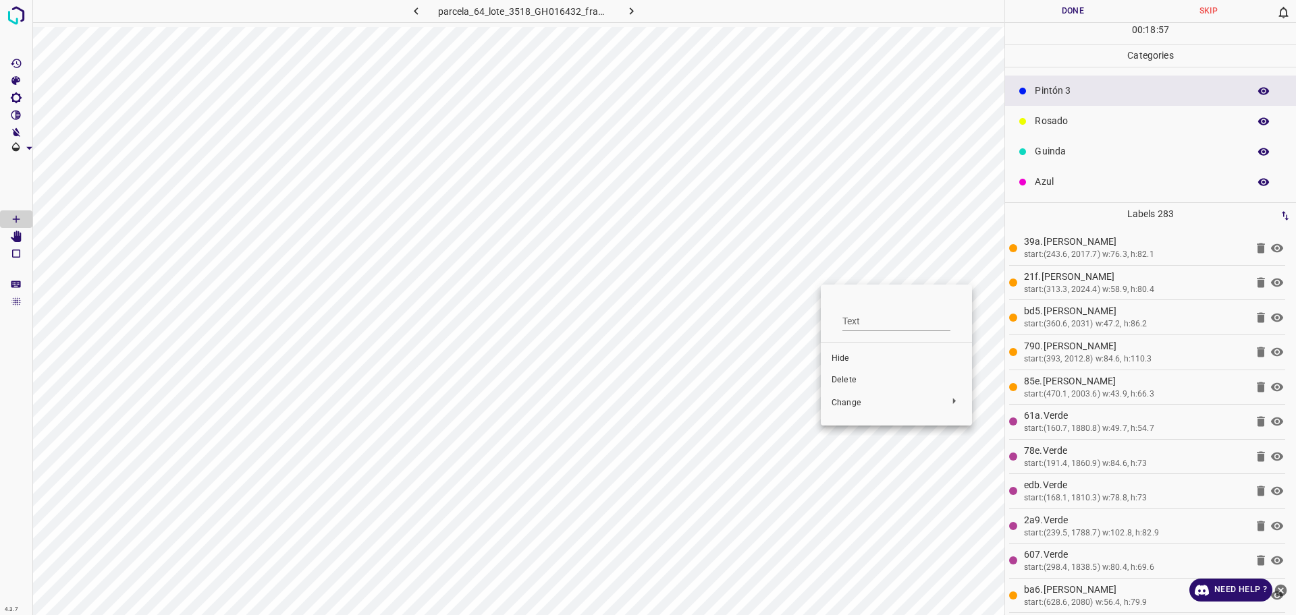
drag, startPoint x: 30, startPoint y: 234, endPoint x: 22, endPoint y: 234, distance: 8.1
click at [30, 233] on div at bounding box center [648, 307] width 1296 height 615
click at [16, 236] on icon "[Space] Edit" at bounding box center [16, 237] width 11 height 12
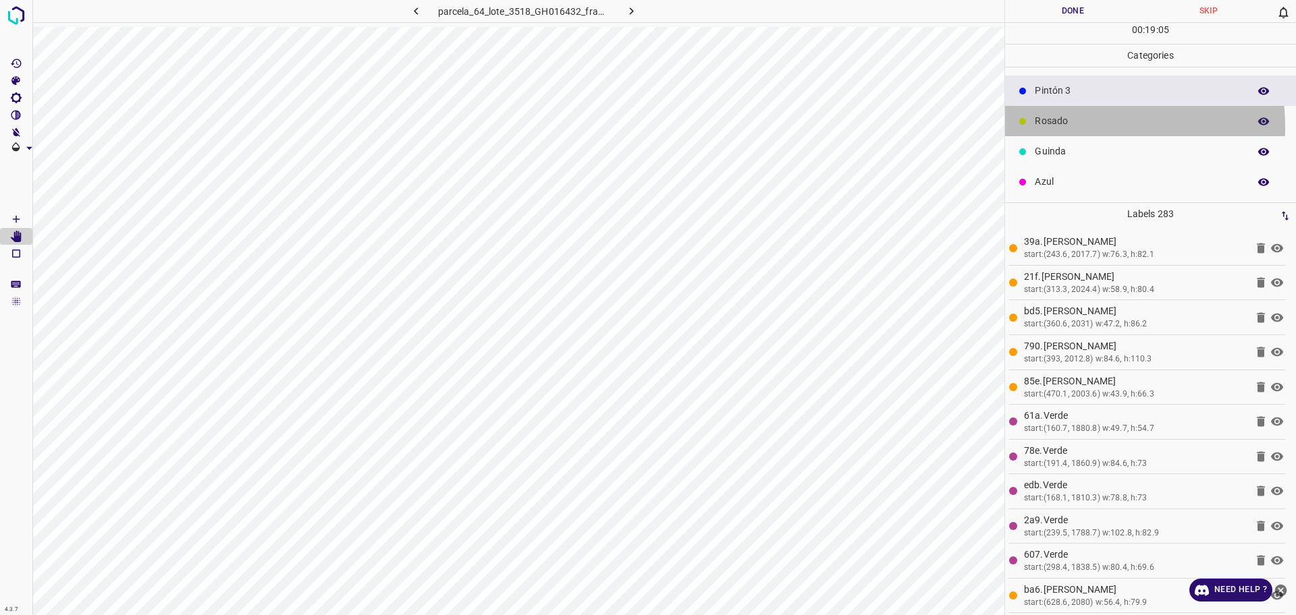
click at [1041, 126] on p "Rosado" at bounding box center [1138, 121] width 207 height 14
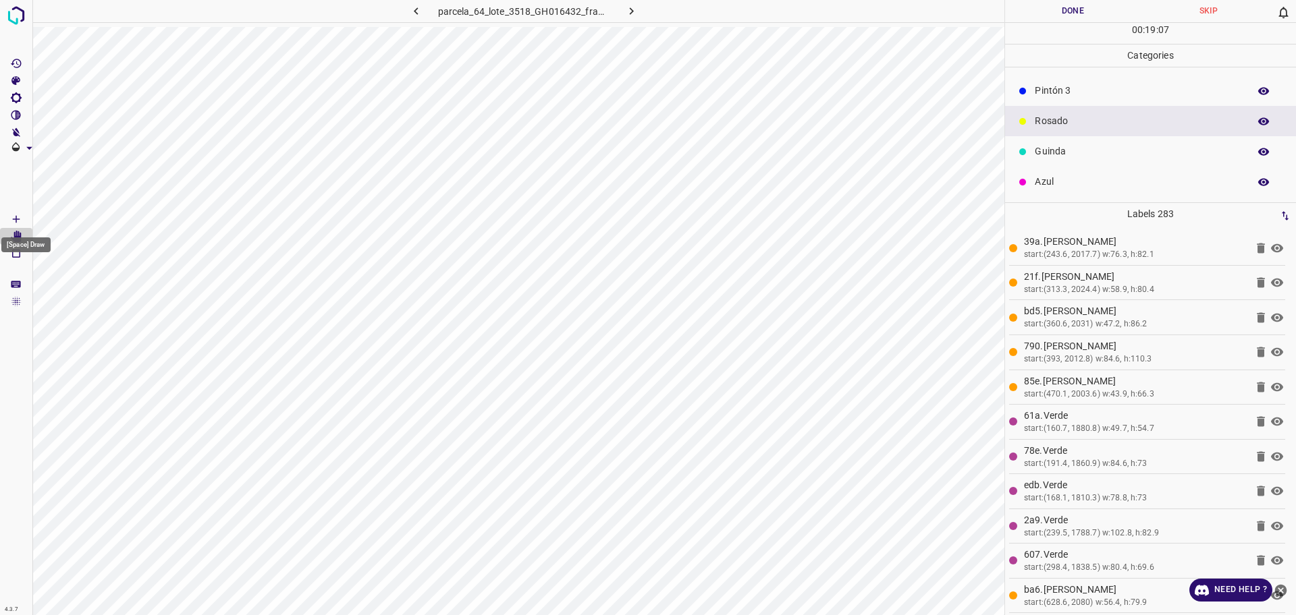
click at [19, 217] on icon "[Space] Draw" at bounding box center [16, 219] width 12 height 12
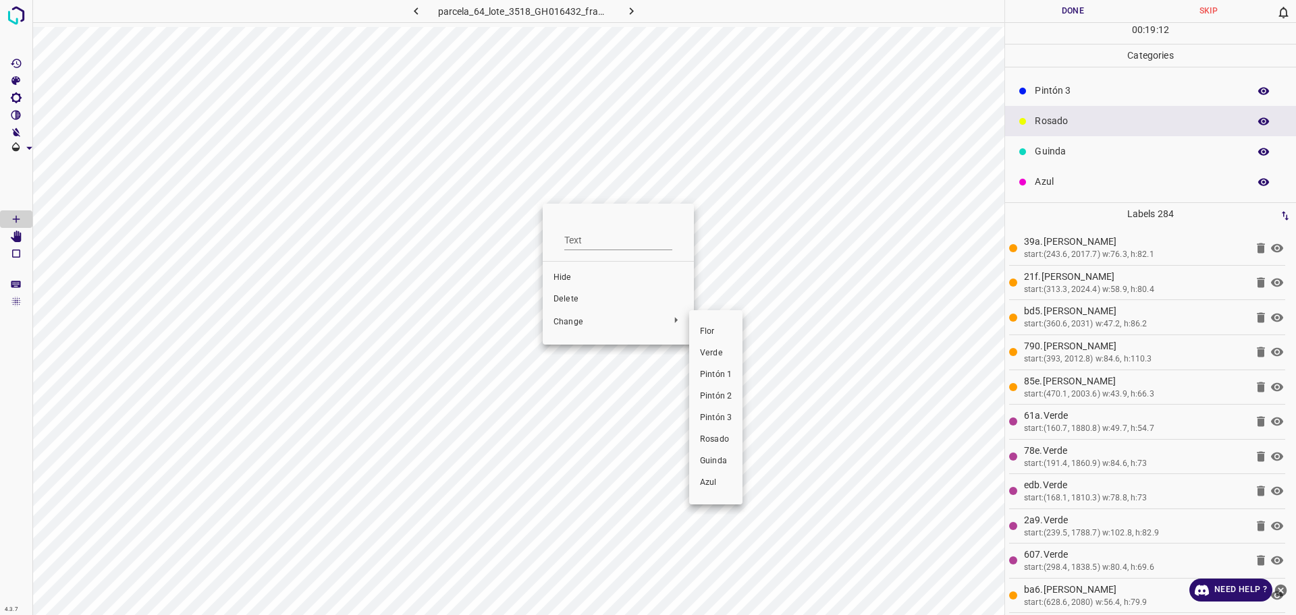
click at [562, 295] on div at bounding box center [648, 307] width 1296 height 615
click at [553, 295] on li "Delete" at bounding box center [618, 300] width 151 height 22
click at [1084, 83] on div "Pintón 3" at bounding box center [1150, 91] width 291 height 30
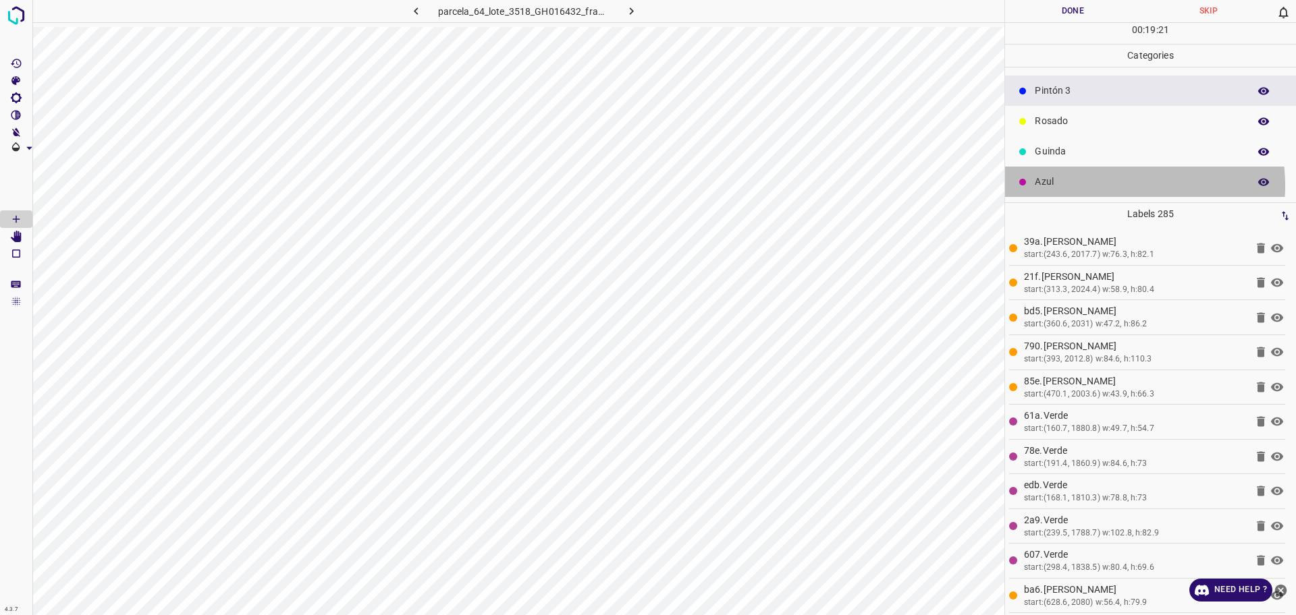
click at [1101, 186] on p "Azul" at bounding box center [1138, 182] width 207 height 14
